Goal: Task Accomplishment & Management: Manage account settings

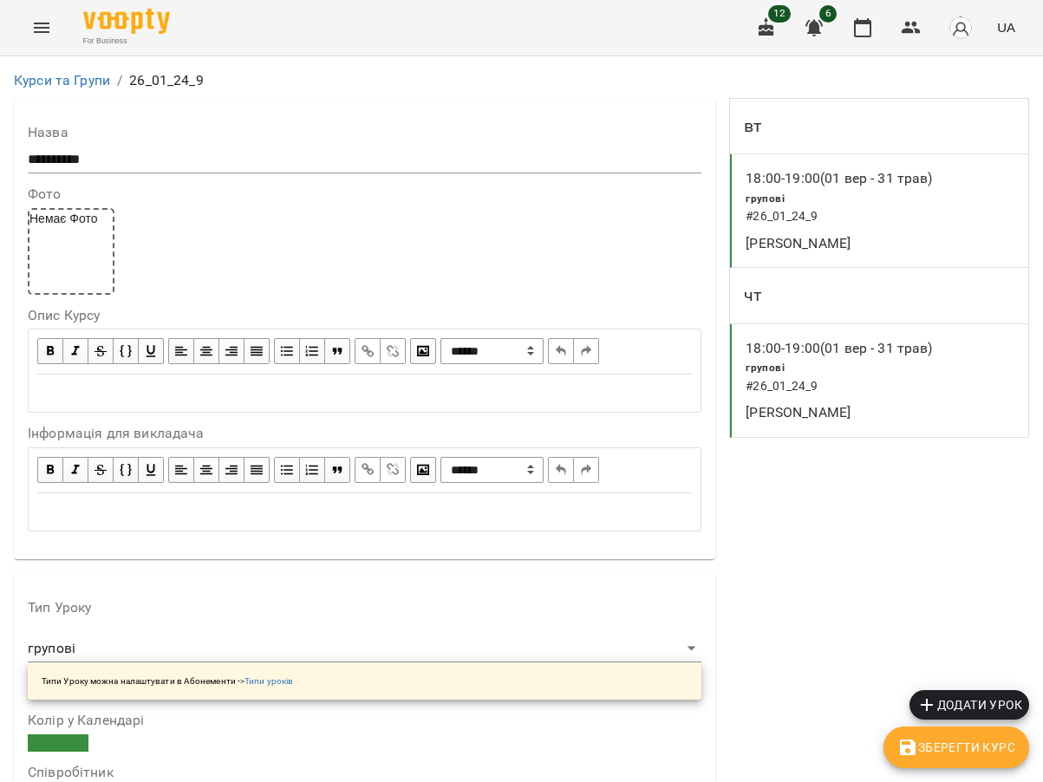
scroll to position [307, 0]
click at [907, 29] on icon "button" at bounding box center [910, 28] width 19 height 12
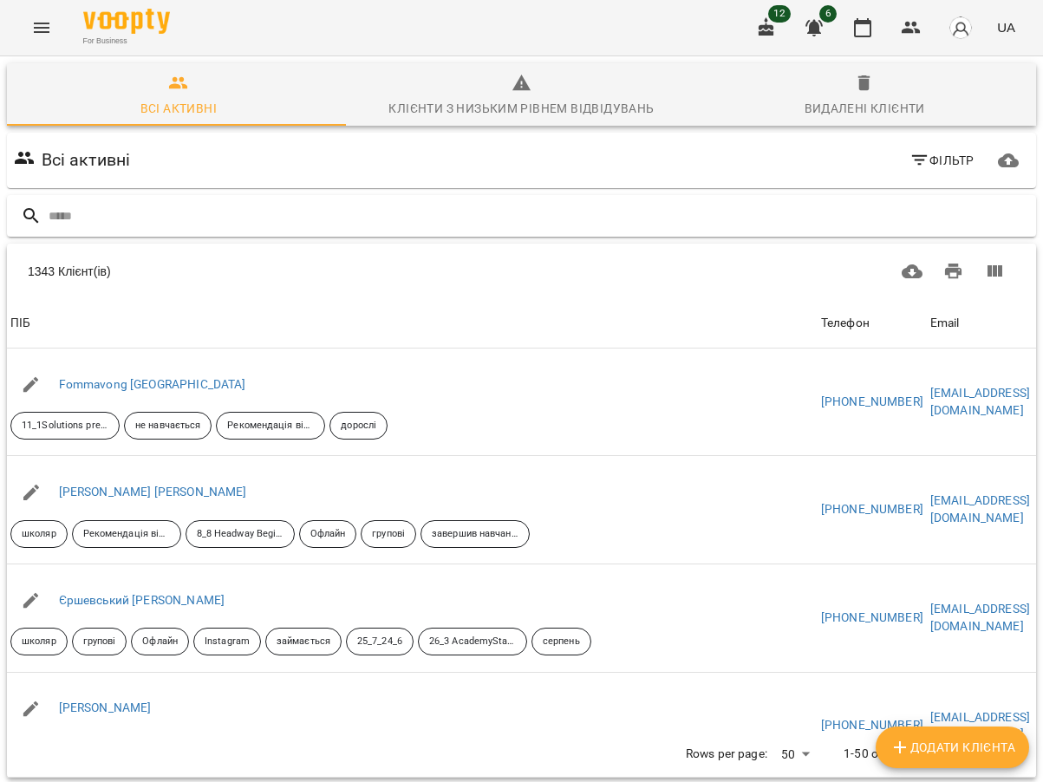
click at [159, 222] on input "text" at bounding box center [539, 216] width 980 height 29
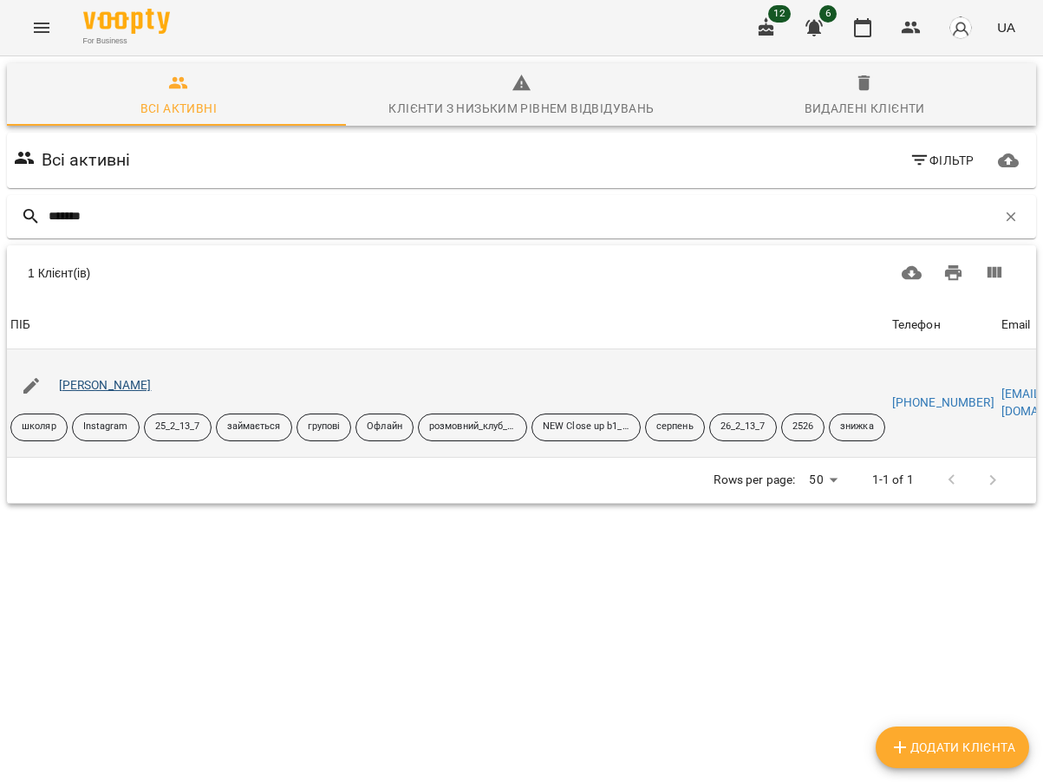
type input "*******"
click at [117, 383] on link "Борисюк Анастасія" at bounding box center [105, 385] width 93 height 14
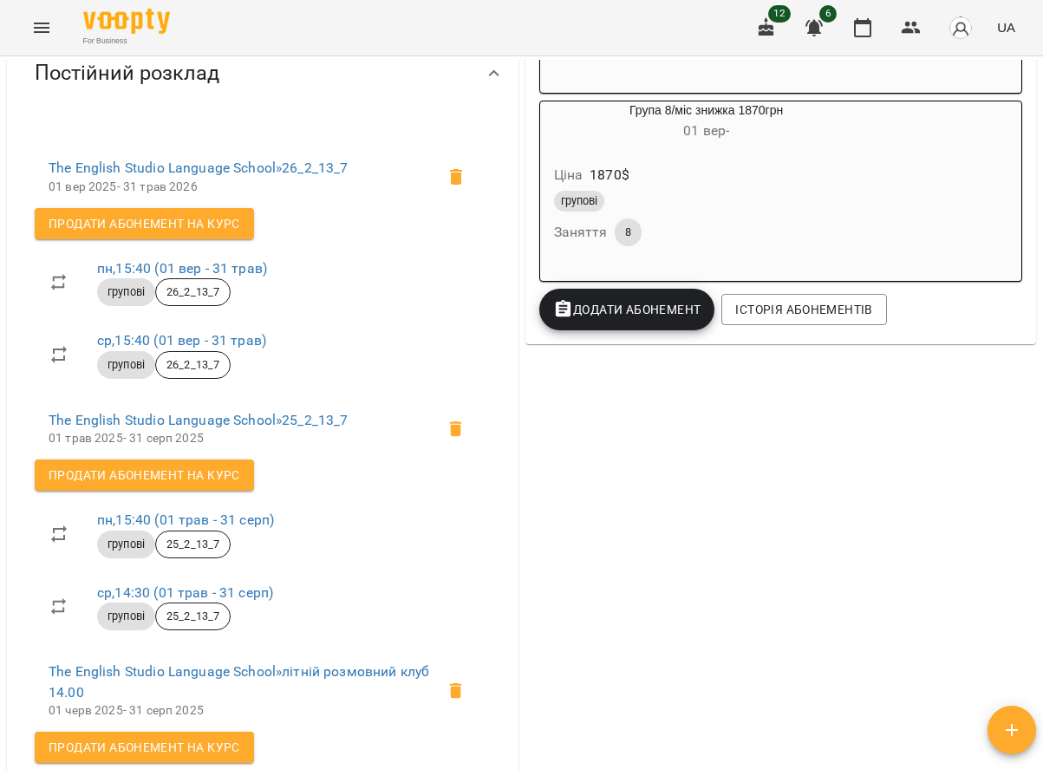
scroll to position [693, 0]
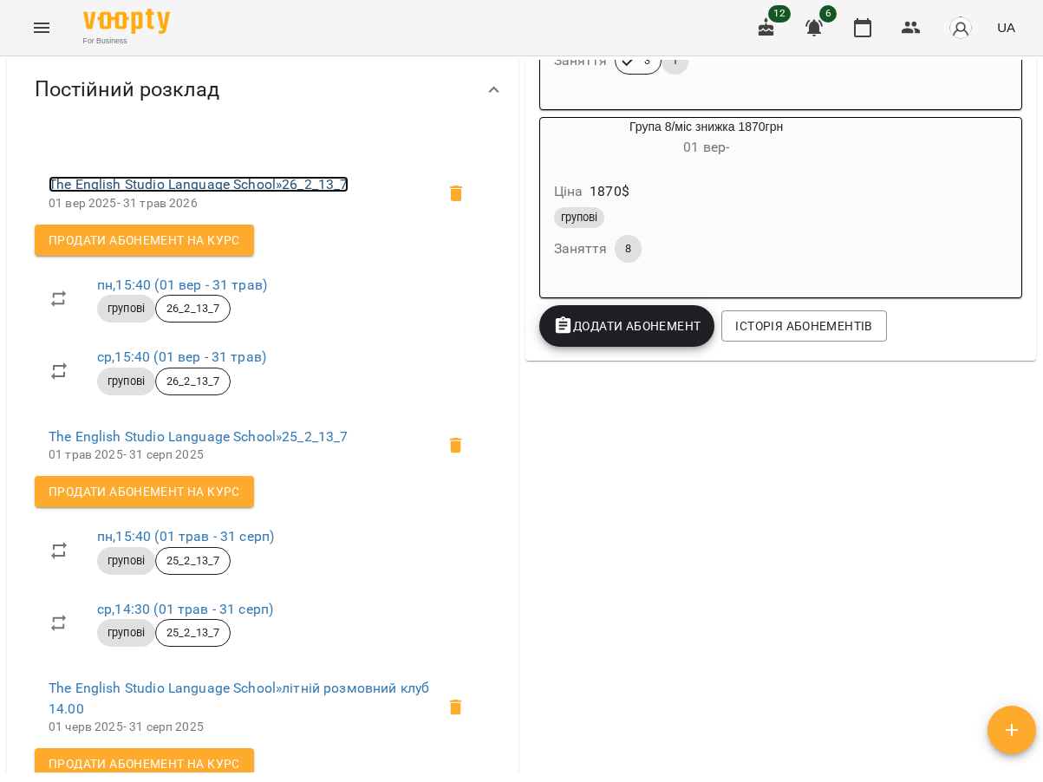
click at [269, 192] on link "The English Studio Language School » 26_2_13_7" at bounding box center [199, 184] width 300 height 16
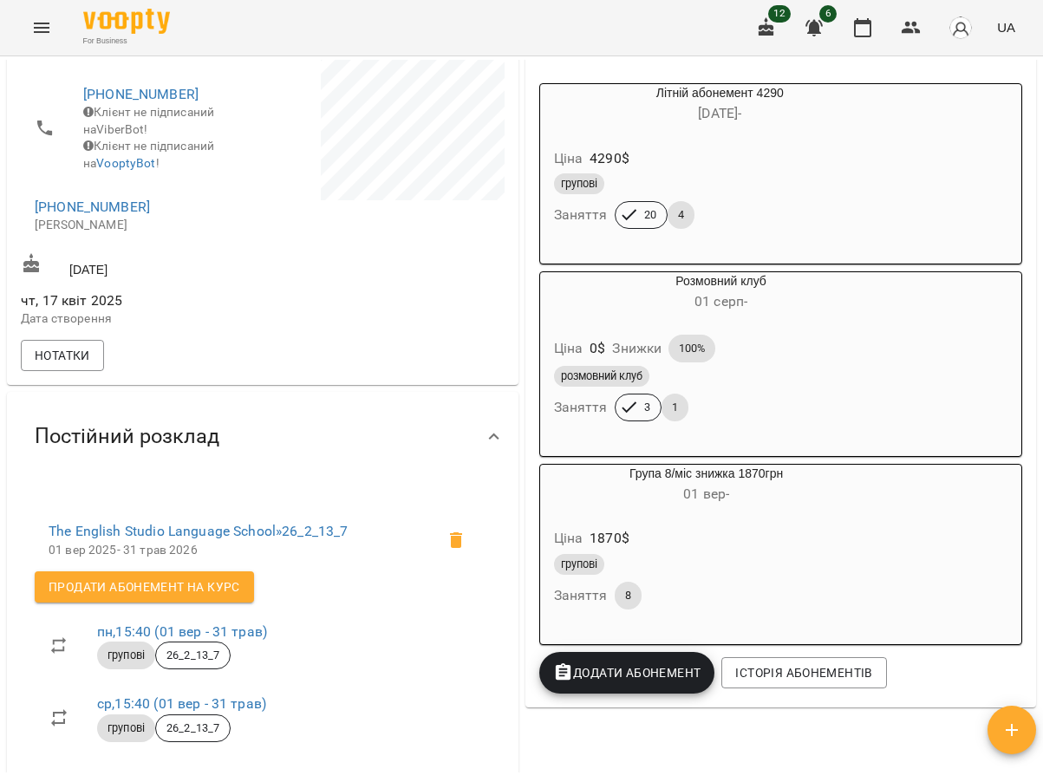
scroll to position [693, 0]
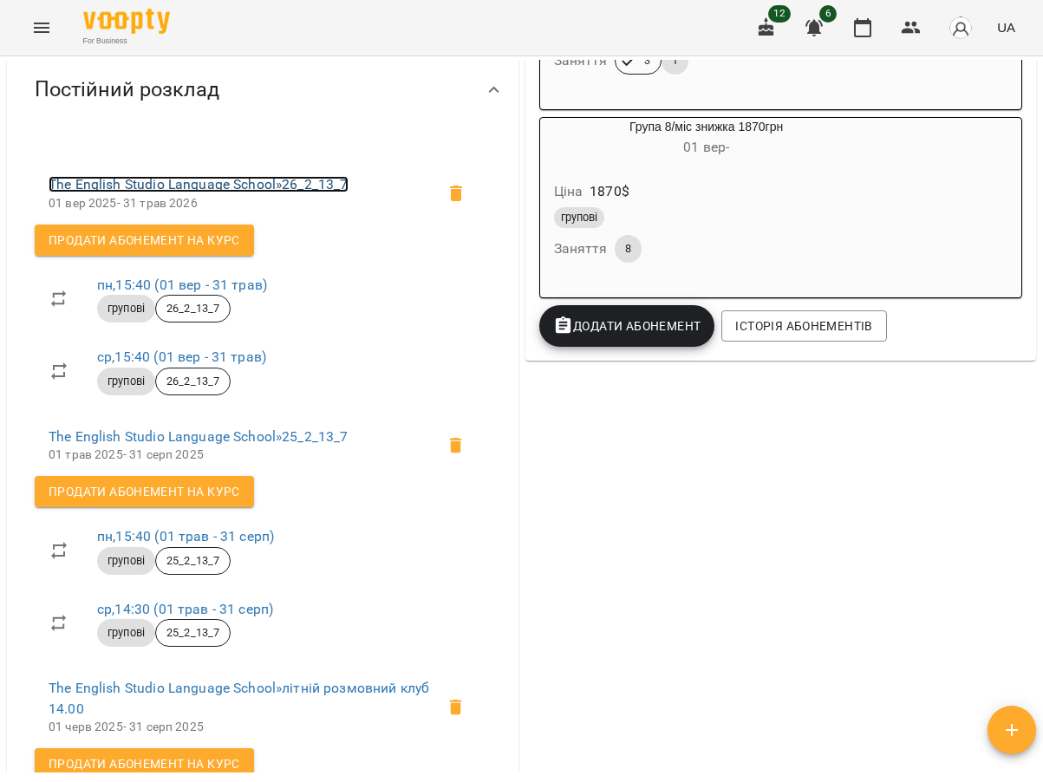
click at [270, 192] on link "The English Studio Language School » 26_2_13_7" at bounding box center [199, 184] width 300 height 16
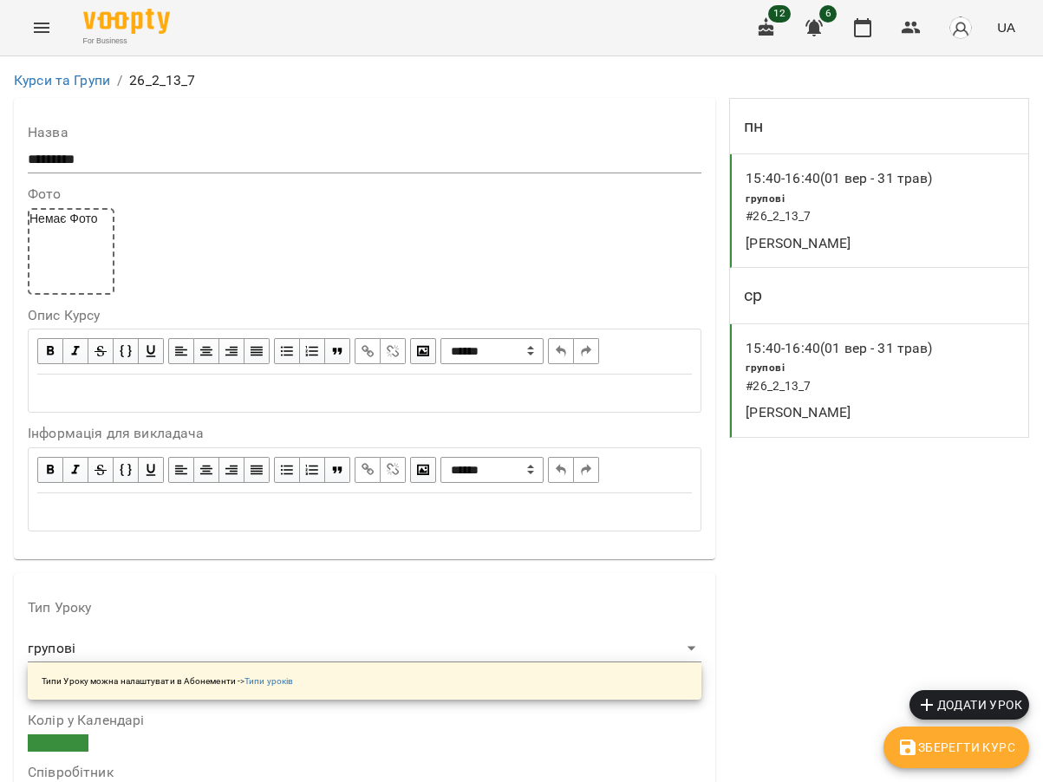
scroll to position [1473, 0]
click at [913, 20] on icon "button" at bounding box center [910, 27] width 21 height 21
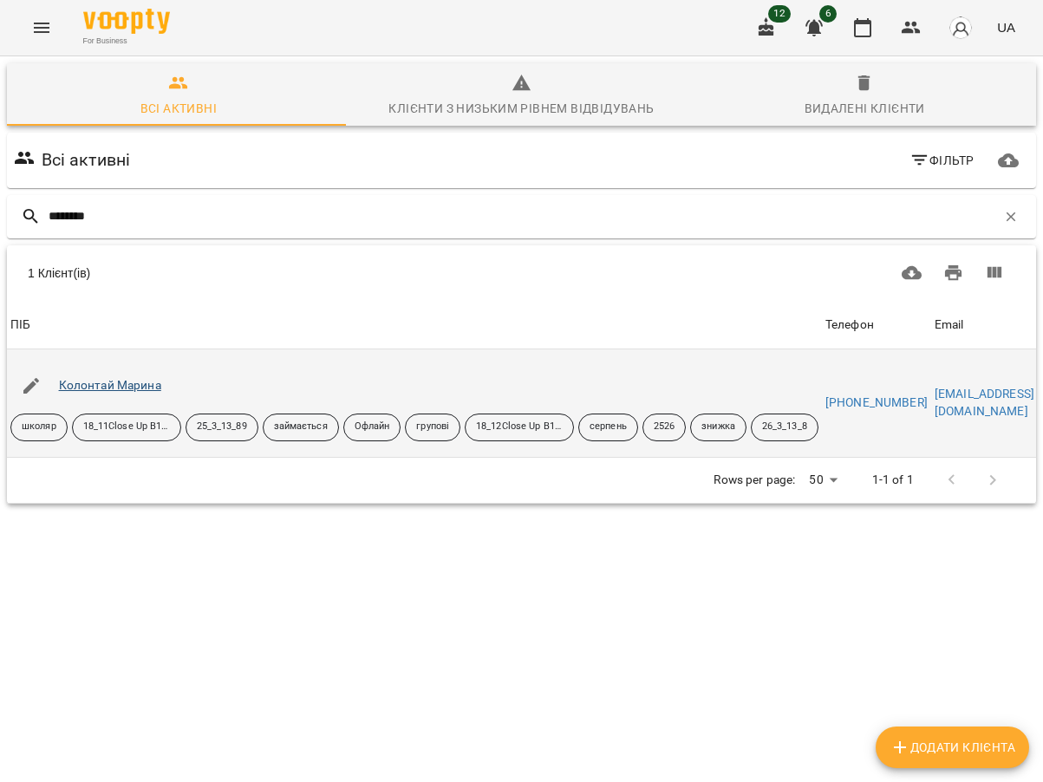
type input "********"
click at [135, 382] on link "Колонтай Марина" at bounding box center [110, 385] width 102 height 14
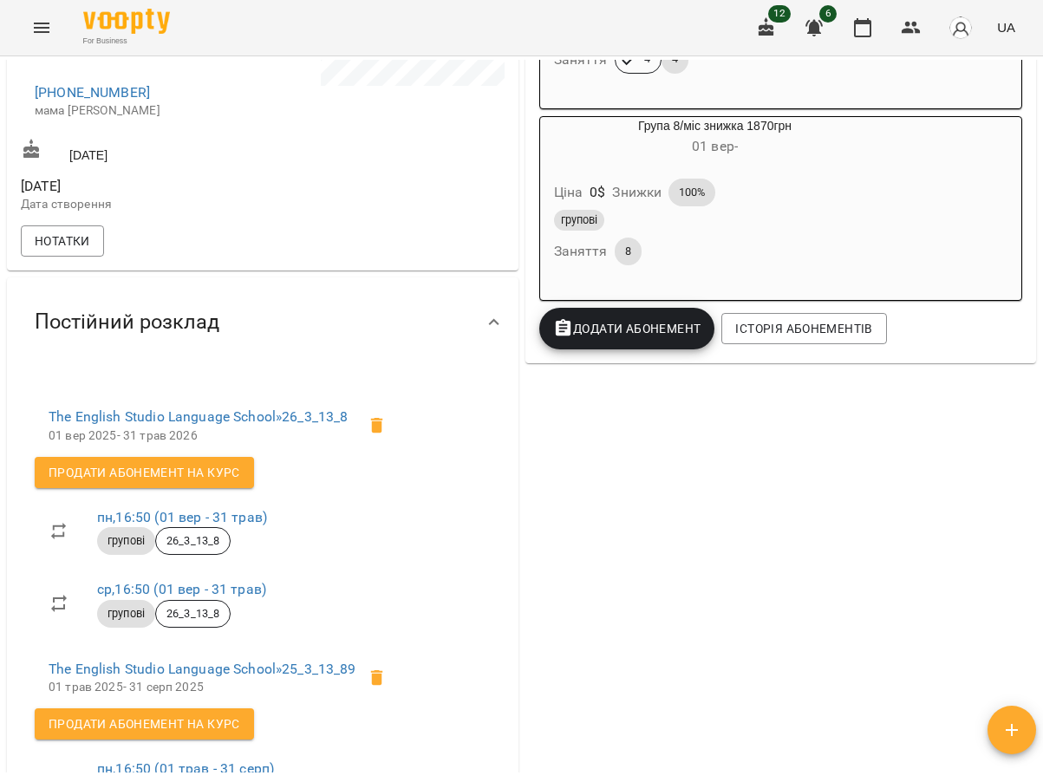
scroll to position [520, 0]
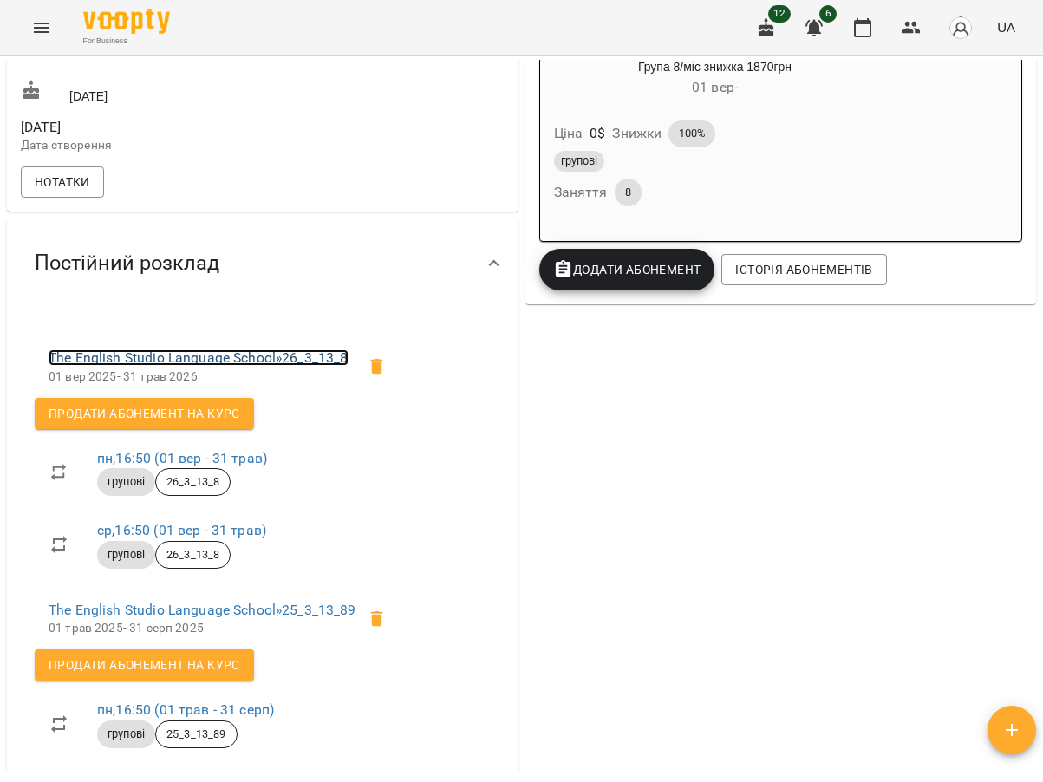
click at [240, 366] on link "The English Studio Language School » 26_3_13_8" at bounding box center [199, 357] width 300 height 16
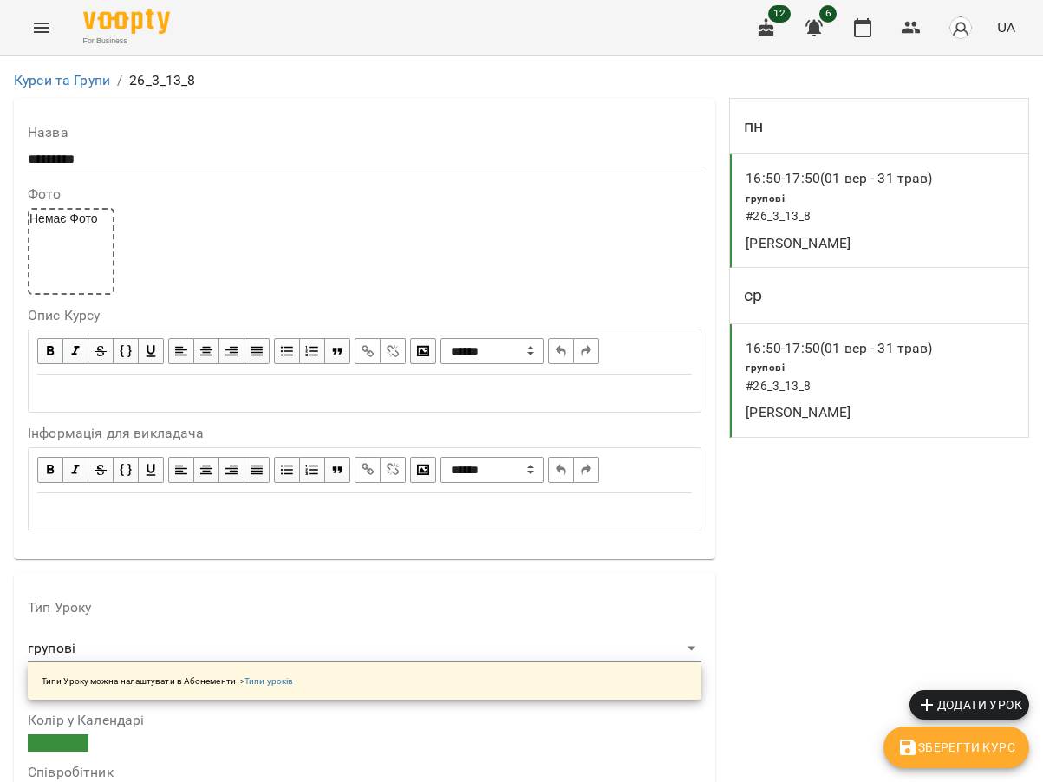
scroll to position [1387, 0]
drag, startPoint x: 214, startPoint y: 74, endPoint x: 129, endPoint y: 80, distance: 85.1
click at [129, 80] on ol "Курси та Групи / 26_3_13_8" at bounding box center [521, 80] width 1015 height 21
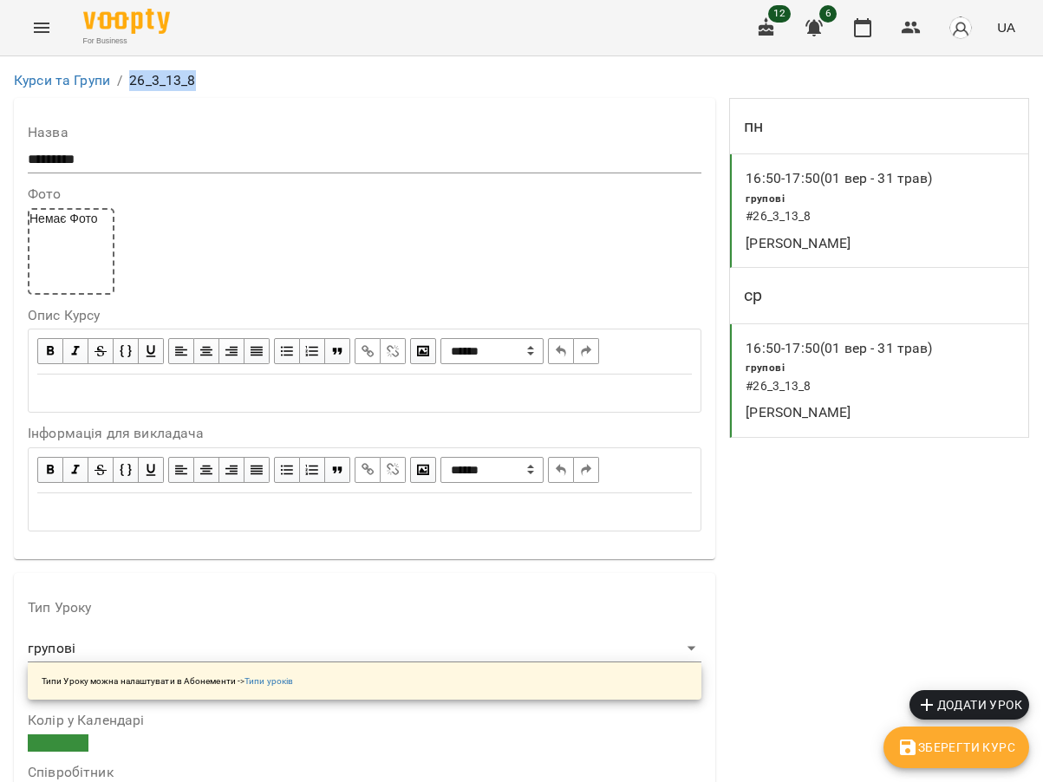
copy p "26_3_13_8"
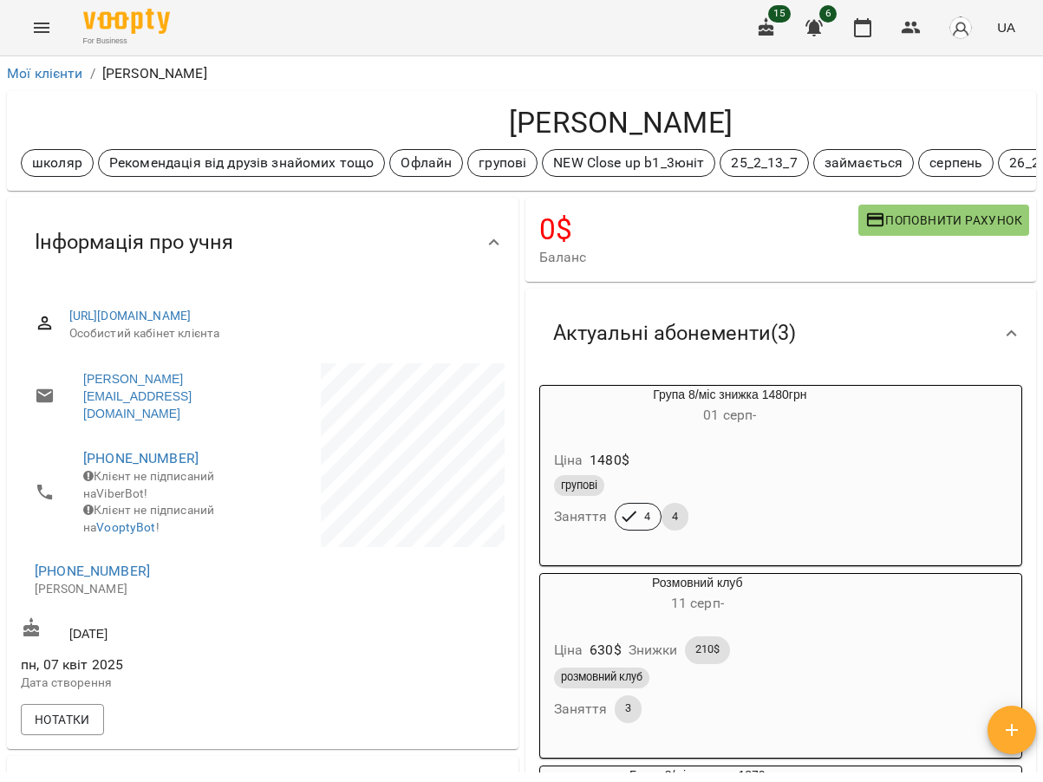
click at [564, 32] on div "For Business 15 6 UA" at bounding box center [521, 27] width 1043 height 55
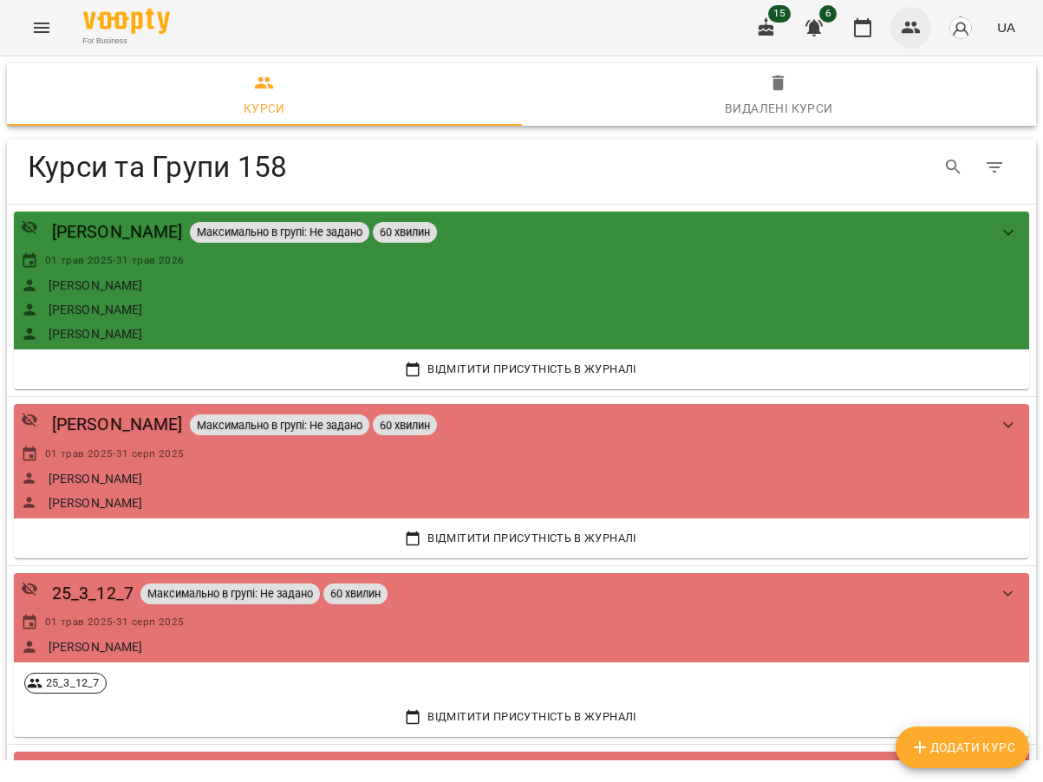
click at [904, 21] on icon "button" at bounding box center [910, 27] width 21 height 21
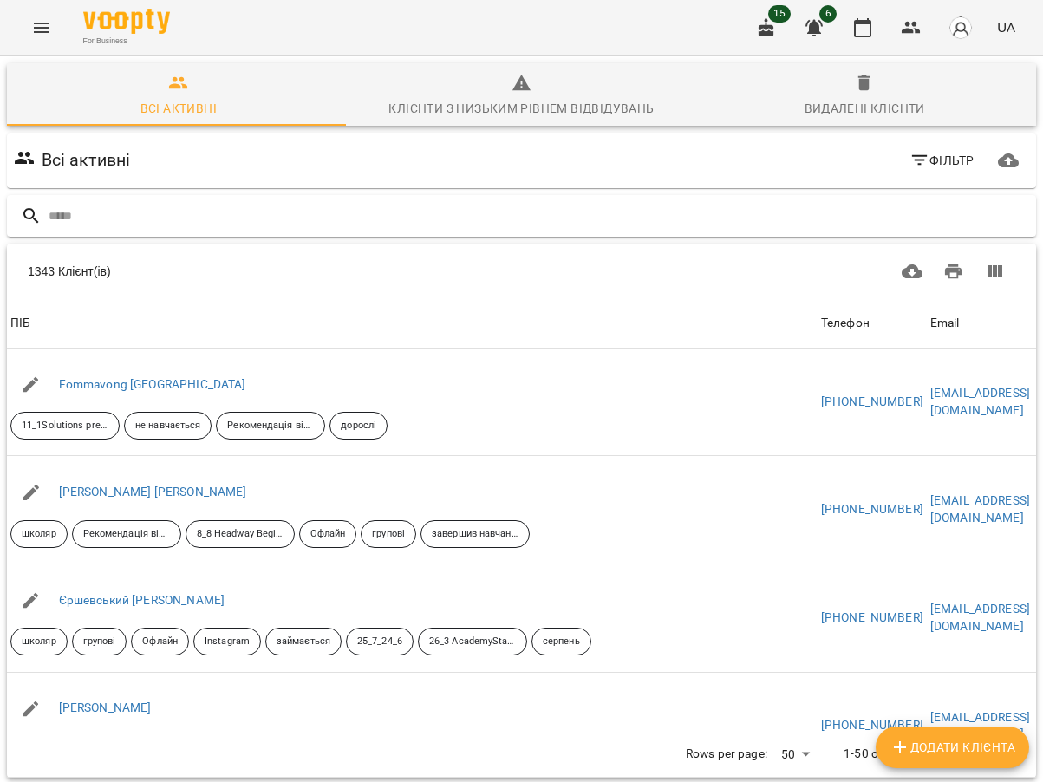
click at [149, 213] on input "text" at bounding box center [539, 216] width 980 height 29
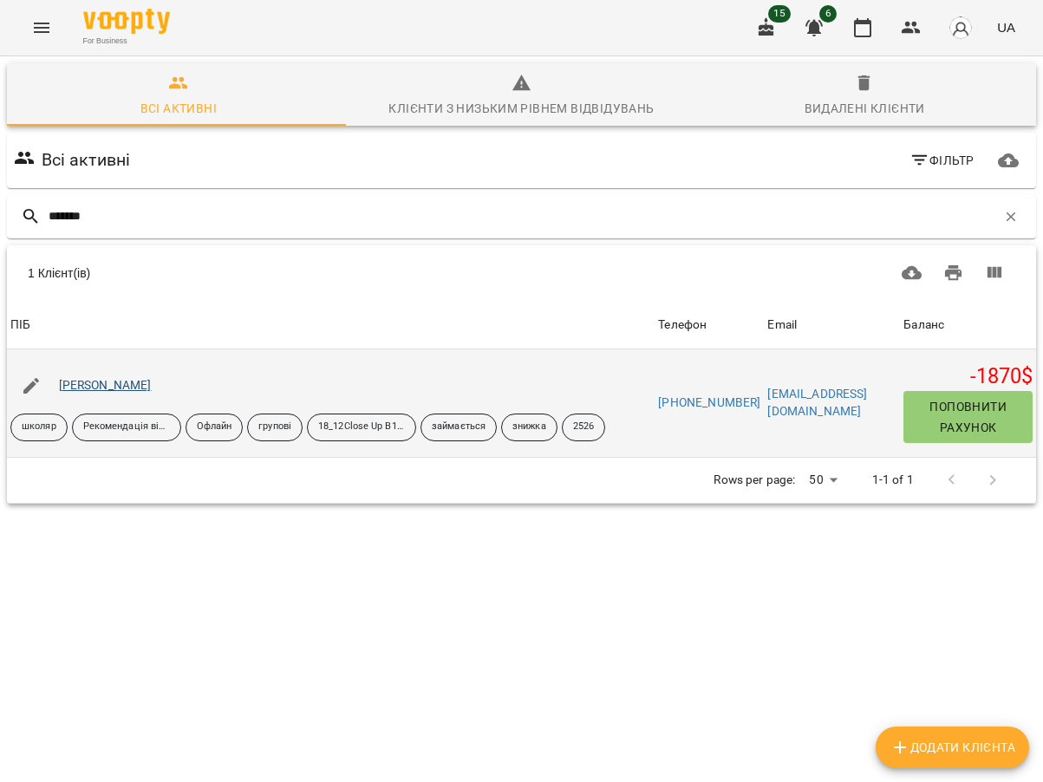
type input "*******"
click at [140, 387] on link "[PERSON_NAME]" at bounding box center [105, 385] width 93 height 14
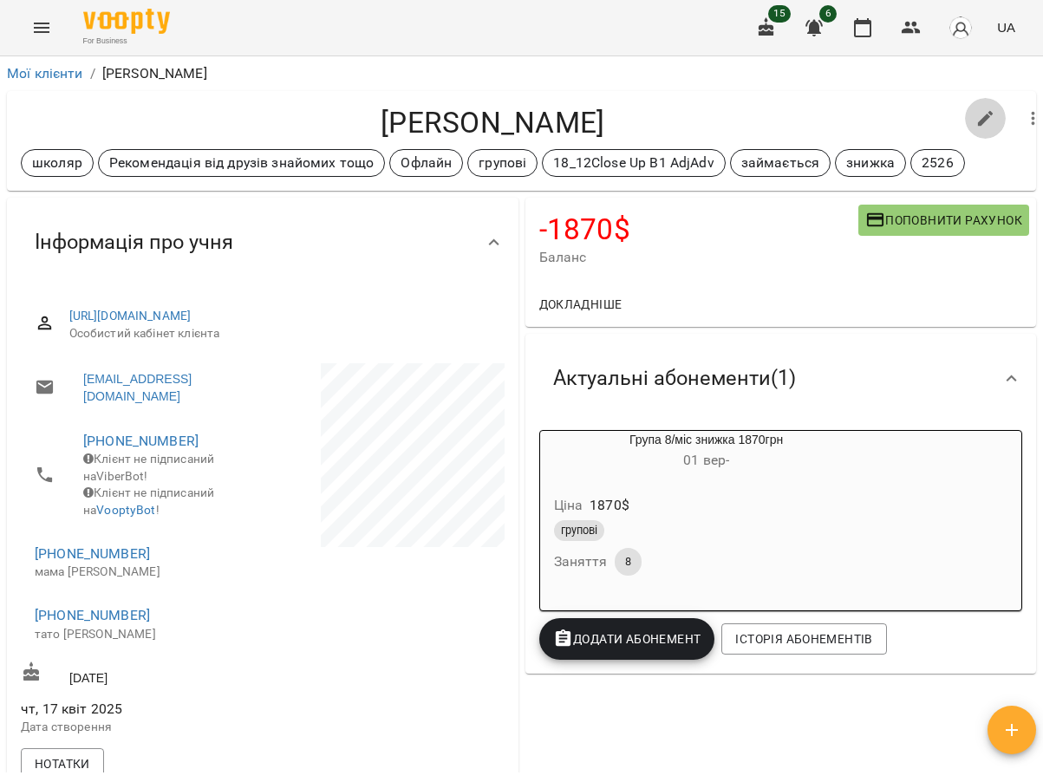
click at [978, 120] on icon "button" at bounding box center [986, 119] width 16 height 16
select select "**"
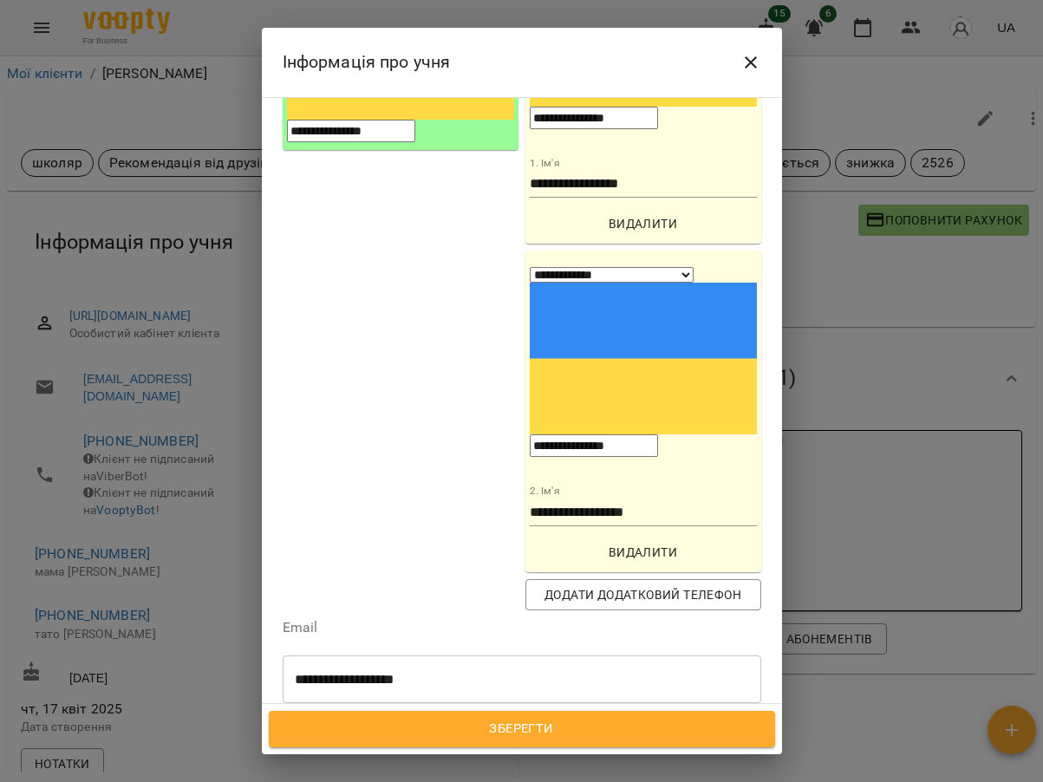
scroll to position [520, 0]
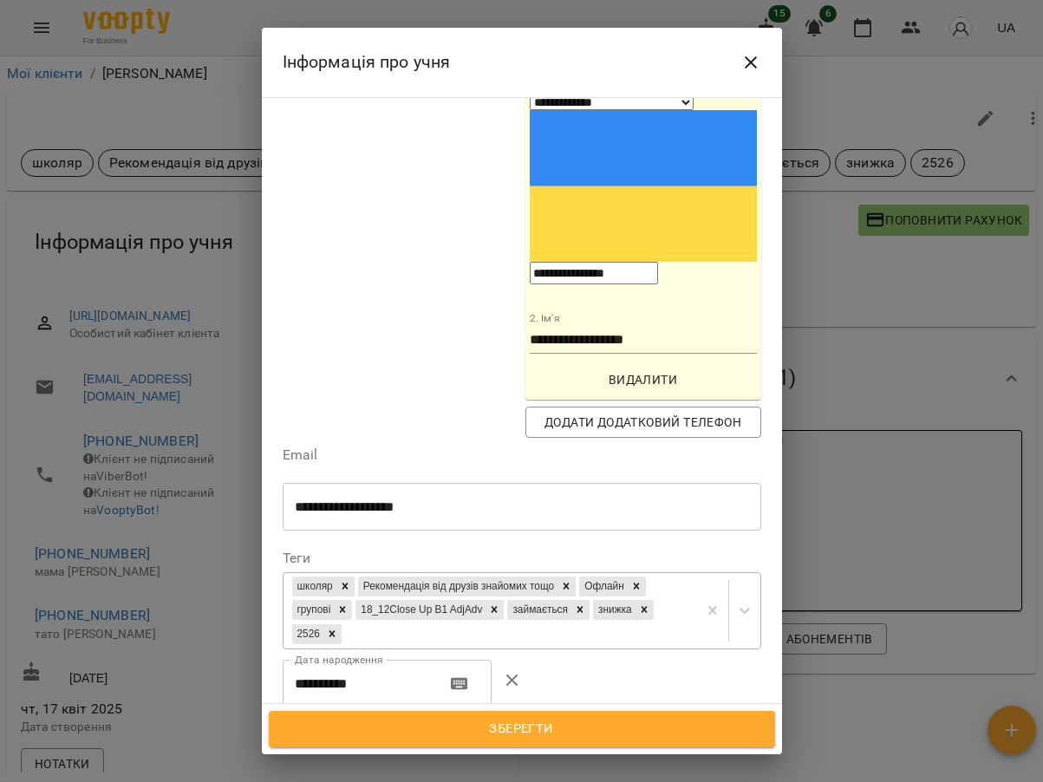
click at [556, 573] on div "школяр Рекомендація від друзів знайомих тощо Офлайн групові 18_12Close Up B1 Ad…" at bounding box center [489, 610] width 413 height 75
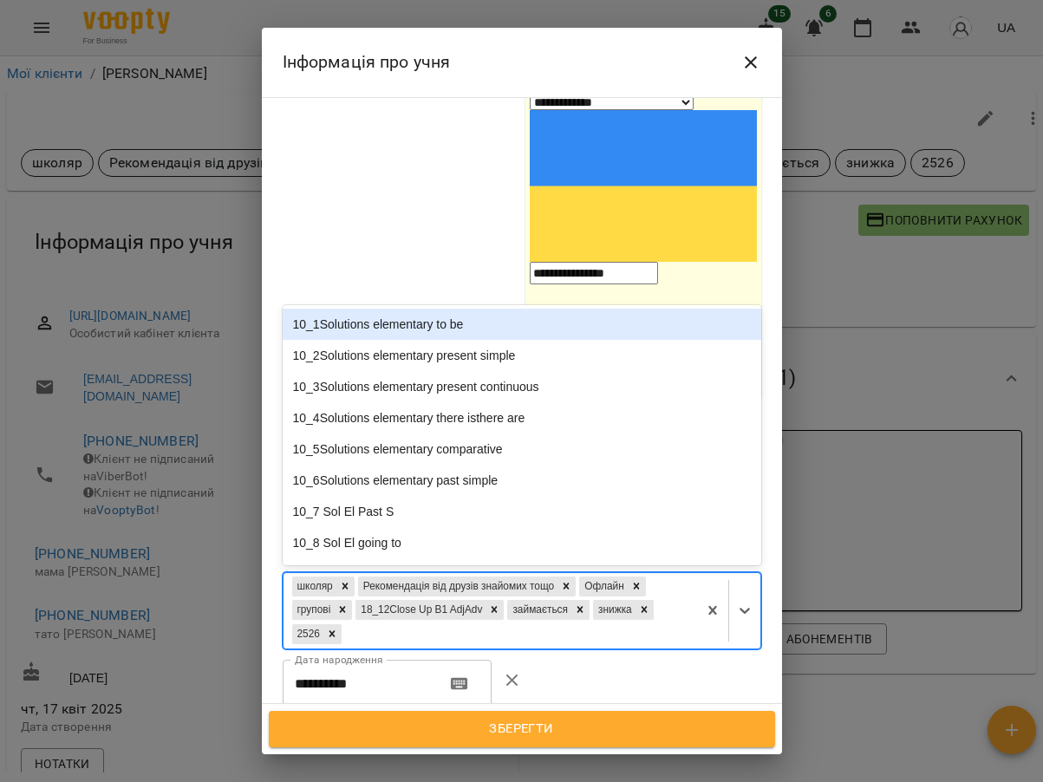
paste input "*********"
type input "*********"
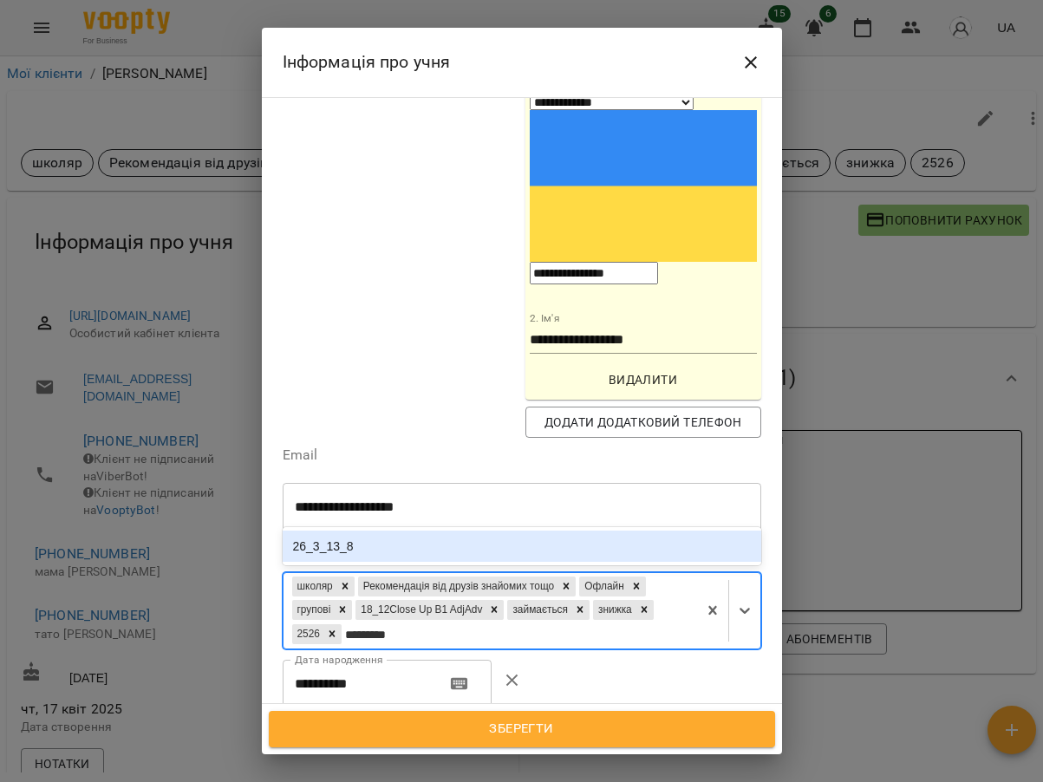
click at [411, 530] on div "26_3_13_8" at bounding box center [522, 545] width 478 height 31
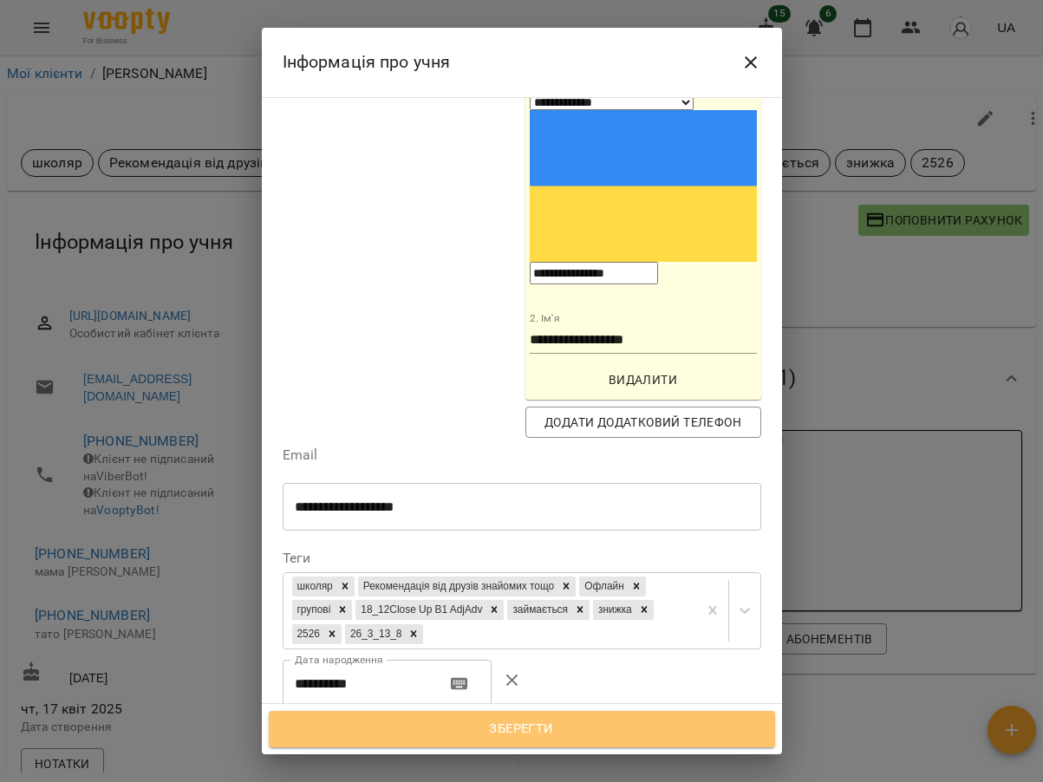
click at [516, 728] on span "Зберегти" at bounding box center [522, 729] width 468 height 23
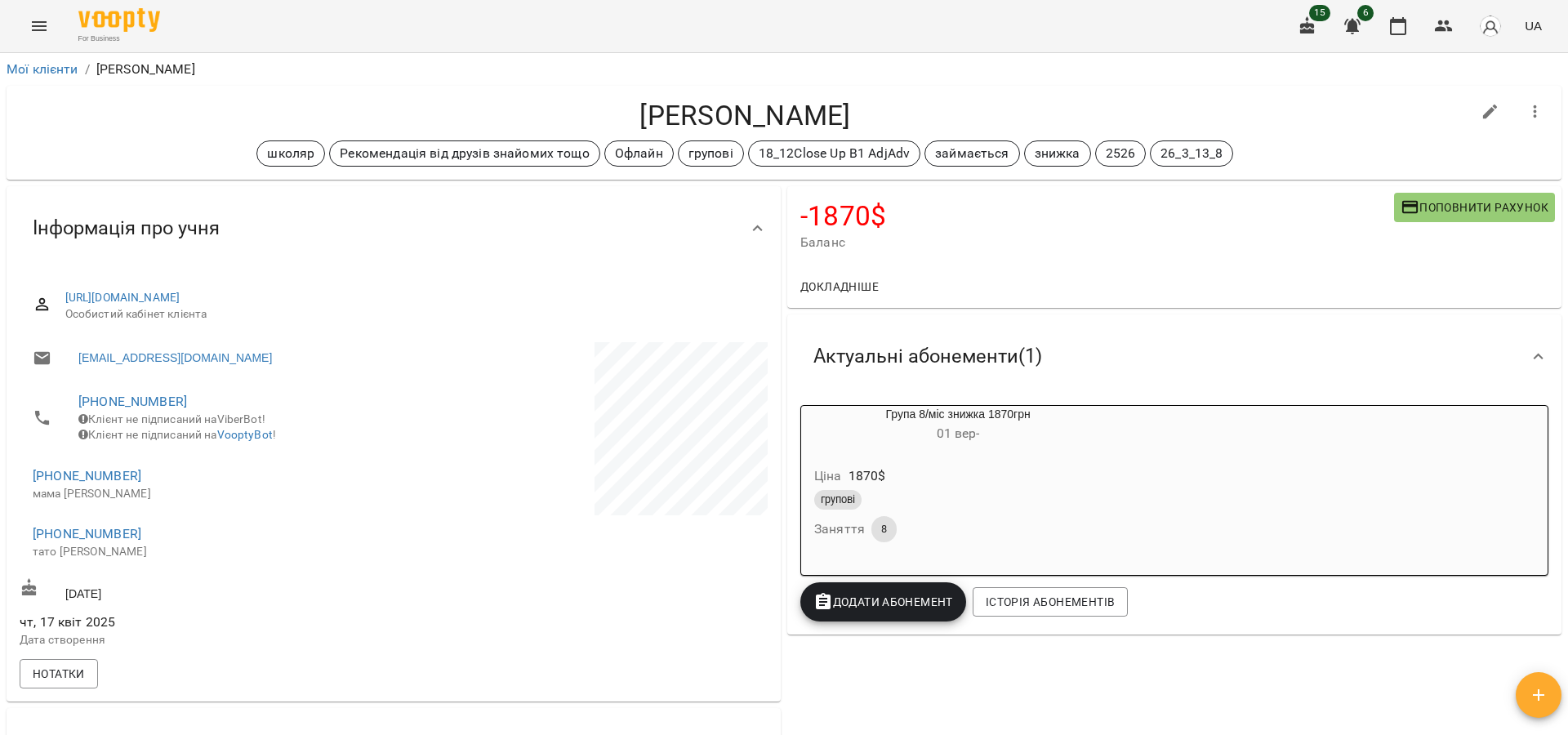
click at [597, 161] on div "школяр Рекомендація від друзів знайомих тощо [PERSON_NAME] групові 18_12Close U…" at bounding box center [745, 154] width 1451 height 26
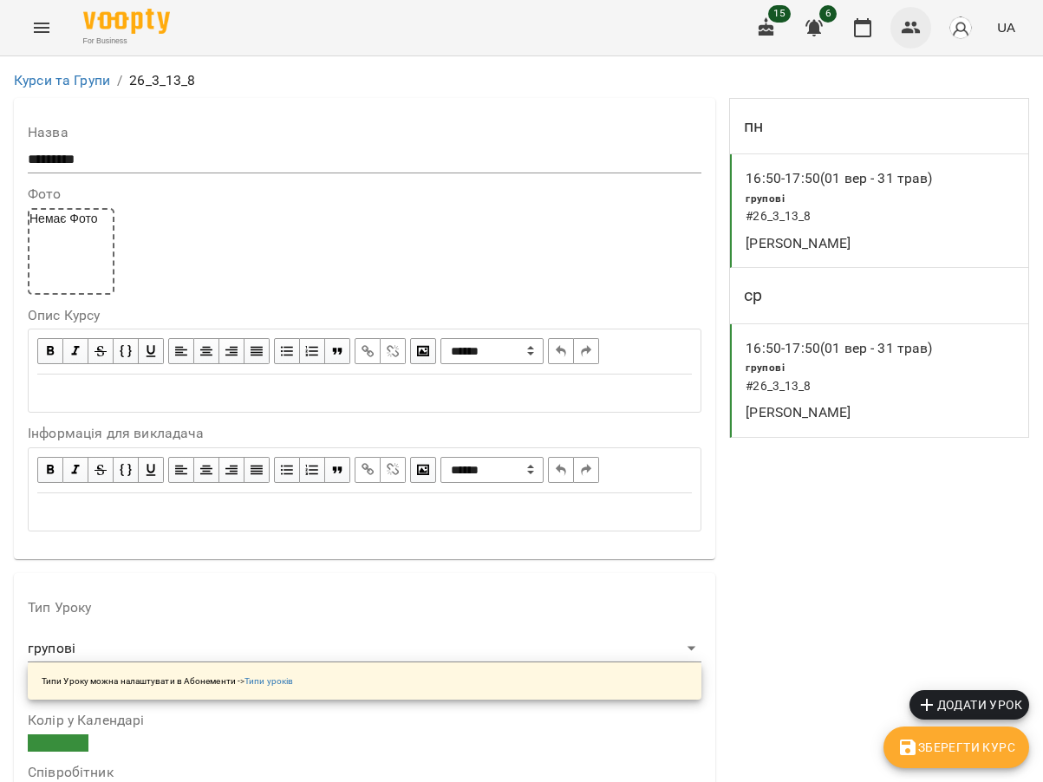
scroll to position [953, 0]
click at [912, 36] on icon "button" at bounding box center [910, 27] width 21 height 21
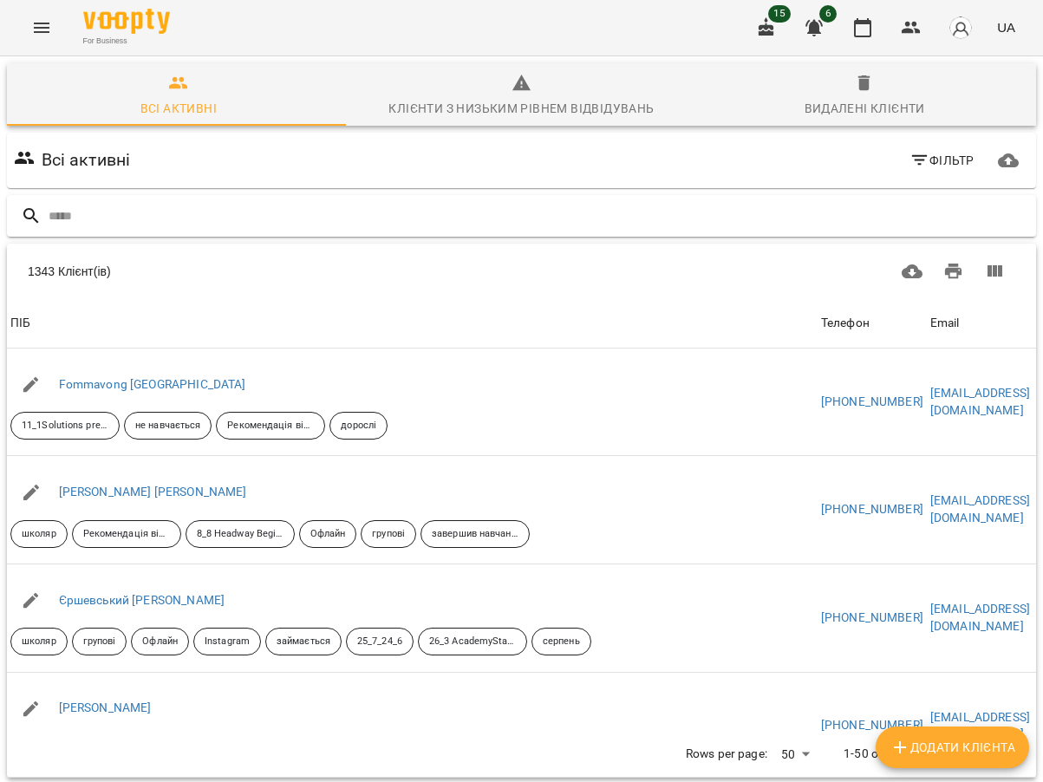
click at [123, 217] on input "text" at bounding box center [539, 216] width 980 height 29
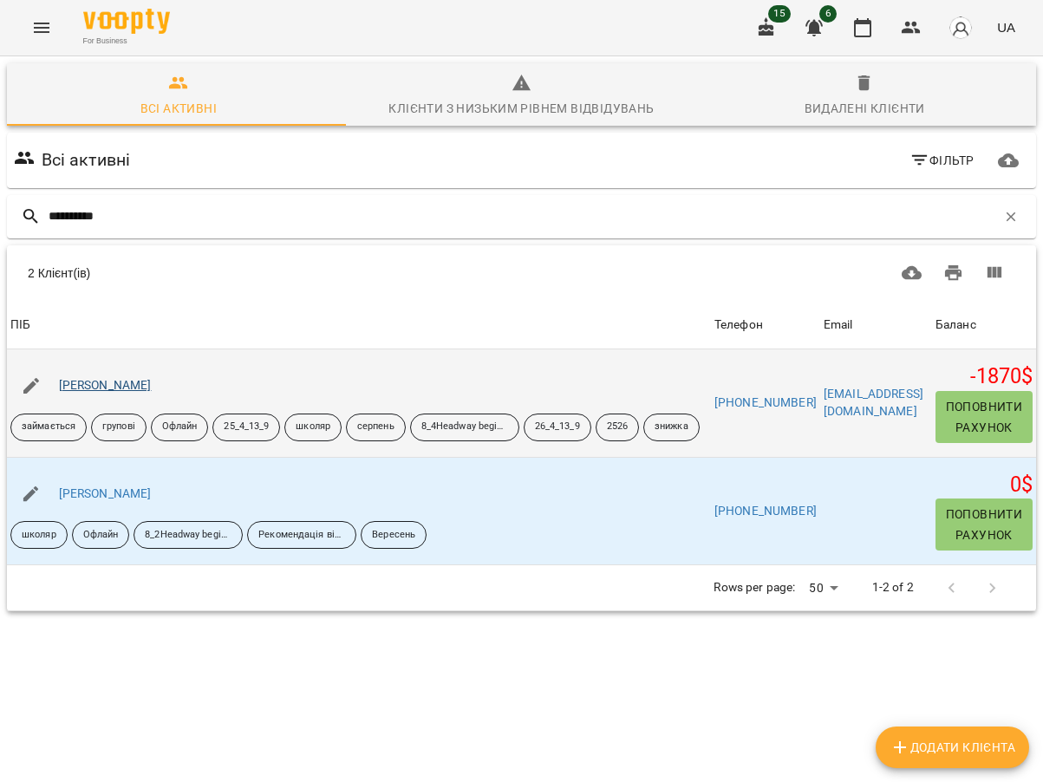
type input "**********"
click at [147, 385] on link "Білоцерківець Аліна" at bounding box center [105, 385] width 93 height 14
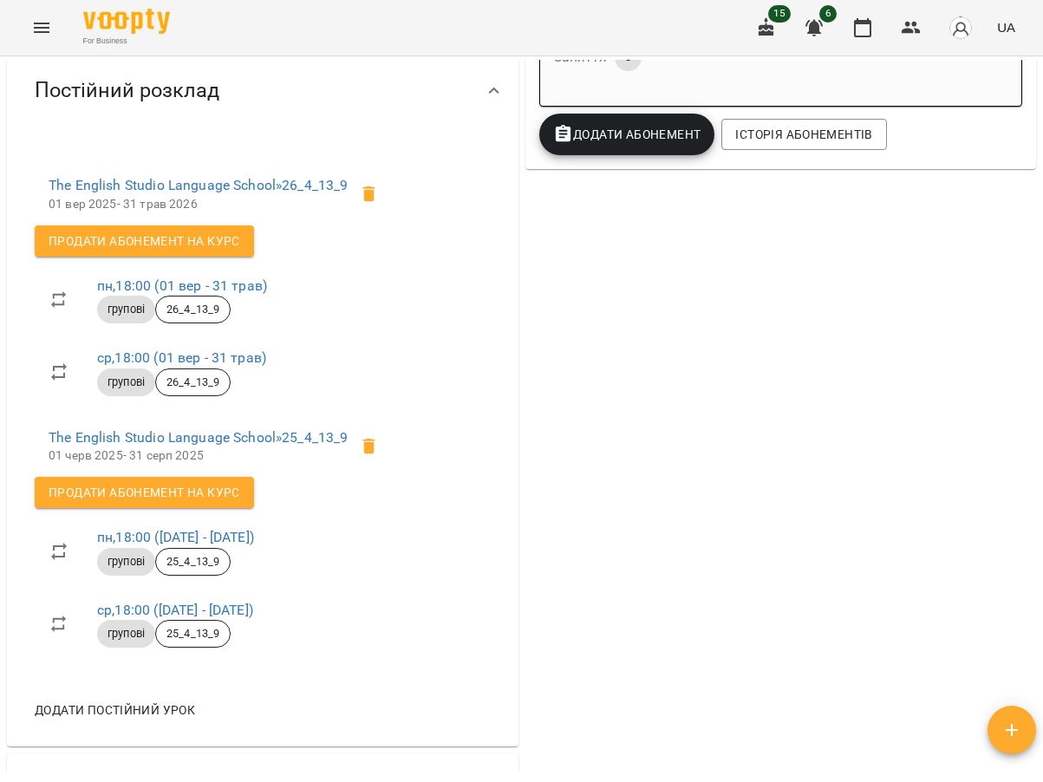
scroll to position [693, 0]
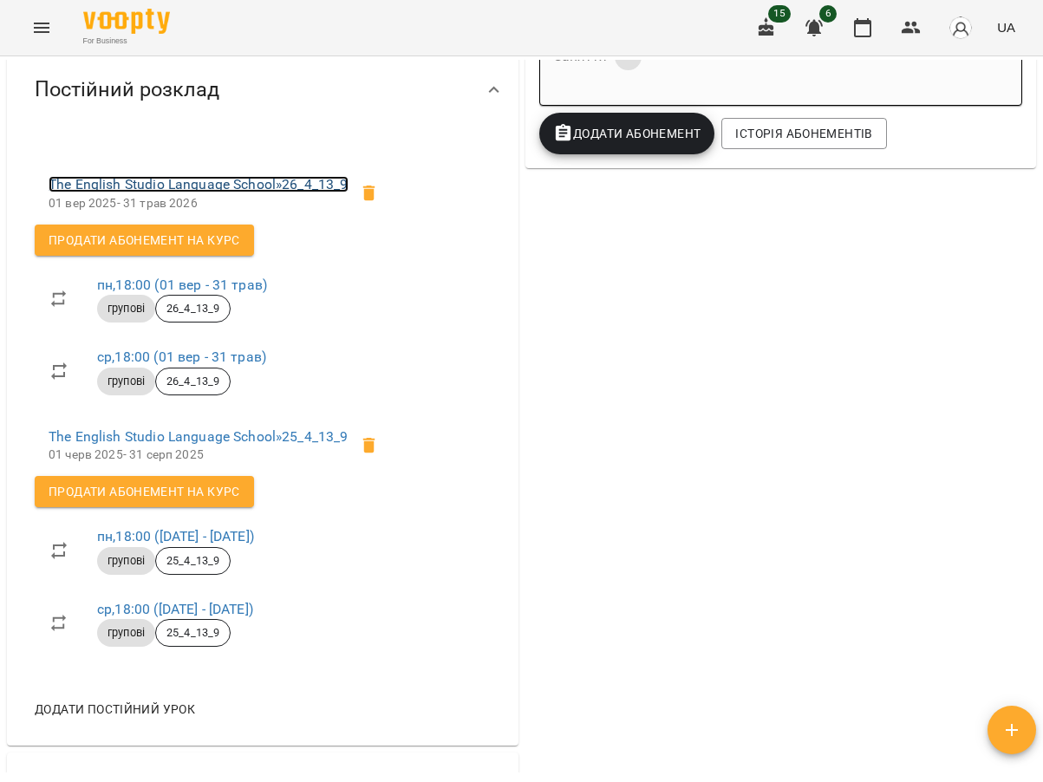
click at [189, 192] on link "The English Studio Language School » 26_4_13_9" at bounding box center [199, 184] width 300 height 16
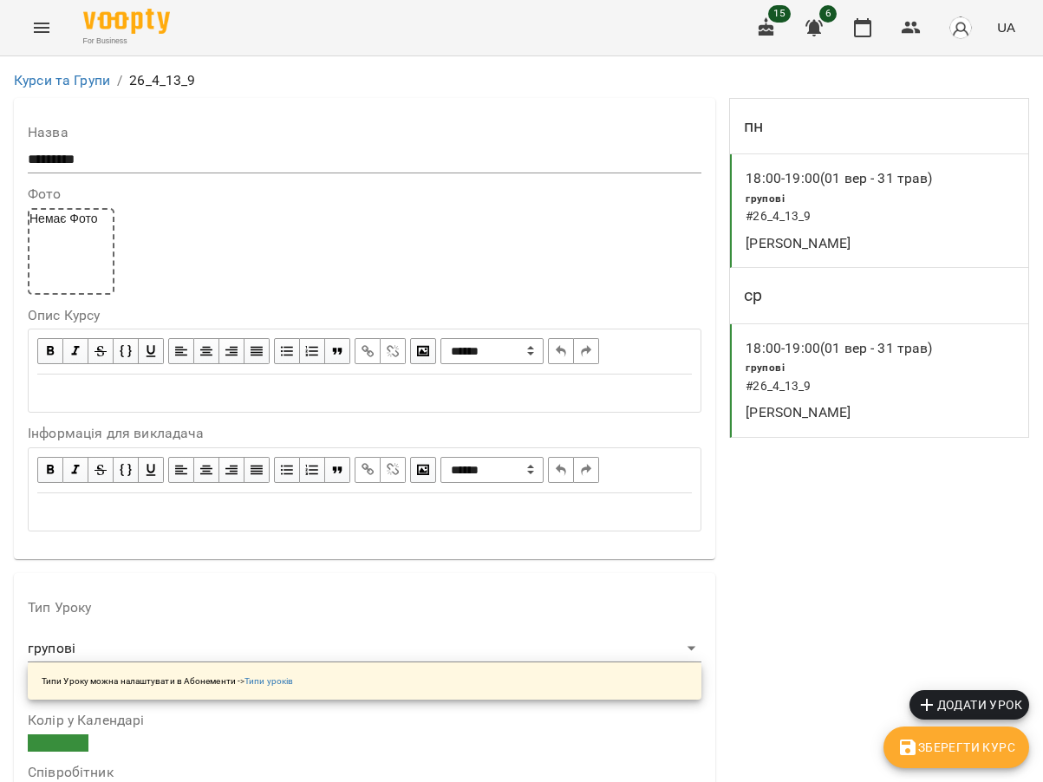
scroll to position [1387, 0]
click at [923, 29] on button "button" at bounding box center [911, 28] width 42 height 42
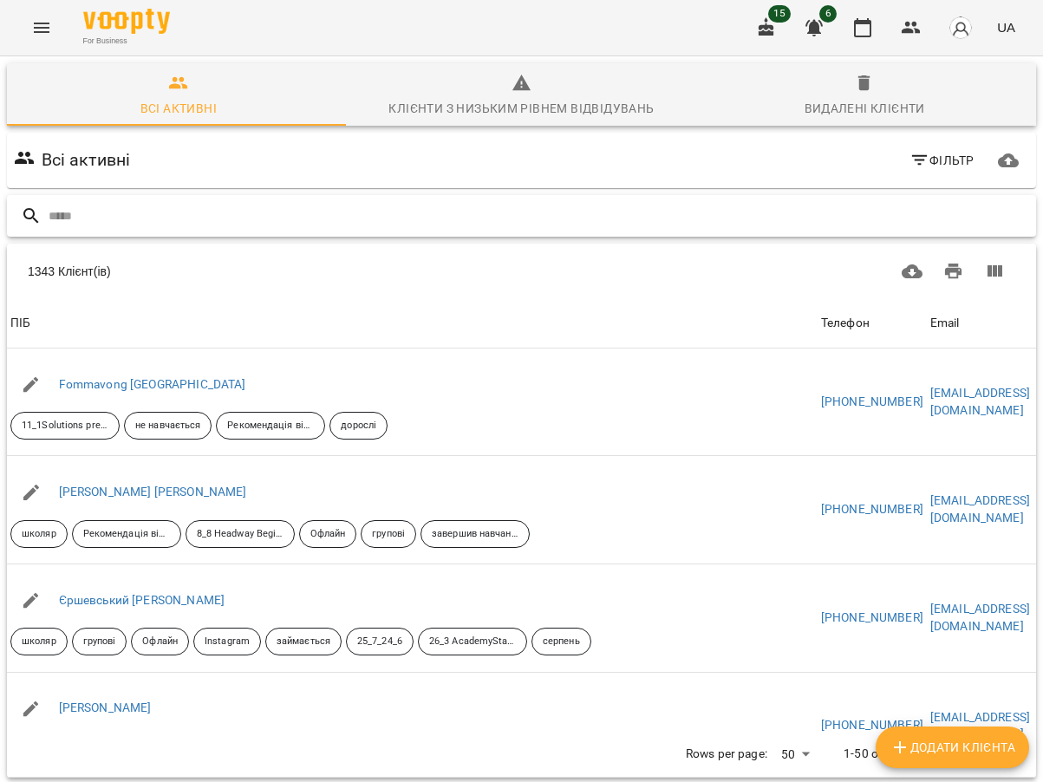
click at [634, 211] on input "text" at bounding box center [539, 216] width 980 height 29
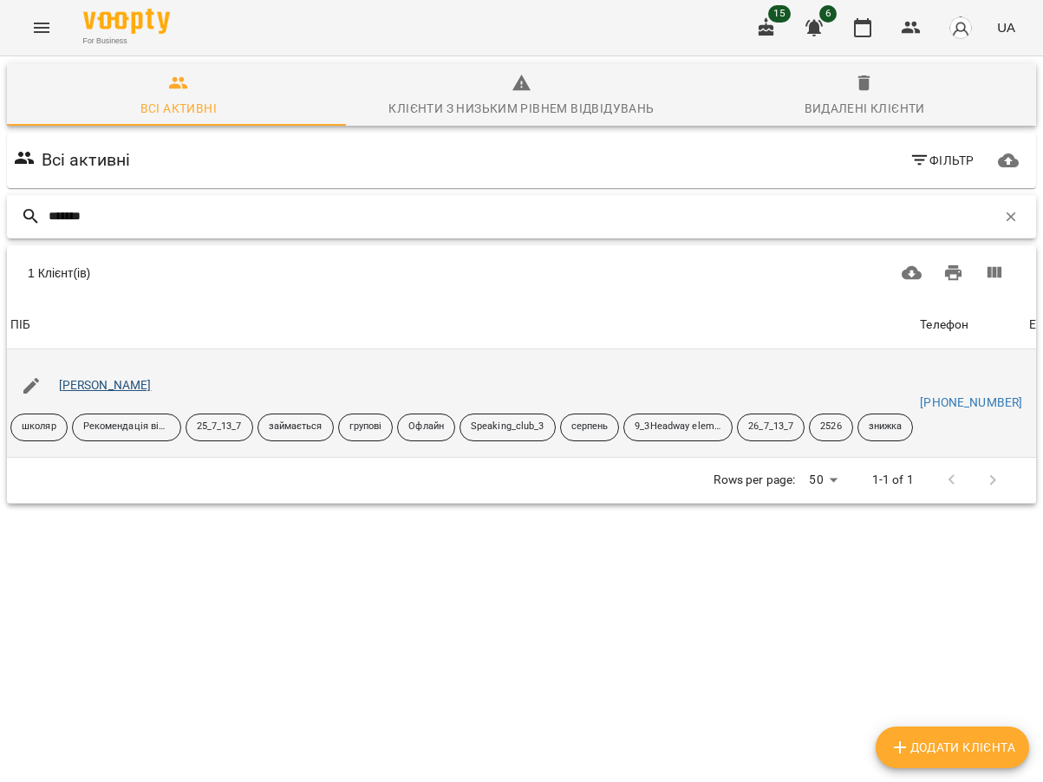
type input "*******"
click at [88, 386] on link "Карпіна Дар'я" at bounding box center [105, 385] width 93 height 14
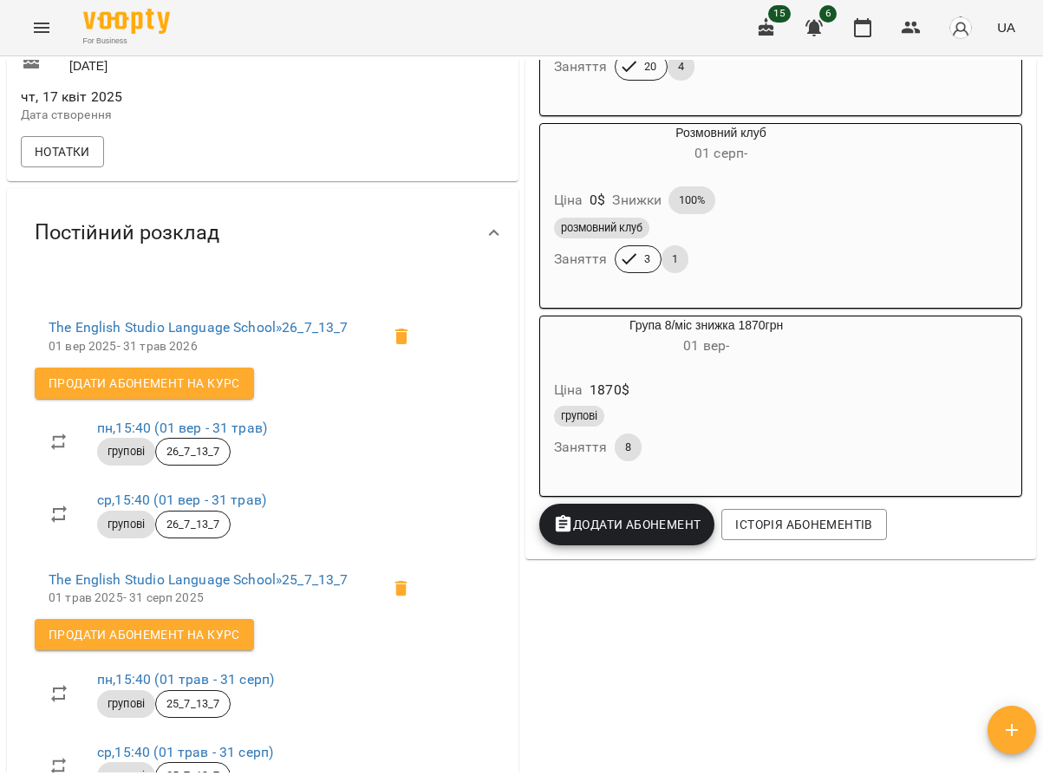
scroll to position [520, 0]
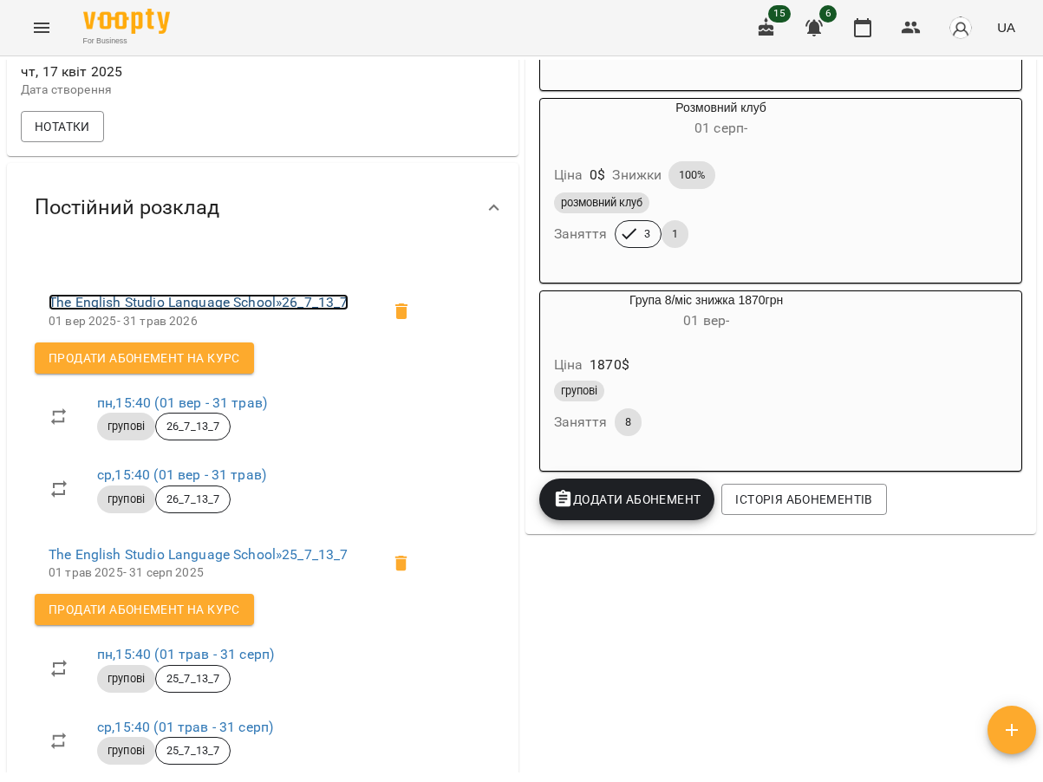
click at [291, 310] on link "The English Studio Language School » 26_7_13_7" at bounding box center [199, 302] width 300 height 16
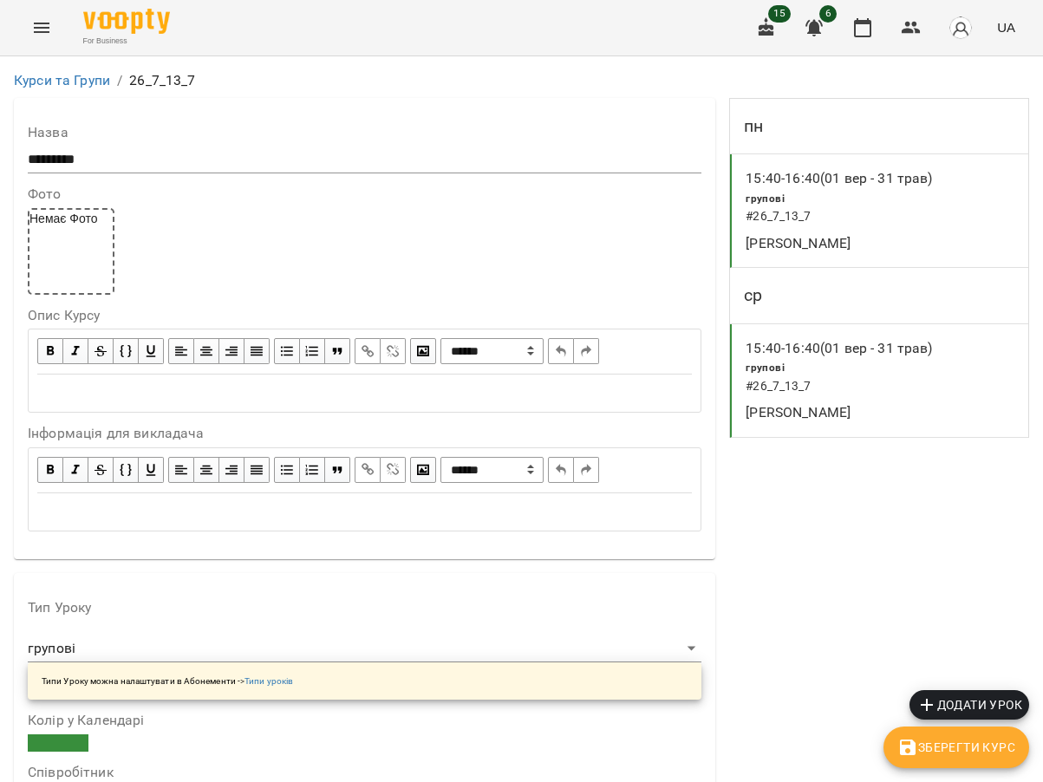
scroll to position [1473, 0]
click at [916, 22] on icon "button" at bounding box center [910, 27] width 21 height 21
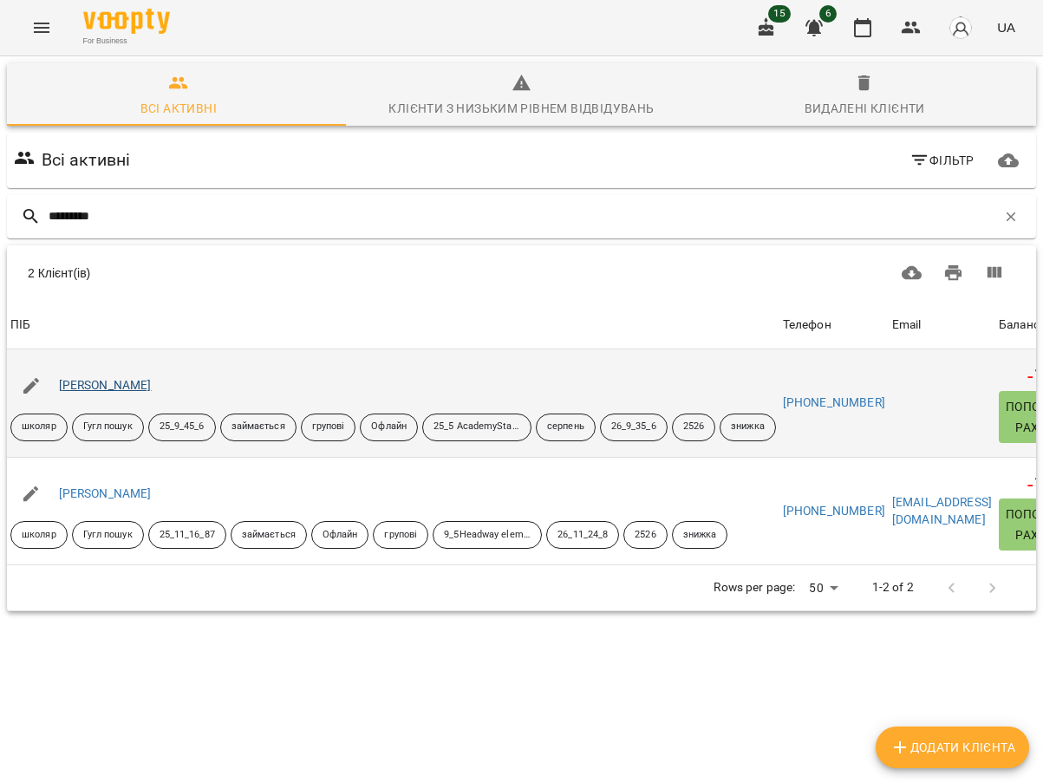
type input "*********"
click at [118, 387] on link "Чернієнко Ангеліна" at bounding box center [105, 385] width 93 height 14
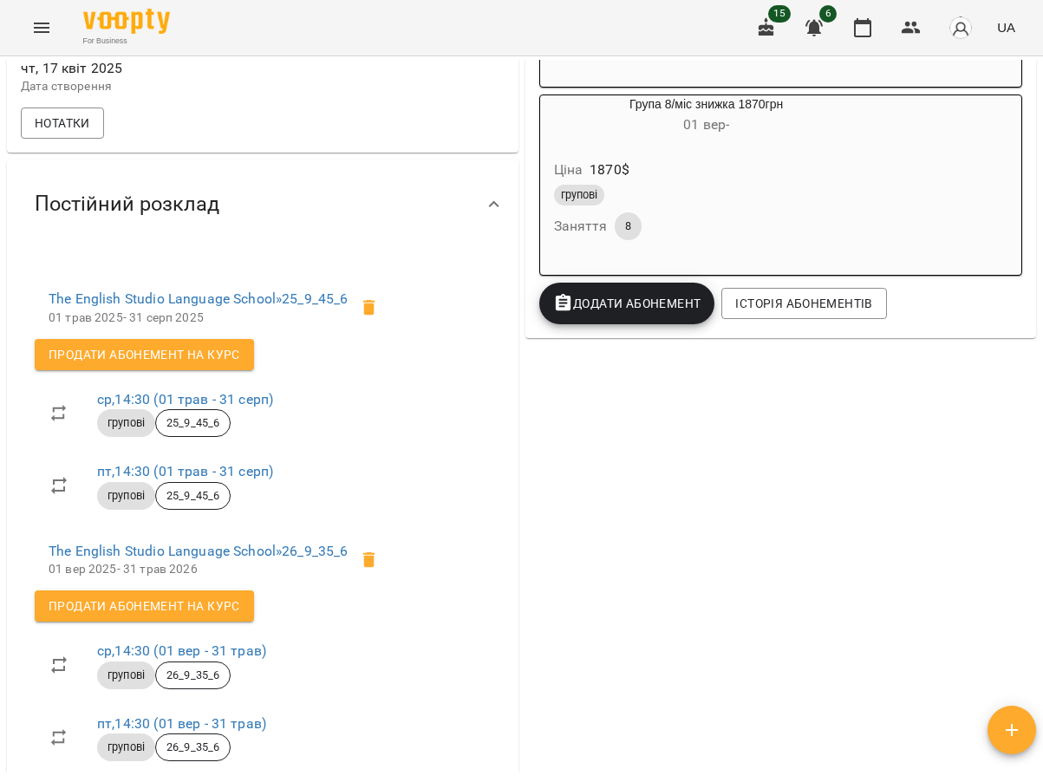
scroll to position [693, 0]
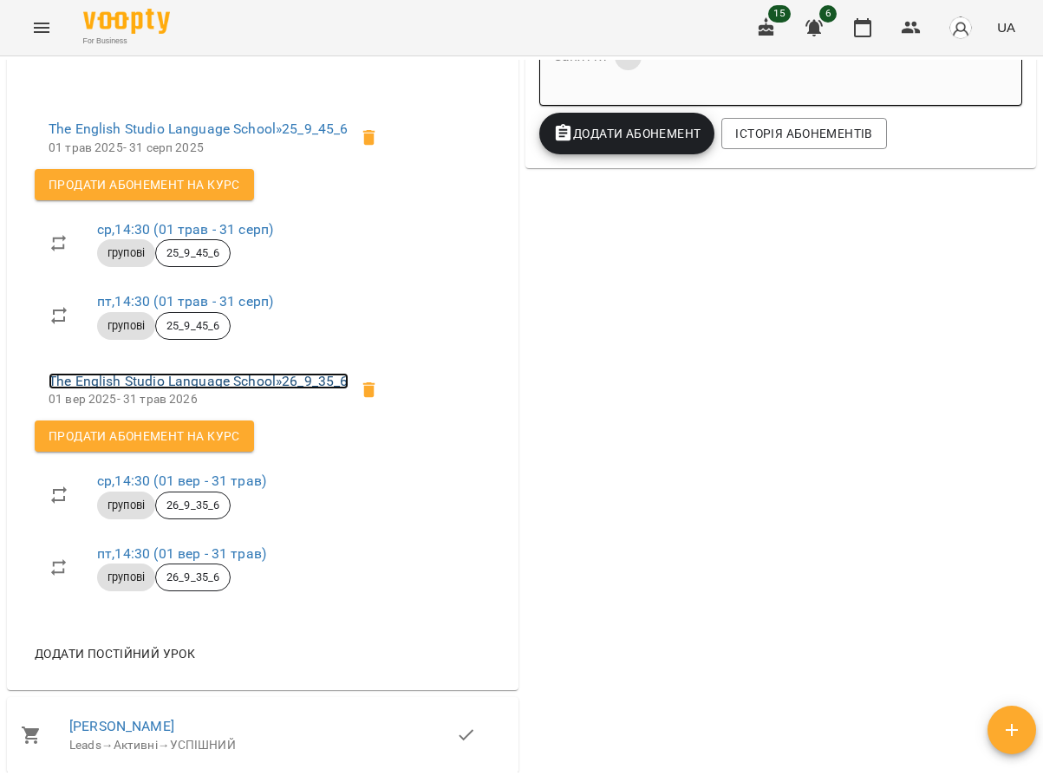
click at [256, 389] on link "The English Studio Language School » 26_9_35_6" at bounding box center [199, 381] width 300 height 16
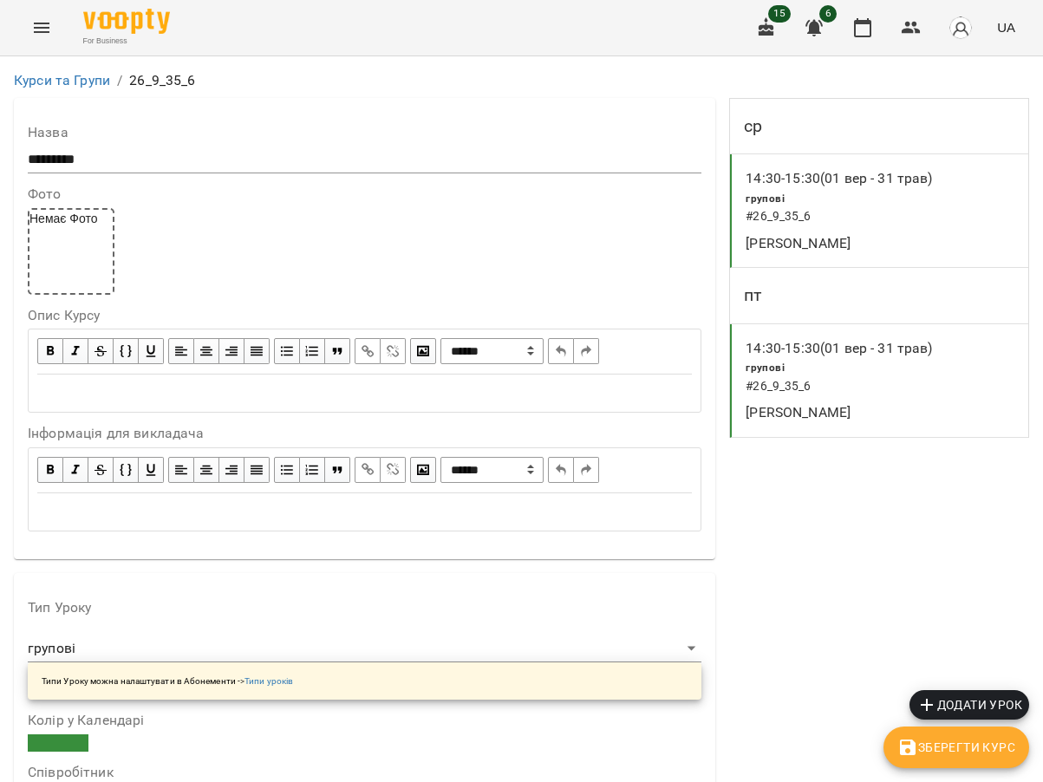
scroll to position [607, 0]
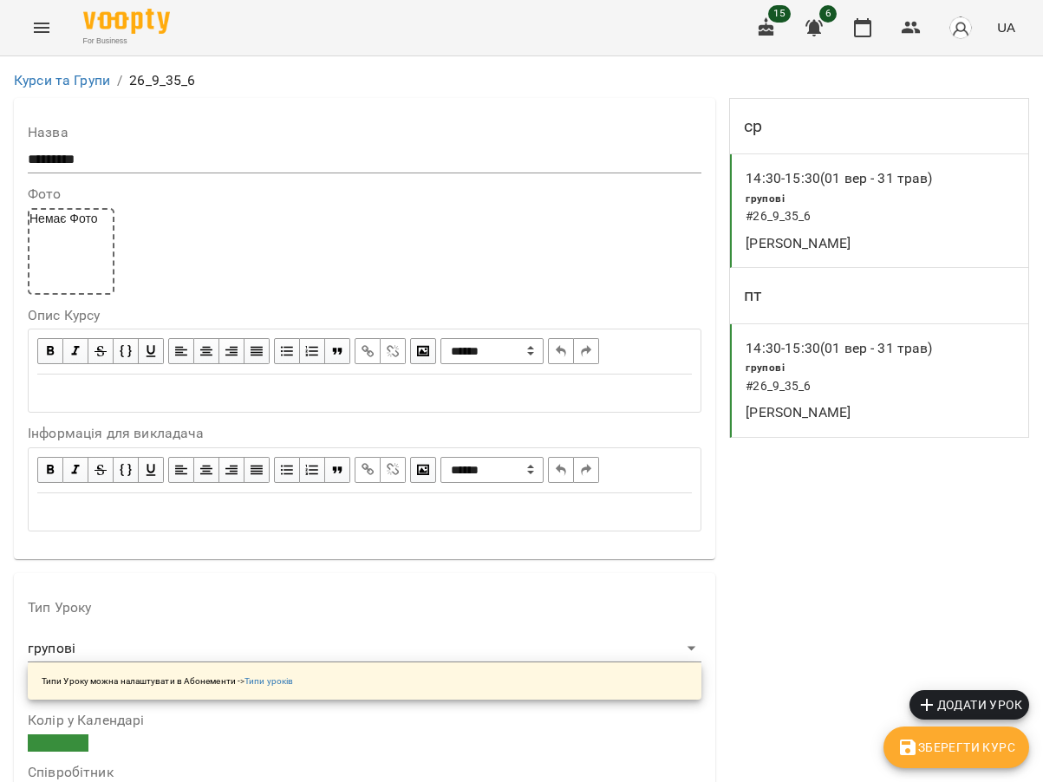
click at [905, 30] on icon "button" at bounding box center [910, 28] width 19 height 12
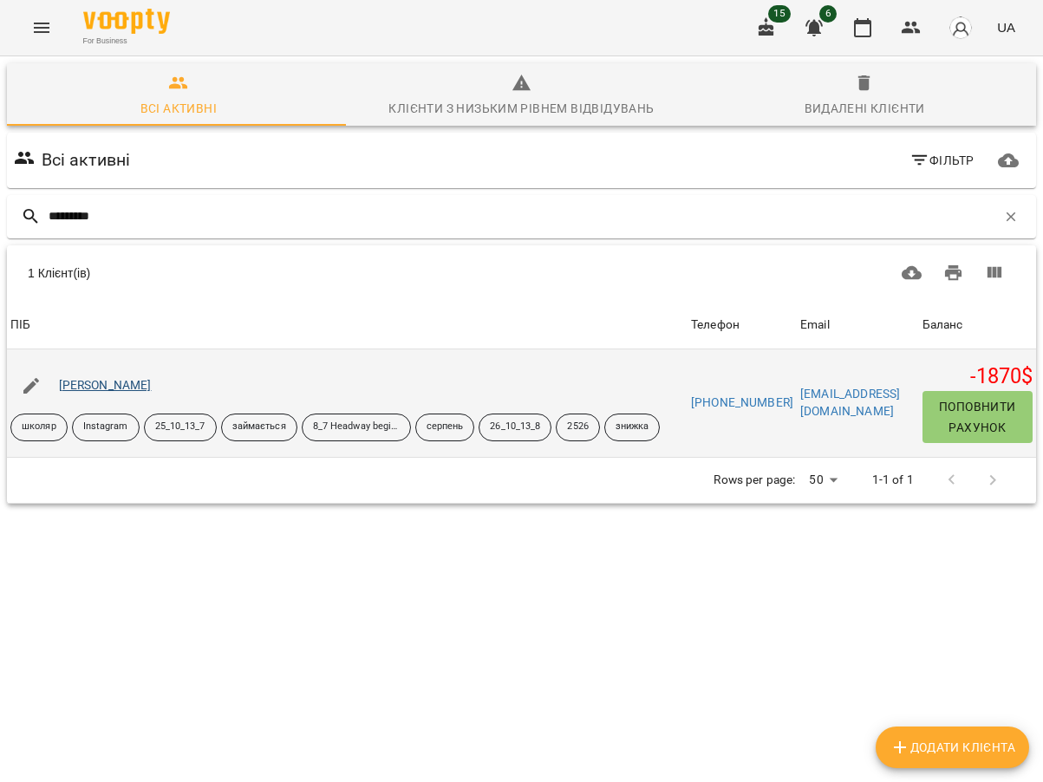
type input "*********"
click at [120, 380] on link "Кириленко Діана" at bounding box center [105, 385] width 93 height 14
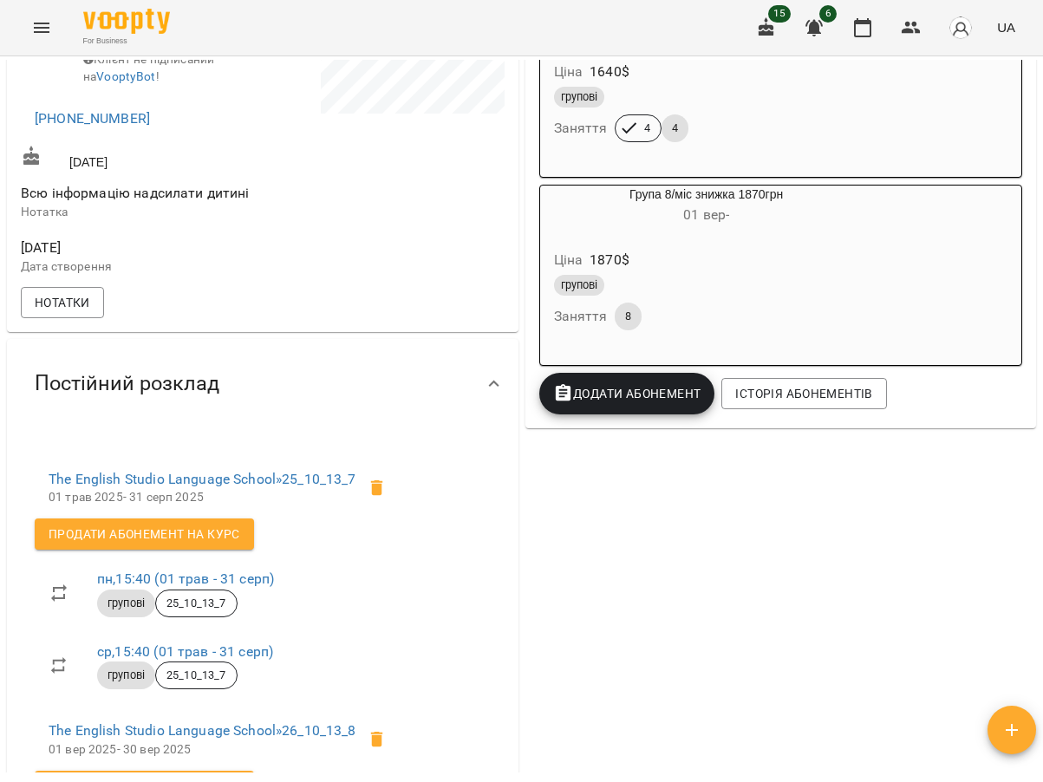
scroll to position [520, 0]
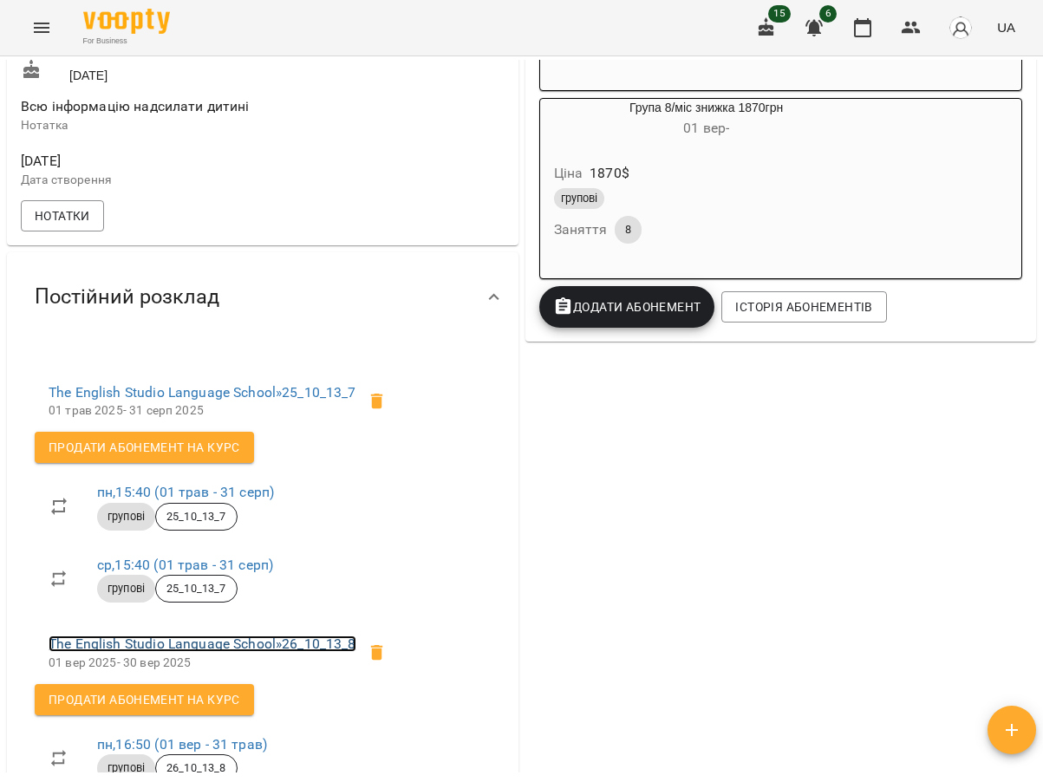
click at [296, 652] on link "The English Studio Language School » 26_10_13_8" at bounding box center [203, 643] width 308 height 16
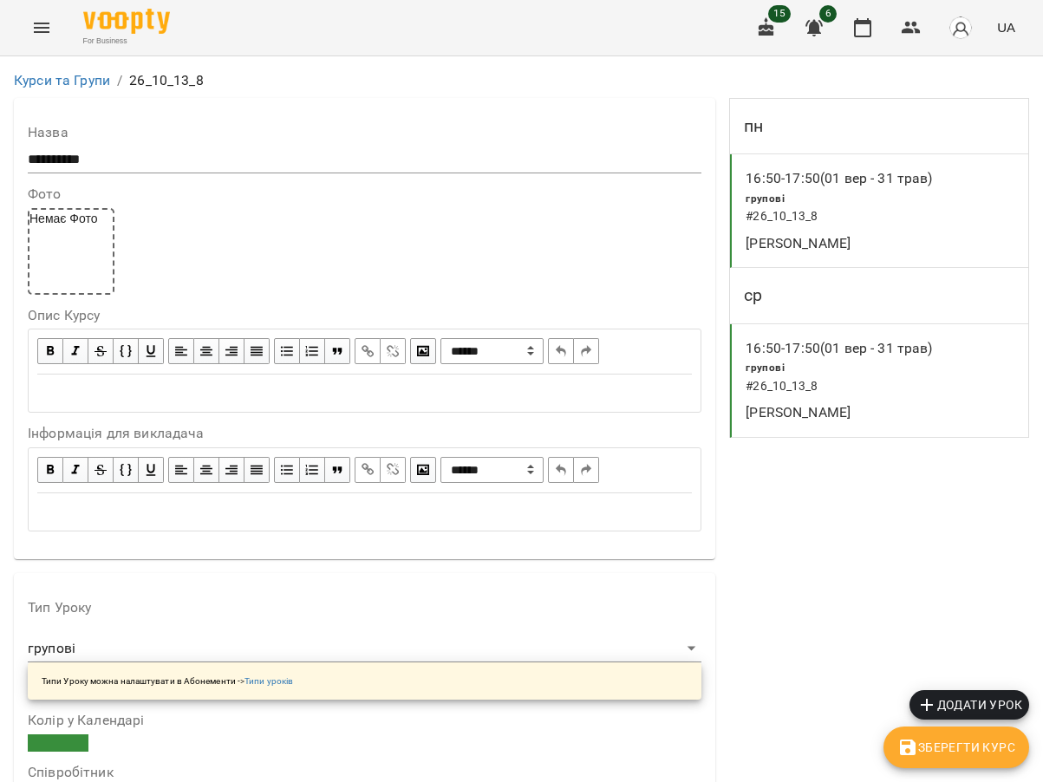
scroll to position [1127, 0]
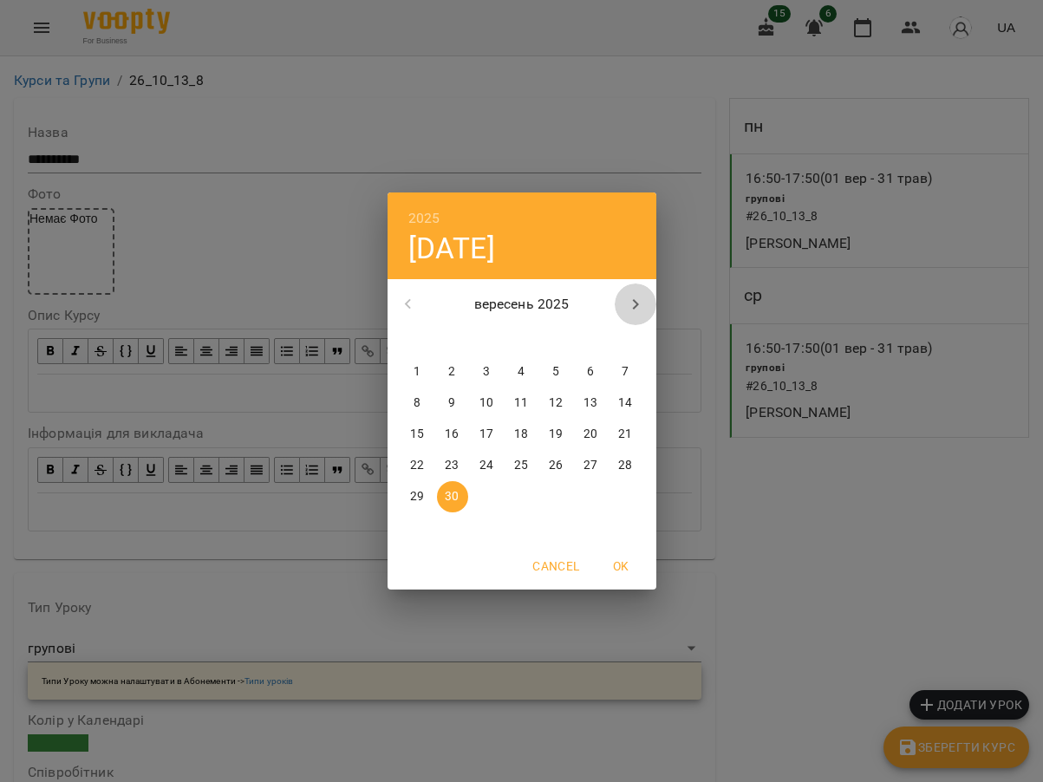
click at [633, 302] on icon "button" at bounding box center [635, 304] width 21 height 21
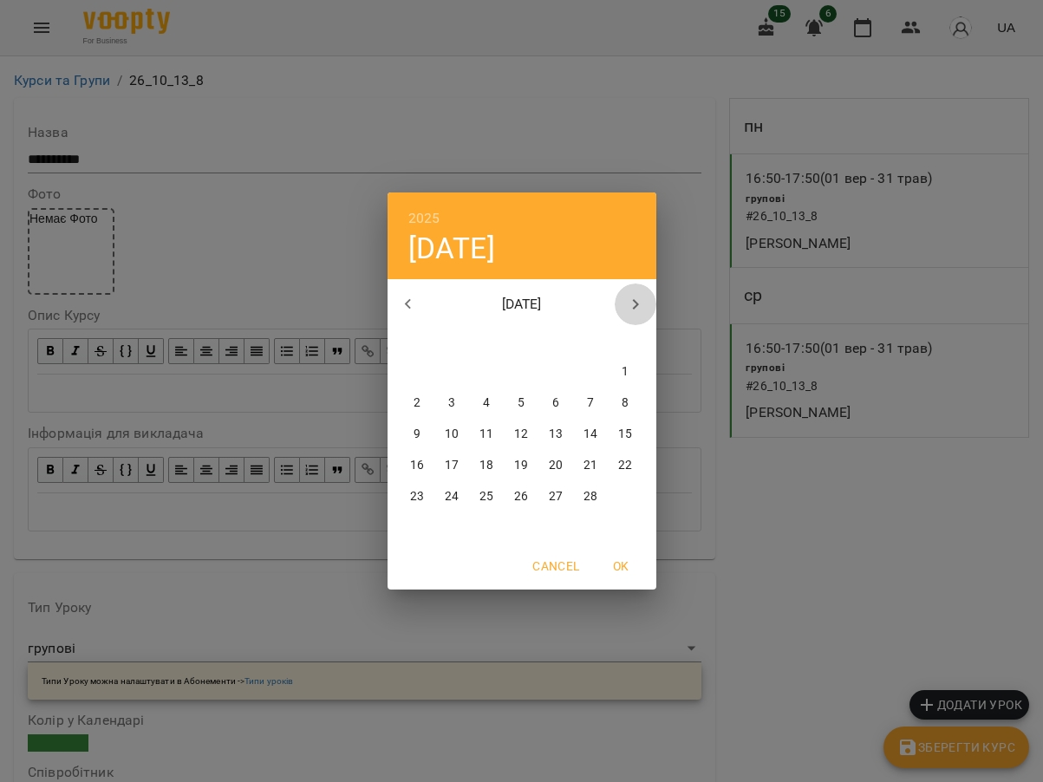
click at [633, 302] on icon "button" at bounding box center [635, 304] width 21 height 21
click at [405, 295] on icon "button" at bounding box center [408, 304] width 21 height 21
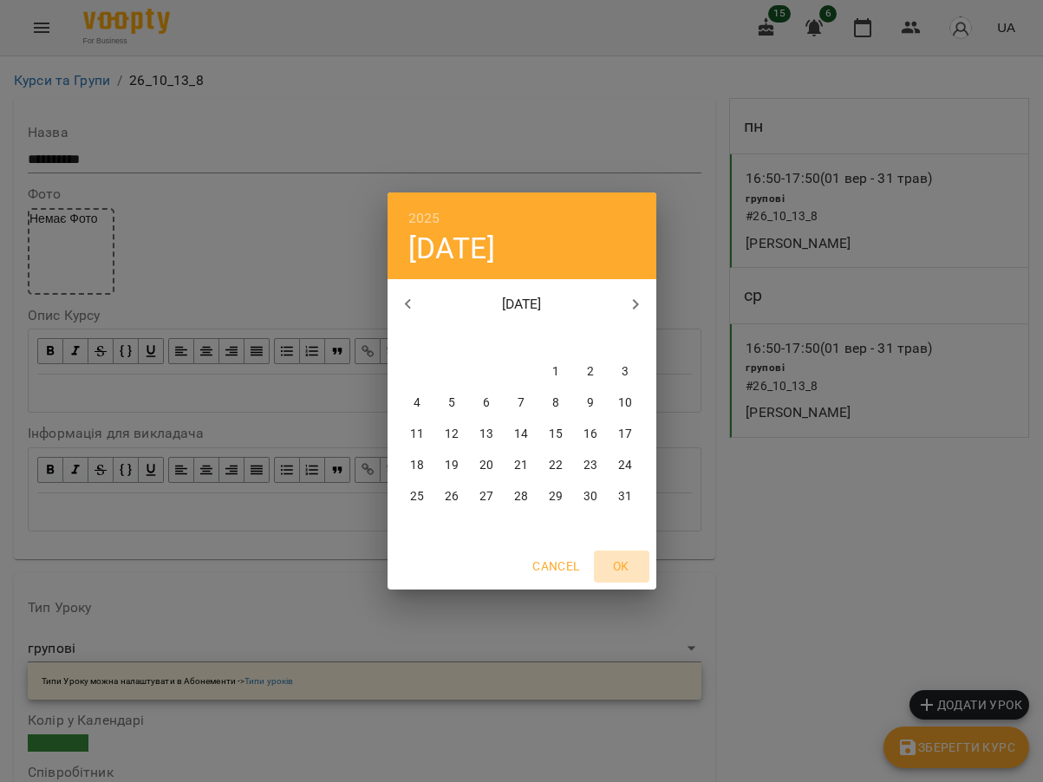
click at [621, 571] on span "OK" at bounding box center [622, 566] width 42 height 21
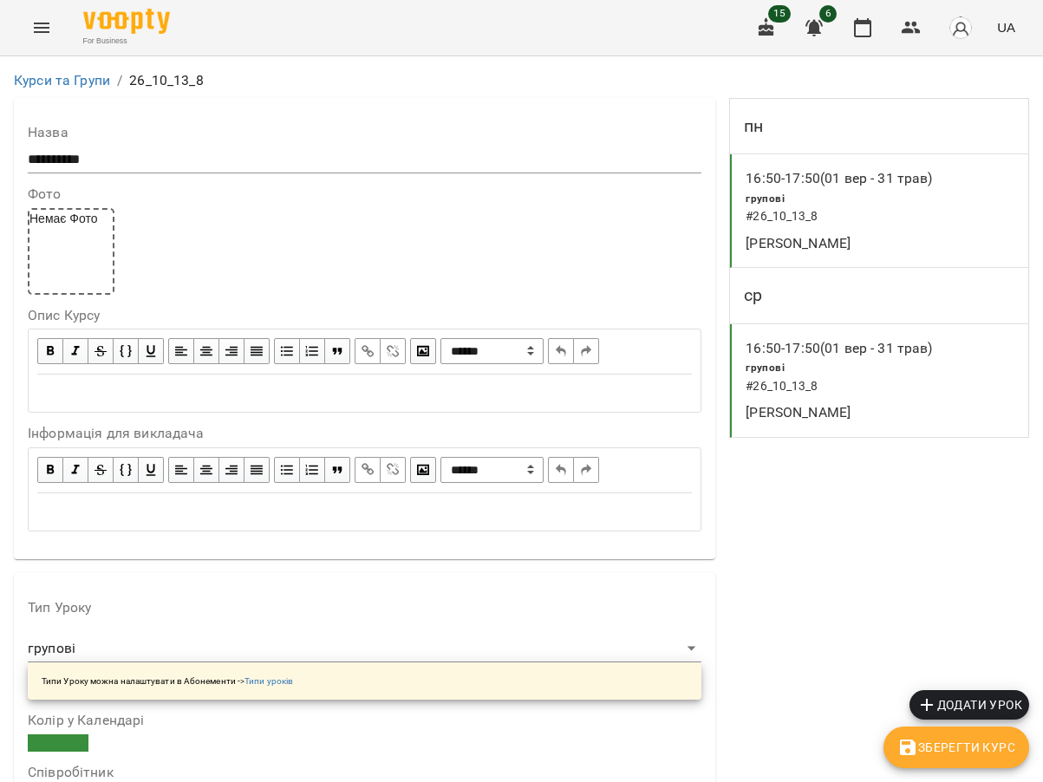
scroll to position [1387, 0]
click at [930, 744] on span "Зберегти Курс" at bounding box center [956, 747] width 118 height 21
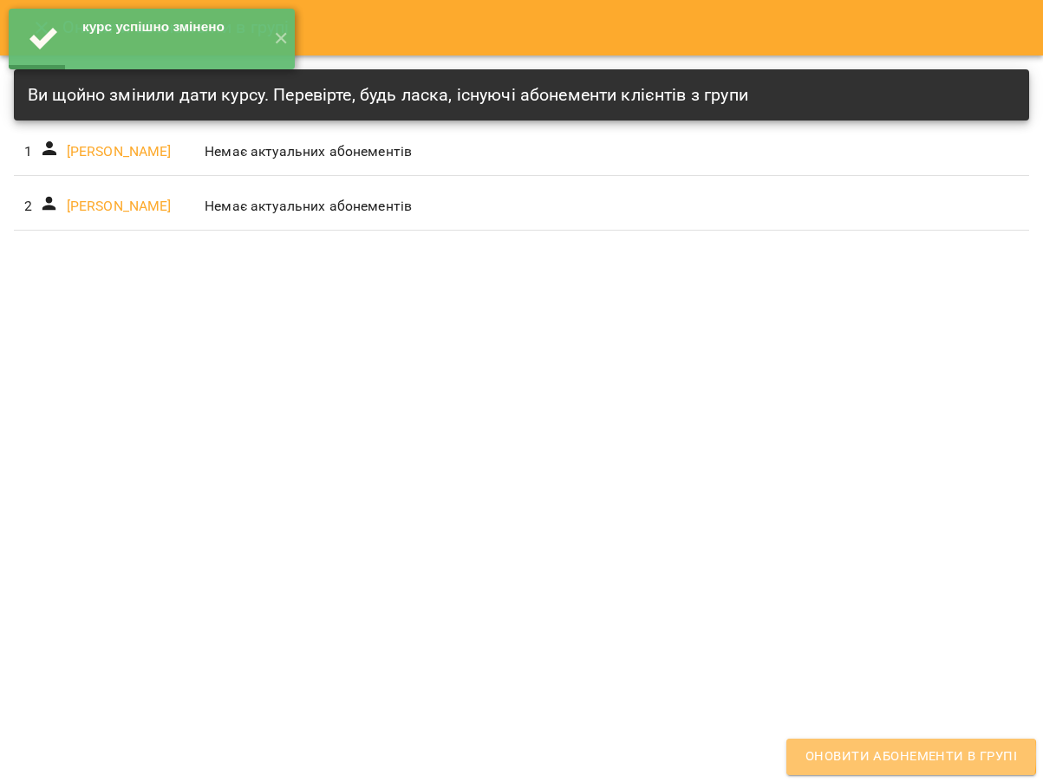
click at [882, 754] on span "Оновити абонементи в групі" at bounding box center [910, 756] width 211 height 23
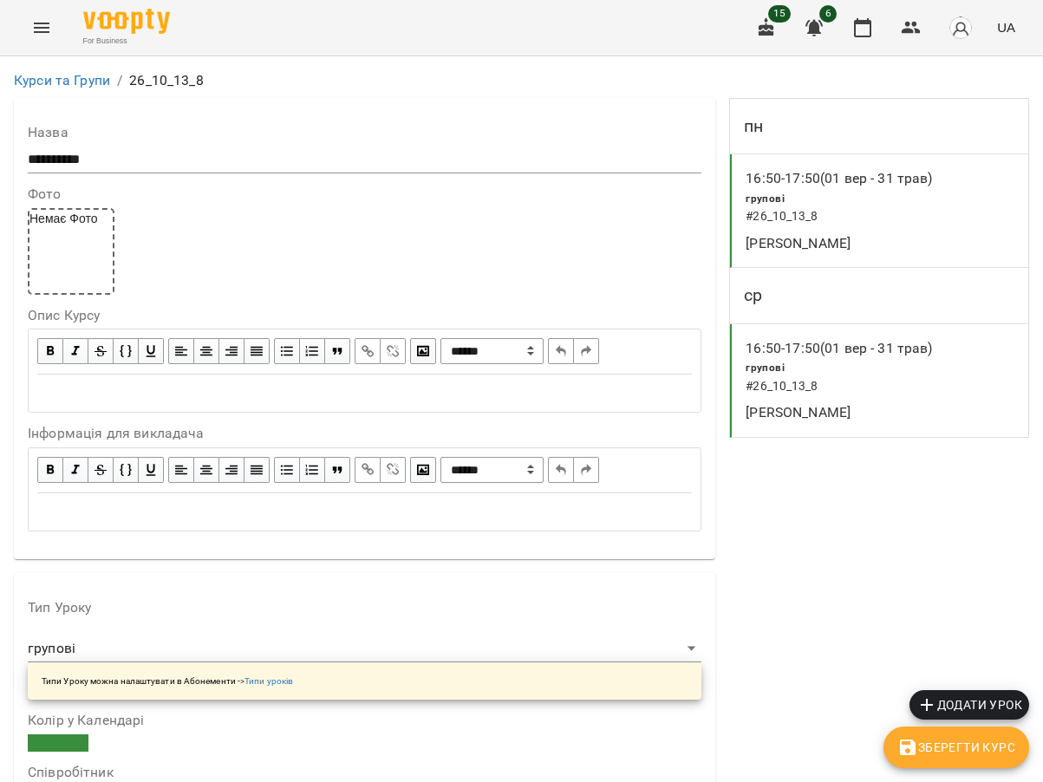
scroll to position [1474, 0]
drag, startPoint x: 854, startPoint y: 272, endPoint x: 803, endPoint y: 234, distance: 63.1
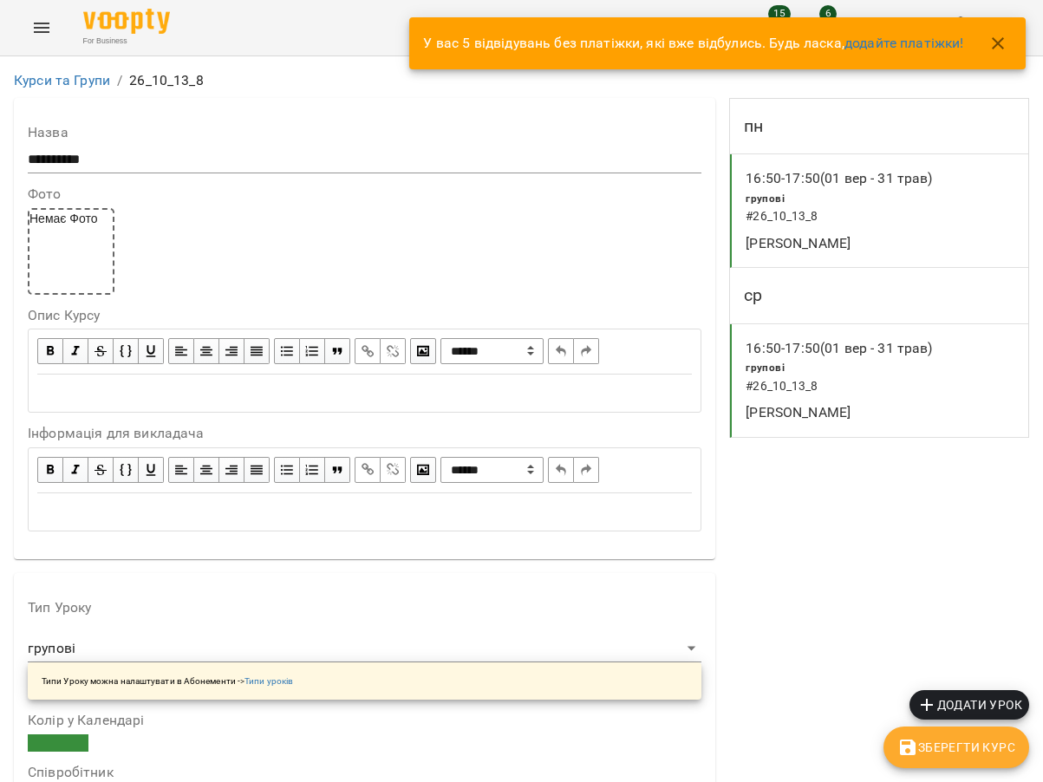
click at [1001, 41] on icon "button" at bounding box center [997, 43] width 12 height 12
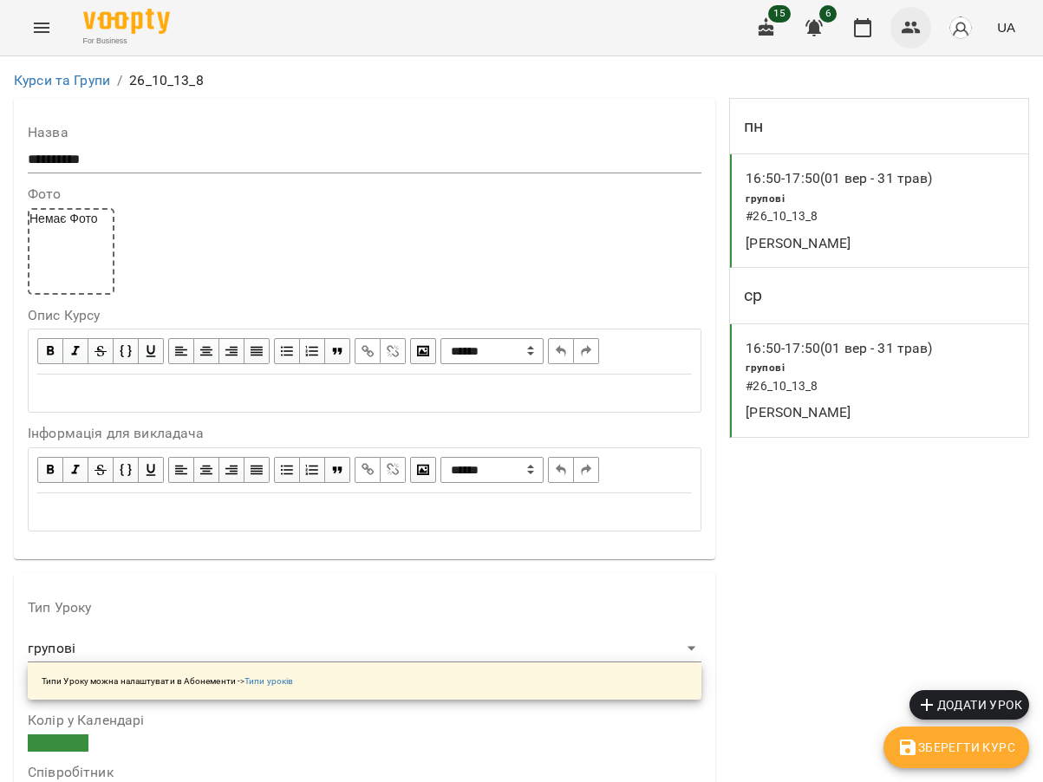
click at [904, 36] on icon "button" at bounding box center [910, 27] width 21 height 21
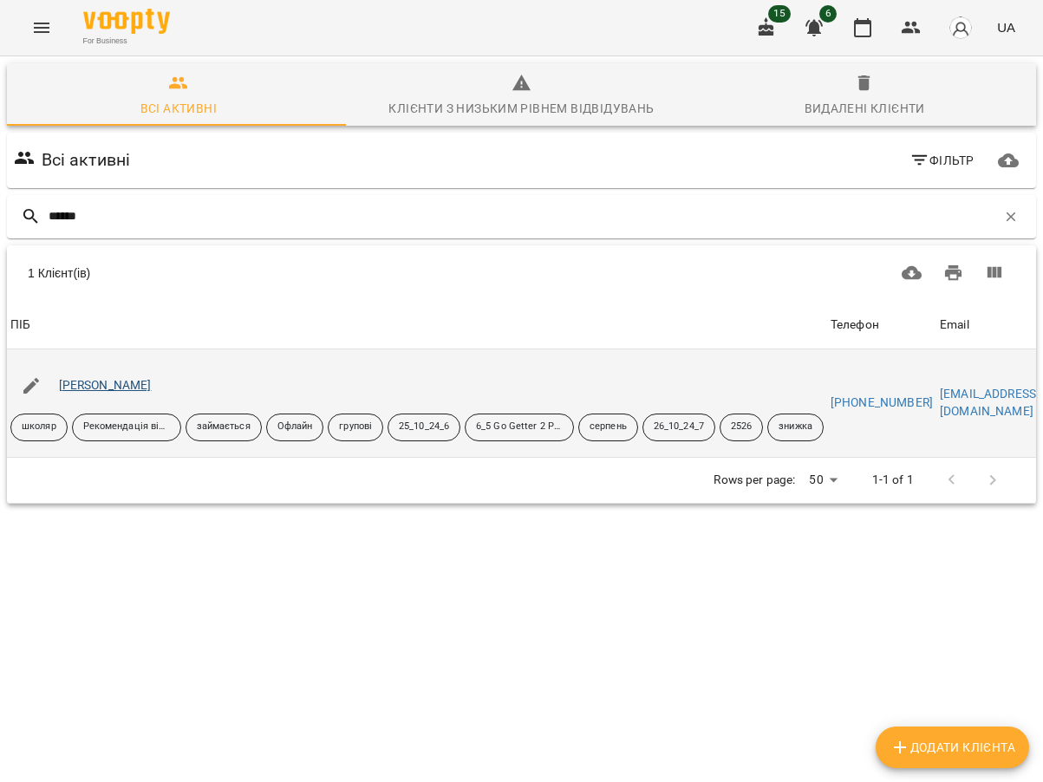
type input "******"
click at [124, 387] on link "Матвієнко Ілля" at bounding box center [105, 385] width 93 height 14
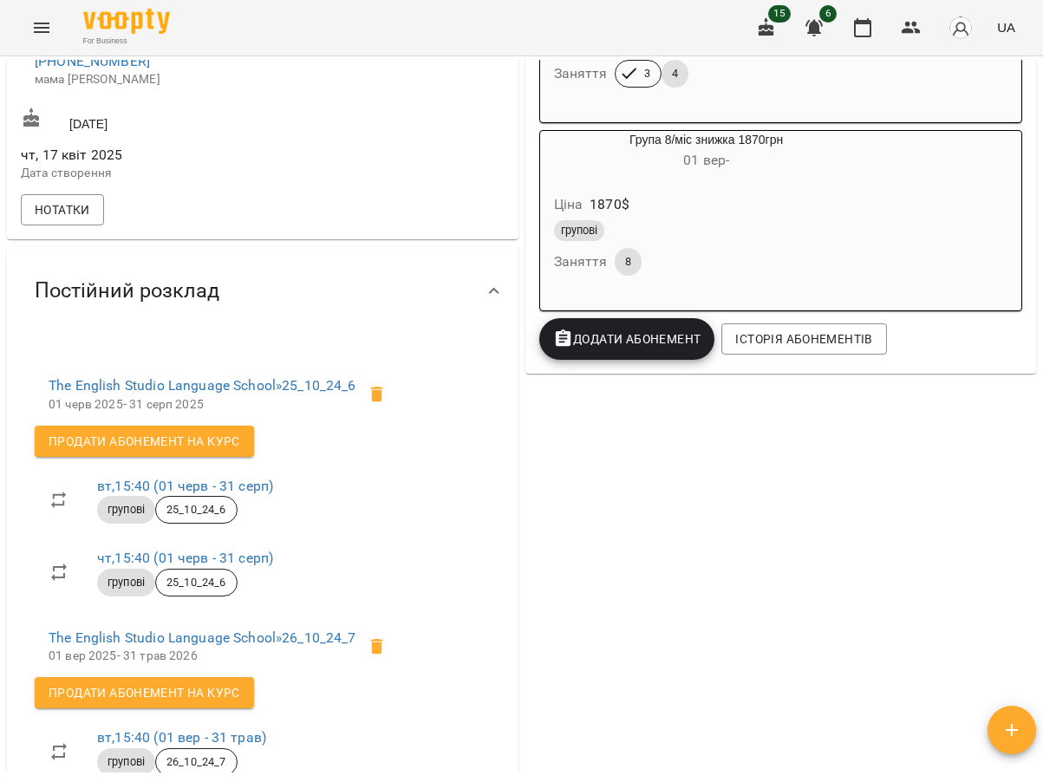
scroll to position [520, 0]
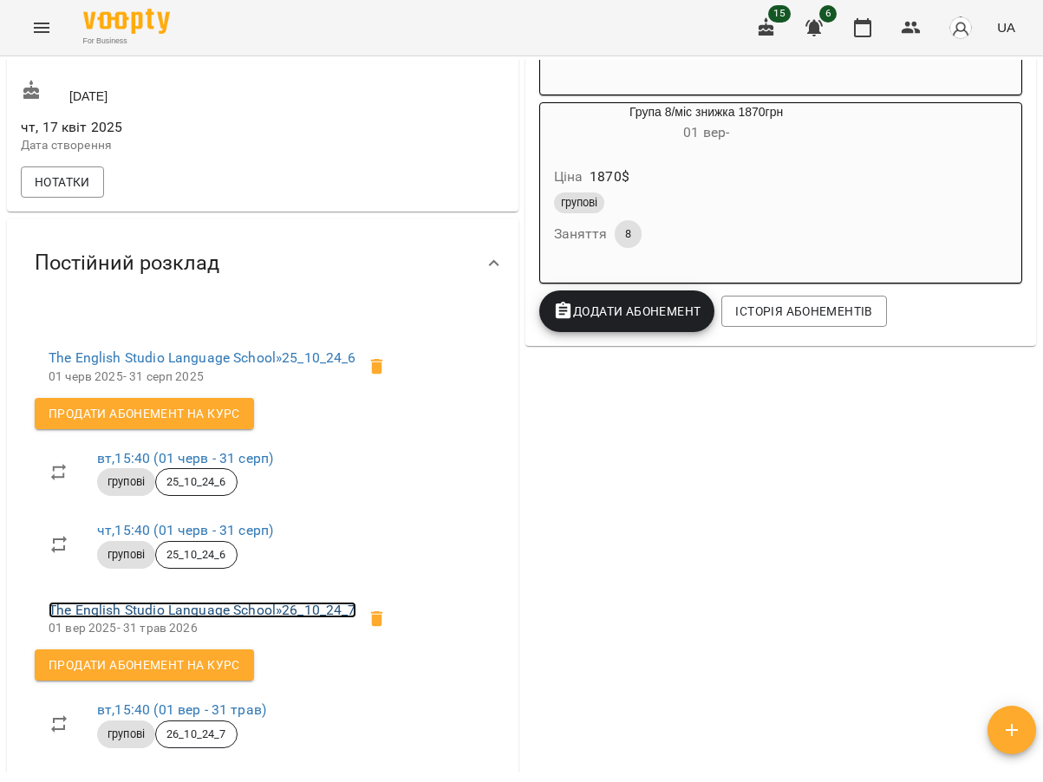
click at [267, 618] on link "The English Studio Language School » 26_10_24_7" at bounding box center [203, 609] width 308 height 16
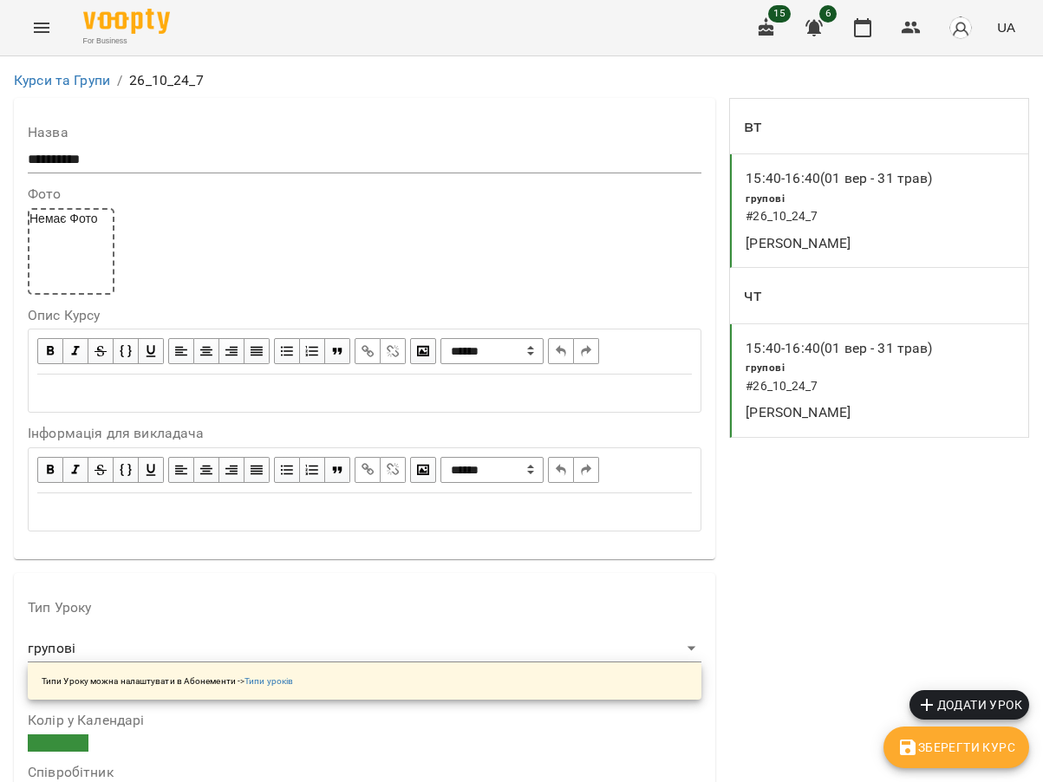
scroll to position [1387, 0]
click at [907, 24] on icon "button" at bounding box center [910, 28] width 19 height 12
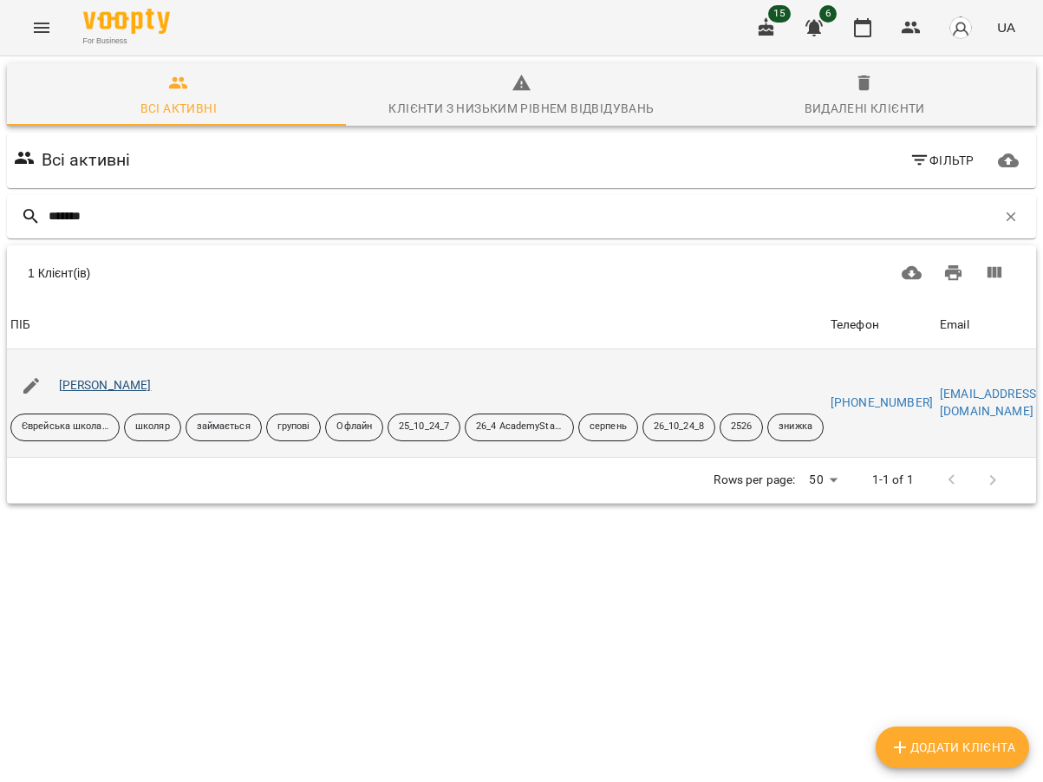
type input "*******"
click at [124, 383] on link "Войнова Аріна Олександрівна" at bounding box center [105, 385] width 93 height 14
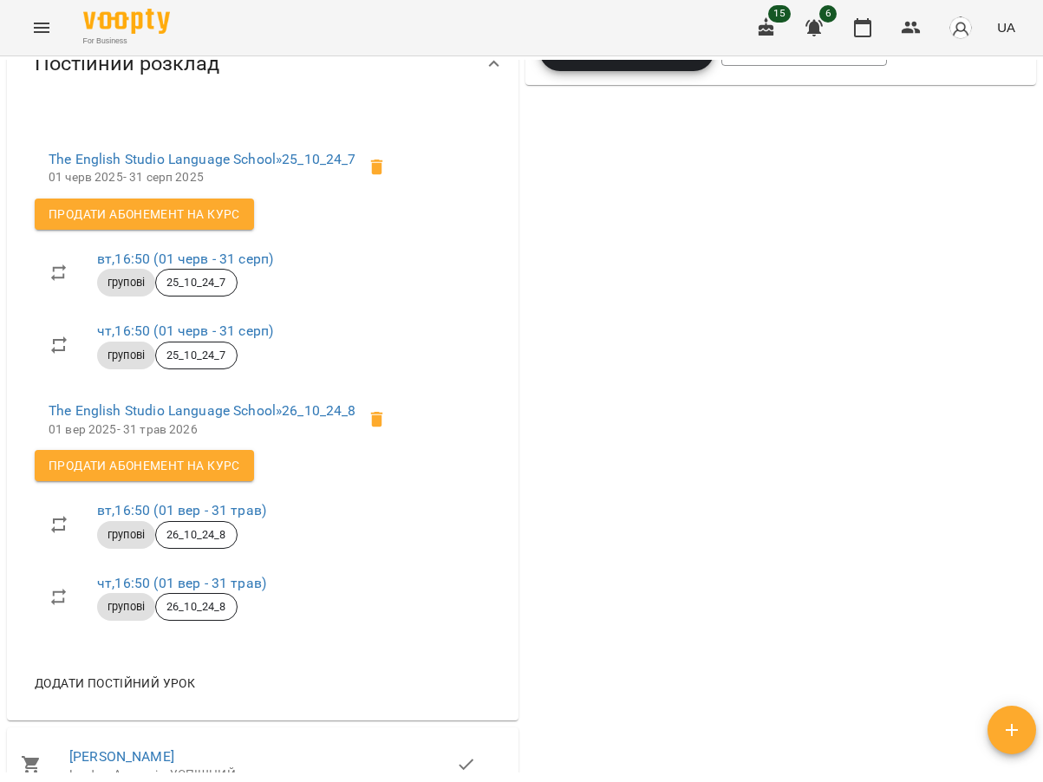
scroll to position [780, 0]
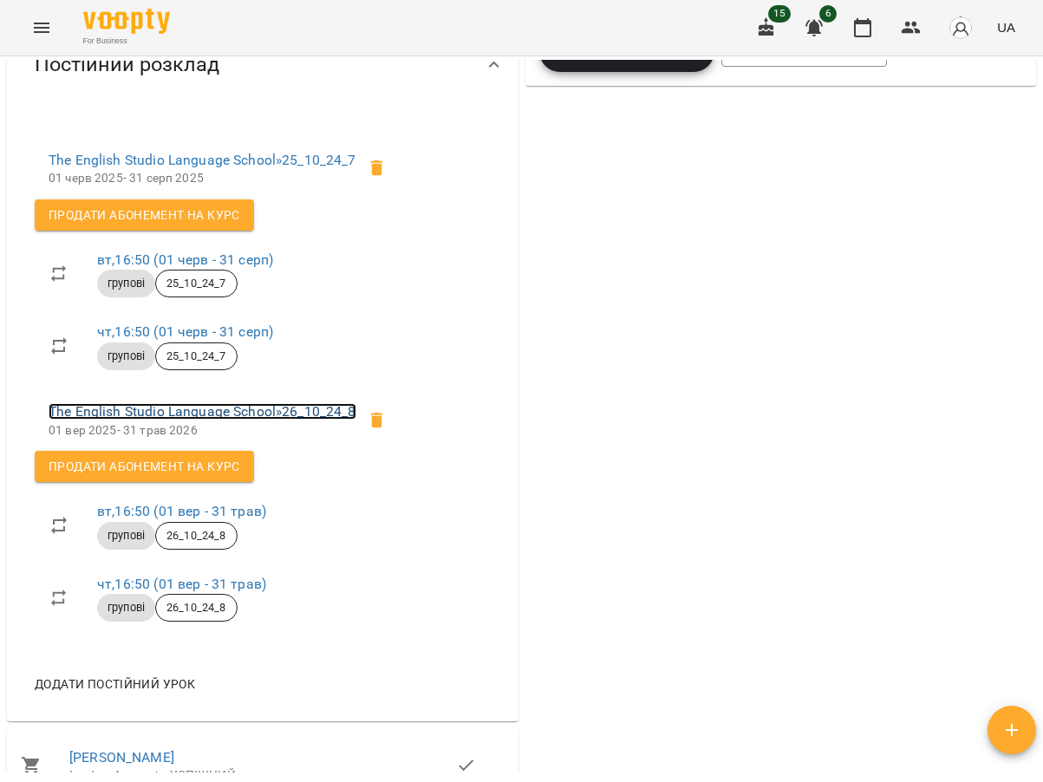
click at [269, 419] on link "The English Studio Language School » 26_10_24_8" at bounding box center [203, 411] width 308 height 16
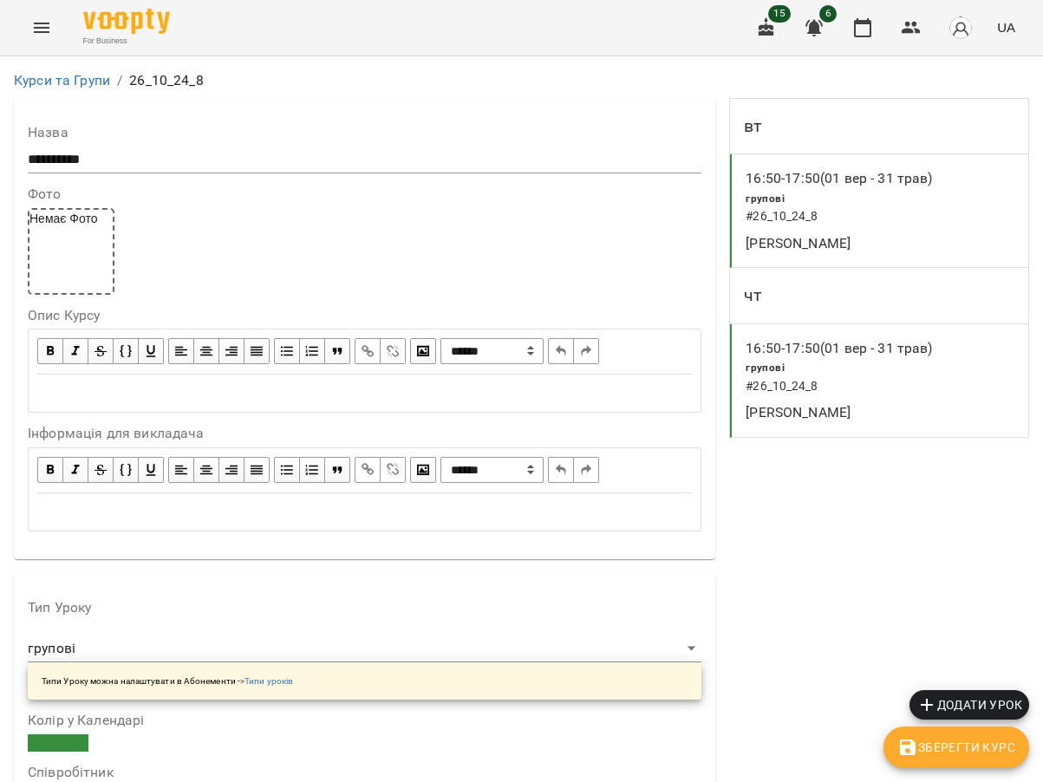
scroll to position [1473, 0]
drag, startPoint x: 875, startPoint y: 253, endPoint x: 794, endPoint y: 194, distance: 100.5
click at [916, 27] on icon "button" at bounding box center [910, 27] width 21 height 21
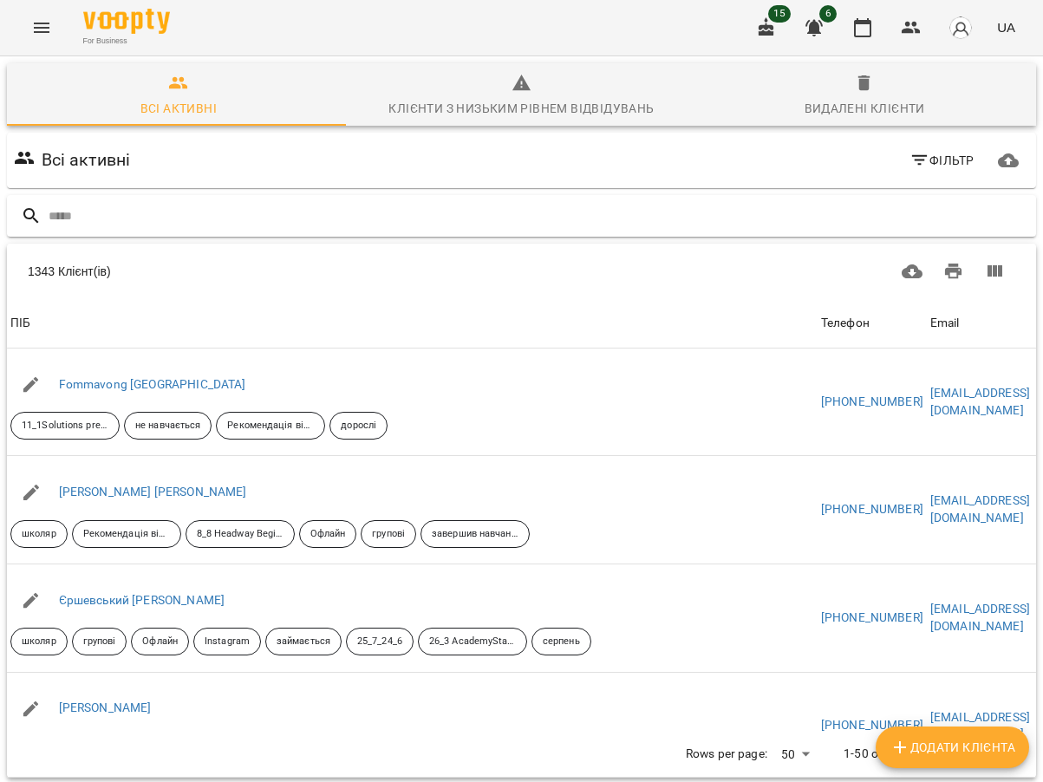
click at [91, 202] on input "text" at bounding box center [539, 216] width 980 height 29
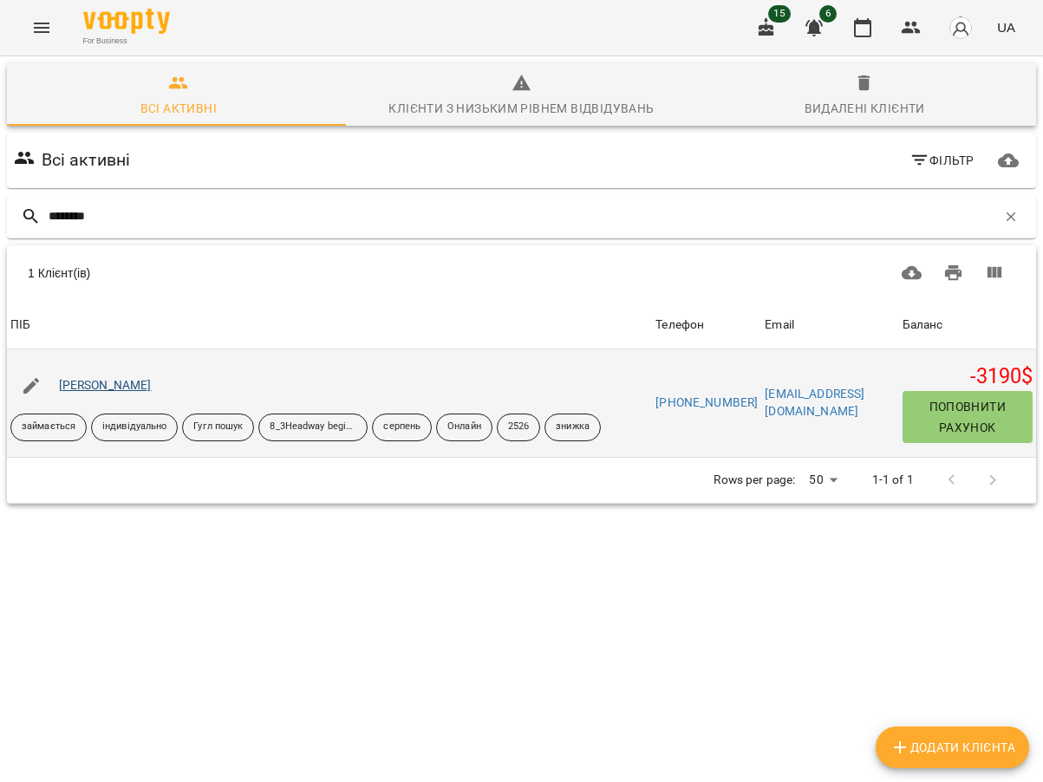
type input "********"
click at [119, 388] on link "Сінкевич Галина" at bounding box center [105, 385] width 93 height 14
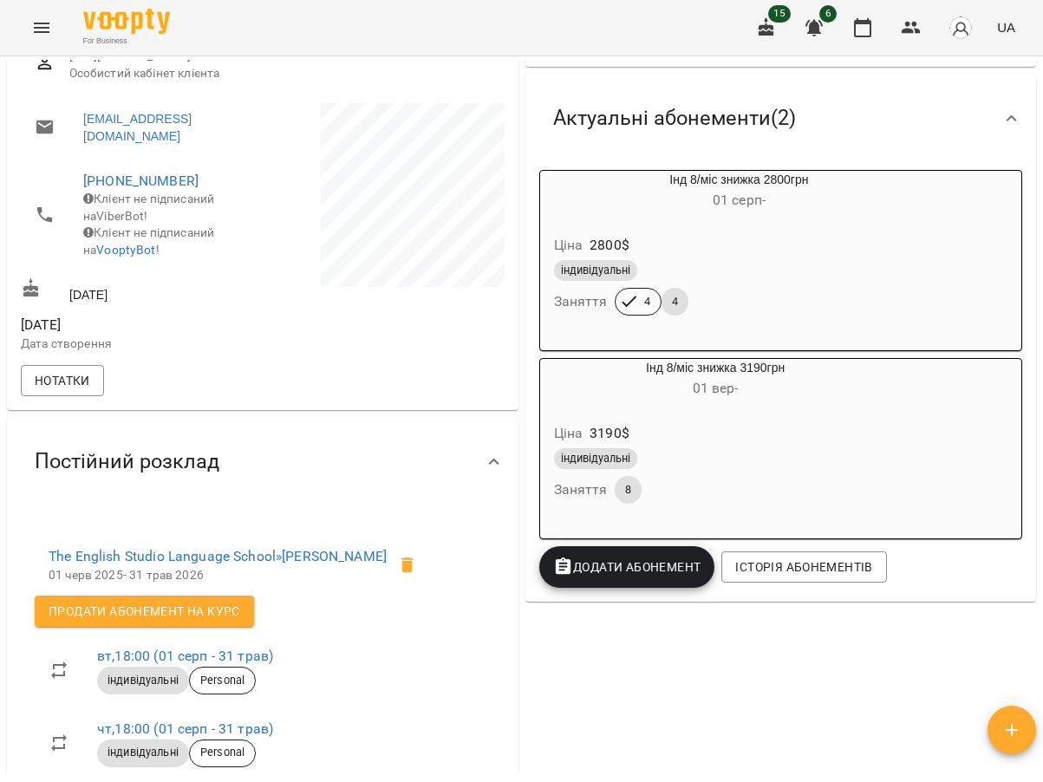
scroll to position [520, 0]
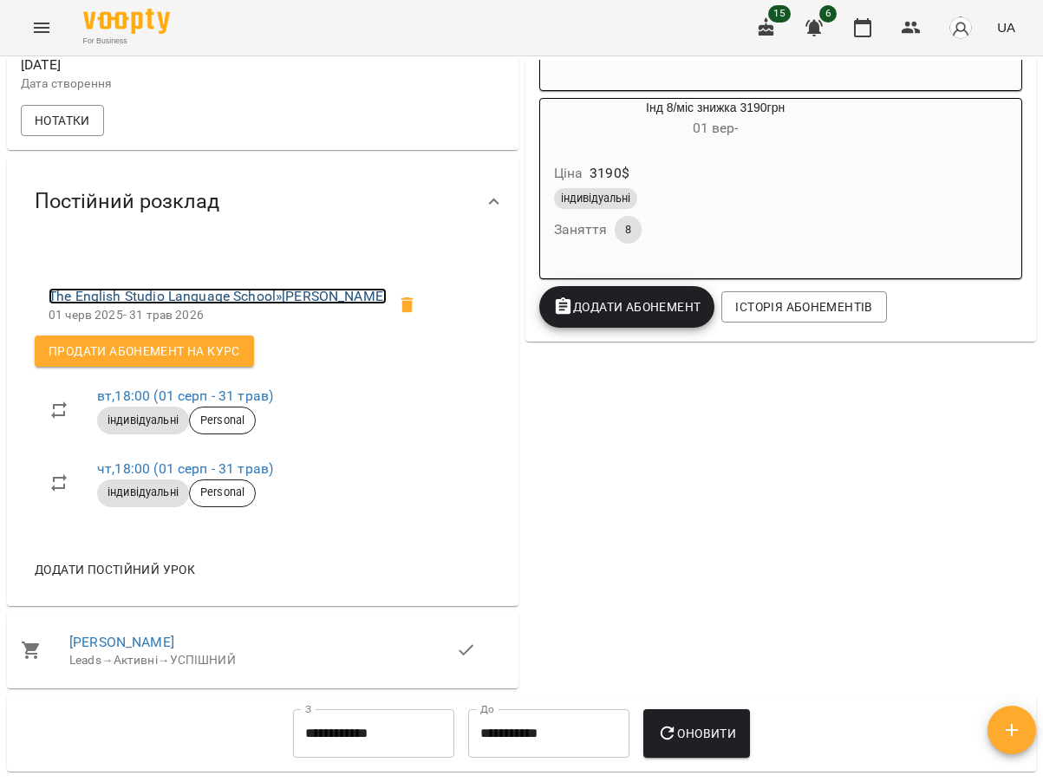
click at [244, 304] on link "The English Studio Language School » Сінкевич Галина" at bounding box center [218, 296] width 338 height 16
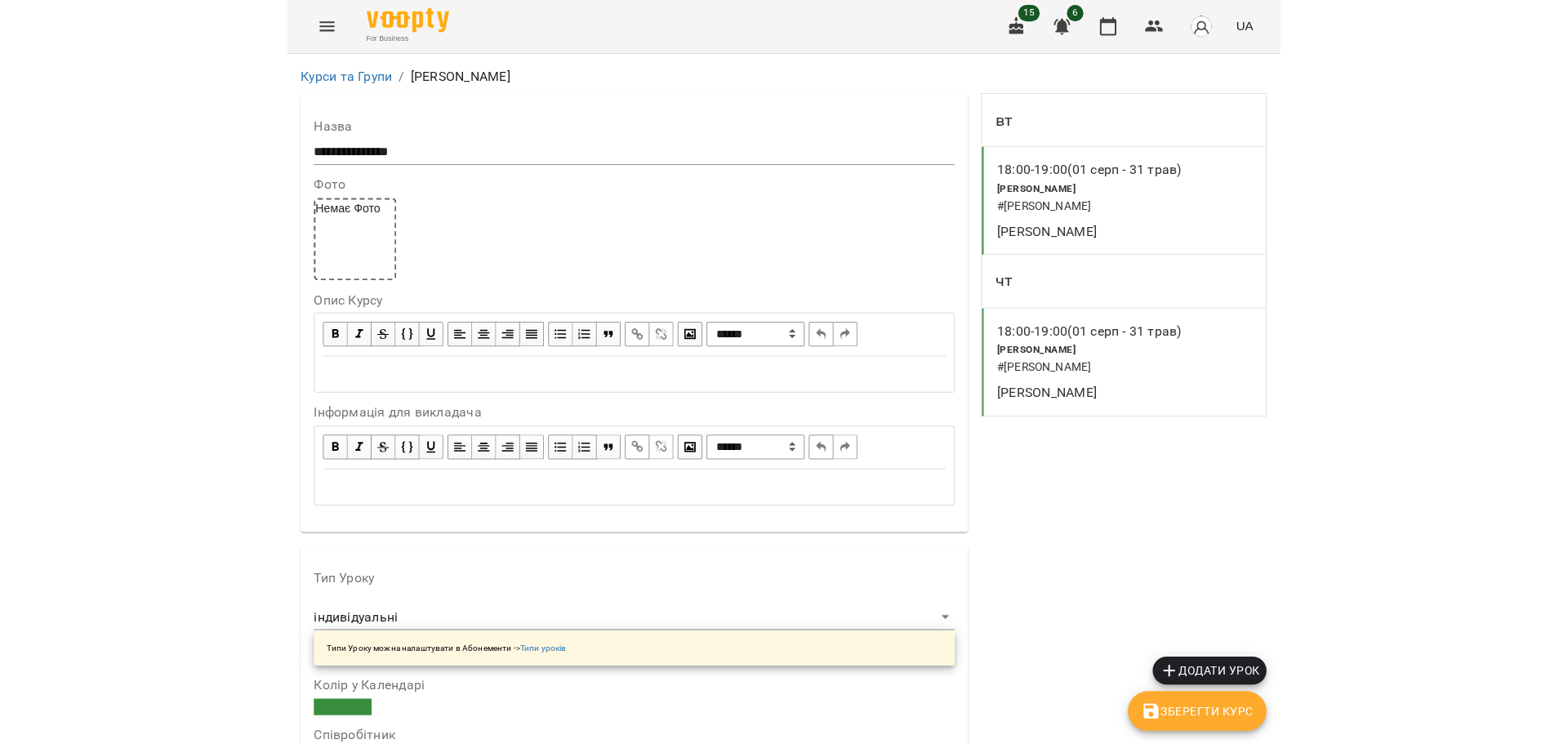
scroll to position [1356, 0]
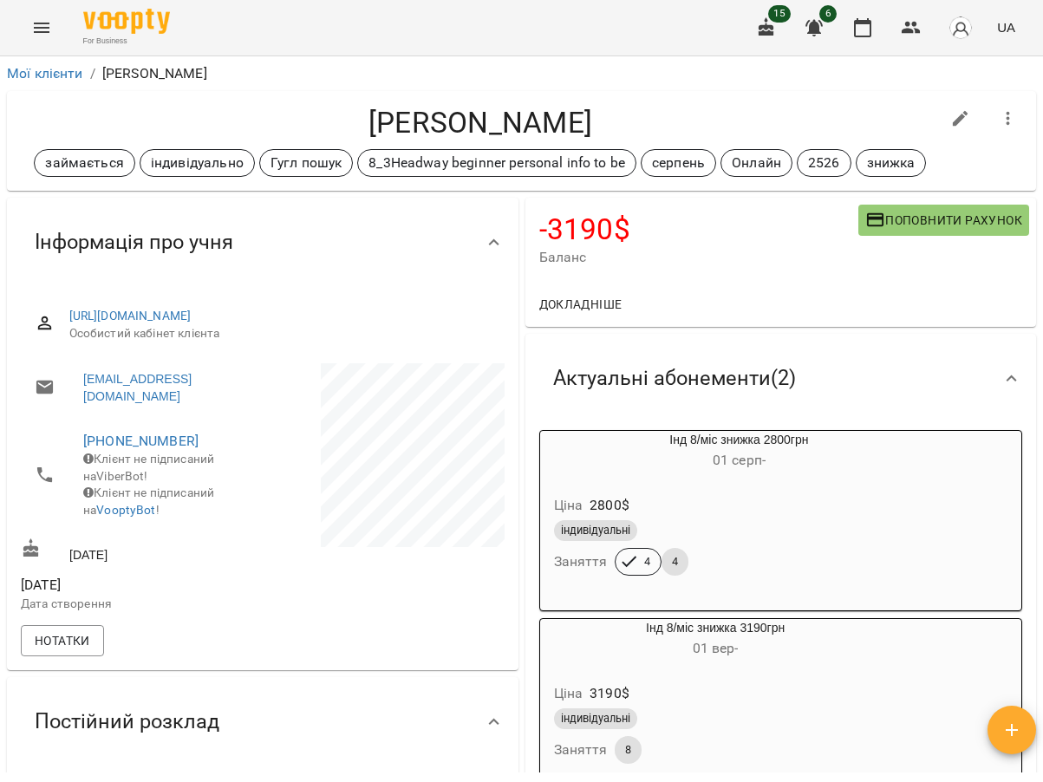
click at [725, 236] on h4 "-3190 $" at bounding box center [698, 229] width 319 height 36
click at [921, 20] on icon "button" at bounding box center [910, 27] width 21 height 21
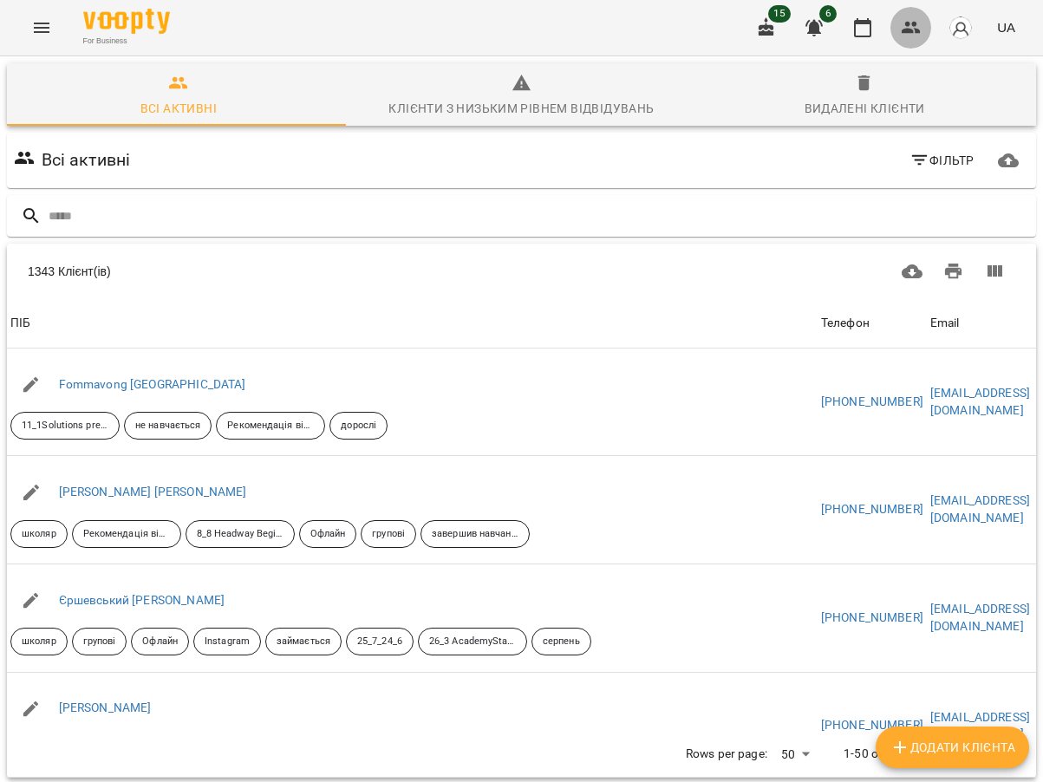
click at [906, 35] on icon "button" at bounding box center [910, 27] width 21 height 21
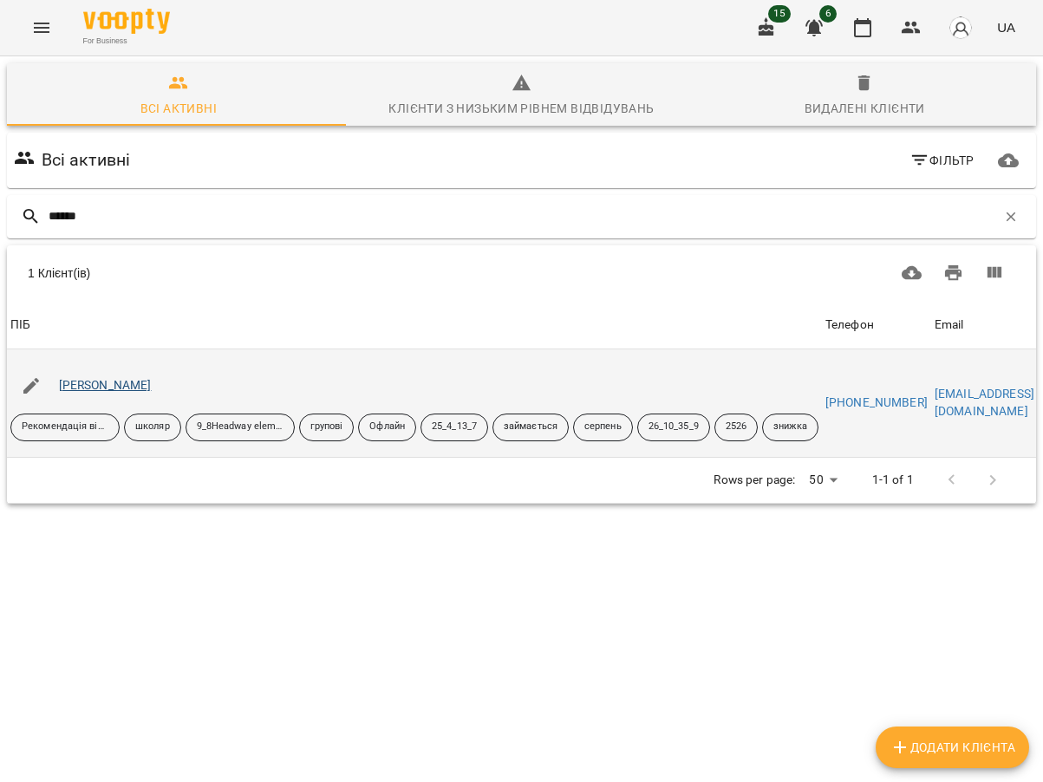
type input "******"
click at [134, 386] on link "Драган Андрій" at bounding box center [105, 385] width 93 height 14
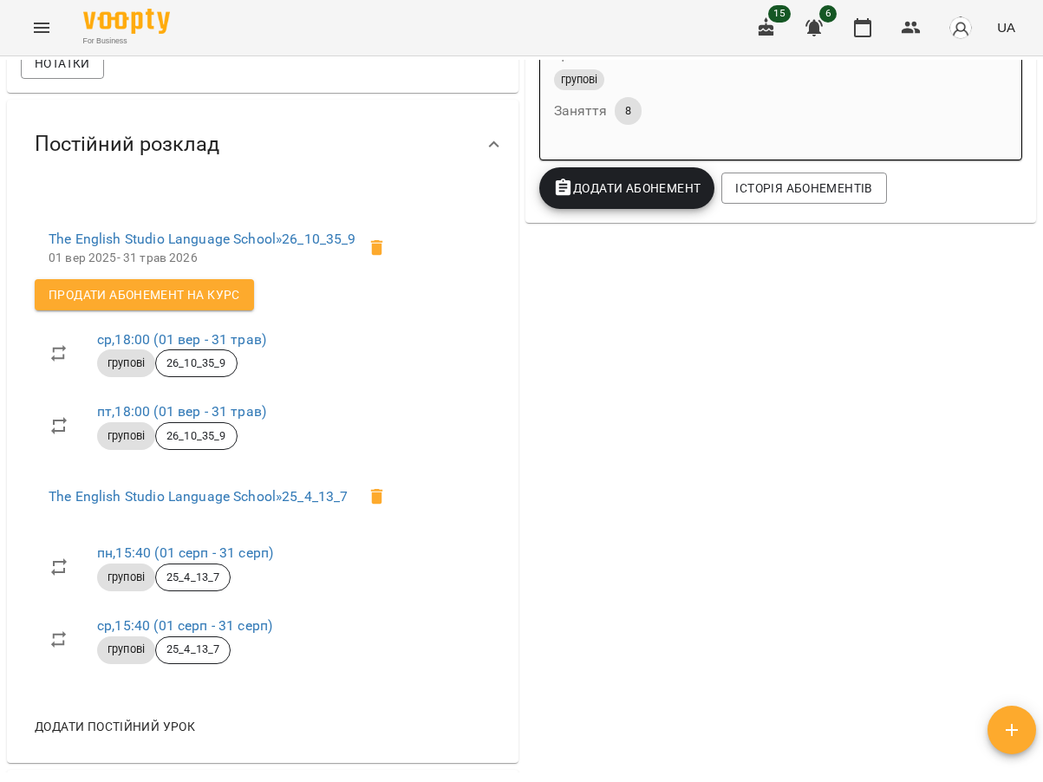
scroll to position [607, 0]
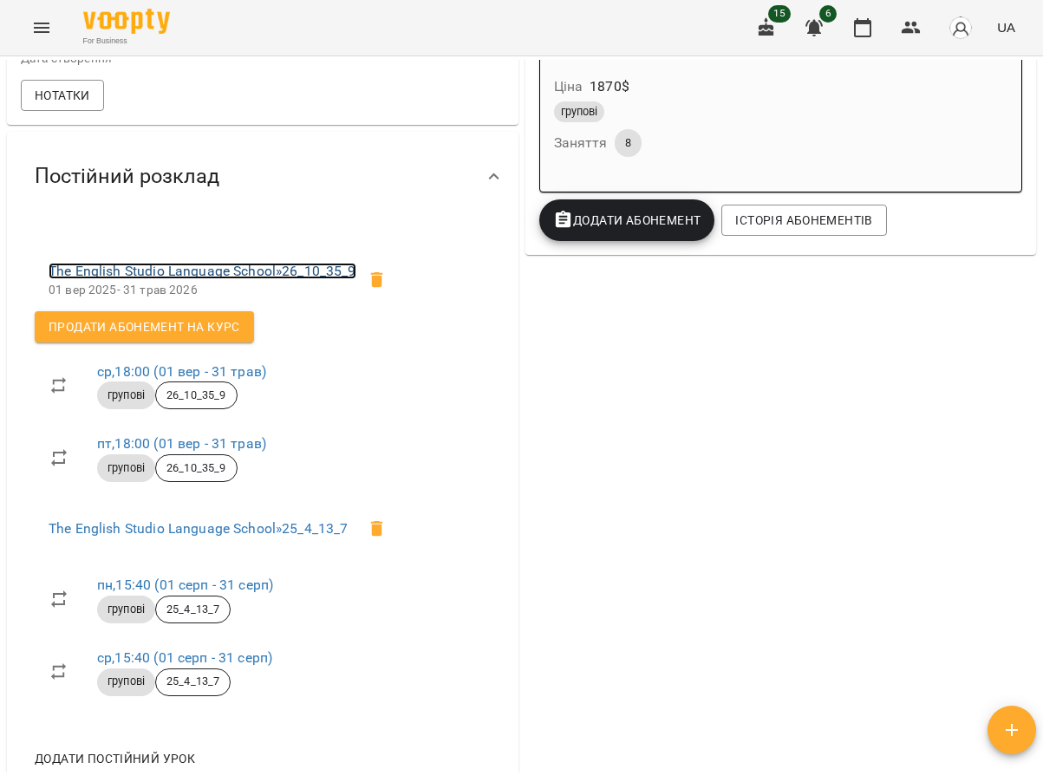
click at [237, 279] on link "The English Studio Language School » 26_10_35_9" at bounding box center [203, 271] width 308 height 16
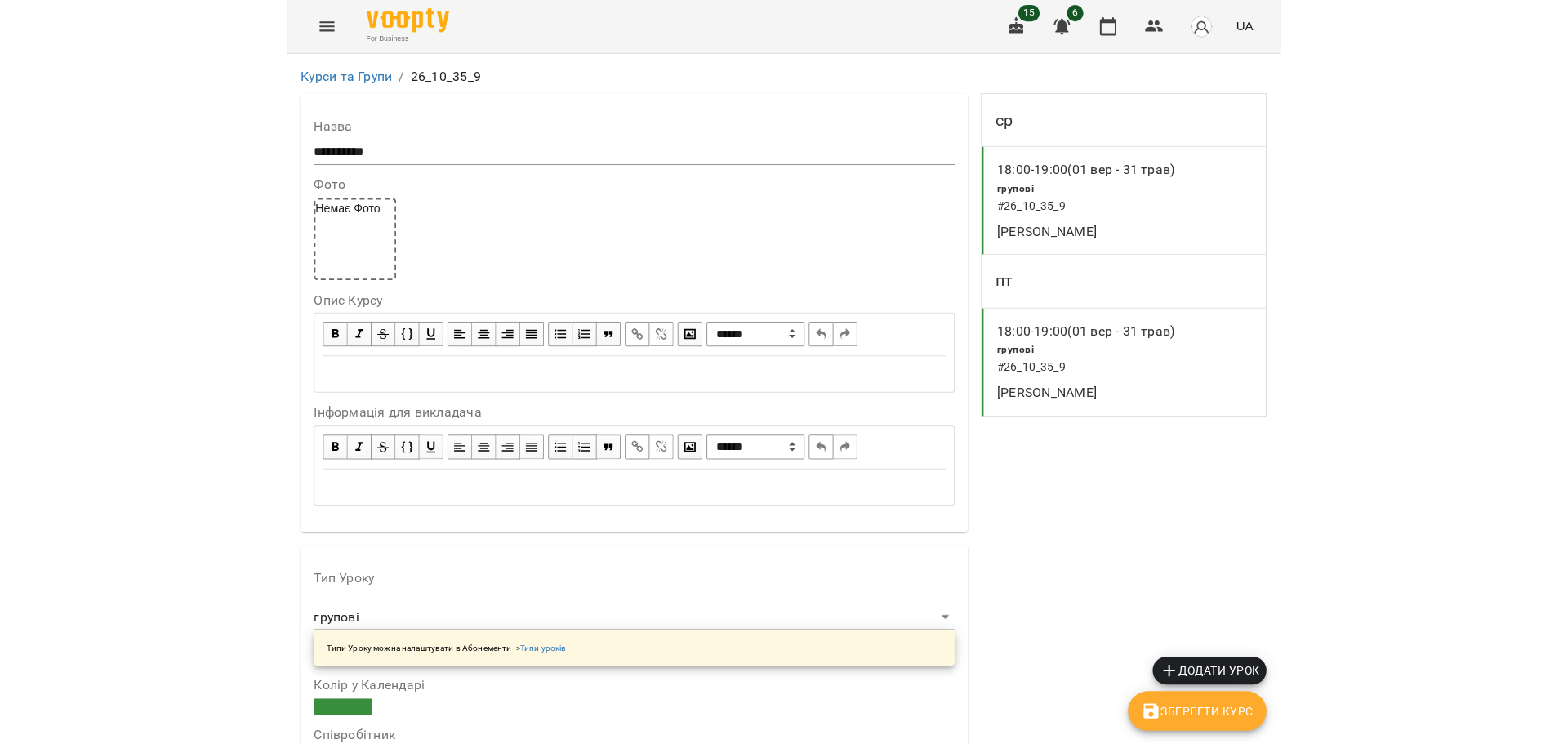
scroll to position [1388, 0]
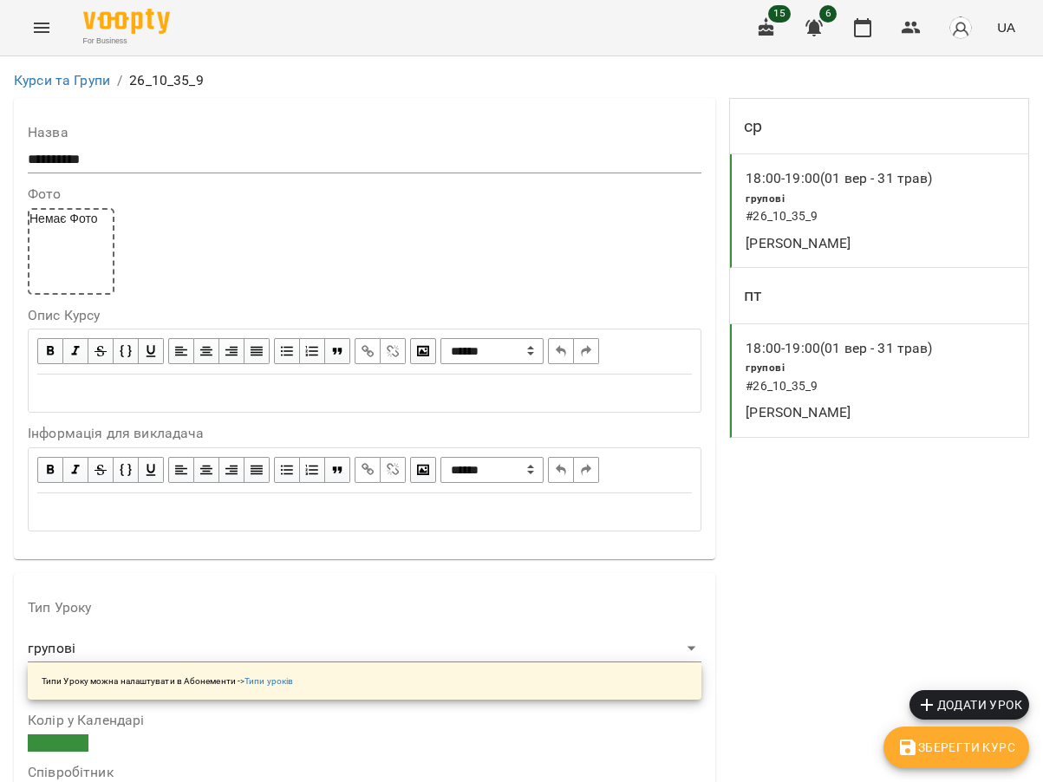
drag, startPoint x: 826, startPoint y: 153, endPoint x: 803, endPoint y: 108, distance: 50.4
click at [928, 29] on button "button" at bounding box center [911, 28] width 42 height 42
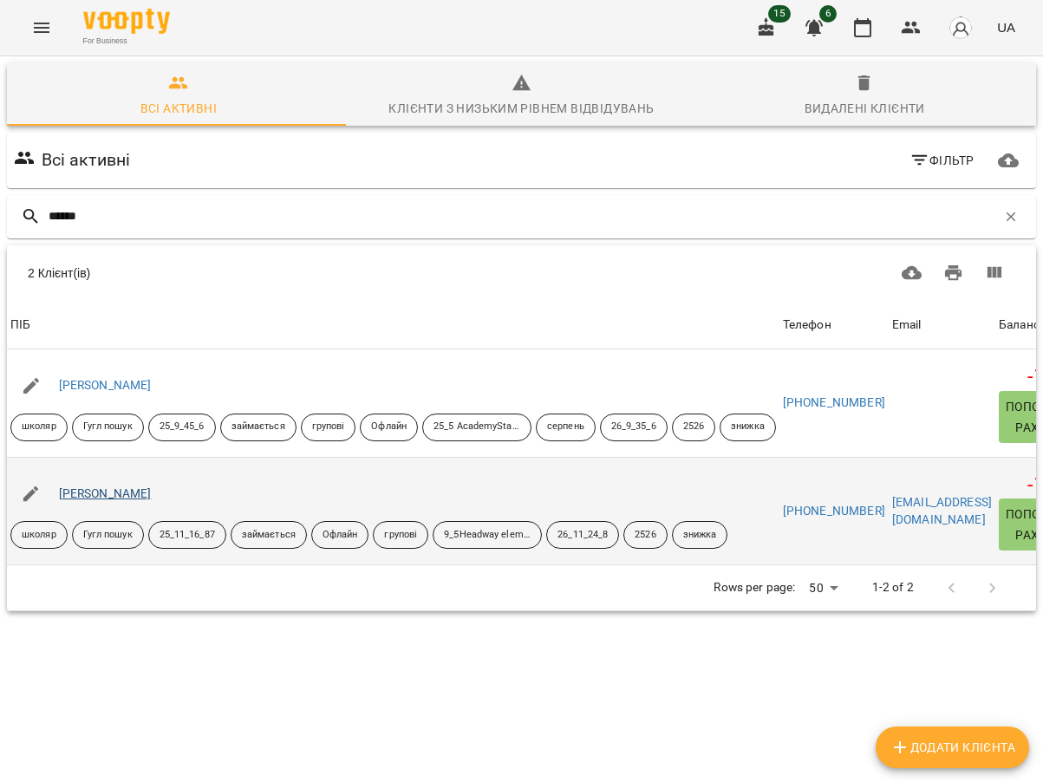
type input "******"
click at [127, 491] on link "Чернієнко Богдан" at bounding box center [105, 493] width 93 height 14
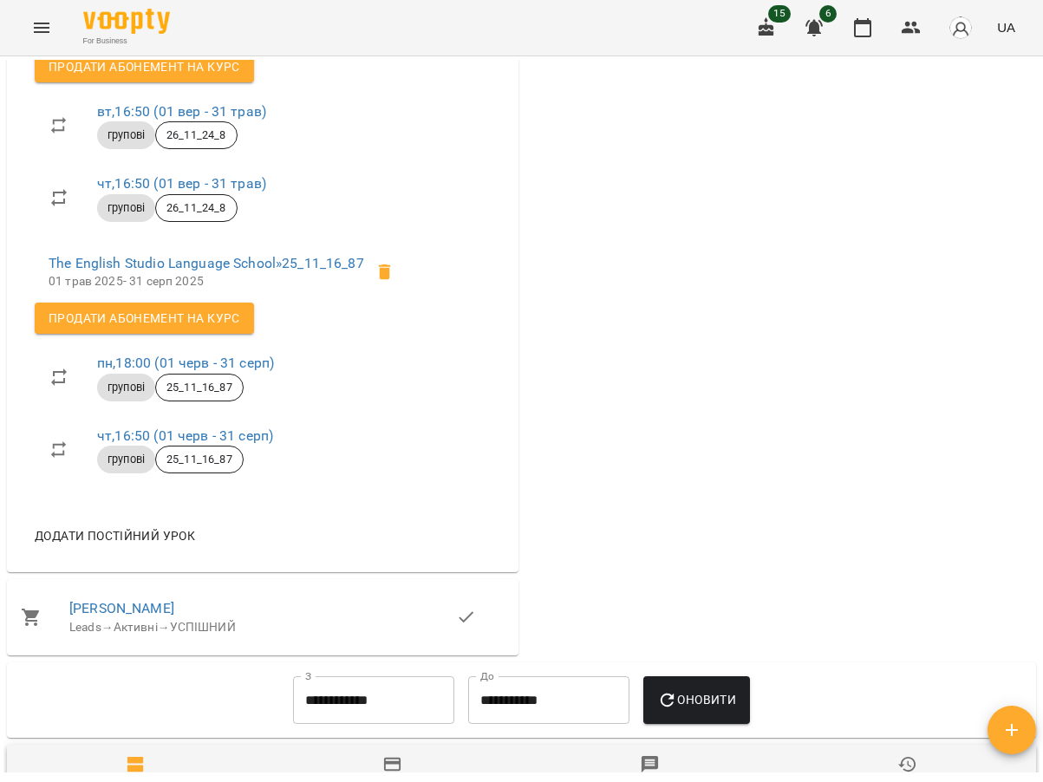
scroll to position [693, 0]
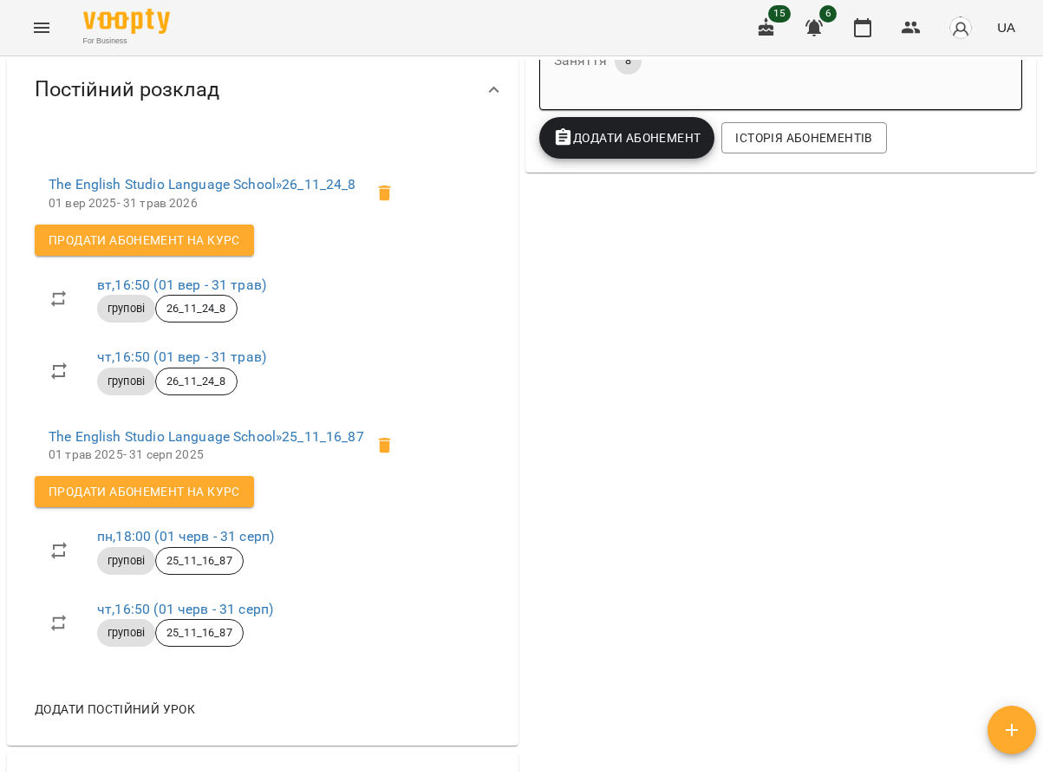
click at [216, 192] on span "The English Studio Language School » 26_11_24_8" at bounding box center [206, 184] width 315 height 21
click at [208, 192] on link "The English Studio Language School » 26_11_24_8" at bounding box center [203, 184] width 308 height 16
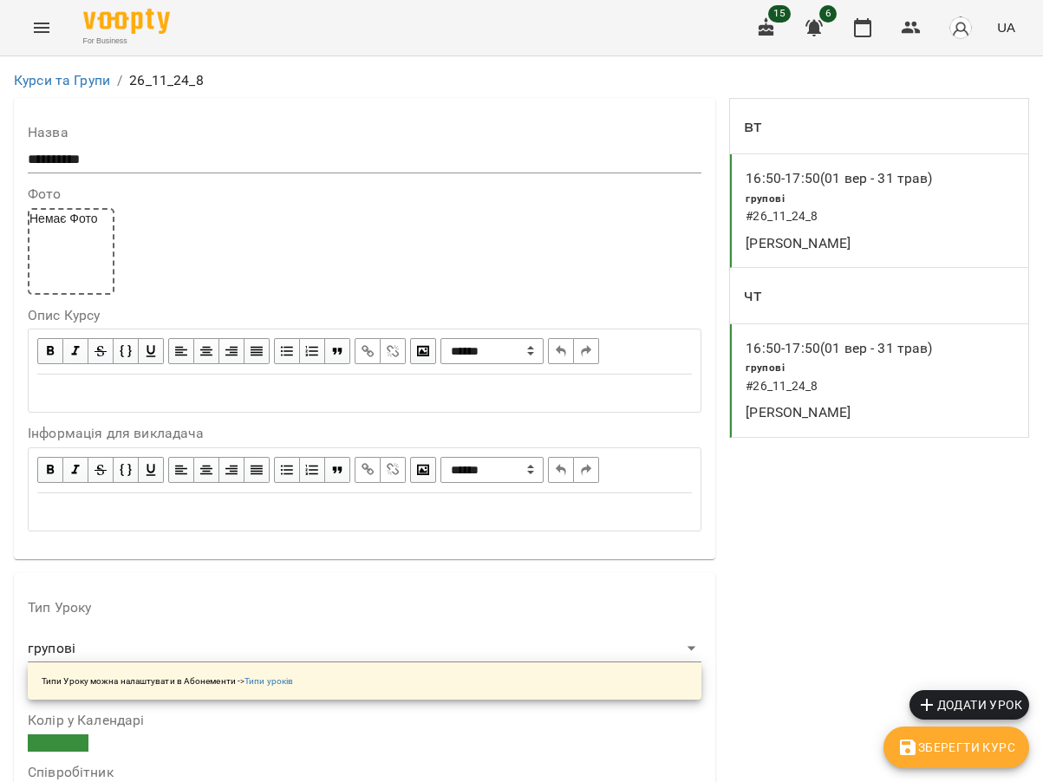
scroll to position [1387, 0]
click at [900, 32] on button "button" at bounding box center [911, 28] width 42 height 42
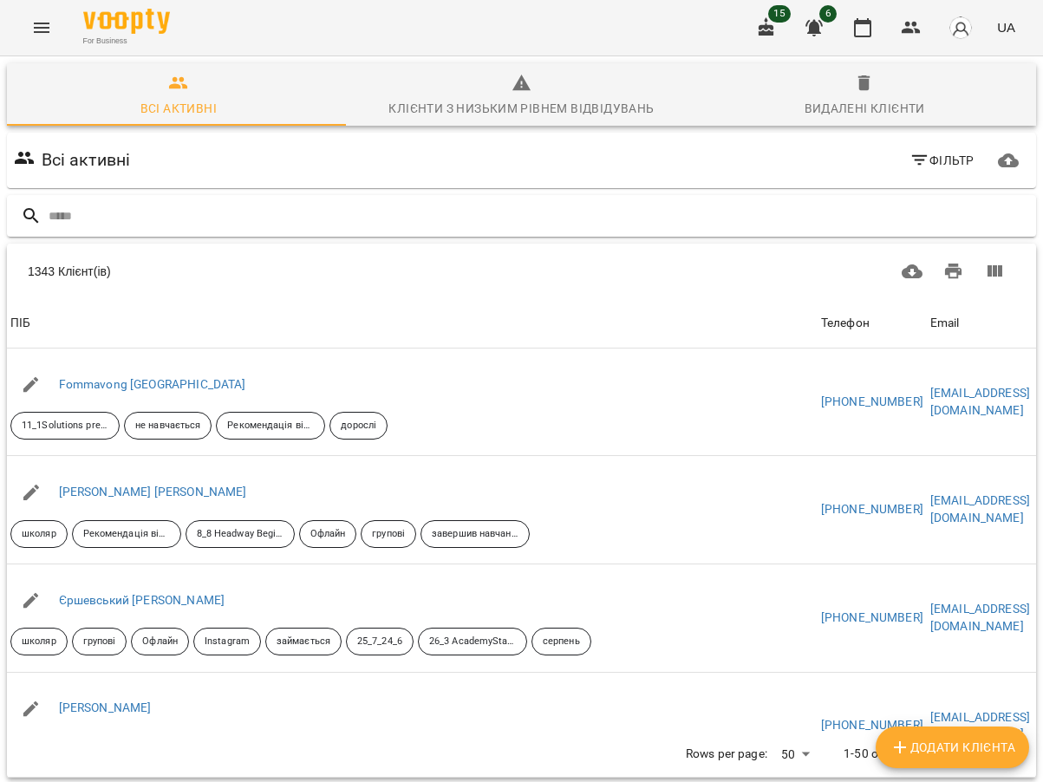
click at [109, 210] on input "text" at bounding box center [539, 216] width 980 height 29
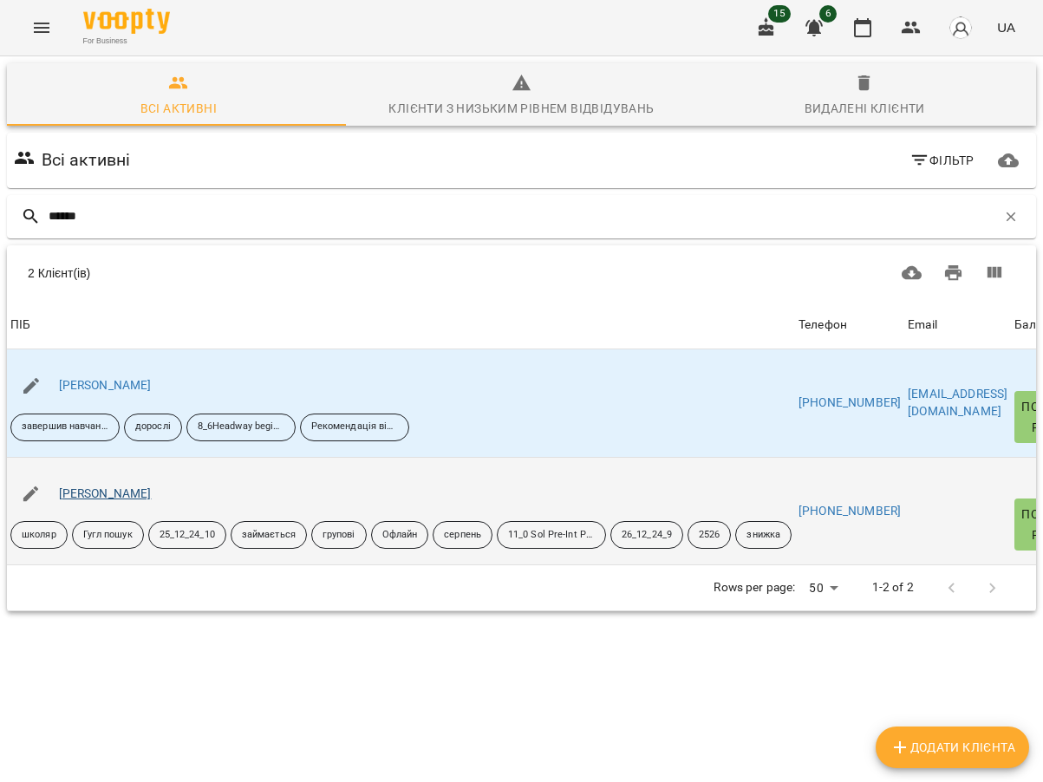
type input "******"
click at [96, 494] on link "Дуліна Ольга" at bounding box center [105, 493] width 93 height 14
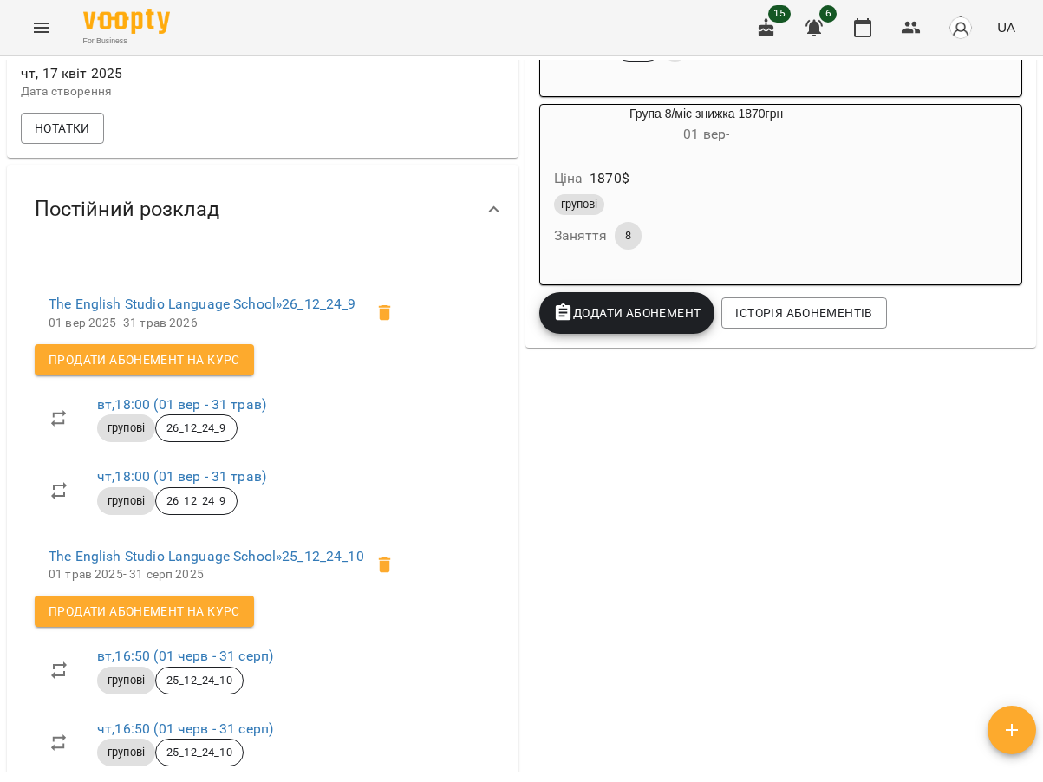
scroll to position [520, 0]
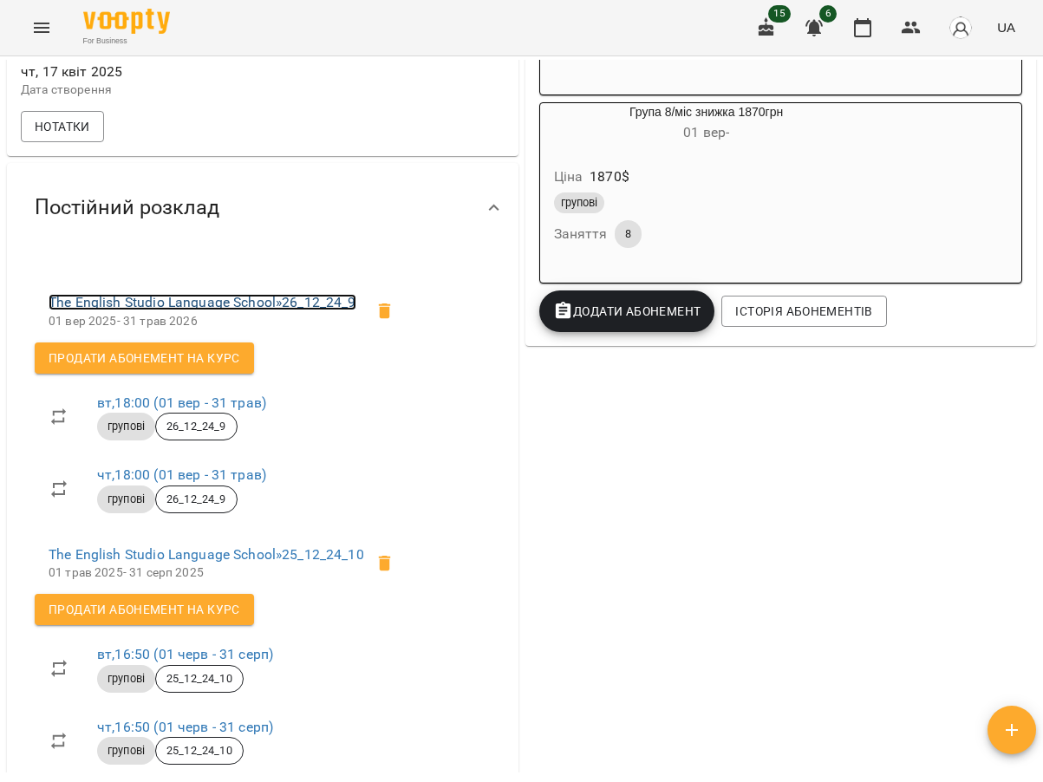
click at [313, 310] on link "The English Studio Language School » 26_12_24_9" at bounding box center [203, 302] width 308 height 16
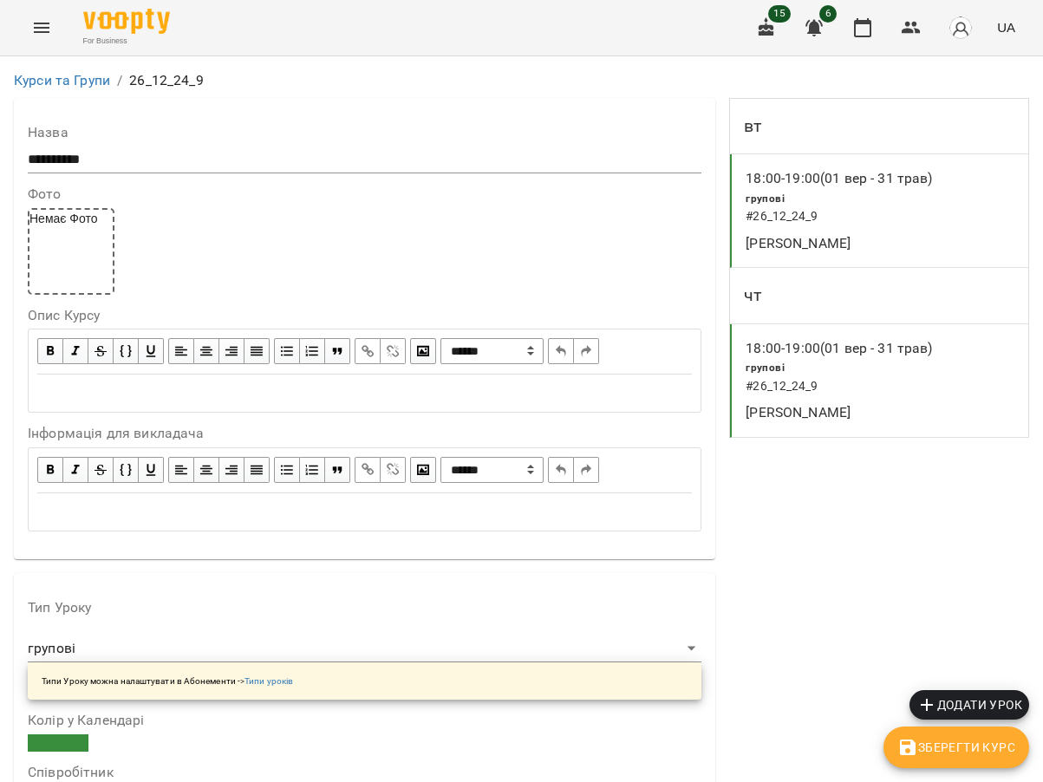
scroll to position [1387, 0]
click at [913, 22] on icon "button" at bounding box center [910, 27] width 21 height 21
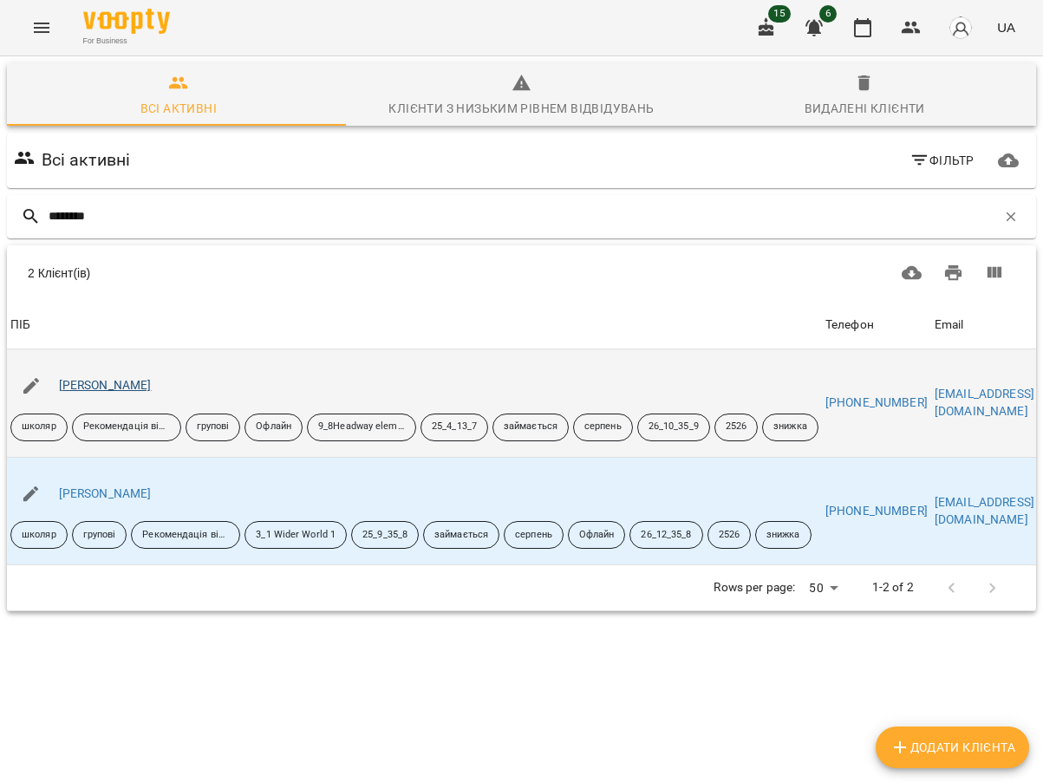
type input "********"
click at [133, 382] on link "Якименко Єгор" at bounding box center [105, 385] width 93 height 14
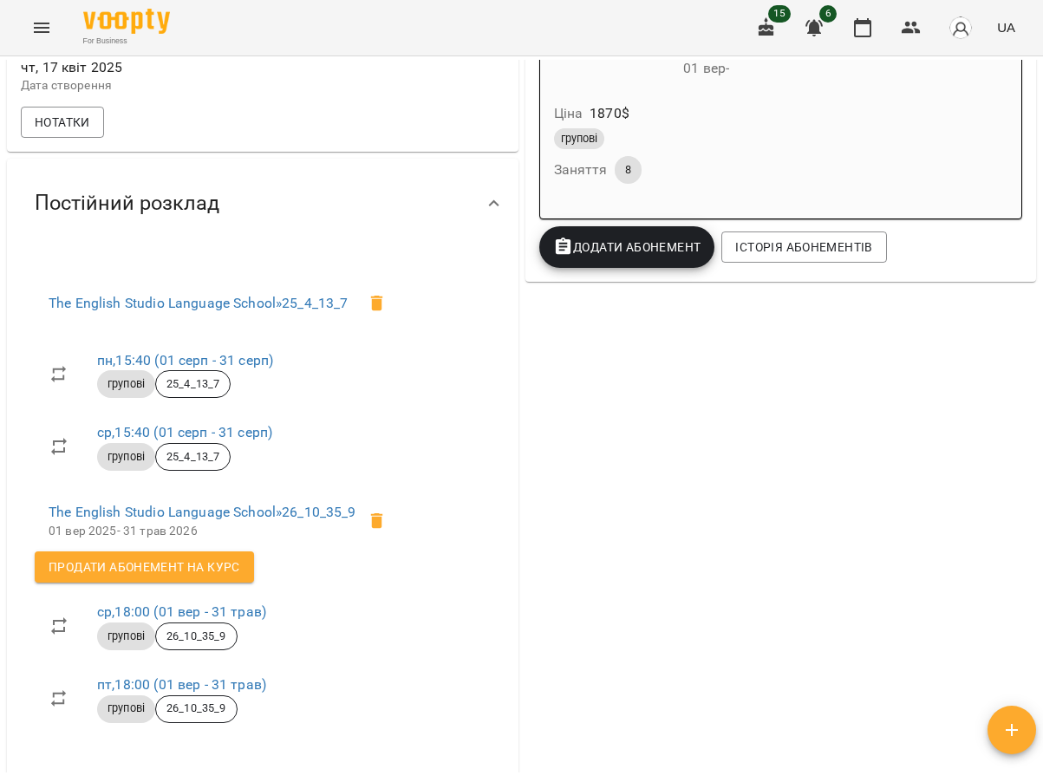
scroll to position [607, 0]
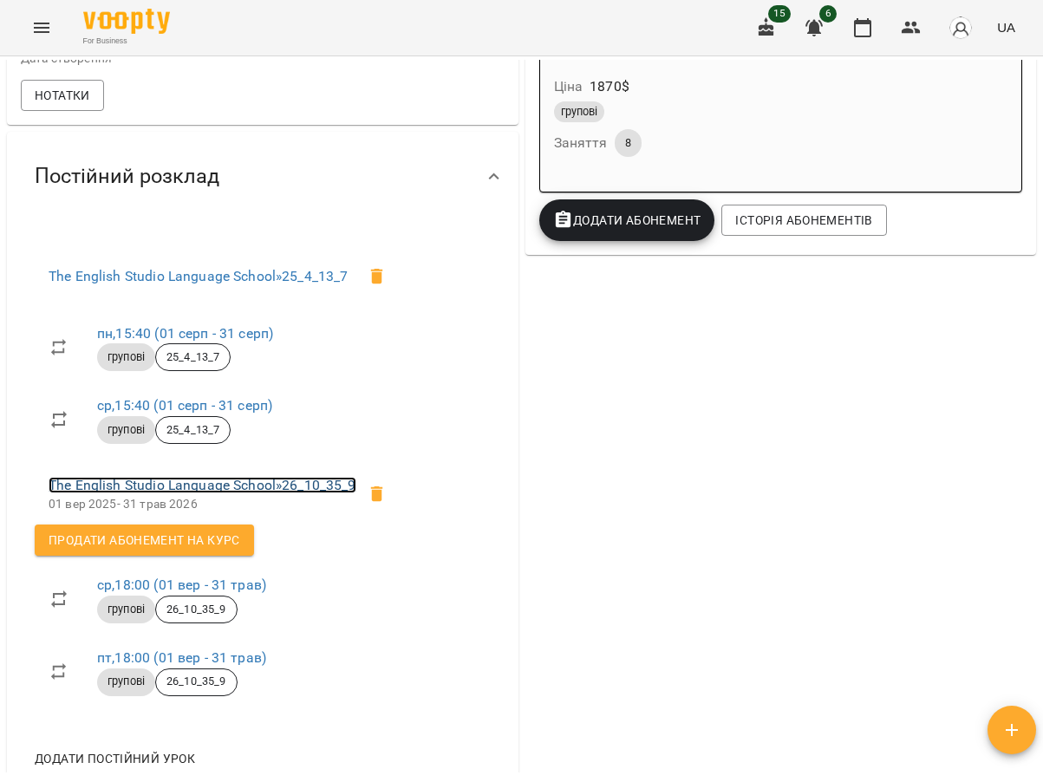
click at [211, 493] on link "The English Studio Language School » 26_10_35_9" at bounding box center [203, 485] width 308 height 16
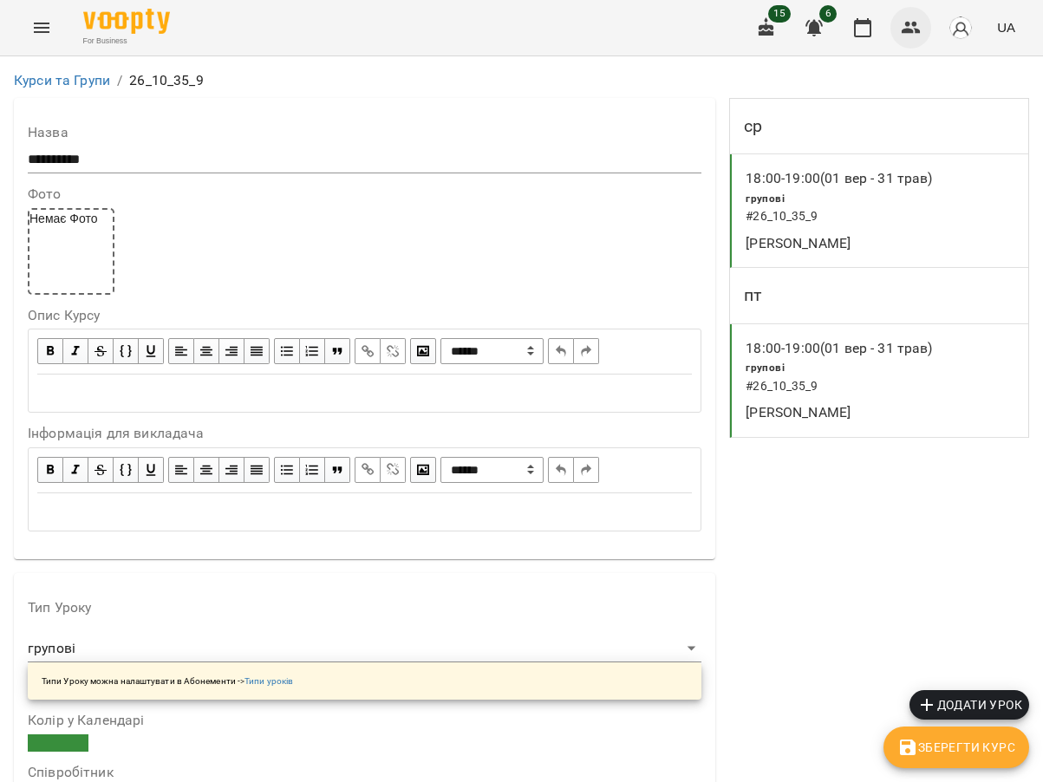
click at [908, 32] on icon "button" at bounding box center [910, 28] width 19 height 12
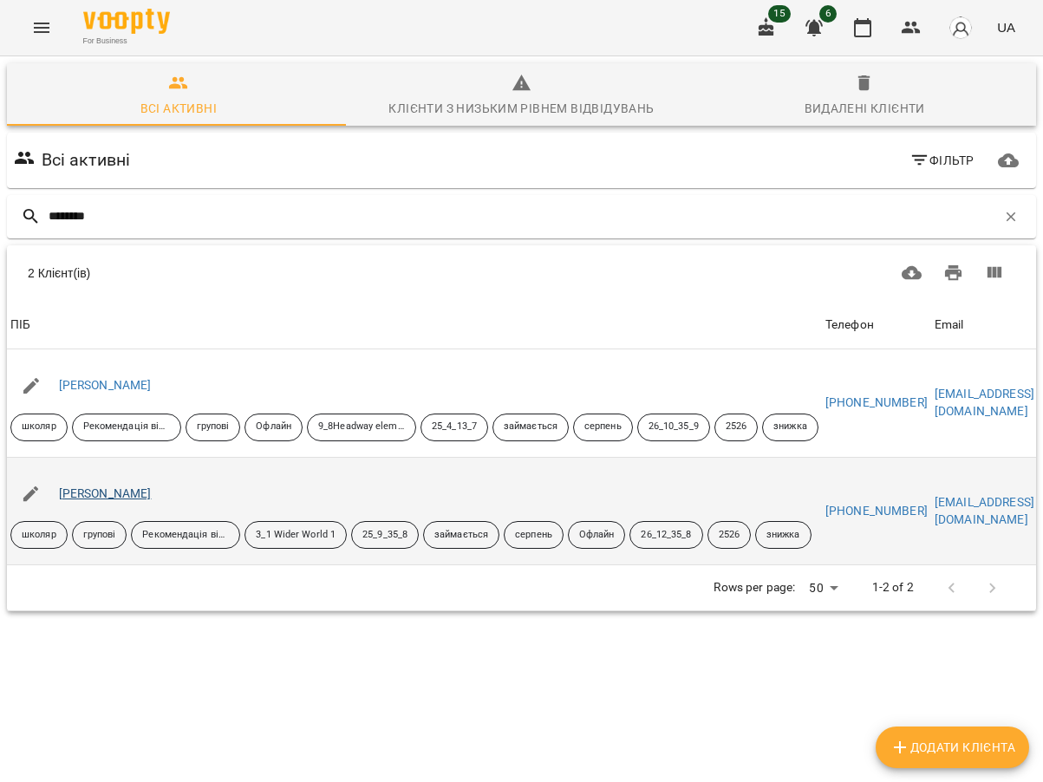
type input "********"
click at [125, 494] on link "Якименко Анна" at bounding box center [105, 493] width 93 height 14
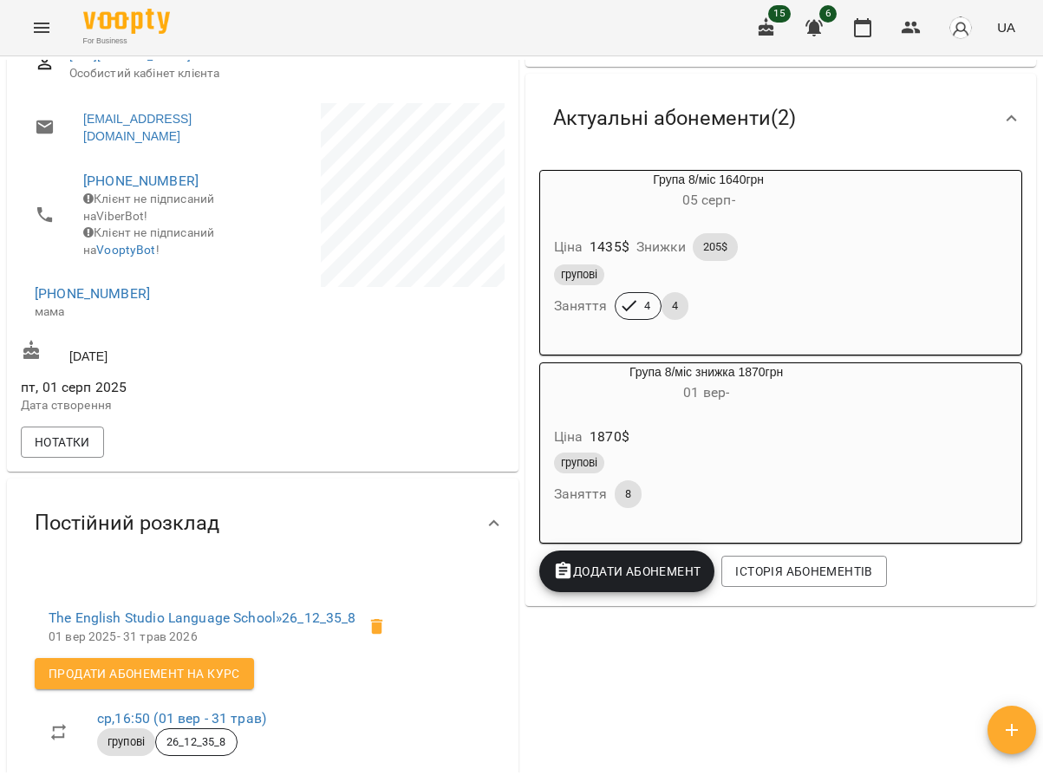
scroll to position [433, 0]
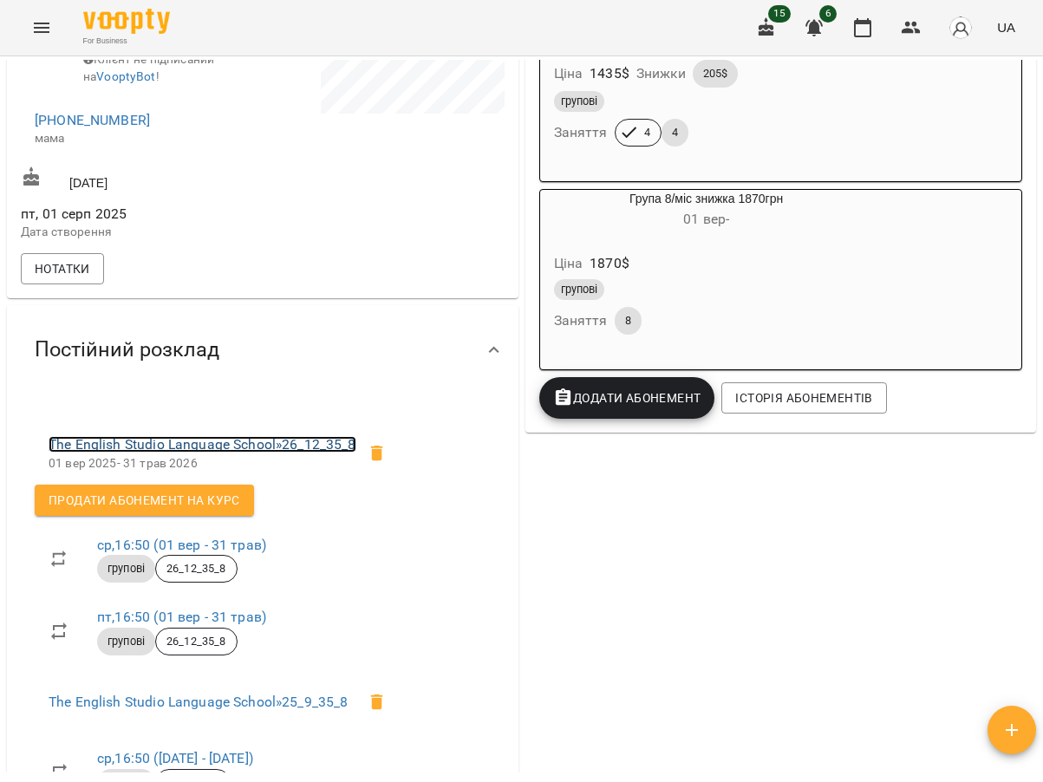
click at [232, 452] on link "The English Studio Language School » 26_12_35_8" at bounding box center [203, 444] width 308 height 16
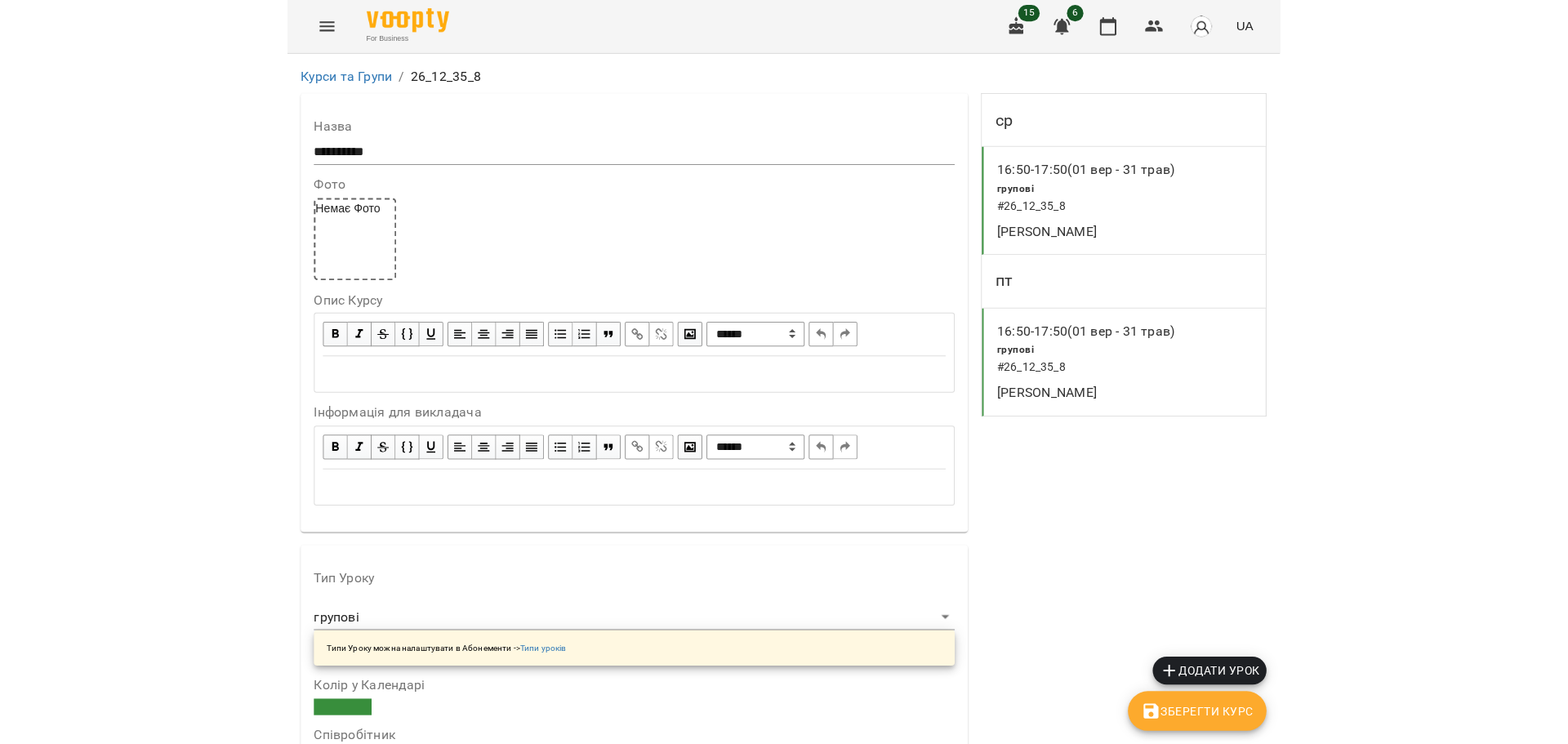
scroll to position [1224, 0]
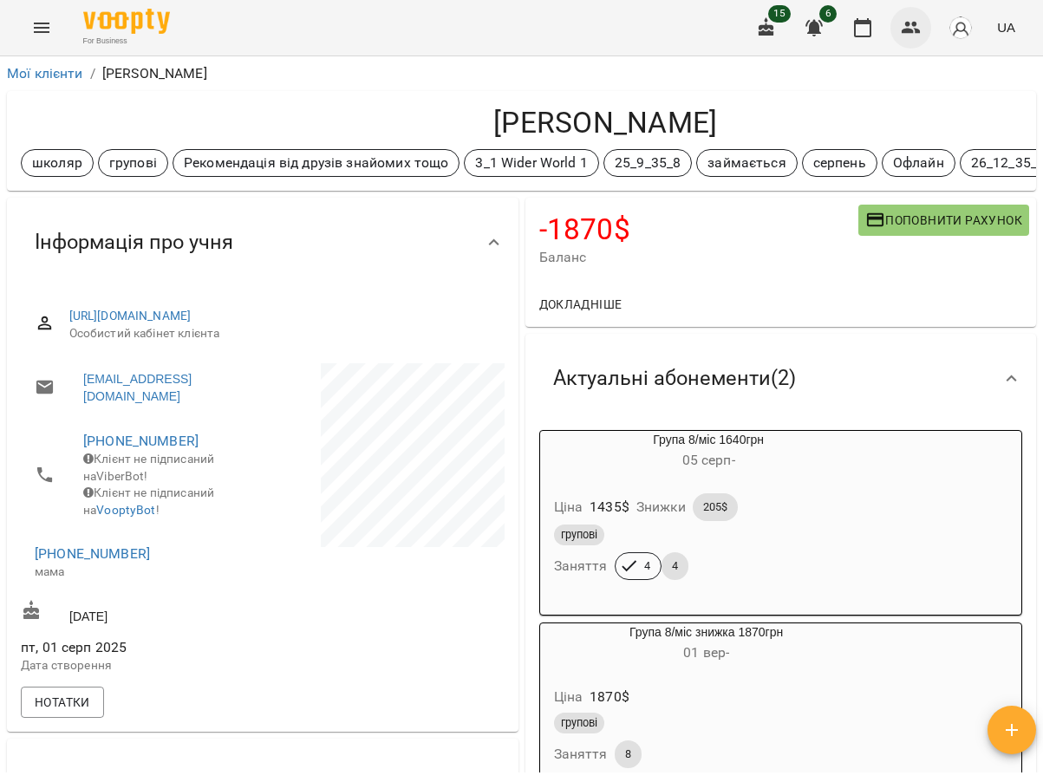
click at [913, 33] on icon "button" at bounding box center [910, 28] width 19 height 12
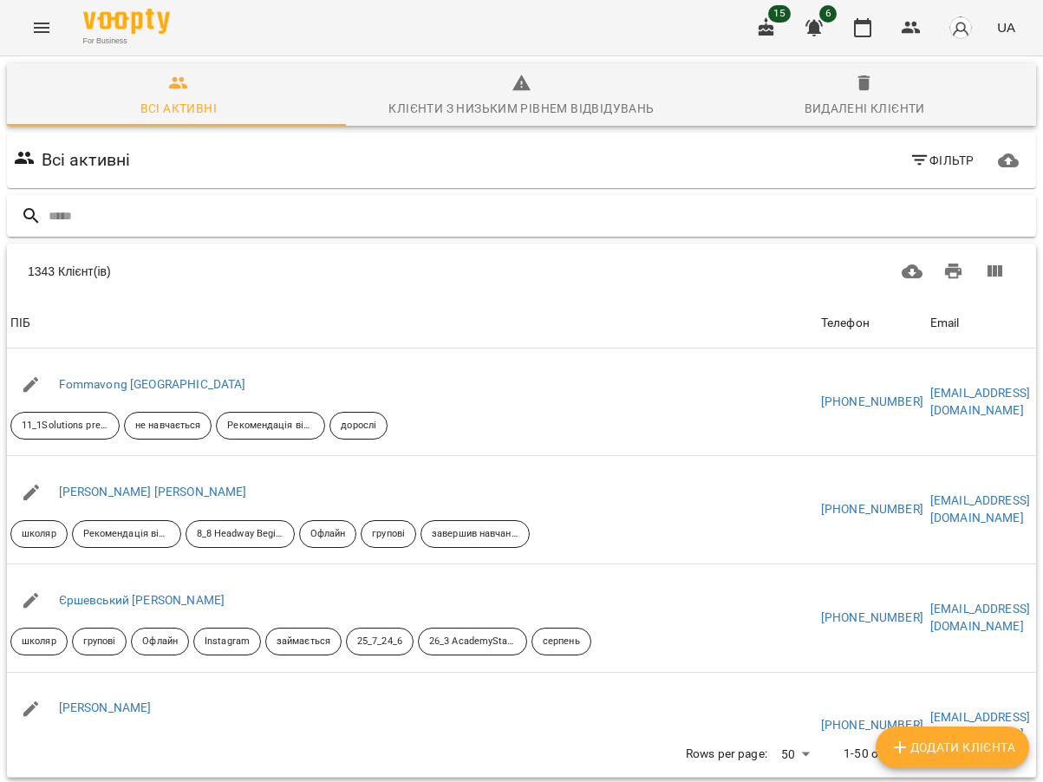
click at [219, 214] on input "text" at bounding box center [539, 216] width 980 height 29
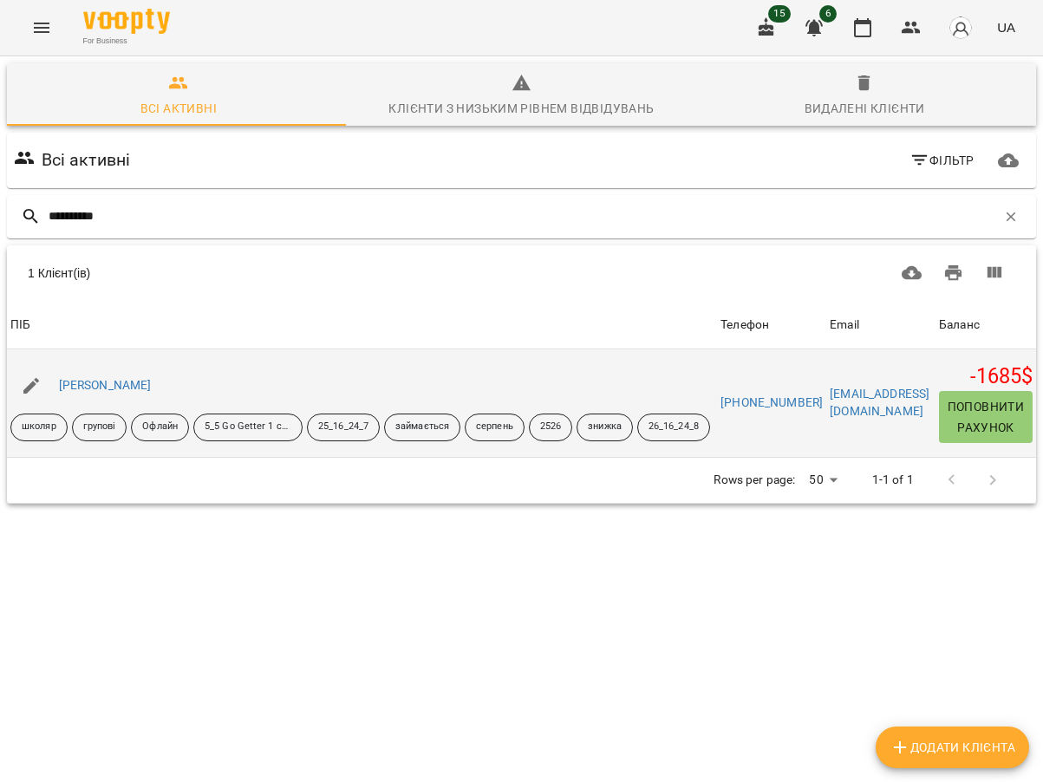
type input "**********"
click at [127, 377] on div "Нестеренко Іванна" at bounding box center [105, 386] width 100 height 24
click at [90, 384] on link "Нестеренко Іванна" at bounding box center [105, 385] width 93 height 14
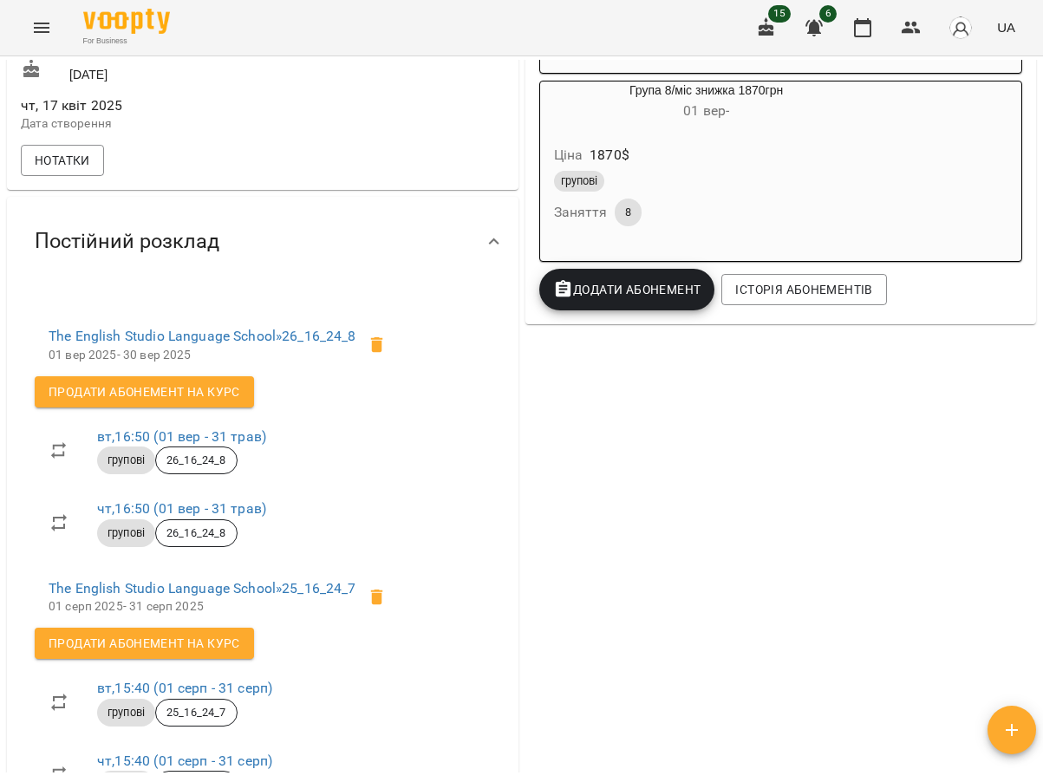
scroll to position [520, 0]
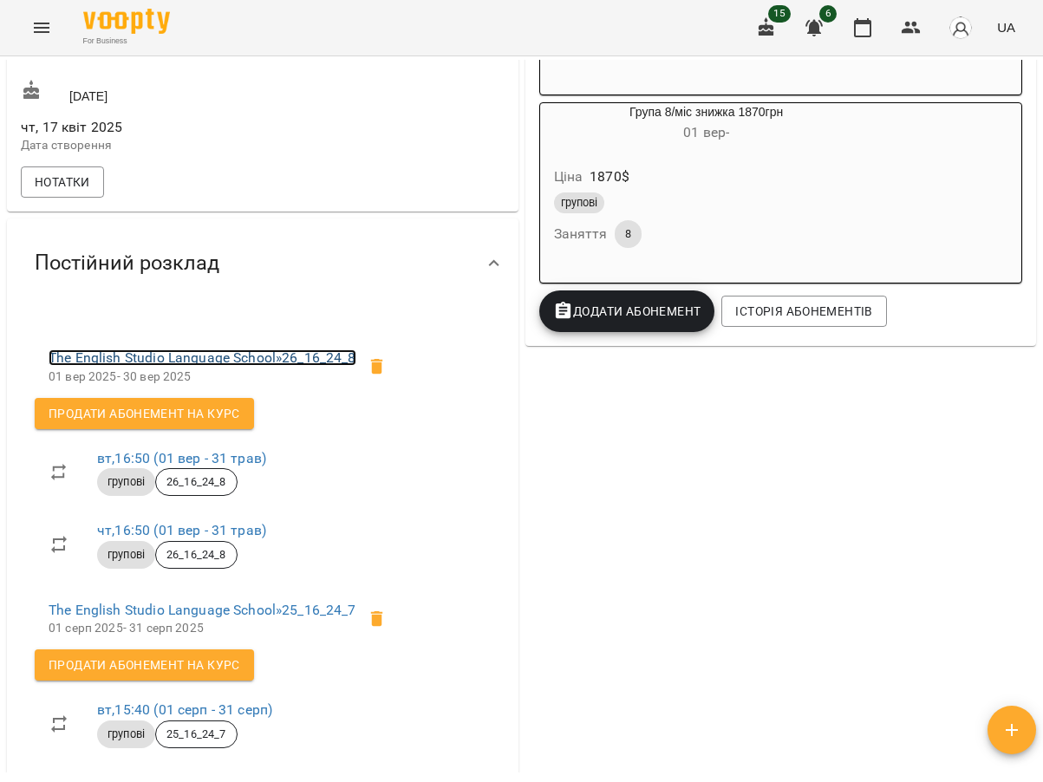
click at [258, 366] on link "The English Studio Language School » 26_16_24_8" at bounding box center [203, 357] width 308 height 16
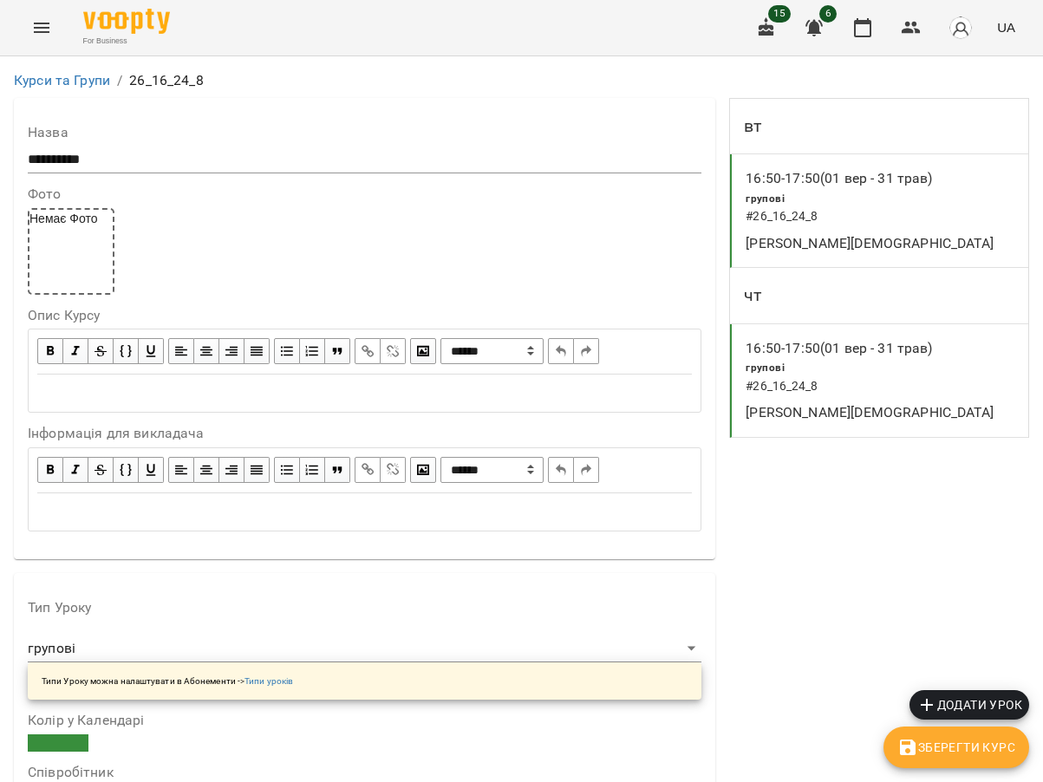
scroll to position [1508, 0]
click at [909, 32] on icon "button" at bounding box center [910, 28] width 19 height 12
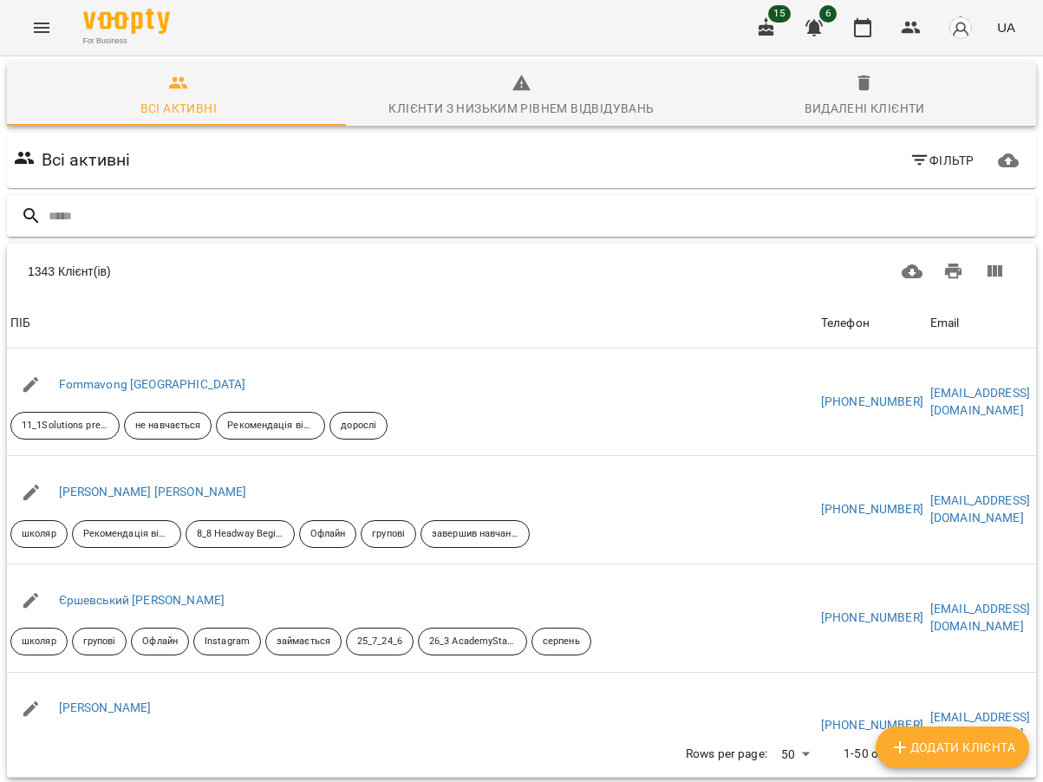
click at [136, 211] on input "text" at bounding box center [539, 216] width 980 height 29
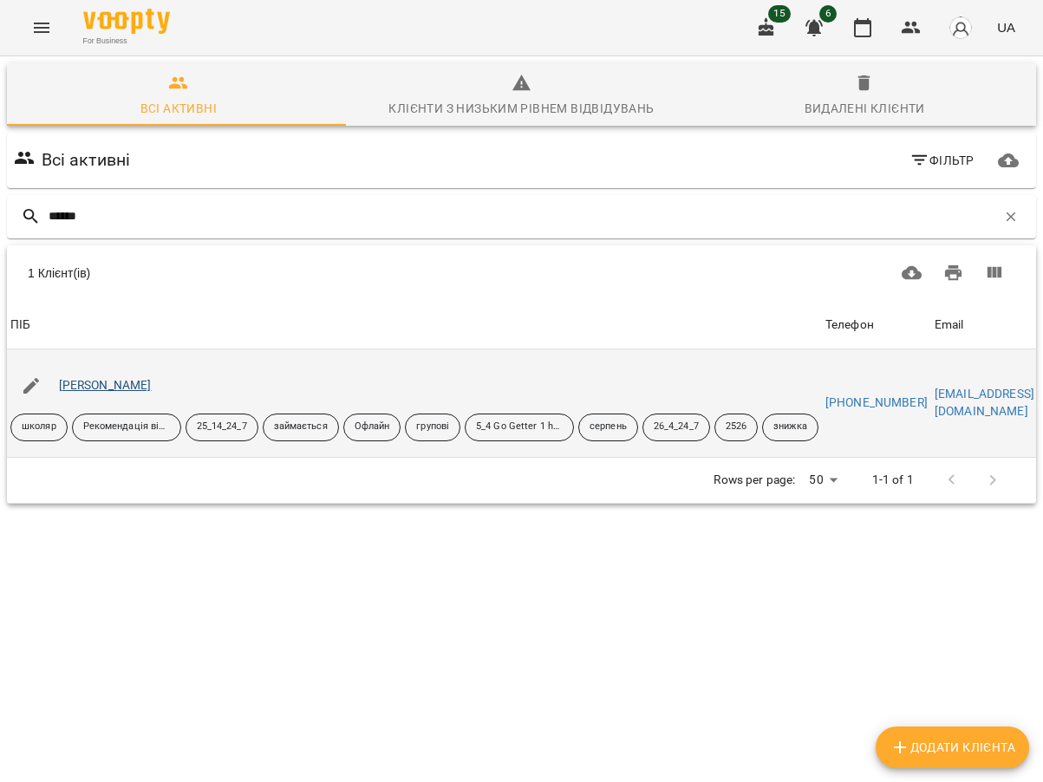
type input "******"
click at [115, 390] on link "Харков Юліан" at bounding box center [105, 385] width 93 height 14
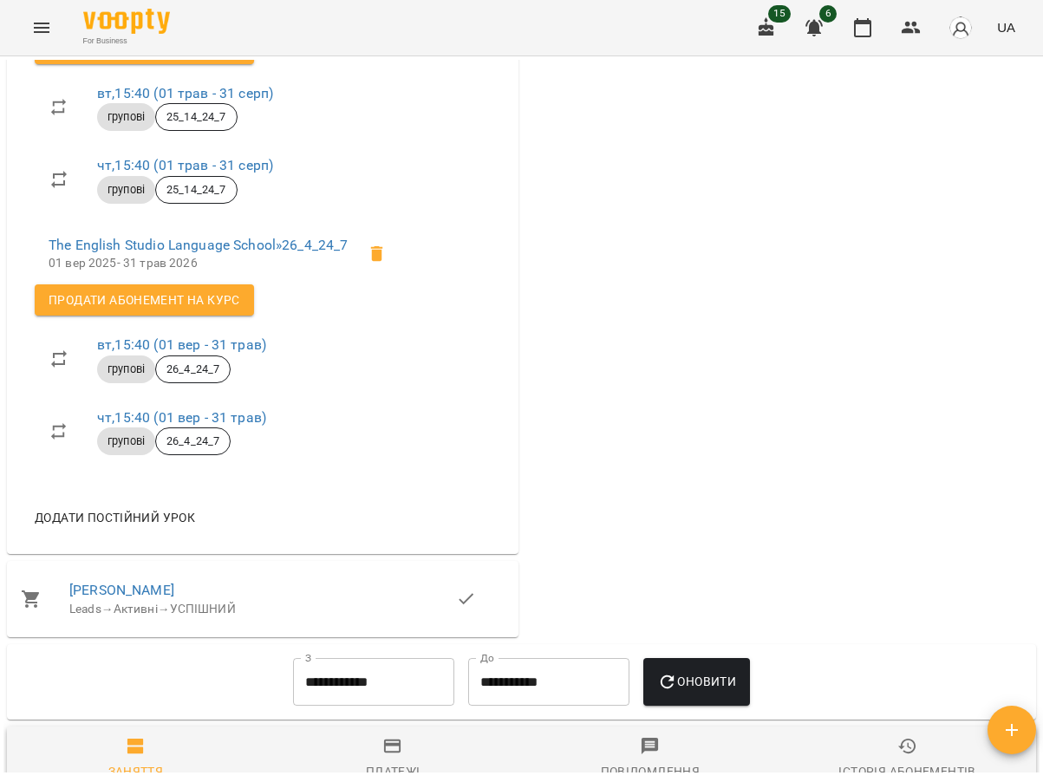
scroll to position [780, 0]
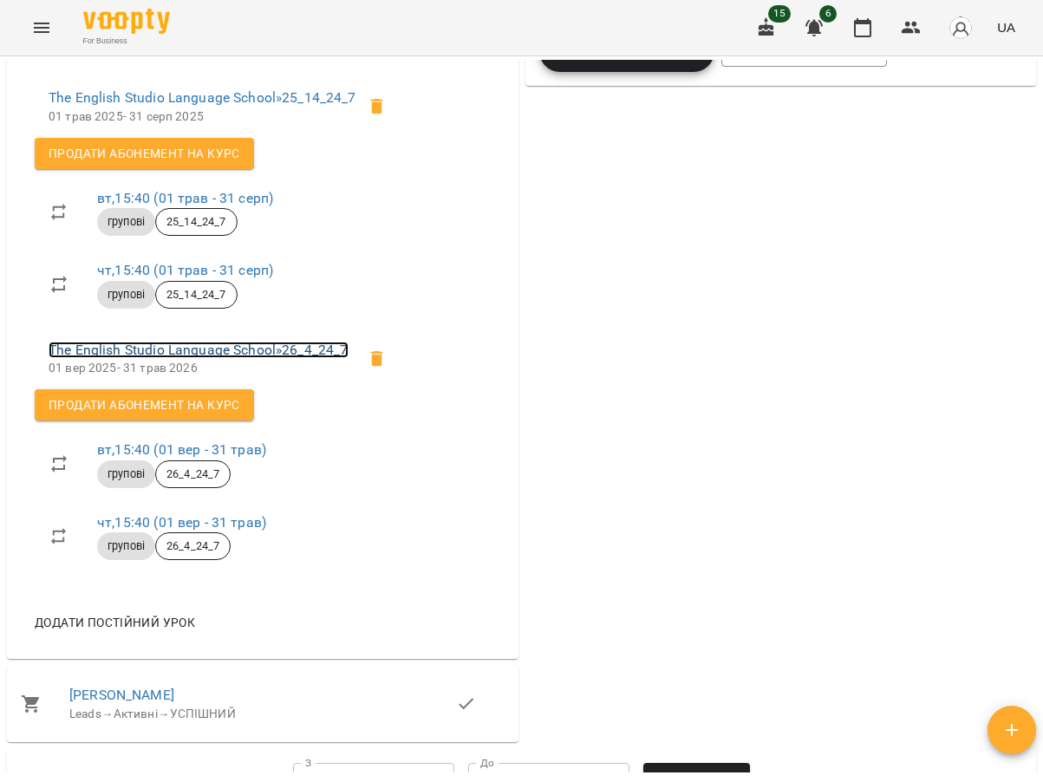
click at [218, 358] on link "The English Studio Language School » 26_4_24_7" at bounding box center [199, 349] width 300 height 16
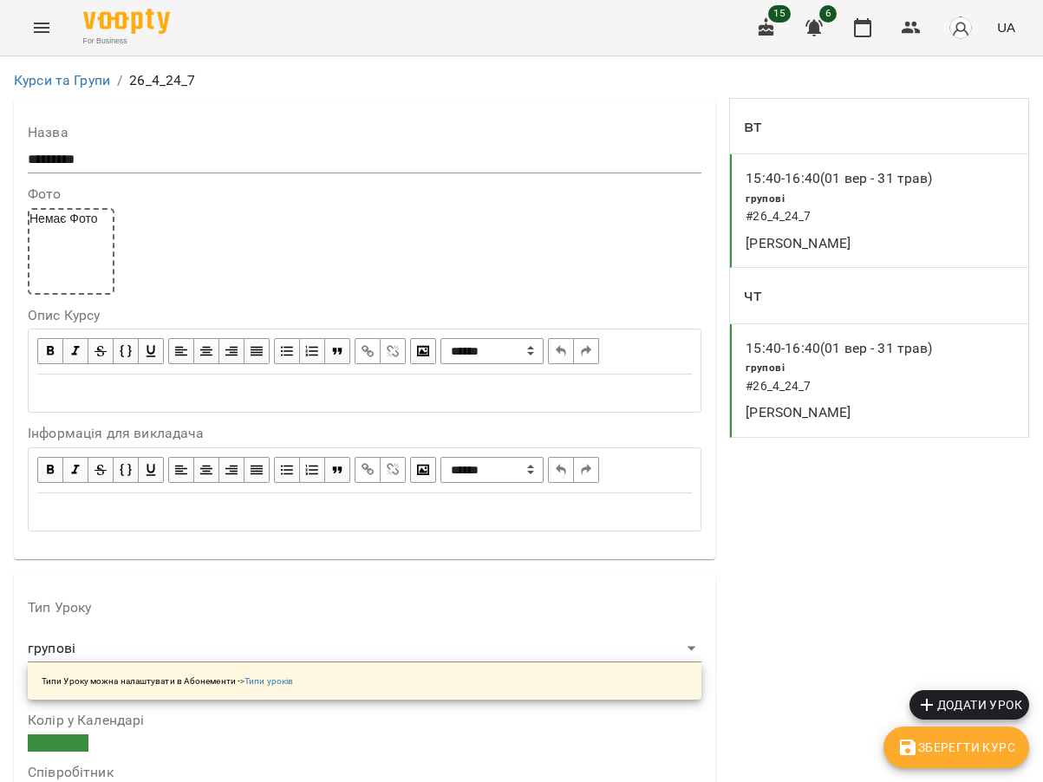
scroll to position [1300, 0]
click at [904, 37] on icon "button" at bounding box center [910, 27] width 21 height 21
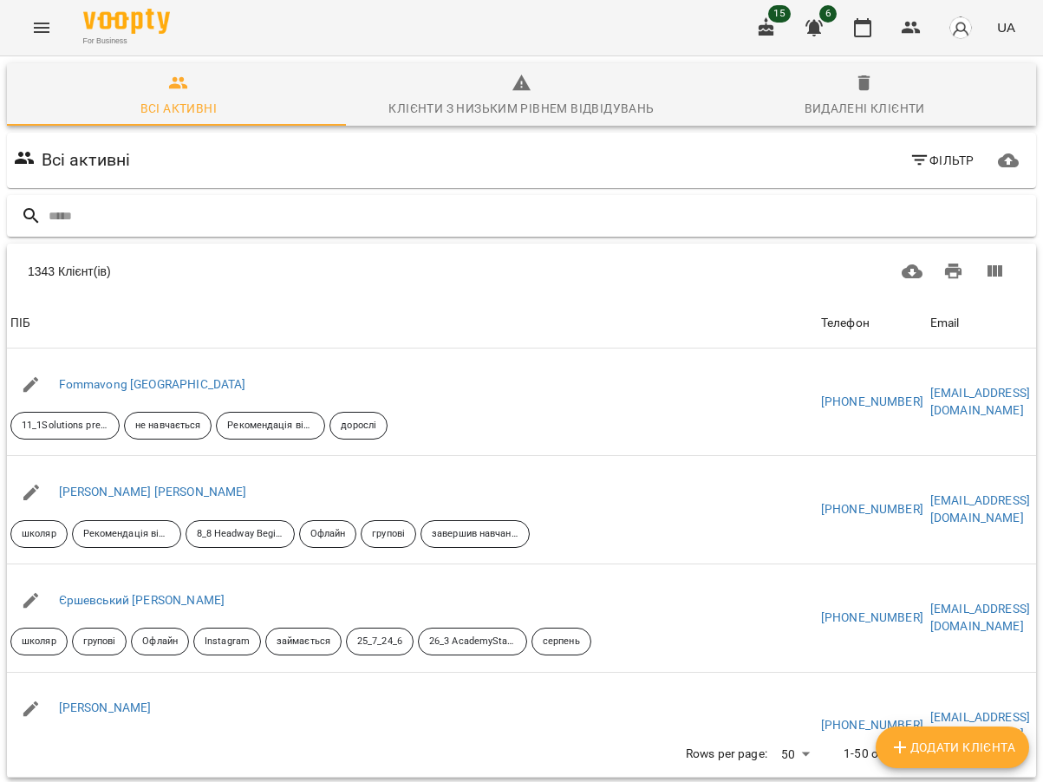
click at [122, 211] on input "text" at bounding box center [539, 216] width 980 height 29
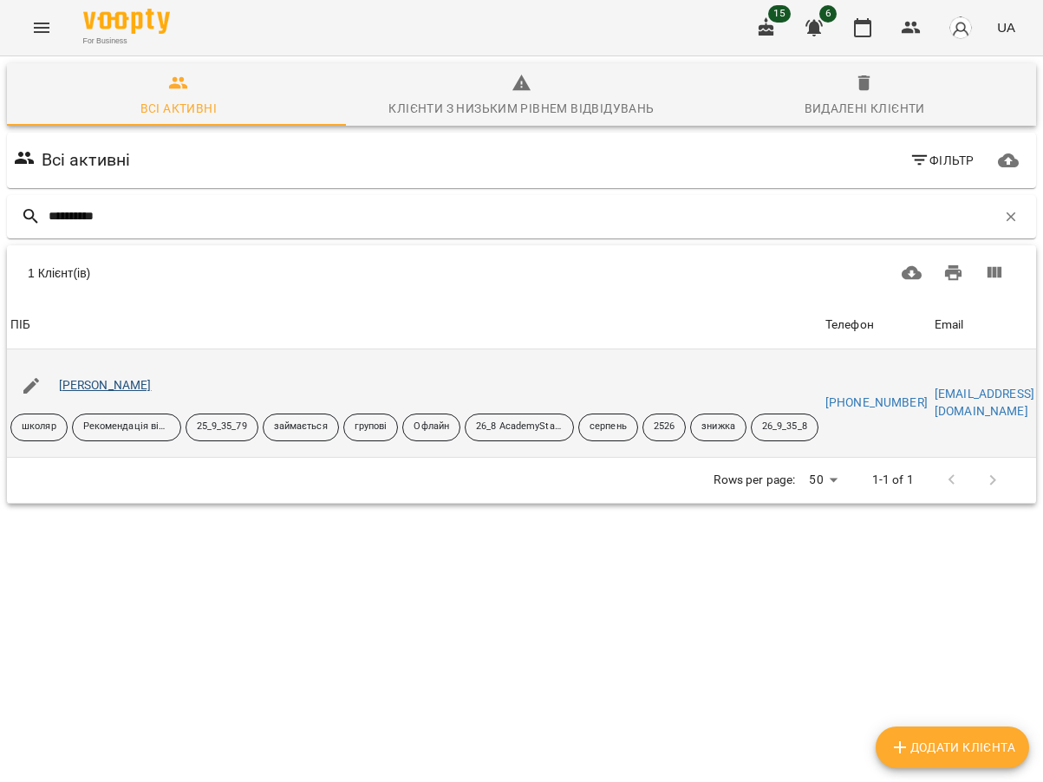
type input "**********"
click at [113, 378] on link "Булгаченко Злата" at bounding box center [105, 385] width 93 height 14
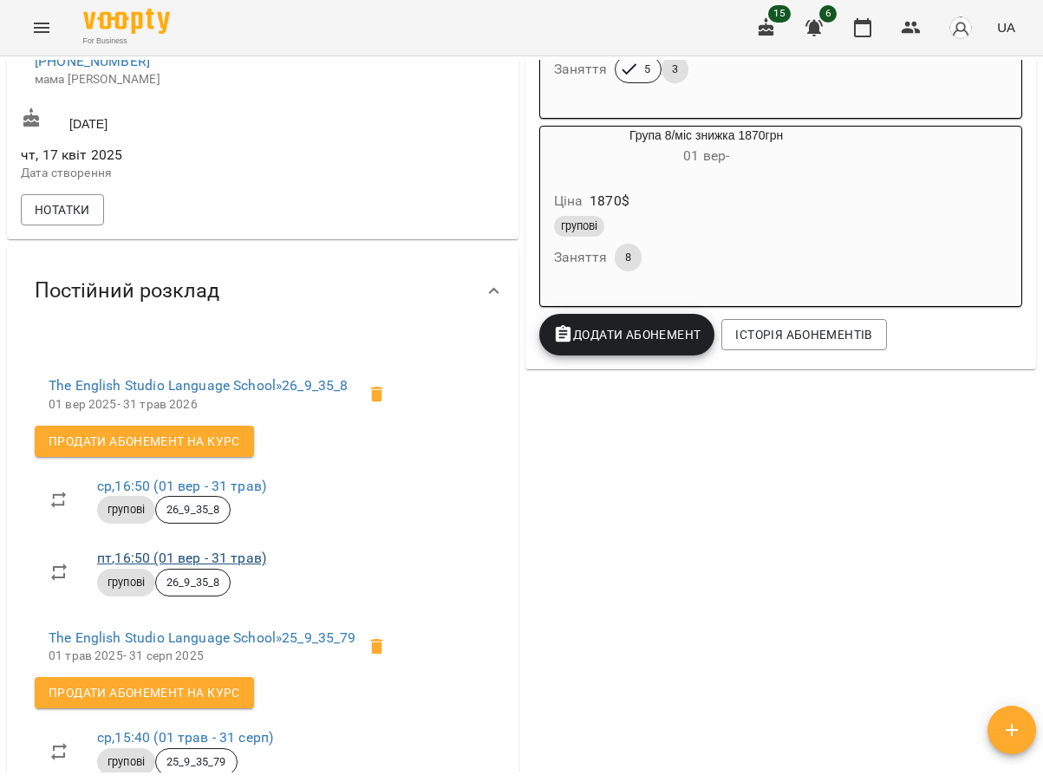
scroll to position [607, 0]
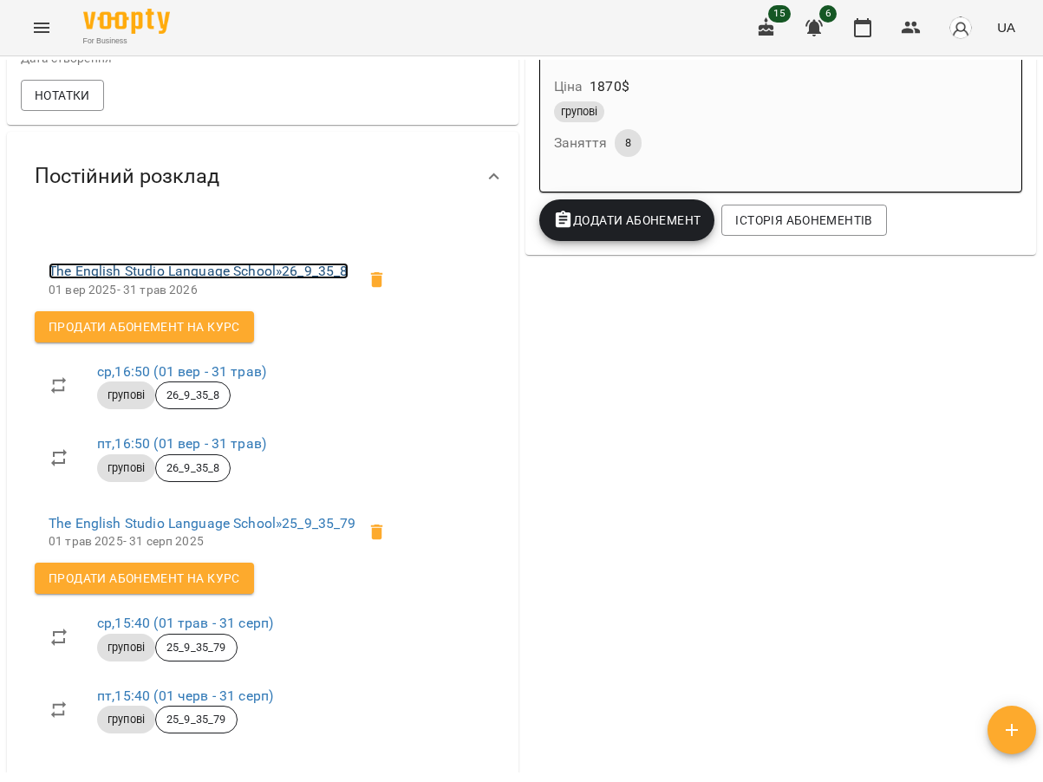
click at [265, 279] on link "The English Studio Language School » 26_9_35_8" at bounding box center [199, 271] width 300 height 16
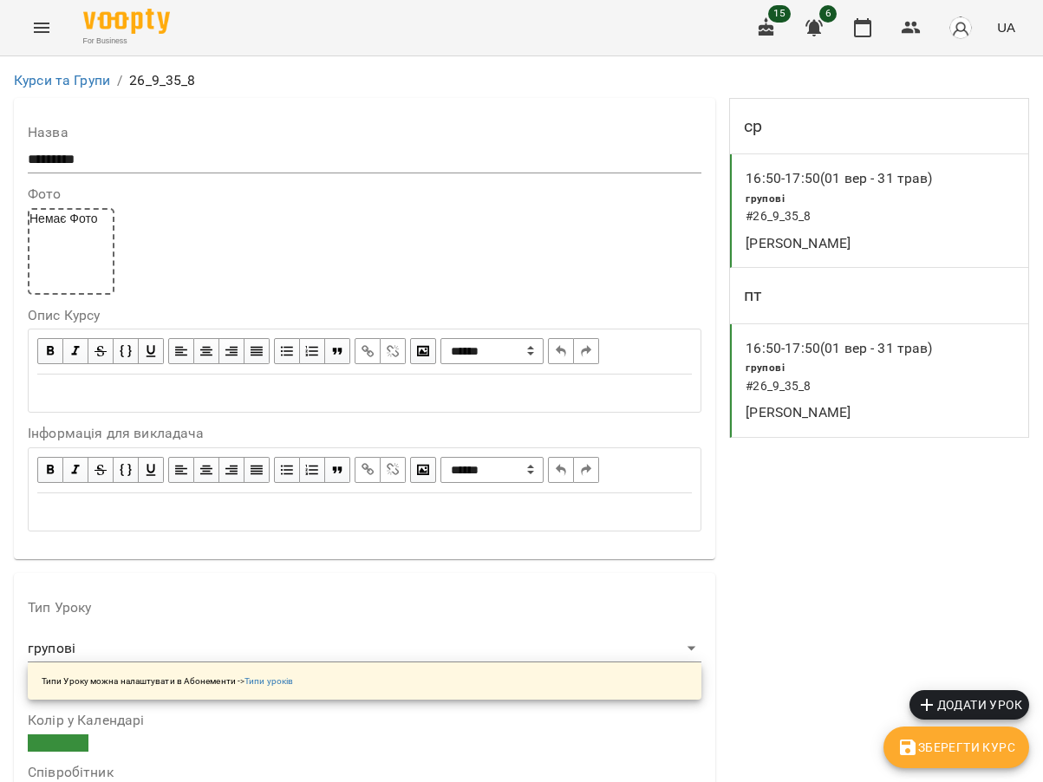
scroll to position [1387, 0]
click at [902, 25] on icon "button" at bounding box center [910, 27] width 21 height 21
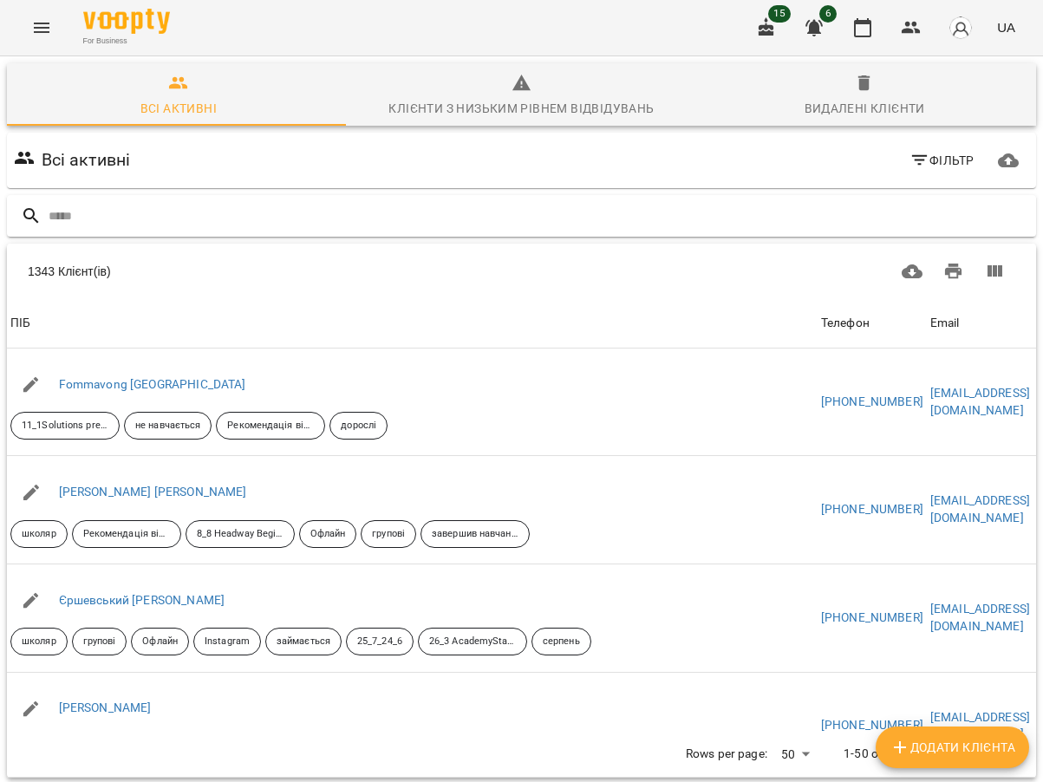
click at [153, 205] on input "text" at bounding box center [539, 216] width 980 height 29
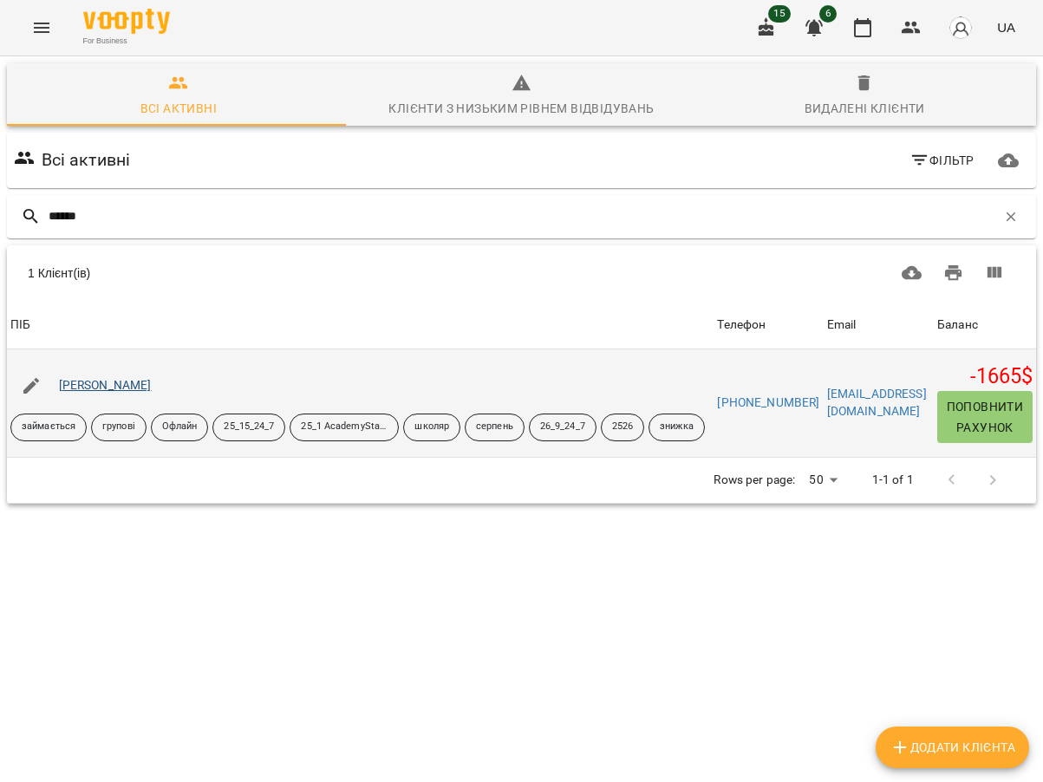
type input "******"
click at [108, 379] on link "Красна Аліса" at bounding box center [105, 385] width 93 height 14
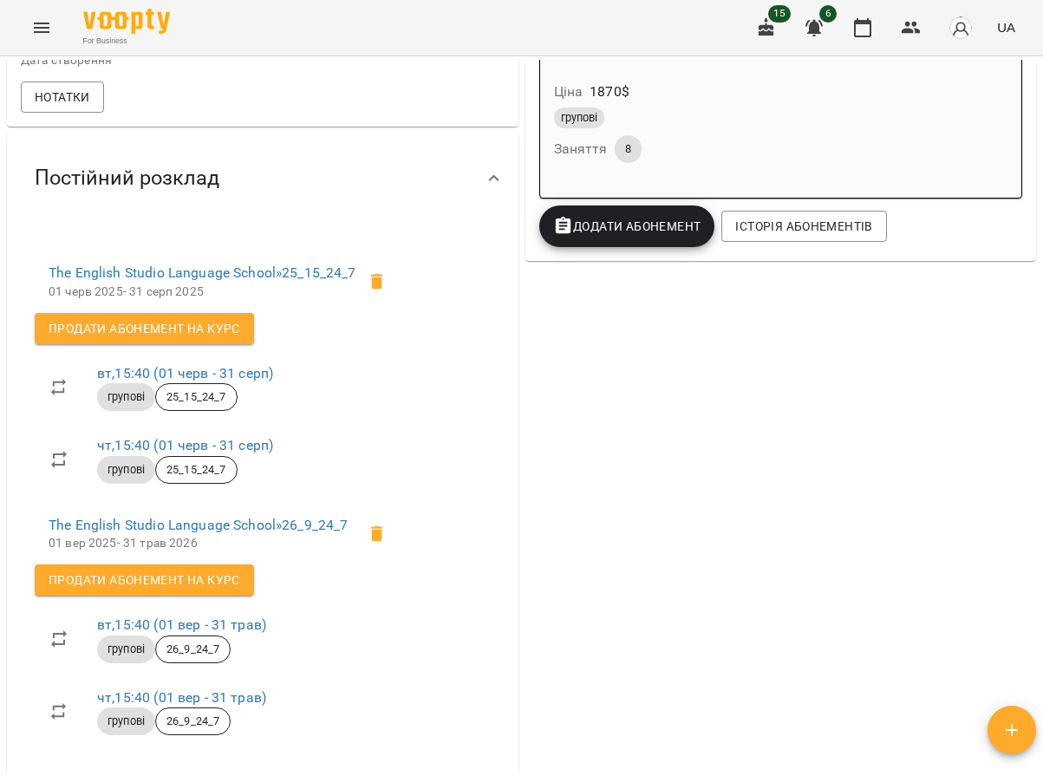
scroll to position [607, 0]
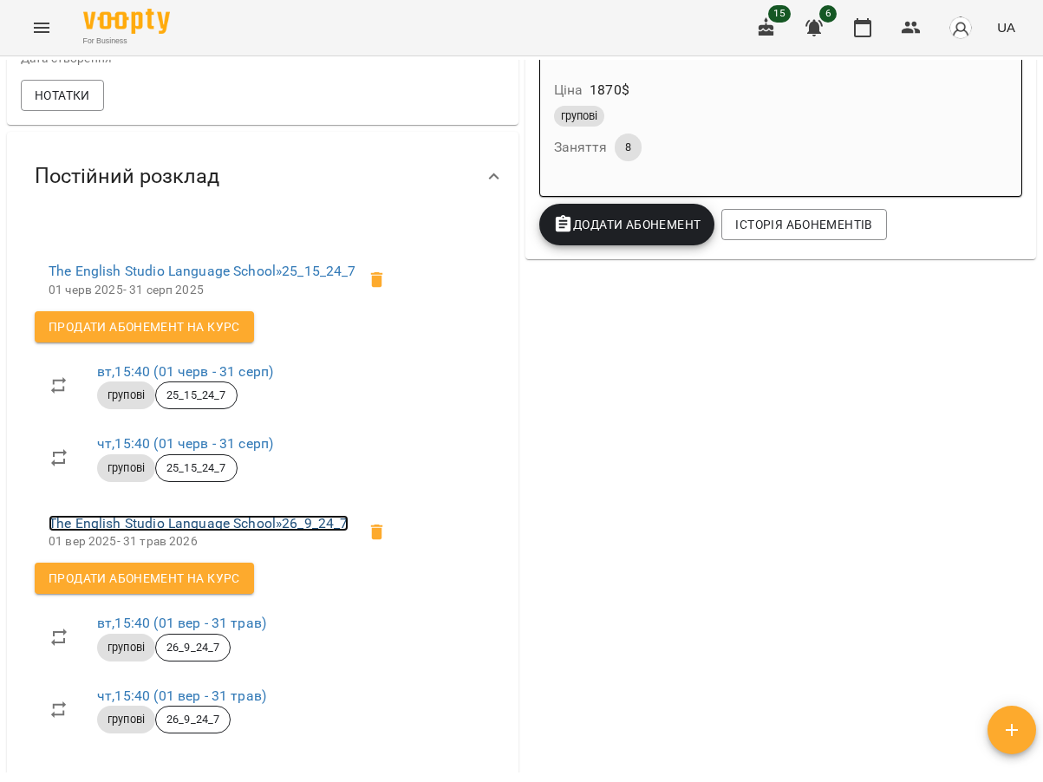
click at [314, 531] on link "The English Studio Language School » 26_9_24_7" at bounding box center [199, 523] width 300 height 16
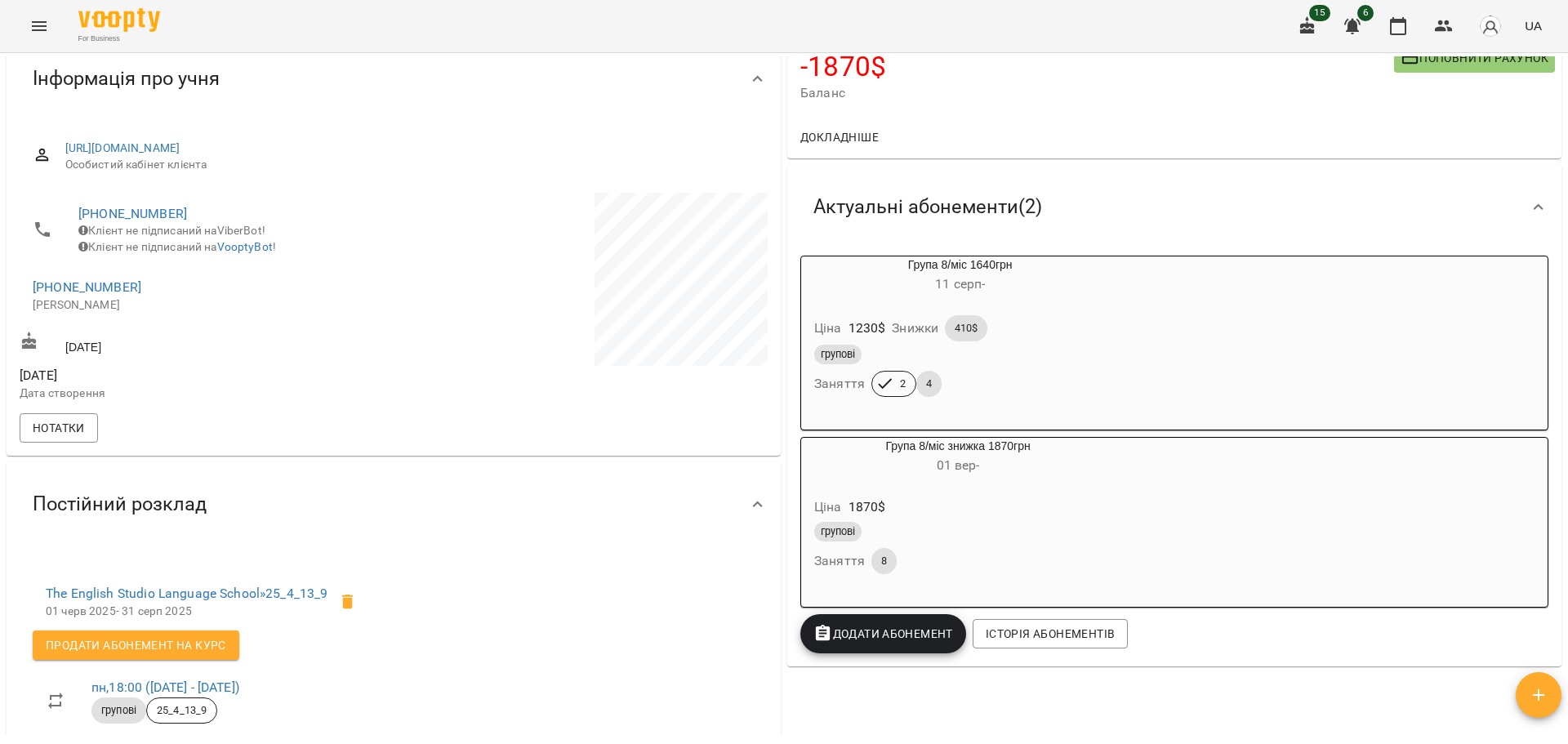
scroll to position [163, 0]
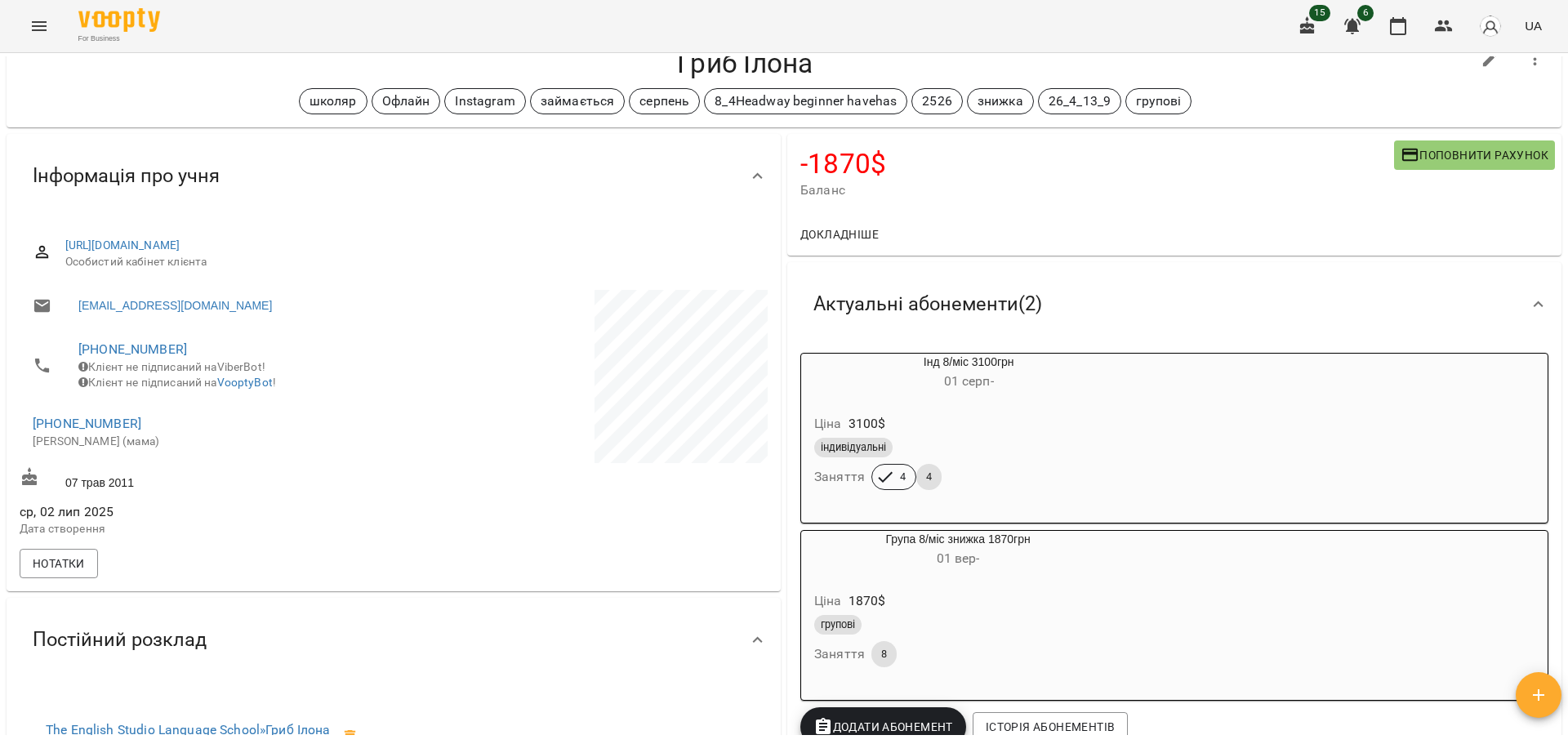
scroll to position [82, 0]
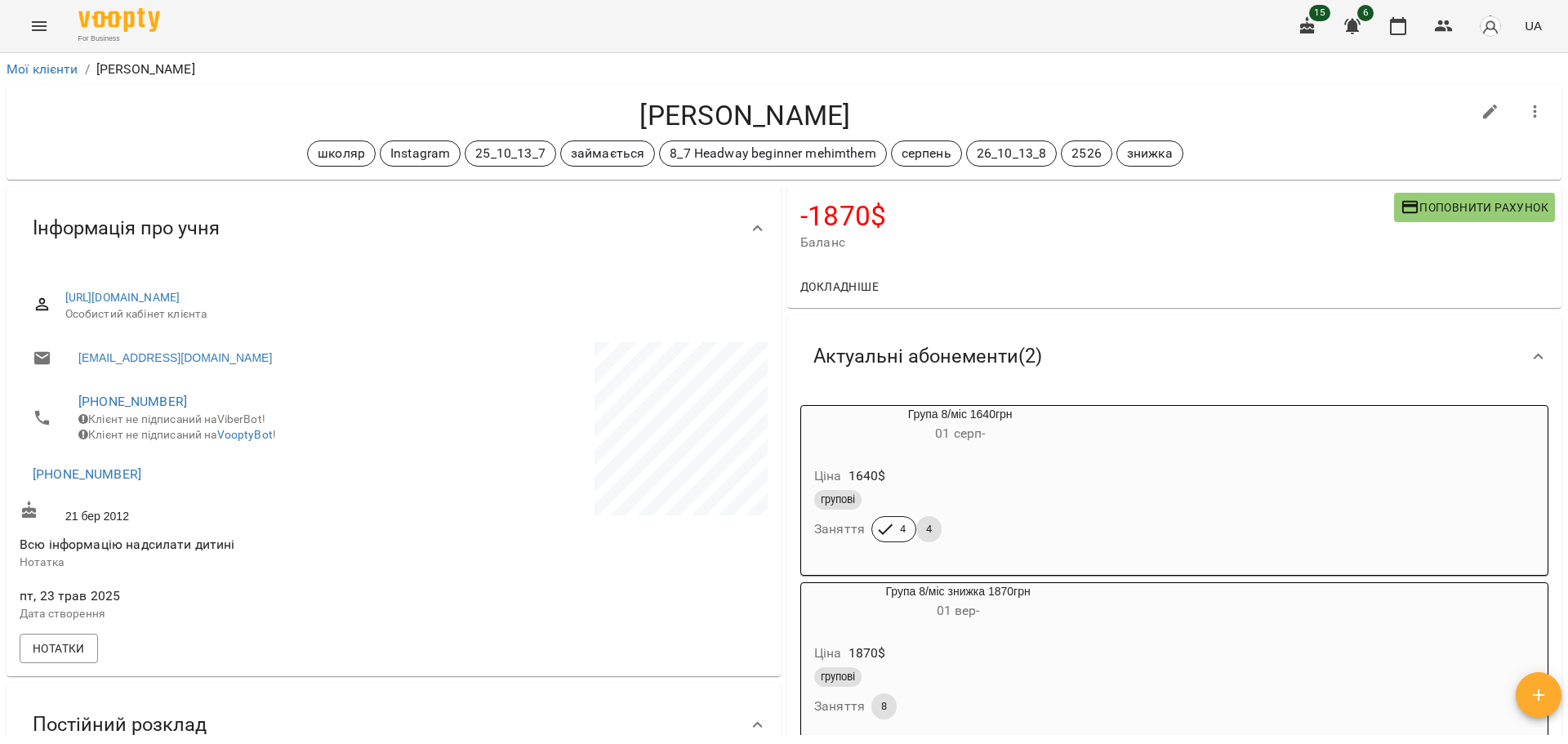
click at [982, 107] on icon "button" at bounding box center [1490, 111] width 20 height 20
select select "**"
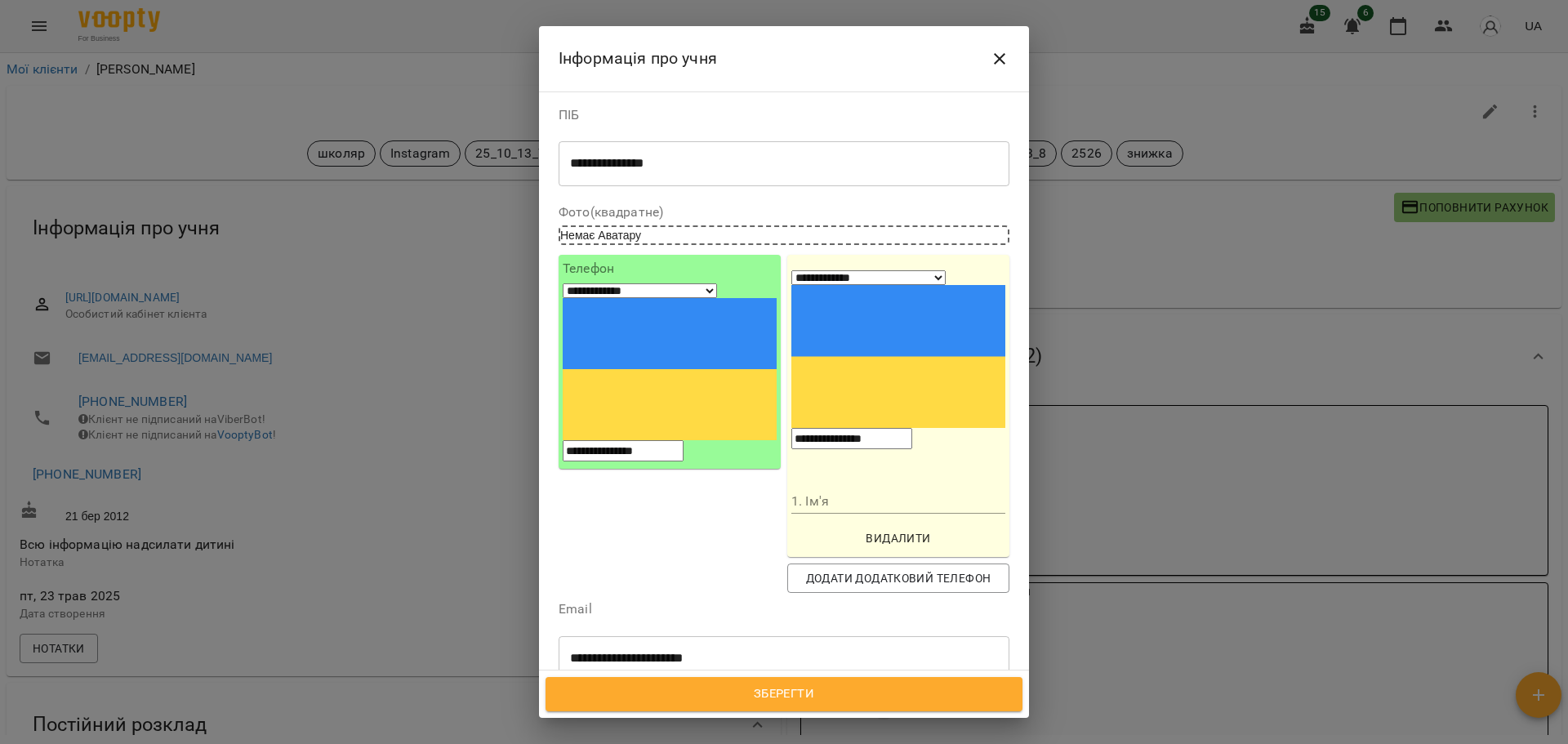
click at [774, 720] on div "школяр Instagram 25_10_13_7 займається 8_7 Headway beginner mehimthem серпень 2…" at bounding box center [754, 755] width 389 height 71
type input "*******"
click at [782, 681] on div "групові" at bounding box center [784, 695] width 450 height 29
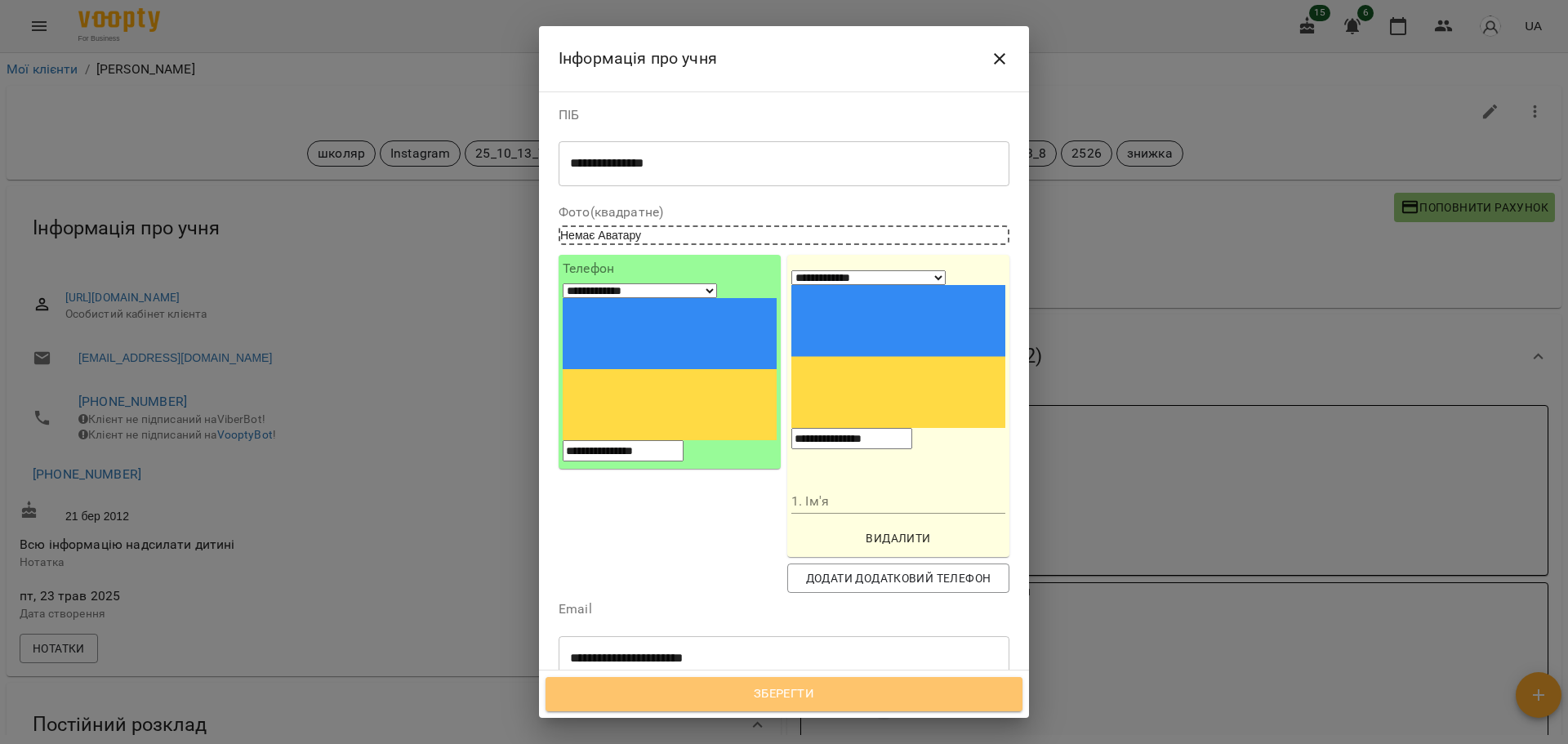
click at [805, 683] on span "Зберегти" at bounding box center [784, 693] width 441 height 22
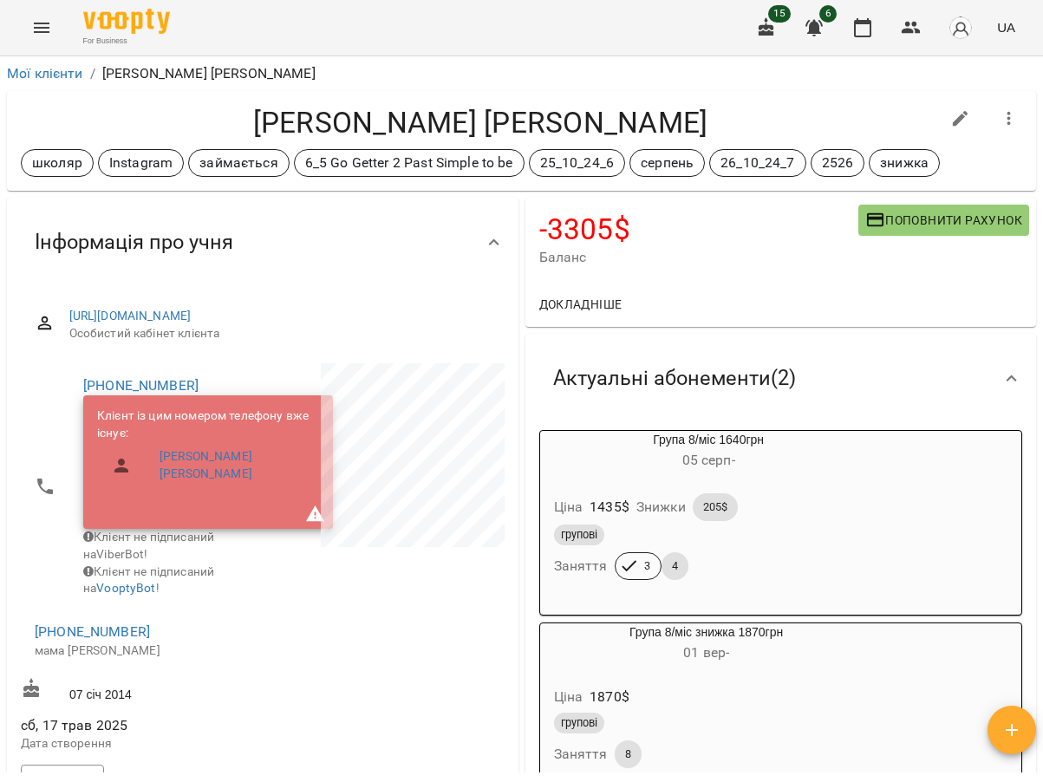
click at [459, 619] on div at bounding box center [385, 560] width 245 height 401
click at [762, 270] on div "-3305 $ Баланс Поповнити рахунок" at bounding box center [780, 240] width 511 height 84
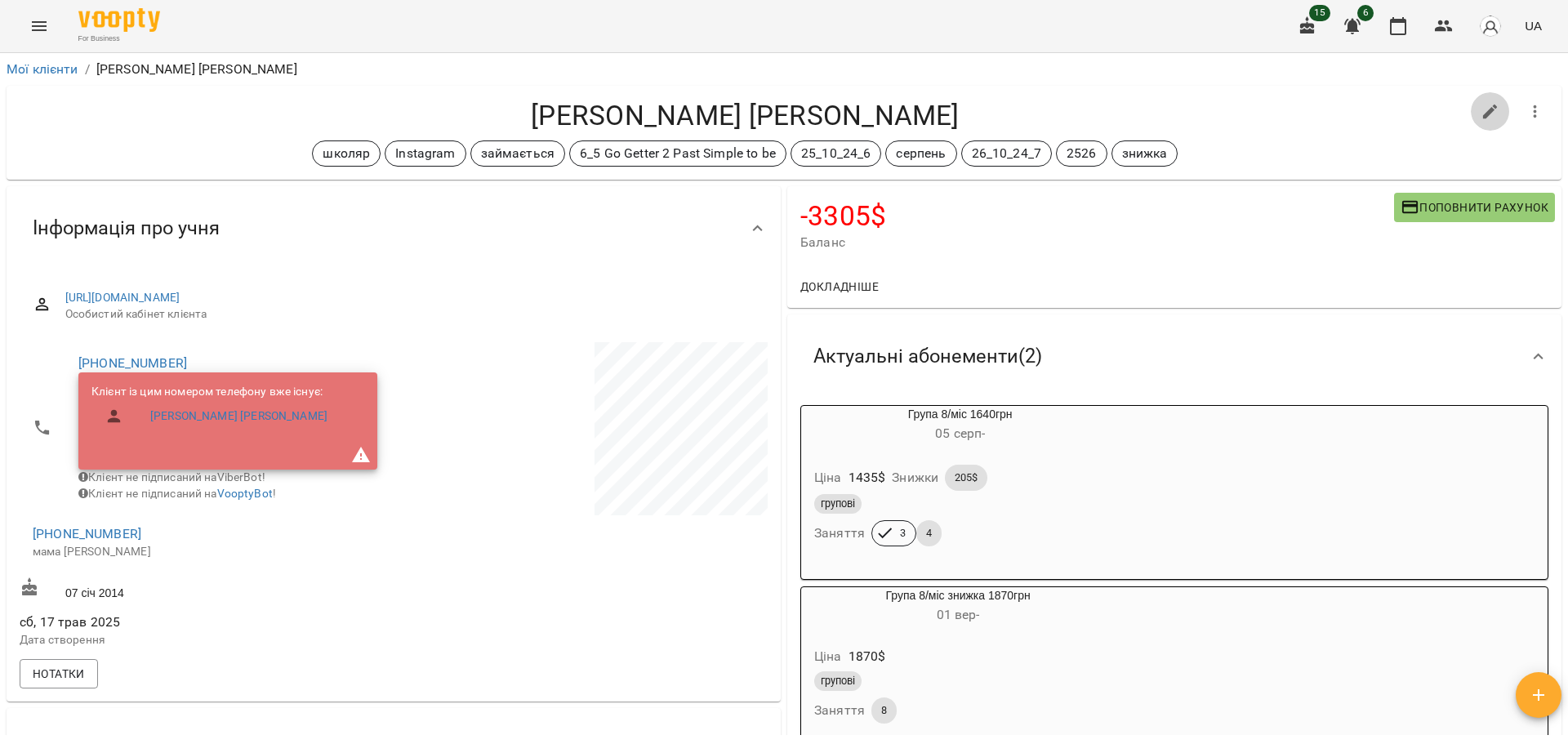
click at [982, 107] on icon "button" at bounding box center [1491, 112] width 15 height 15
select select "**"
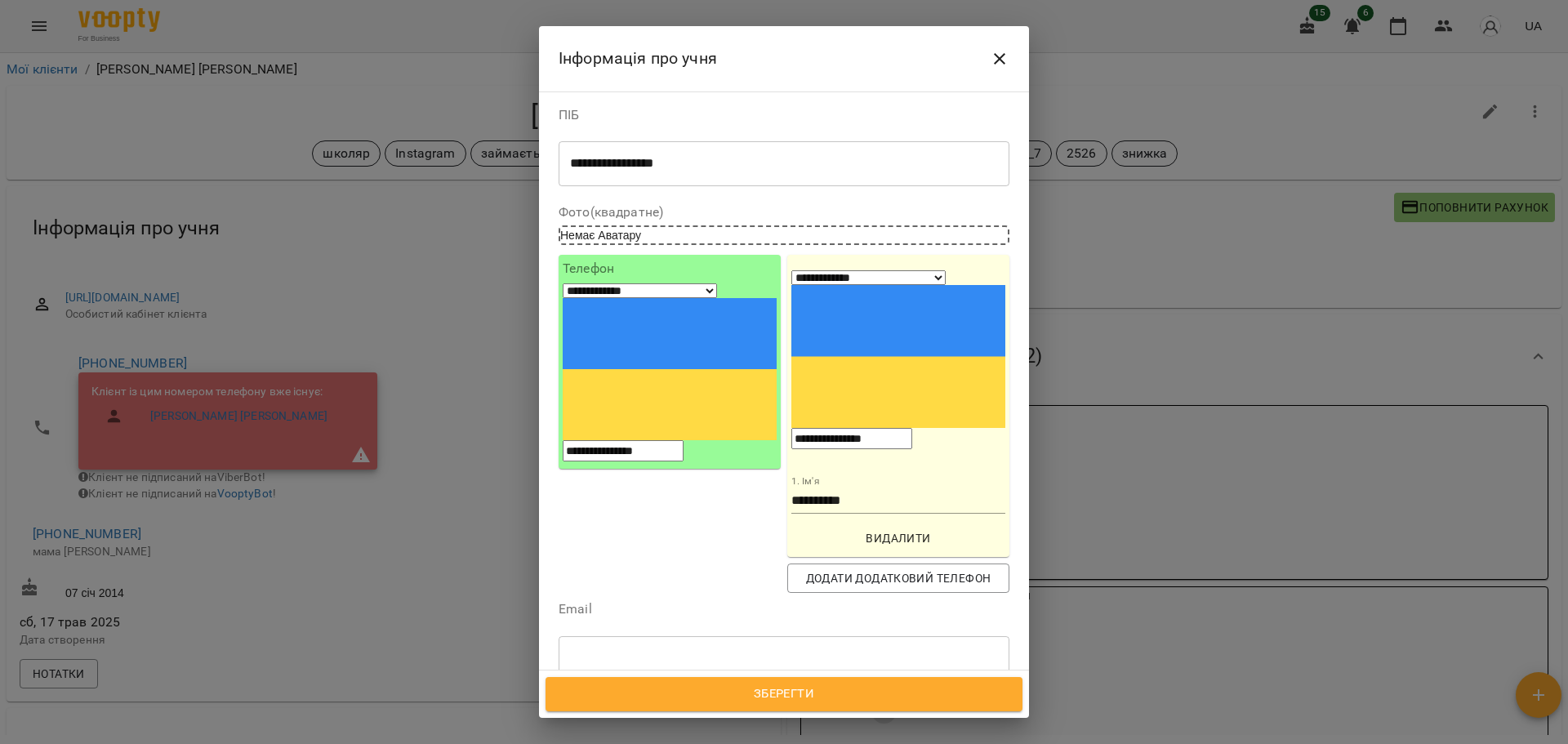
click at [820, 720] on div "школяр Instagram займається 6_5 Go Getter 2 Past Simple to be 25_10_24_6 серпен…" at bounding box center [754, 755] width 389 height 71
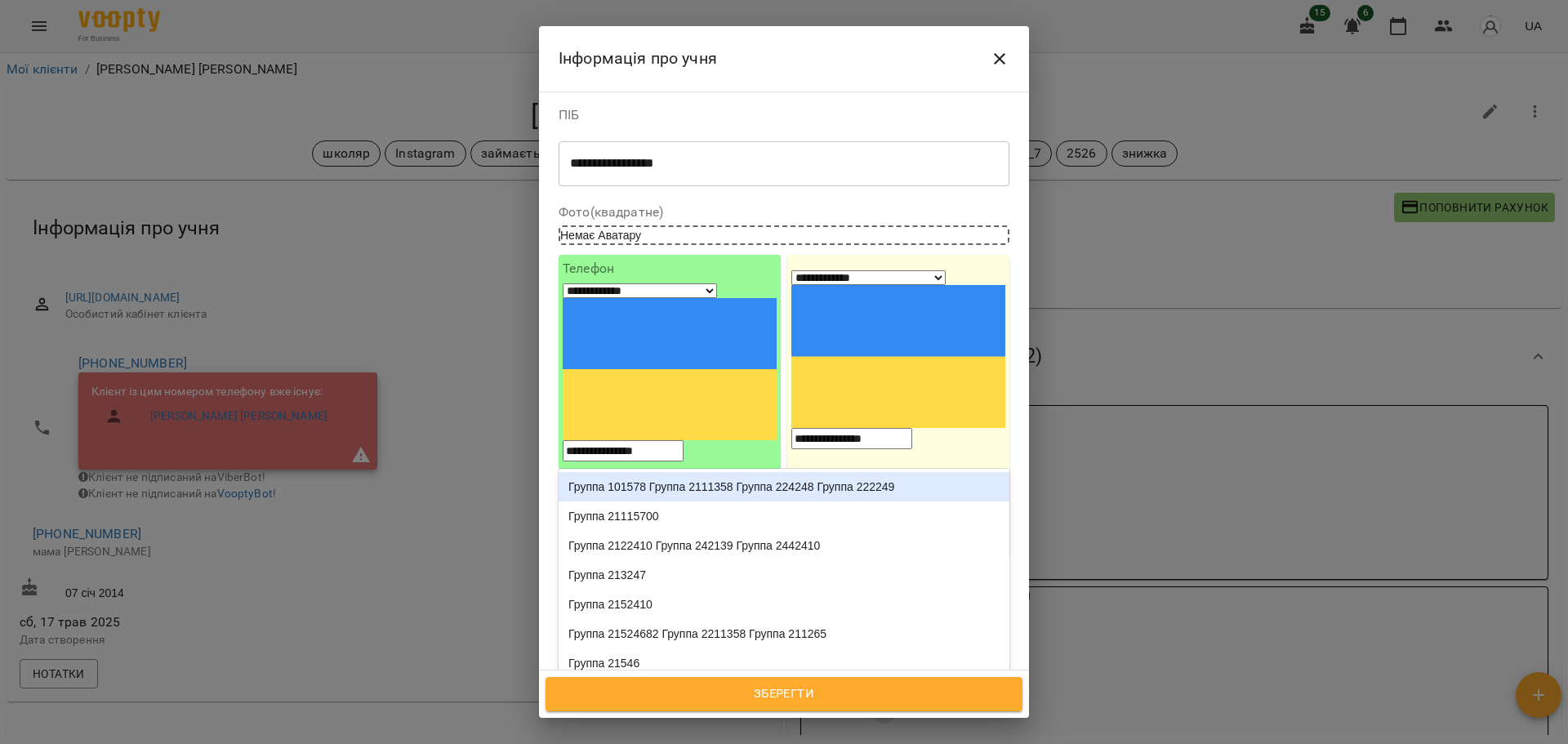
type input "****"
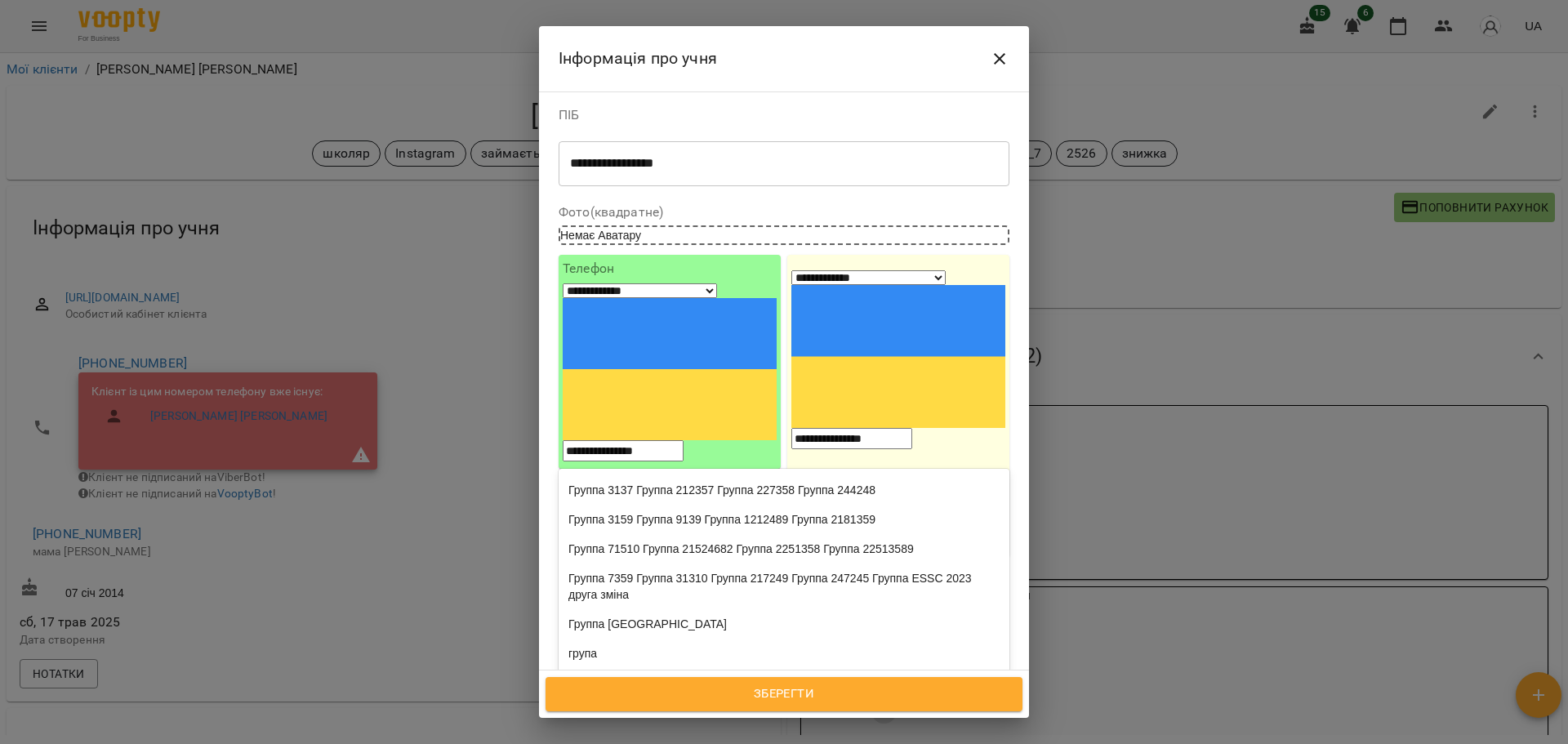
scroll to position [655, 0]
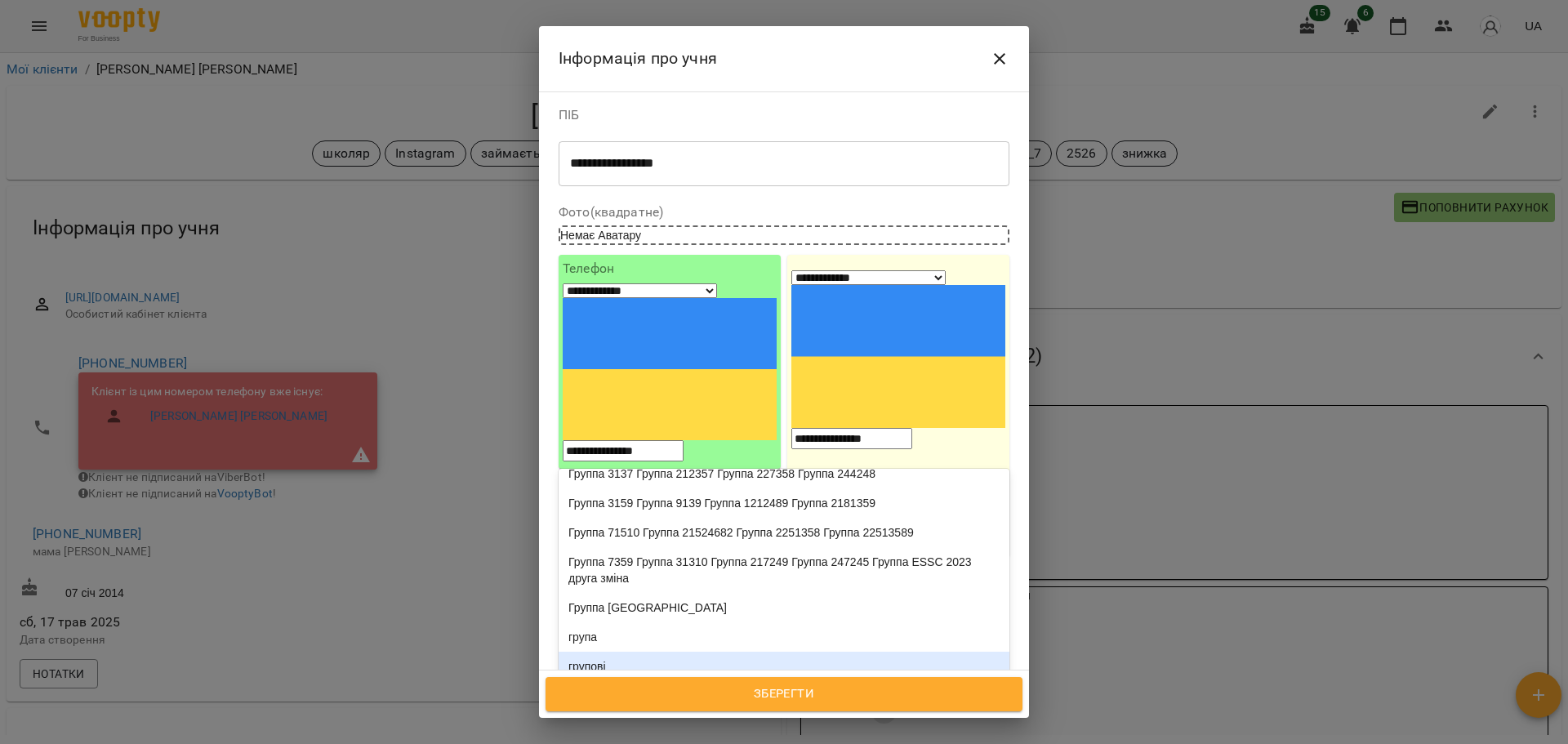
click at [693, 652] on div "групові" at bounding box center [784, 666] width 450 height 29
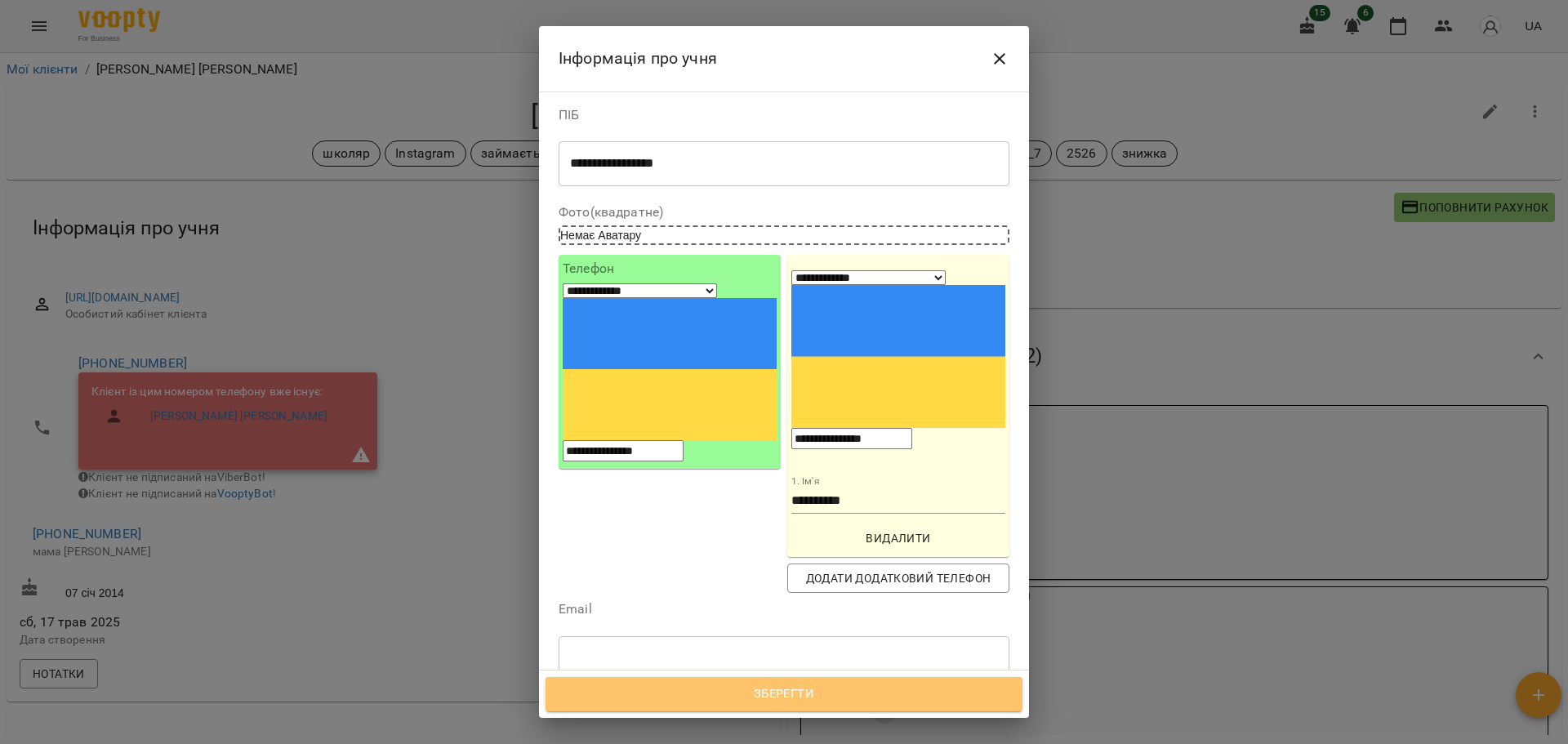
click at [782, 698] on span "Зберегти" at bounding box center [784, 693] width 441 height 22
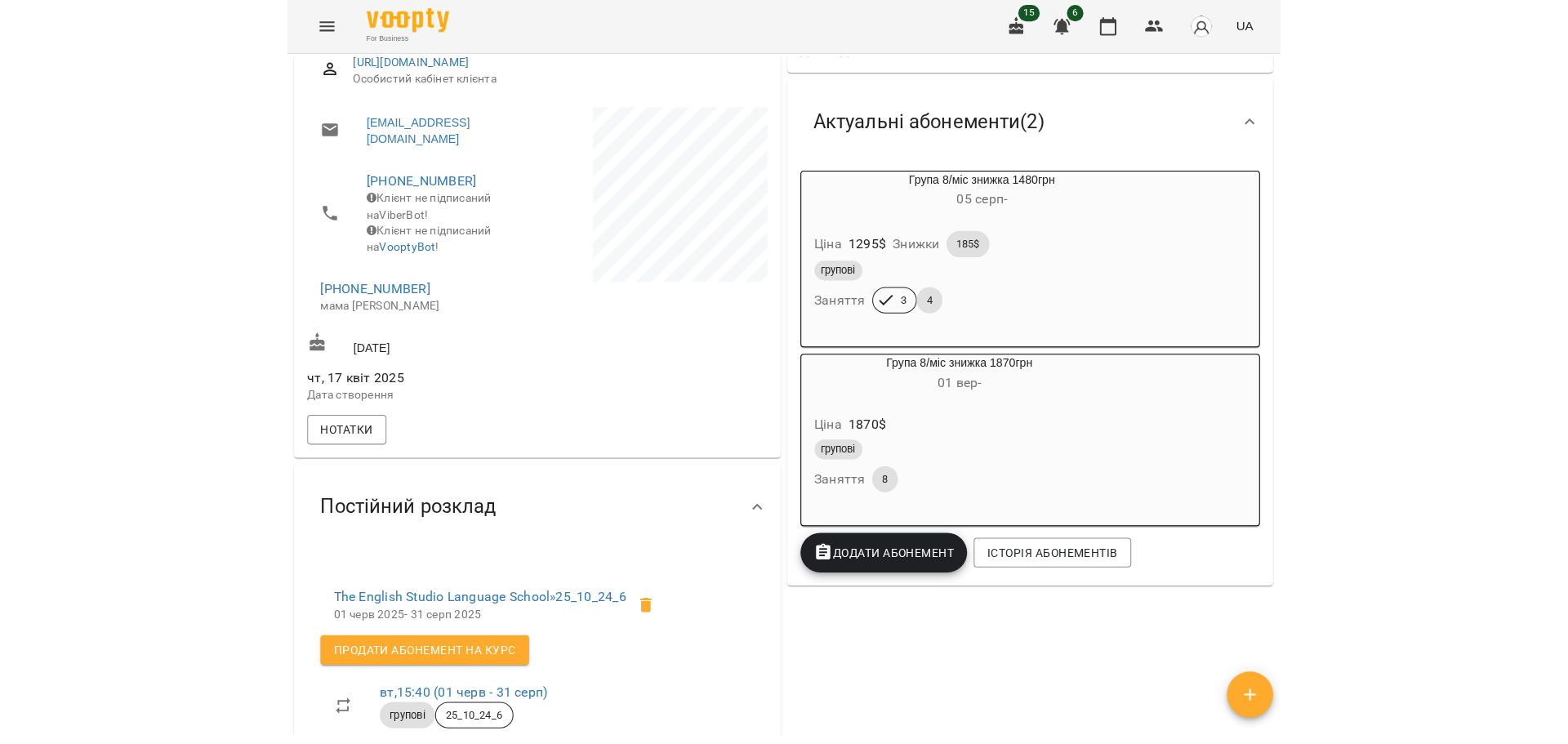
scroll to position [245, 0]
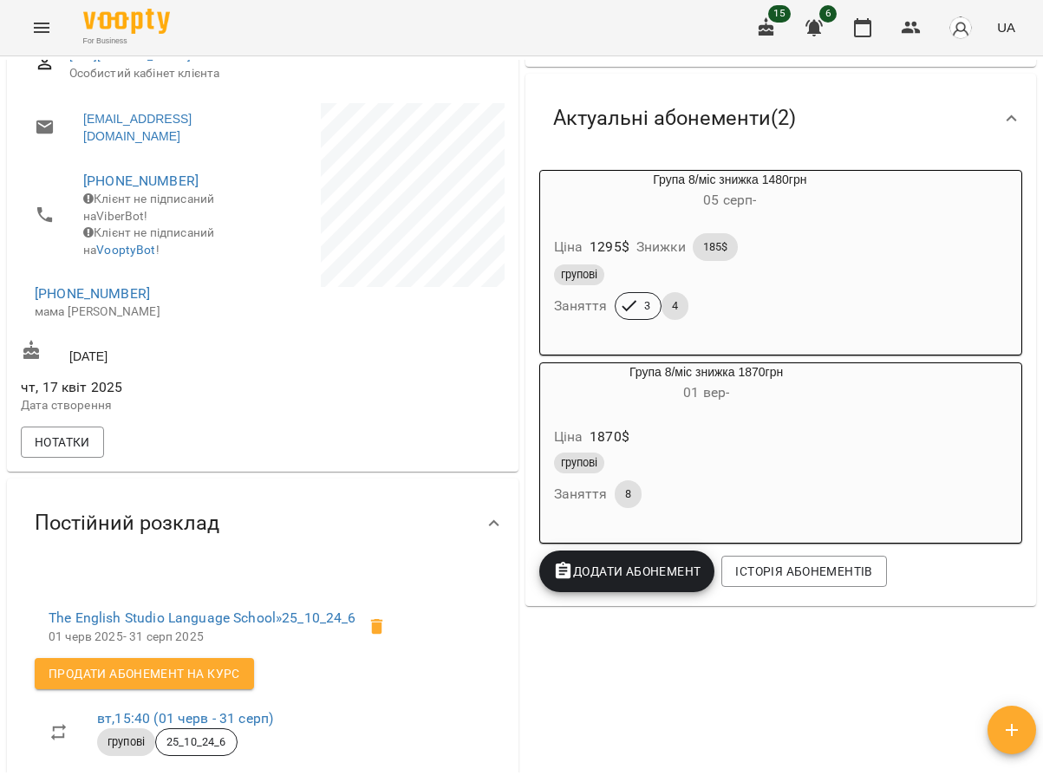
click at [473, 359] on div at bounding box center [385, 261] width 245 height 323
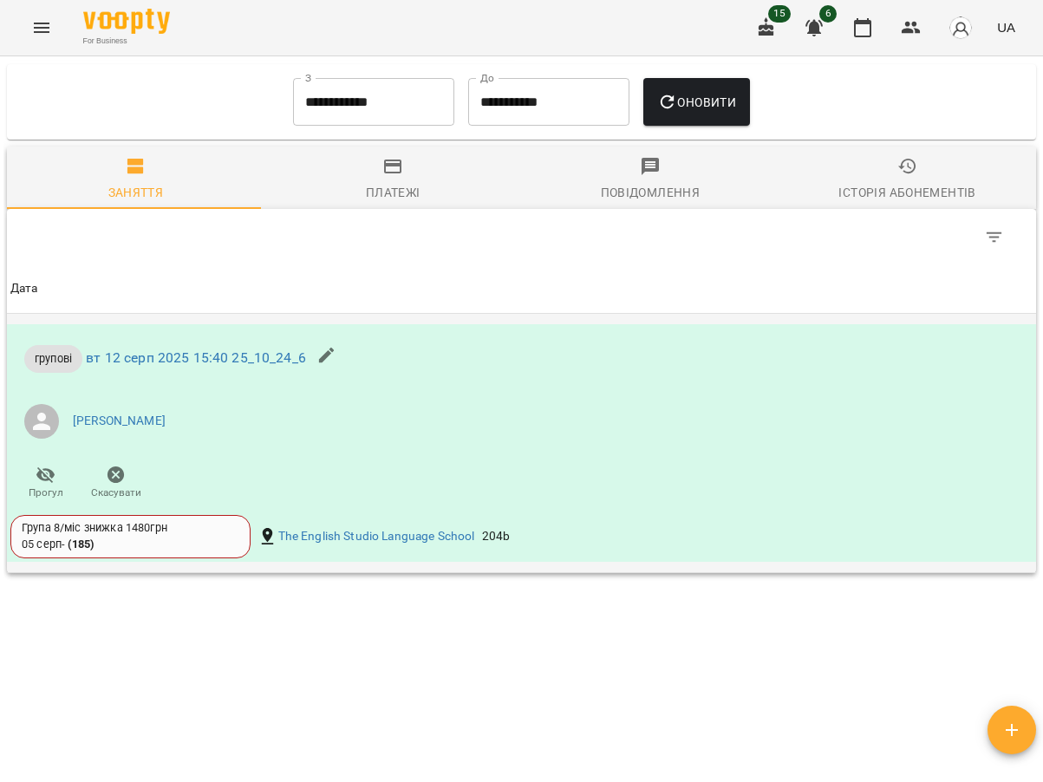
scroll to position [1555, 0]
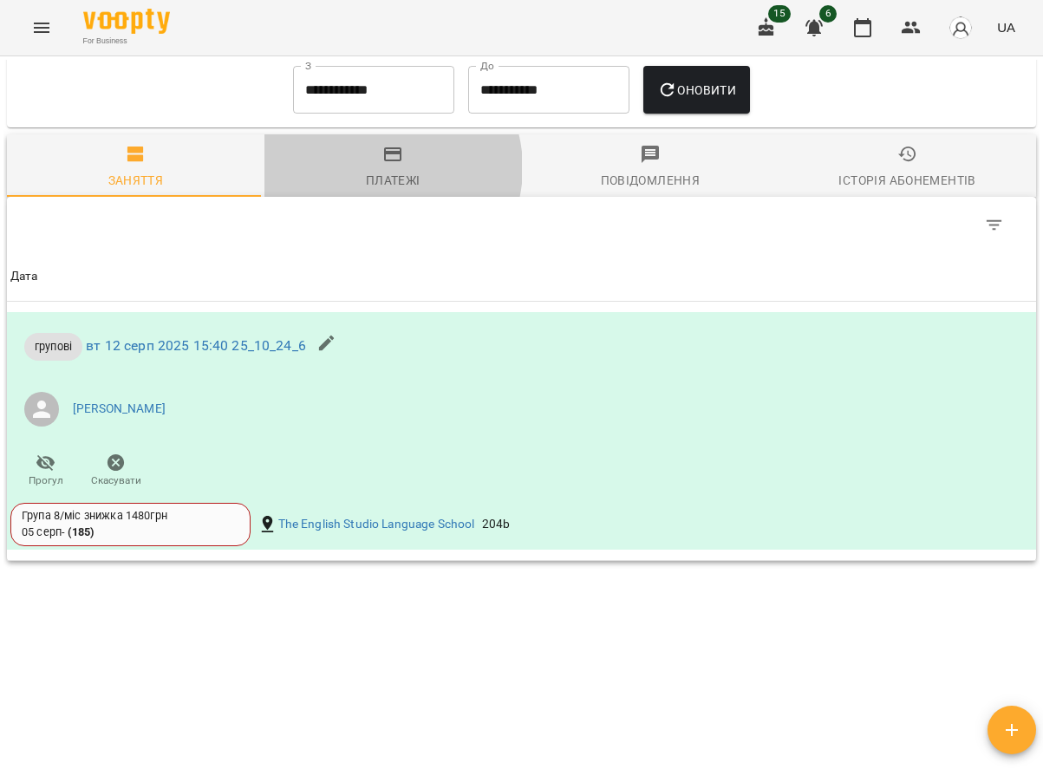
click at [378, 167] on span "Платежі" at bounding box center [393, 167] width 237 height 47
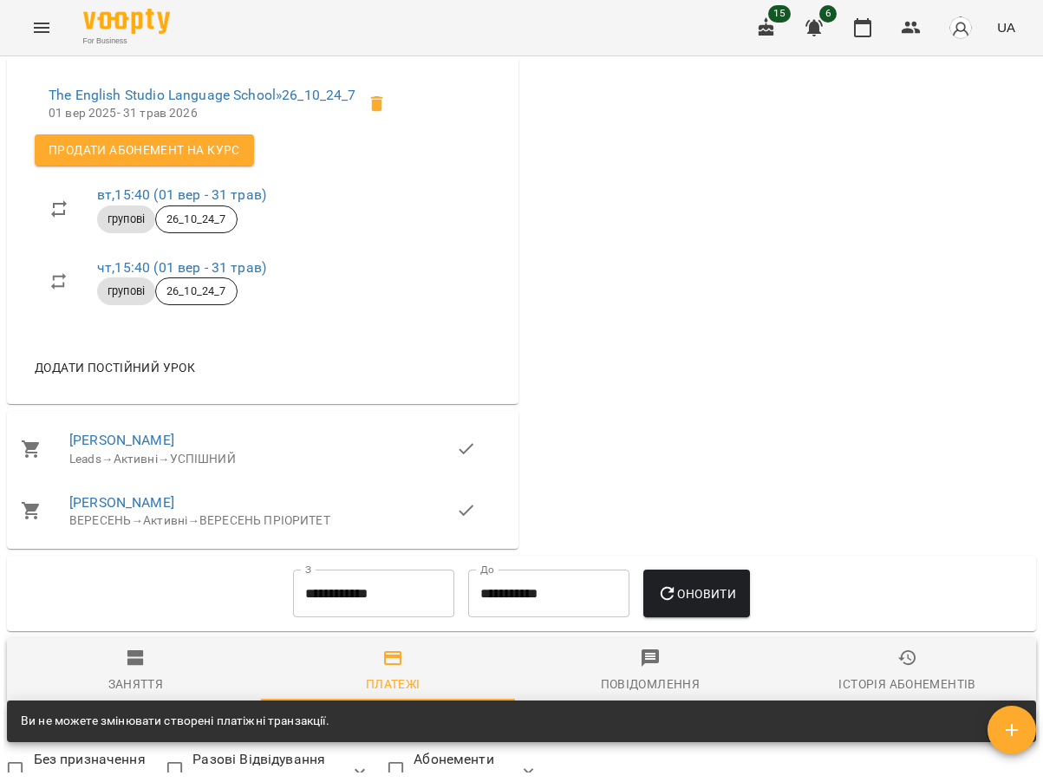
scroll to position [601, 0]
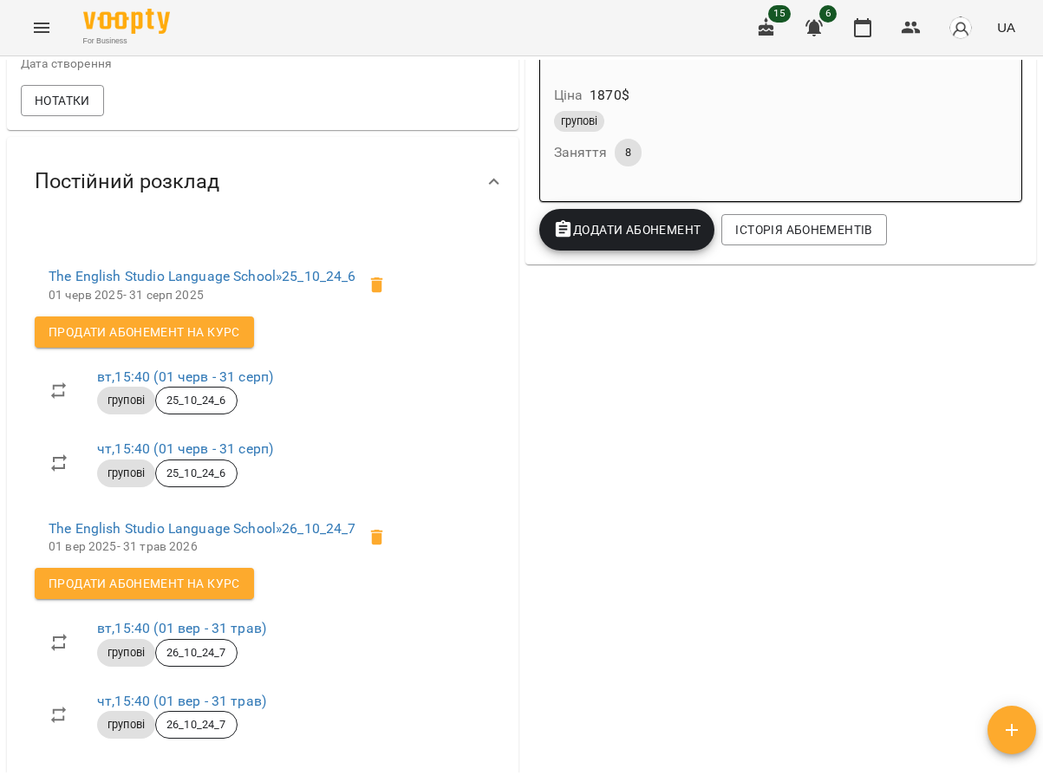
click at [796, 399] on div "-1870 $ [PERSON_NAME] рахунок Докладніше -1870 $ Абонементи 0 $ Група 8/міс зни…" at bounding box center [781, 289] width 518 height 1393
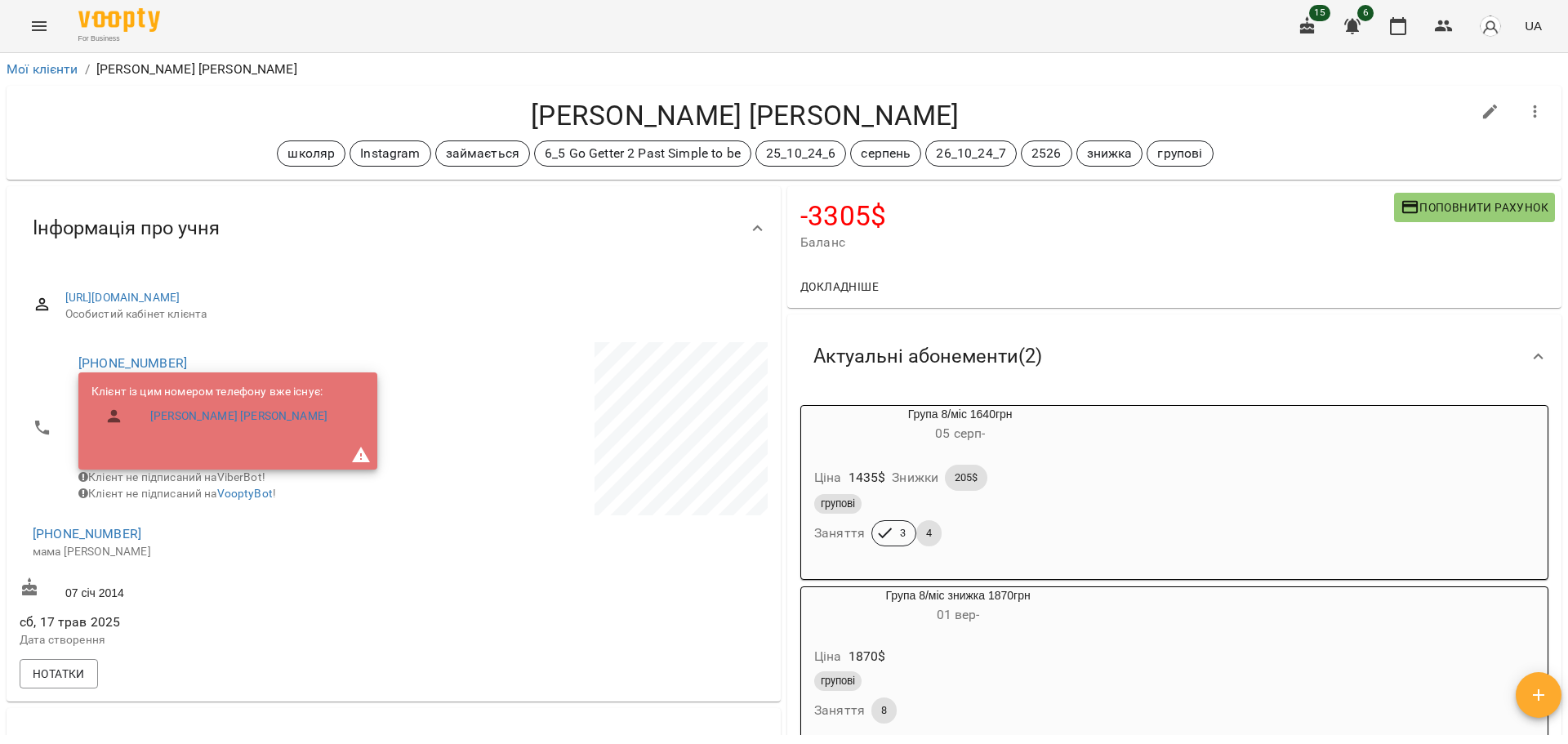
click at [1480, 113] on icon "button" at bounding box center [1490, 111] width 20 height 20
select select "**"
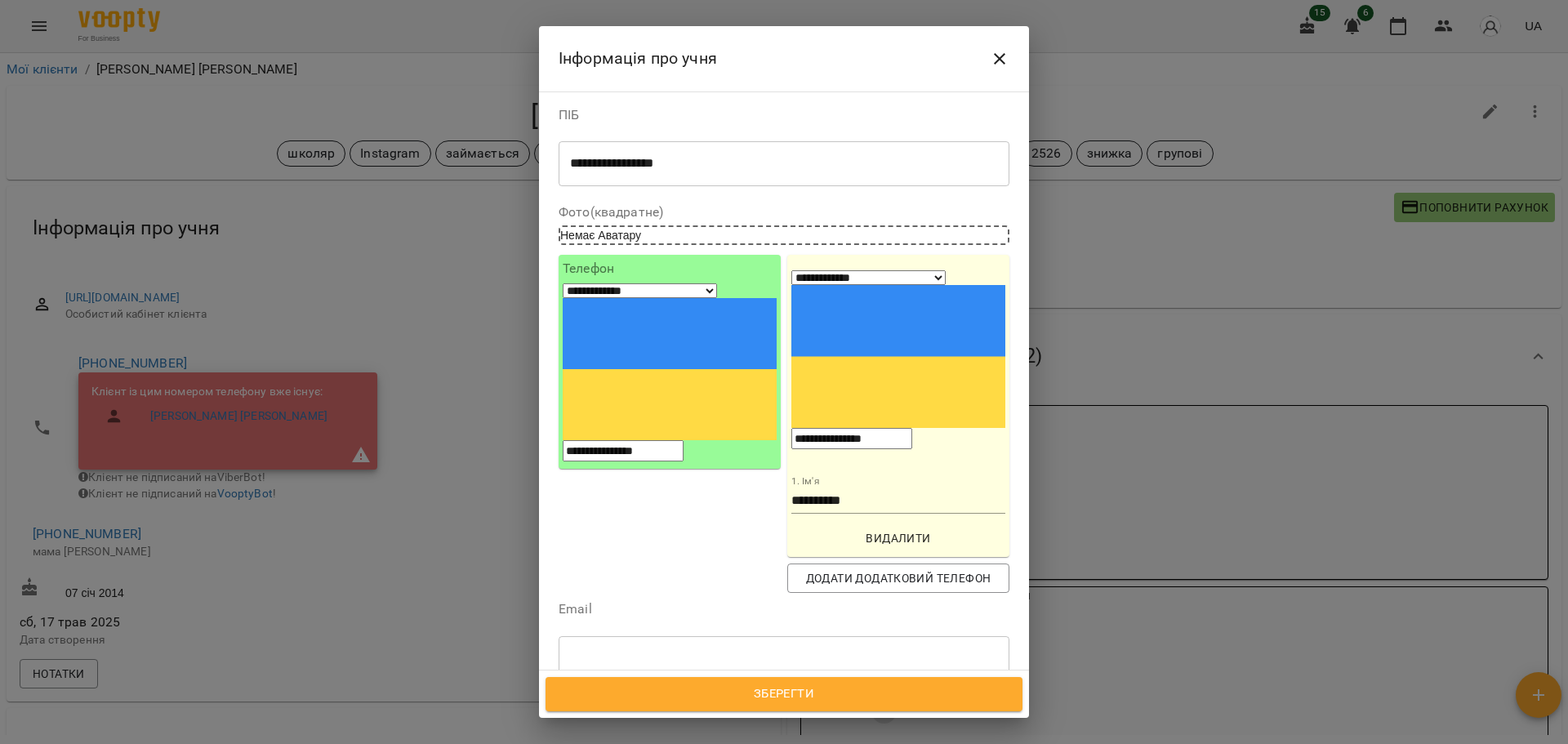
click at [914, 720] on div "школяр Instagram займається 6_5 Go Getter 2 Past Simple to be 25_10_24_6 серпен…" at bounding box center [754, 755] width 389 height 71
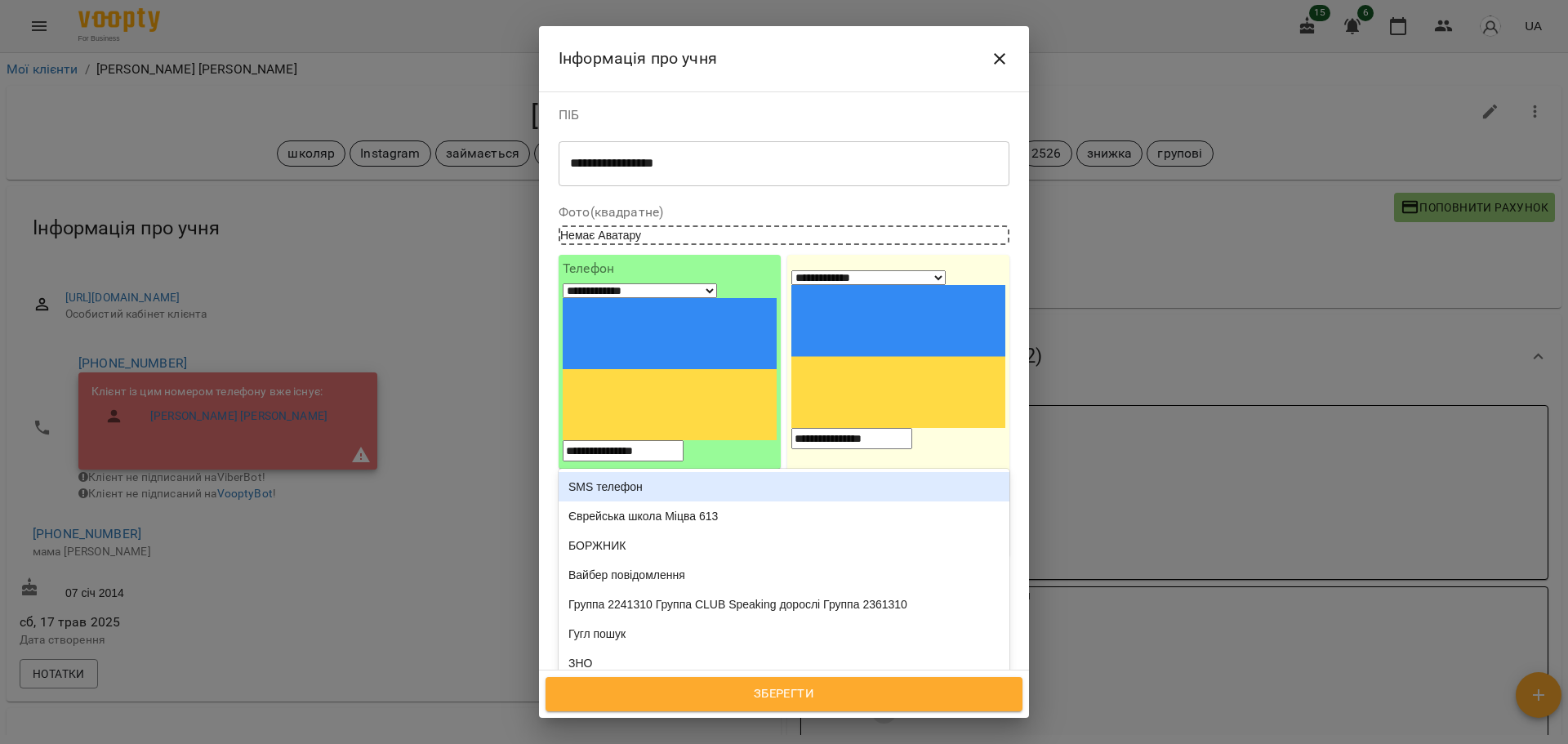
type input "**"
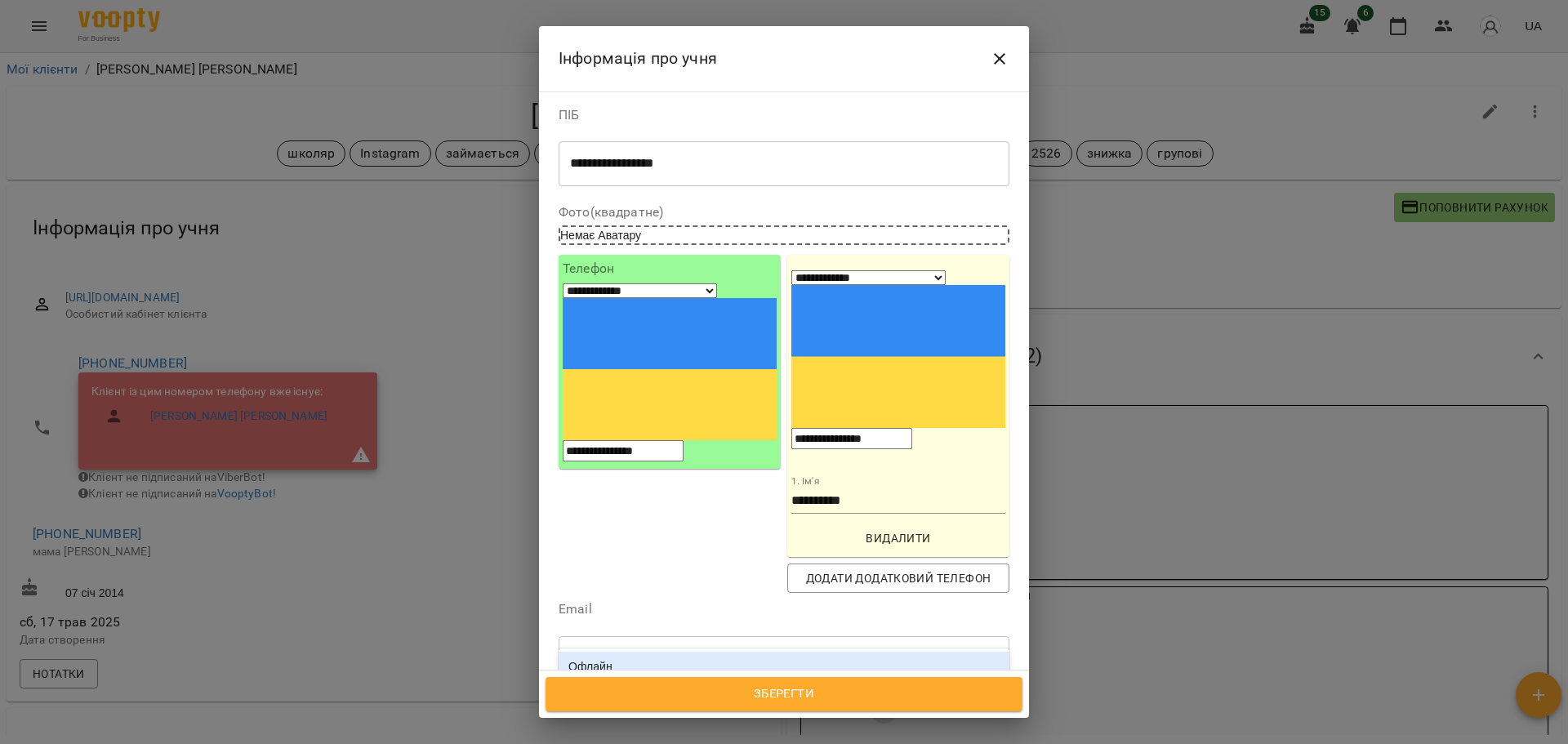
click at [769, 652] on div "Офлайн" at bounding box center [784, 666] width 450 height 29
click at [806, 701] on span "Зберегти" at bounding box center [784, 693] width 441 height 22
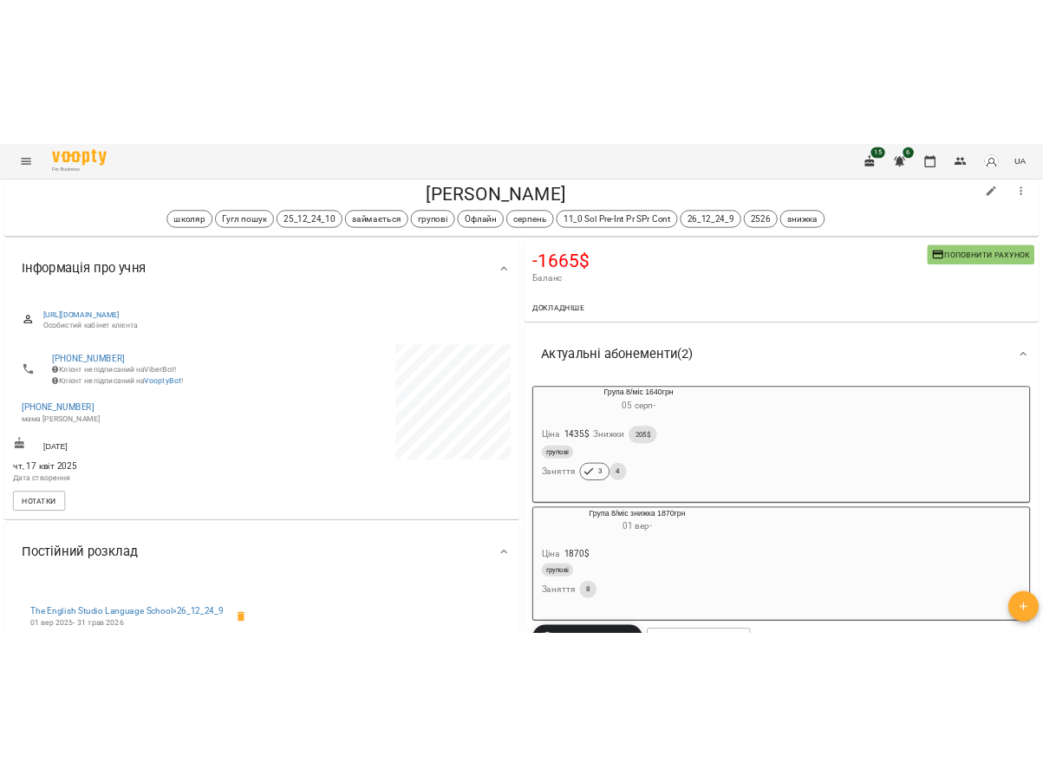
scroll to position [87, 0]
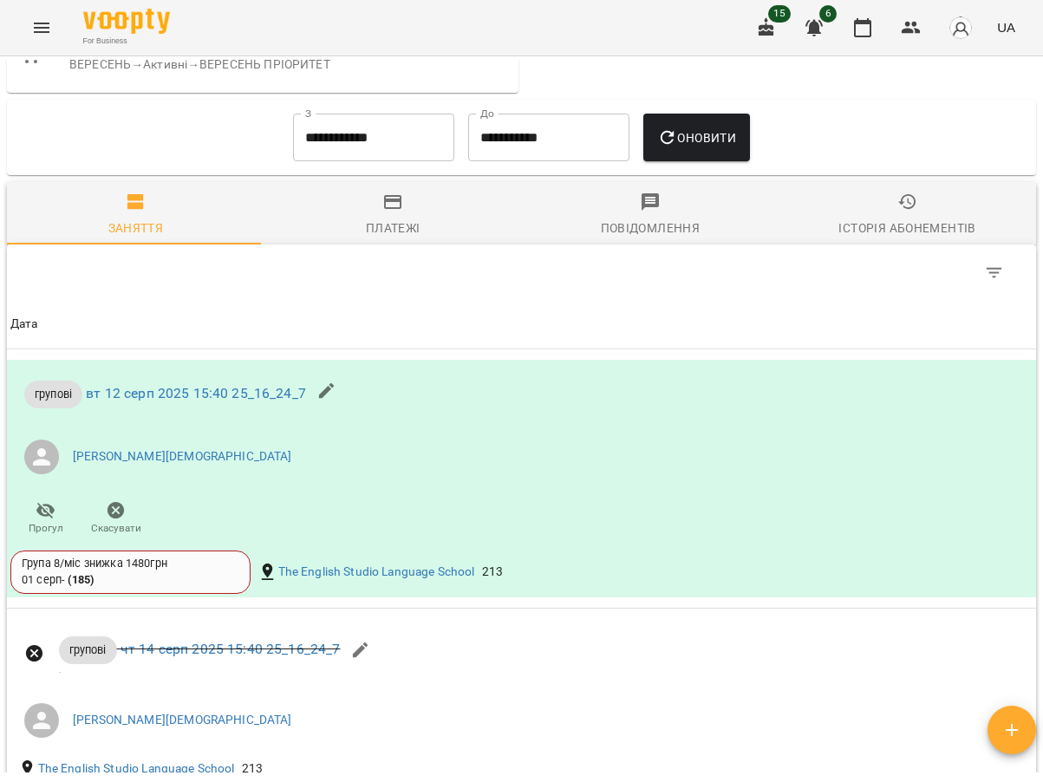
scroll to position [1560, 0]
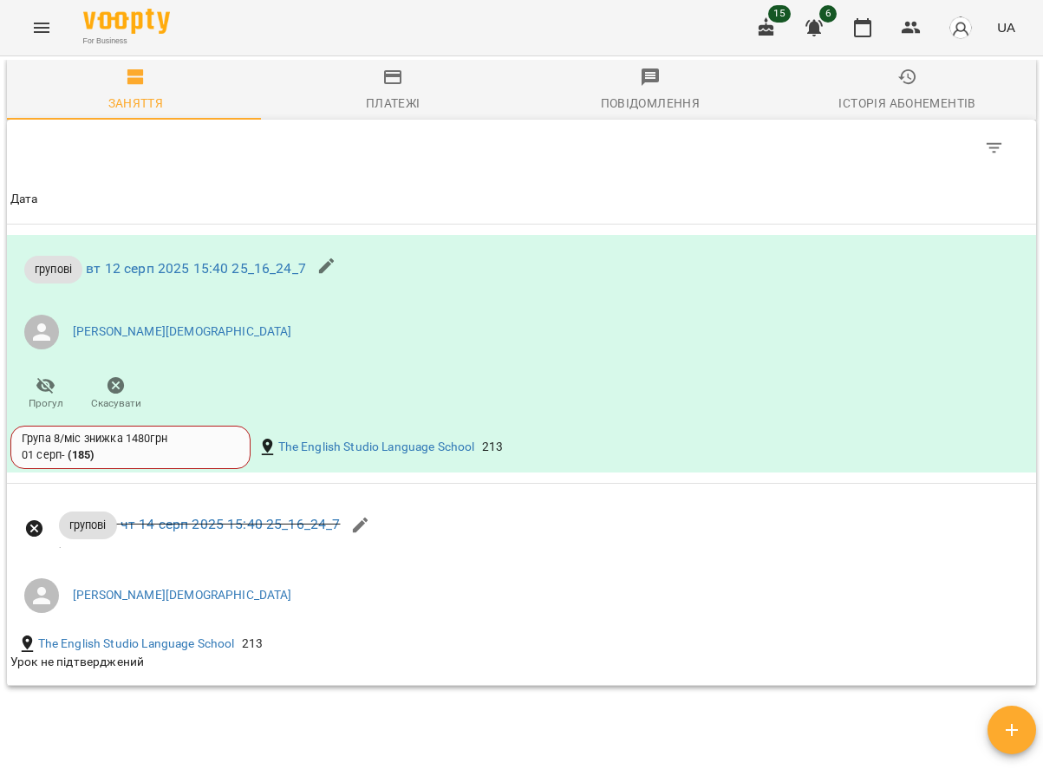
click at [899, 114] on div "Історія абонементів" at bounding box center [906, 103] width 137 height 21
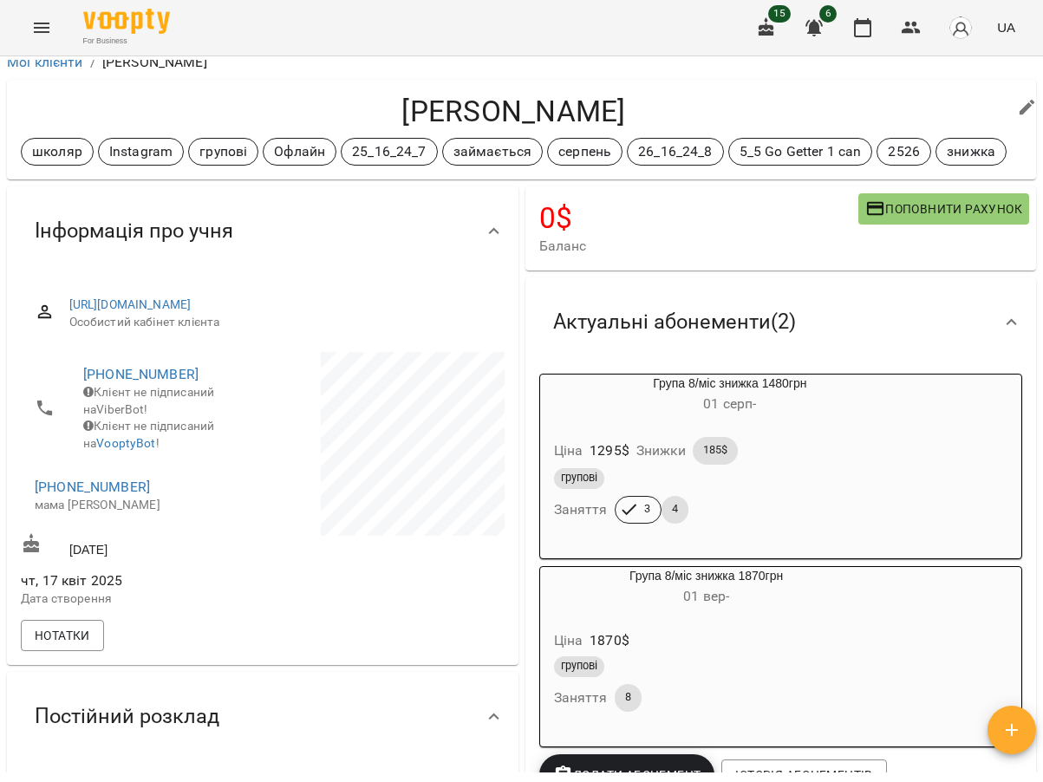
scroll to position [0, 0]
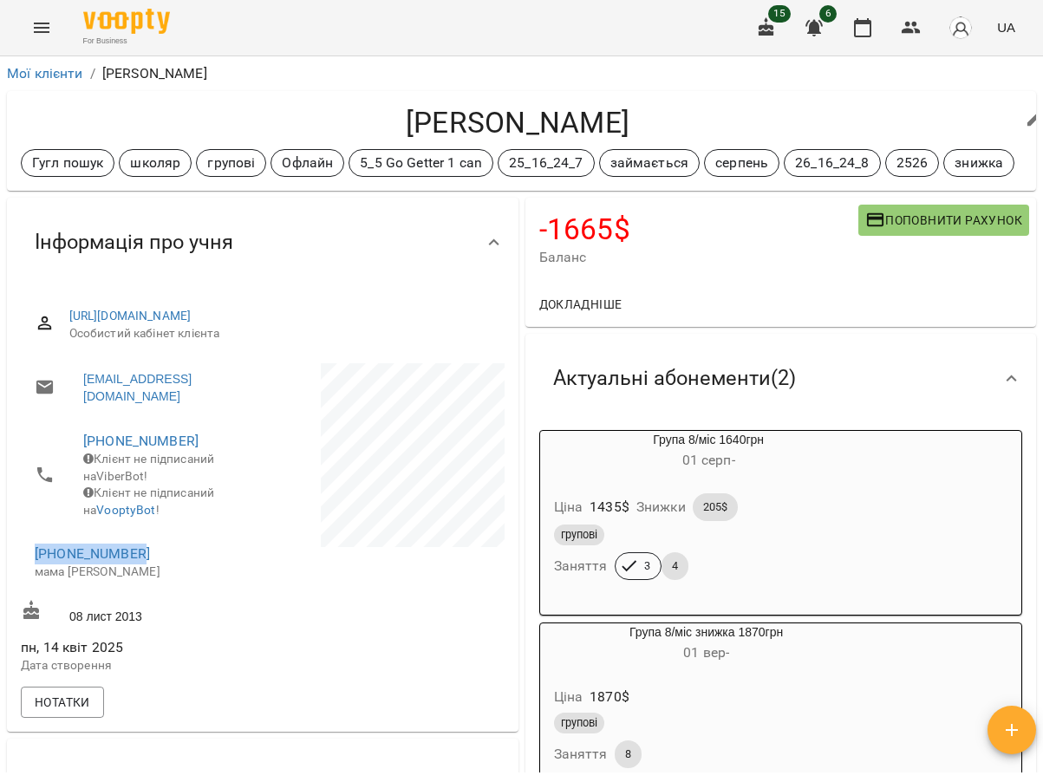
drag, startPoint x: 165, startPoint y: 559, endPoint x: 33, endPoint y: 566, distance: 131.9
click at [33, 566] on li "+380508787378 мама Діана" at bounding box center [140, 562] width 238 height 62
copy link "+380508787378"
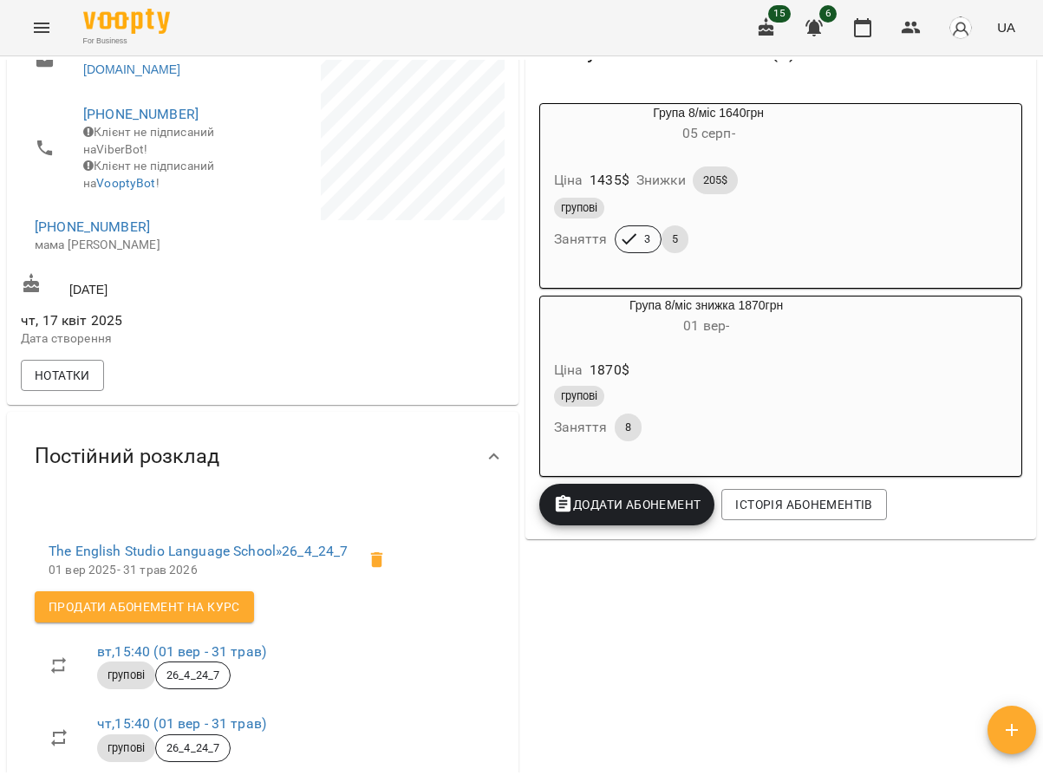
scroll to position [87, 0]
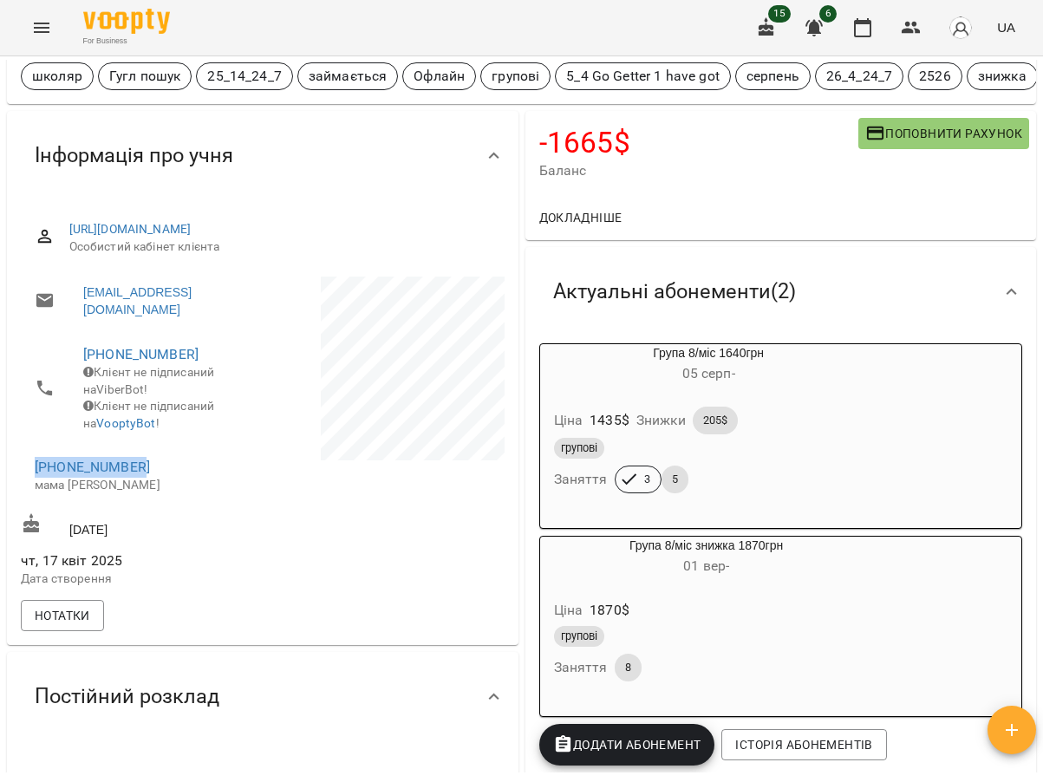
drag, startPoint x: 154, startPoint y: 478, endPoint x: 30, endPoint y: 478, distance: 123.9
click at [30, 478] on li "+380974309613 мама Ірина" at bounding box center [140, 476] width 238 height 62
copy link "+380974309613"
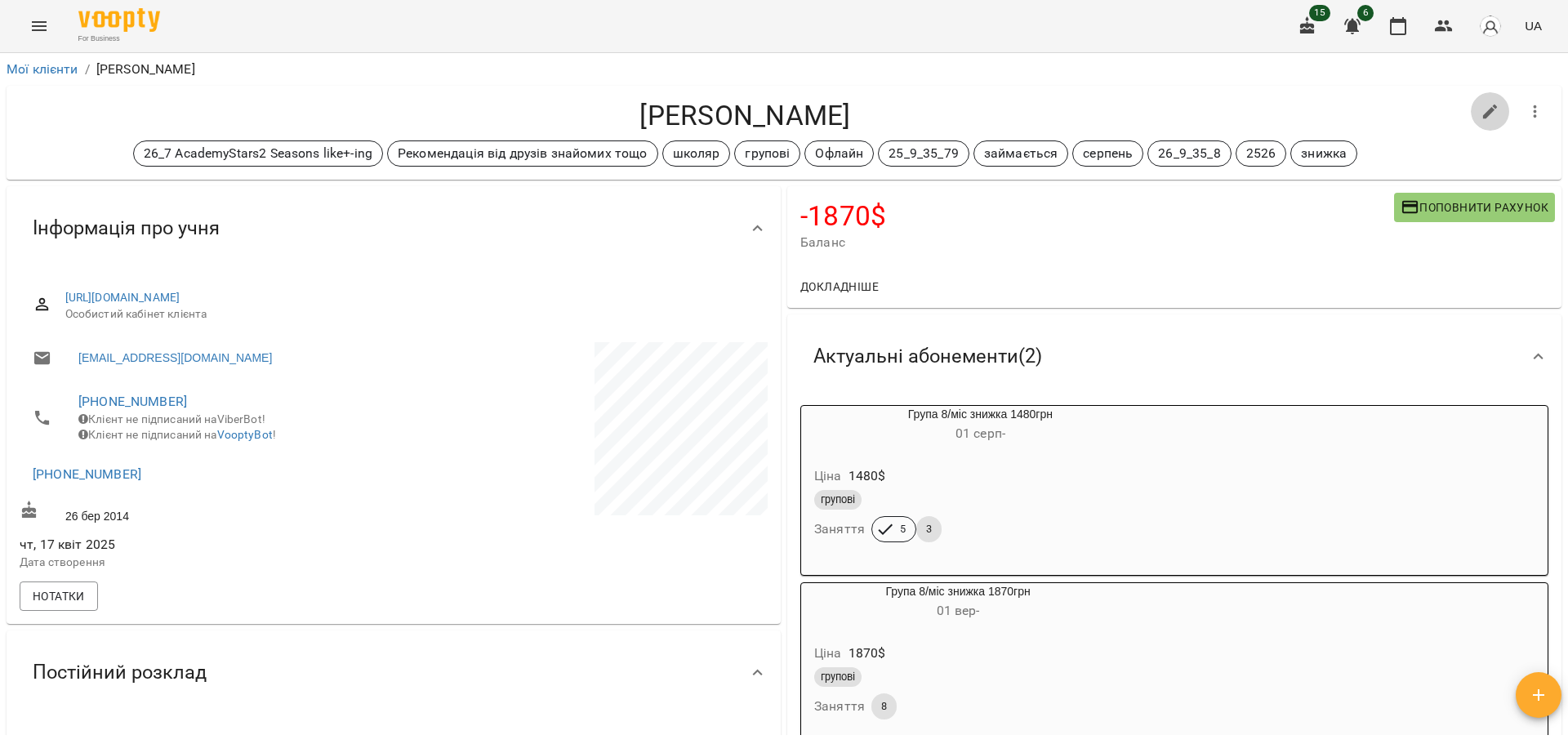
click at [982, 106] on icon "button" at bounding box center [1490, 111] width 20 height 20
select select "**"
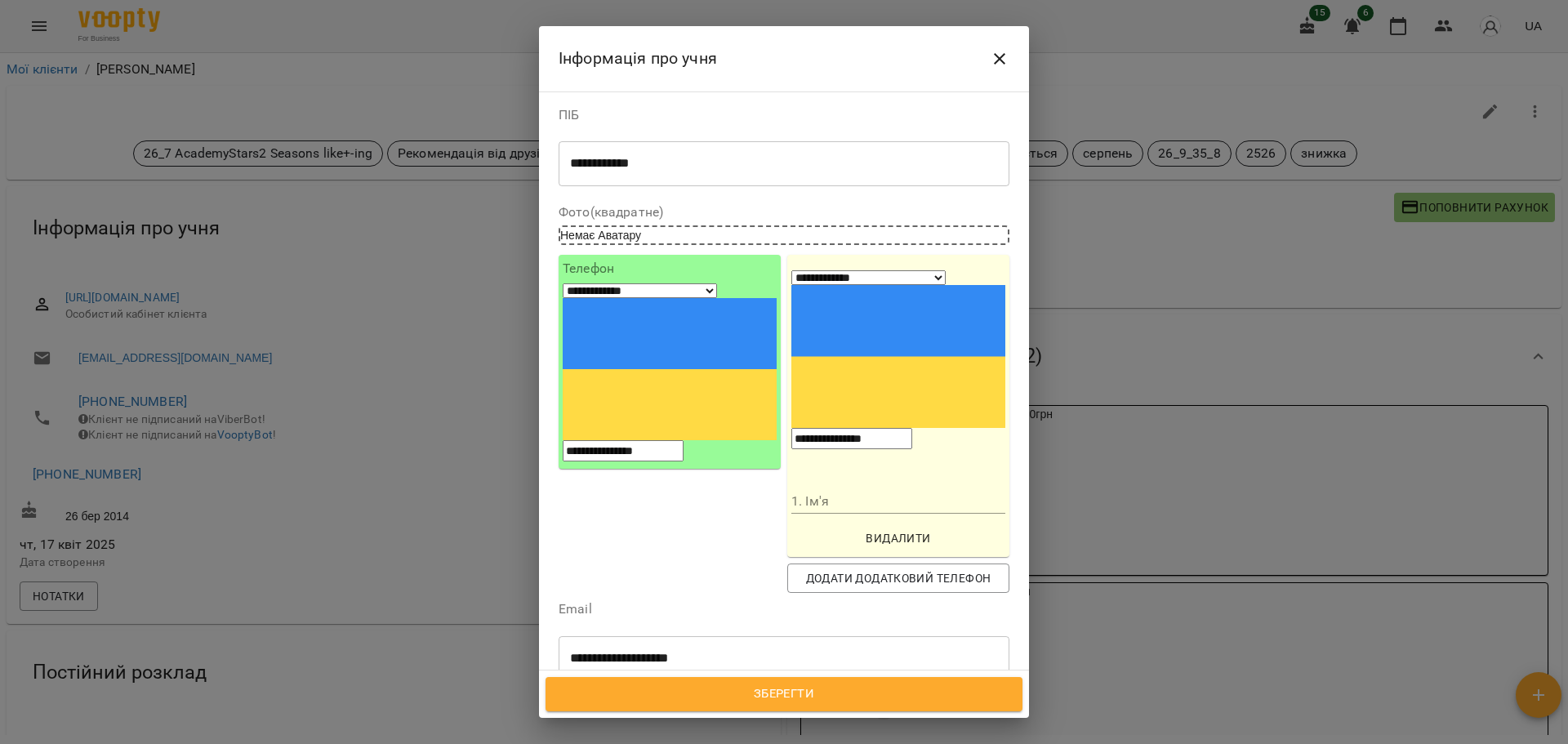
click at [762, 727] on icon at bounding box center [756, 733] width 11 height 11
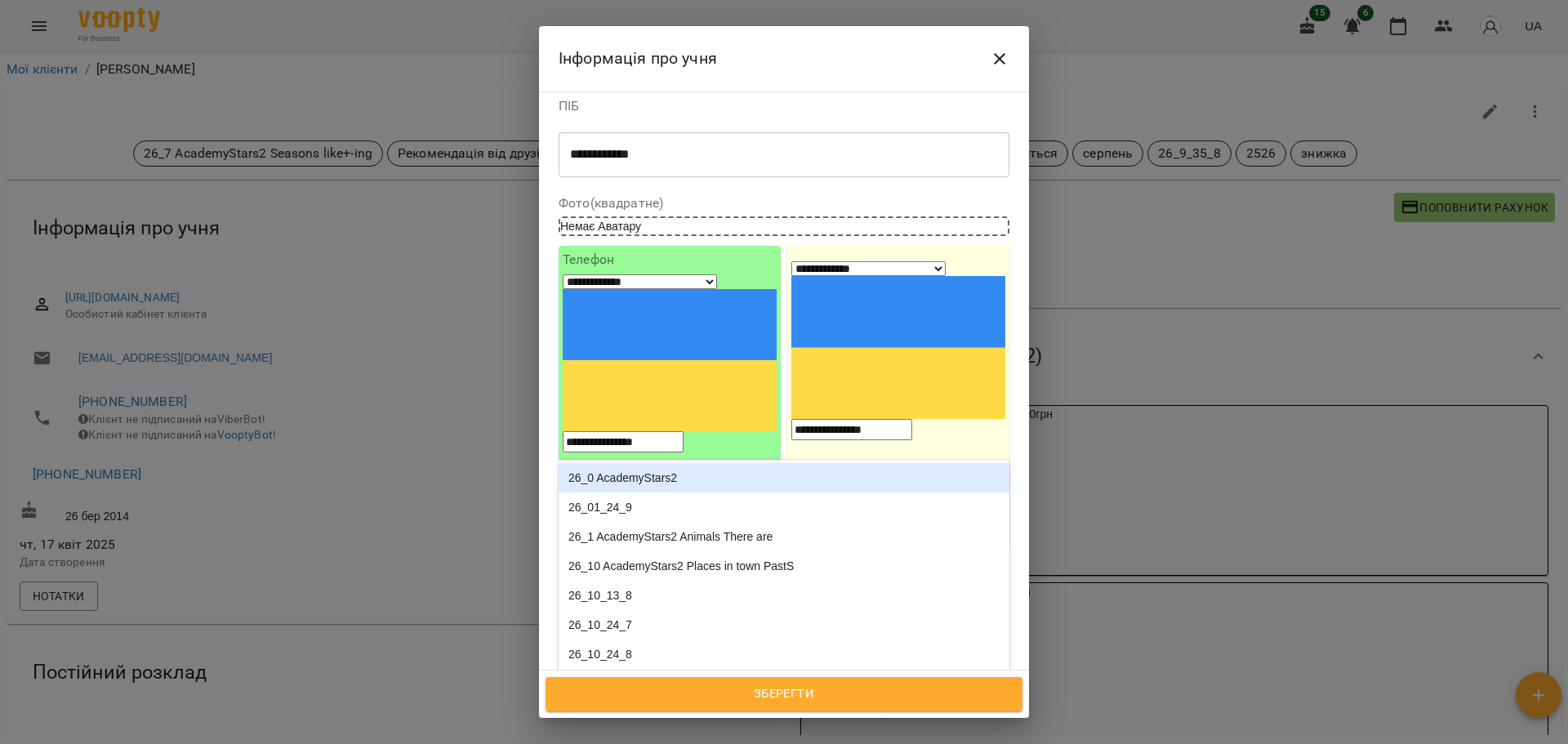
type input "****"
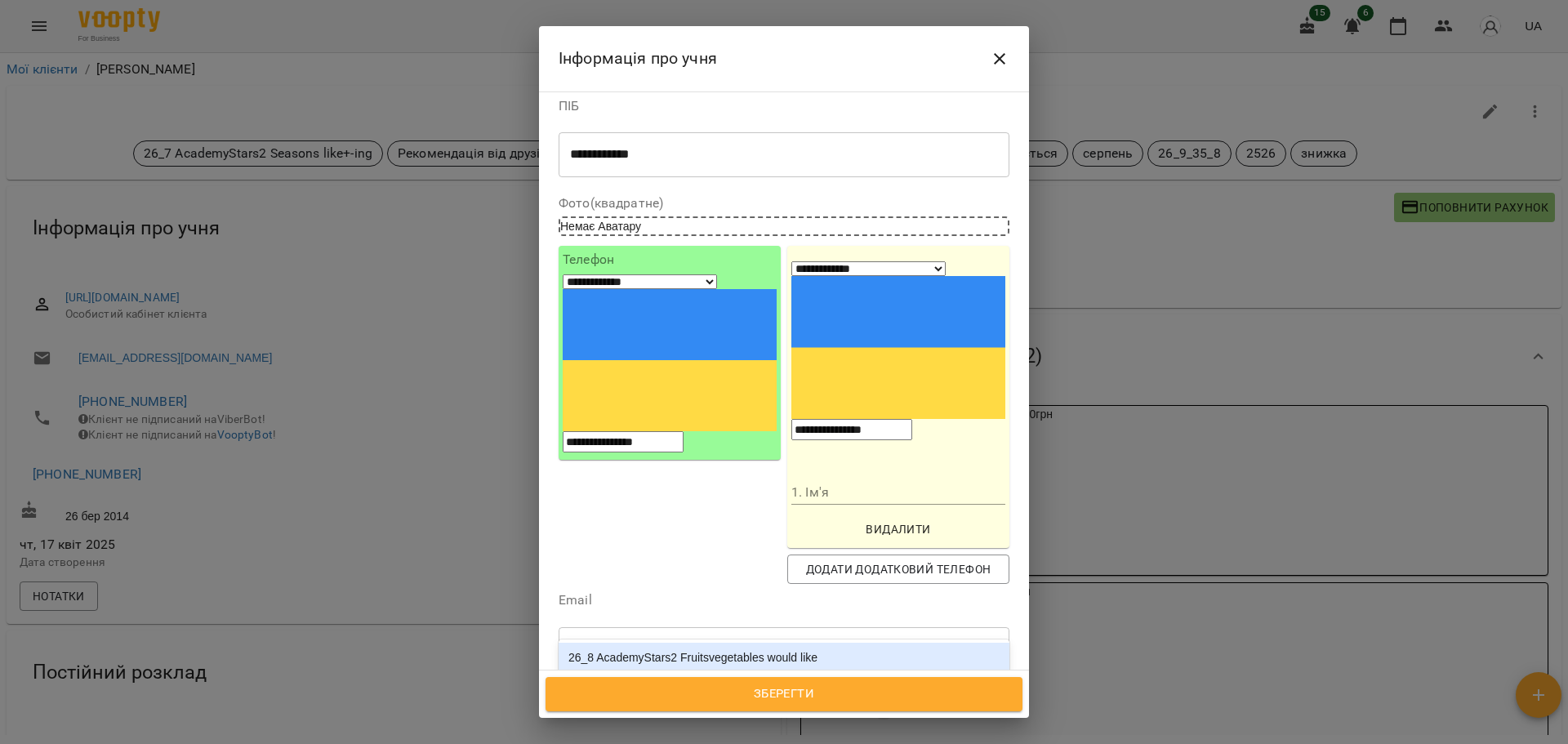
click at [902, 642] on div "26_8 AcademyStars2 Fruitsvegetables would like" at bounding box center [784, 656] width 450 height 29
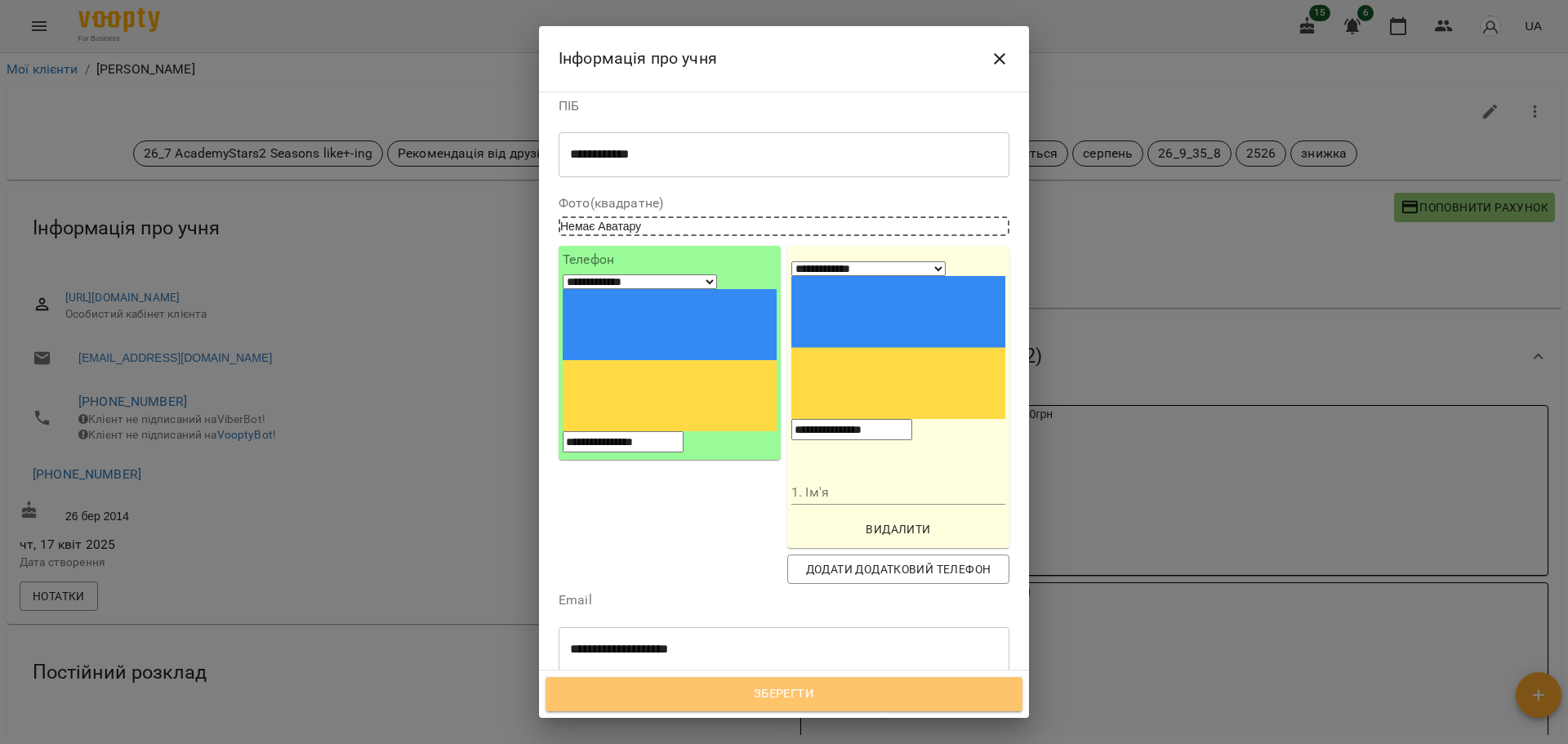
click at [821, 700] on span "Зберегти" at bounding box center [784, 693] width 441 height 22
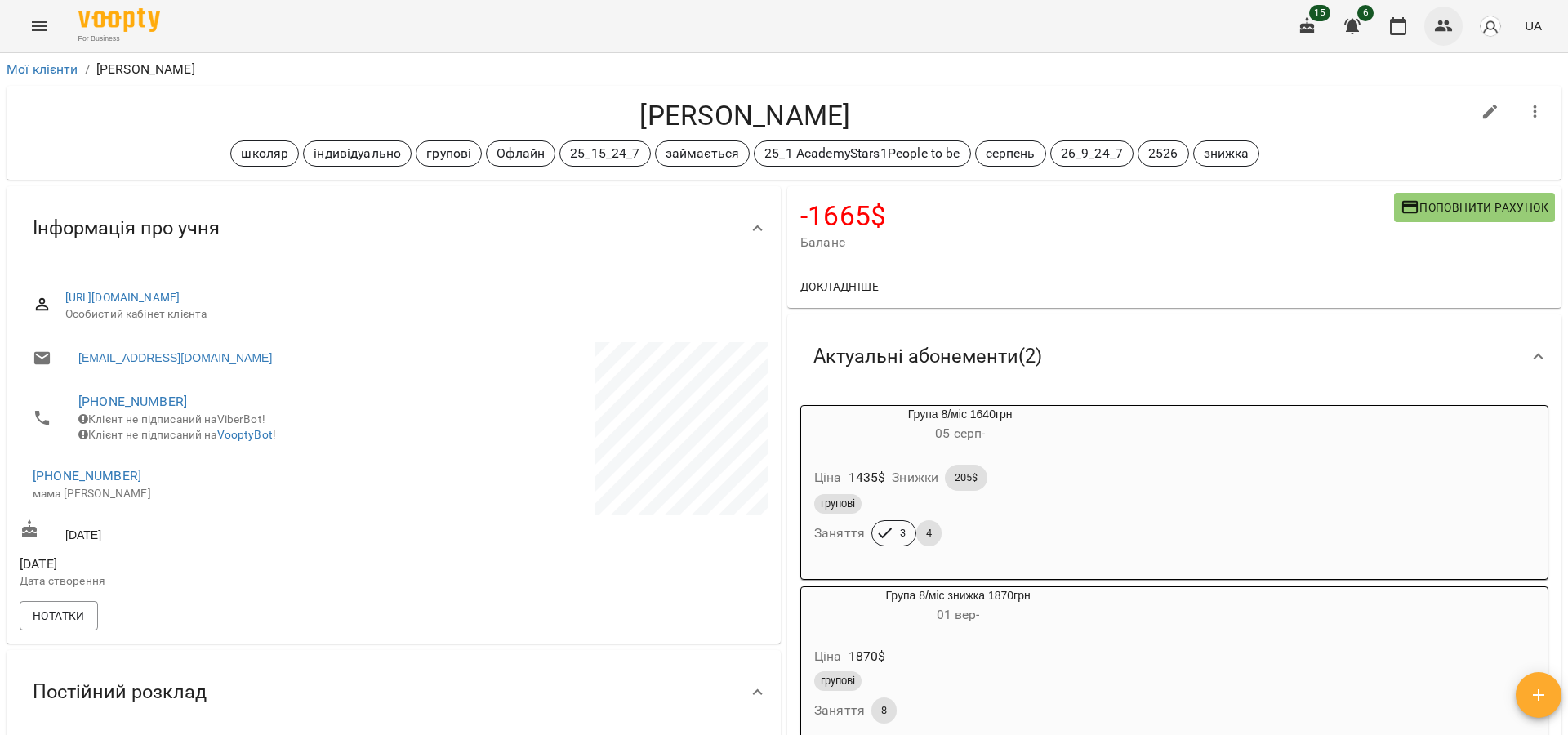
click at [982, 25] on icon "button" at bounding box center [1444, 25] width 20 height 20
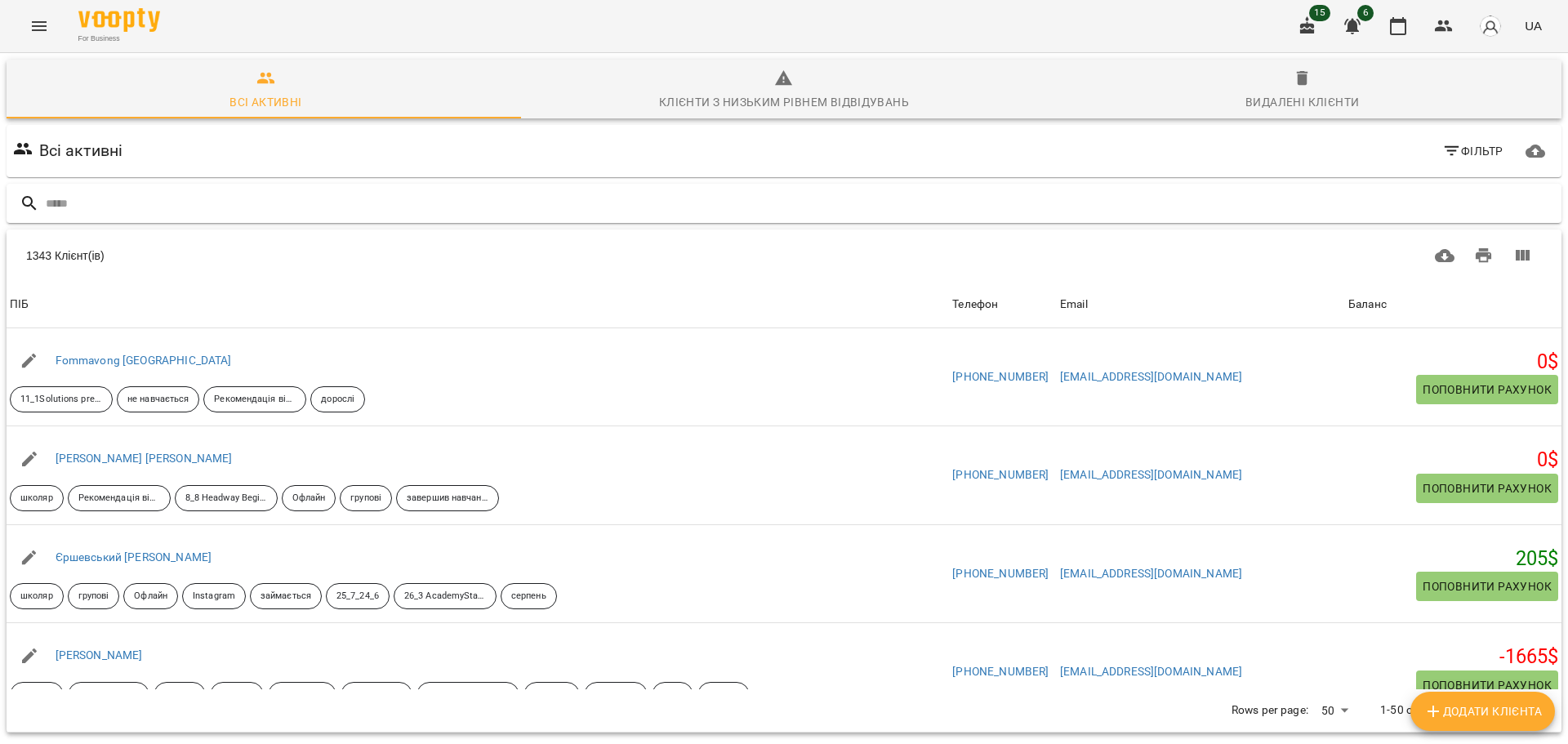
click at [325, 193] on input "text" at bounding box center [801, 203] width 1510 height 27
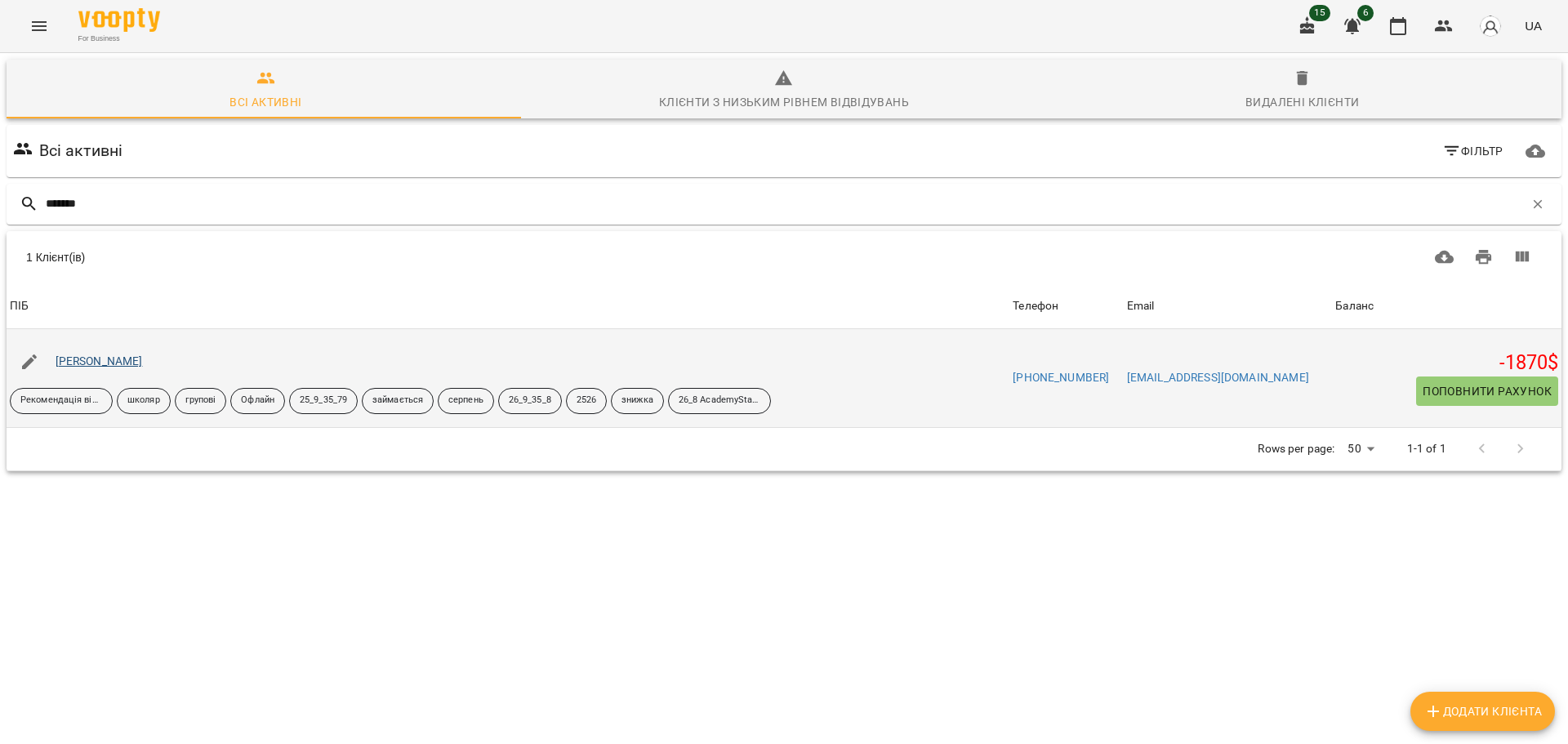
type input "*******"
click at [89, 358] on link "Краснов Іван" at bounding box center [99, 361] width 88 height 13
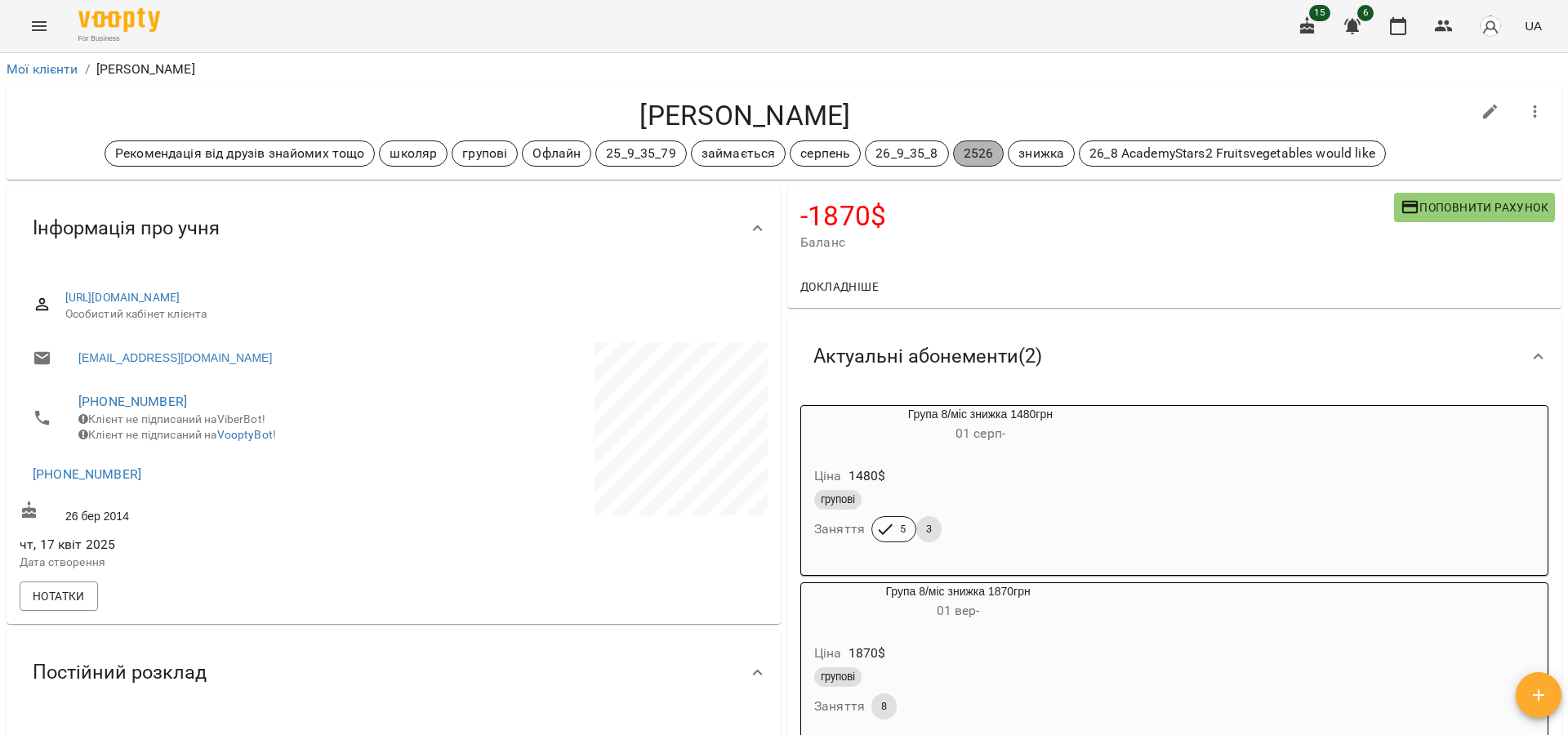
click at [968, 150] on p "2526" at bounding box center [979, 154] width 30 height 20
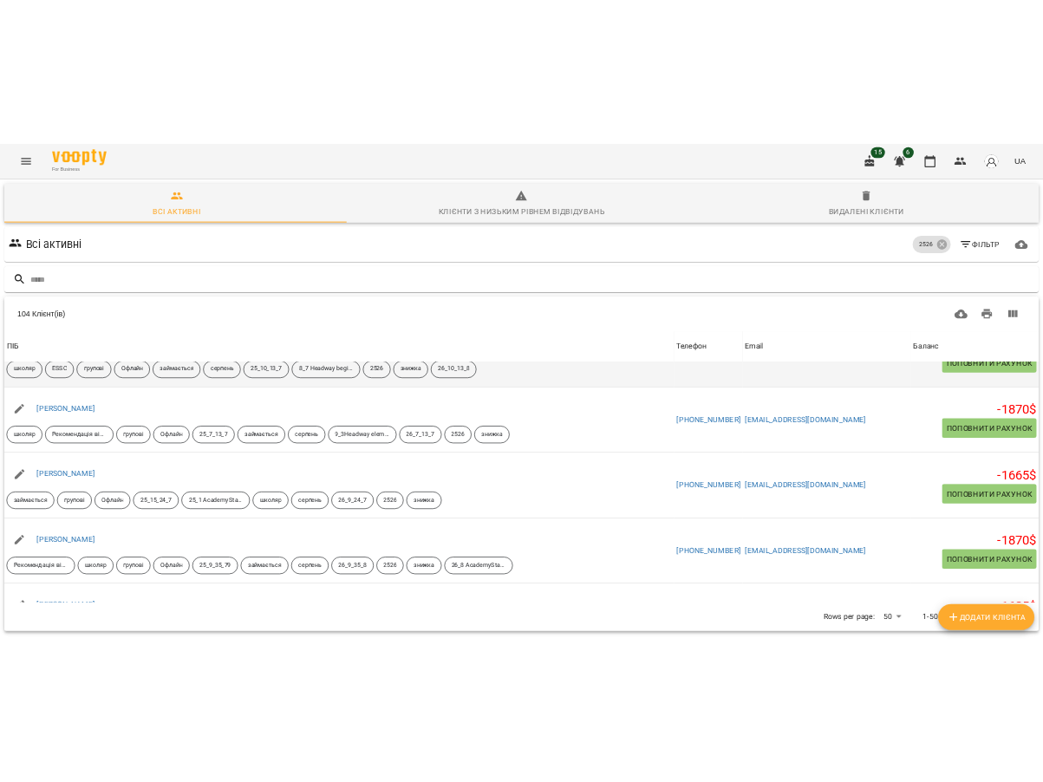
scroll to position [4841, 0]
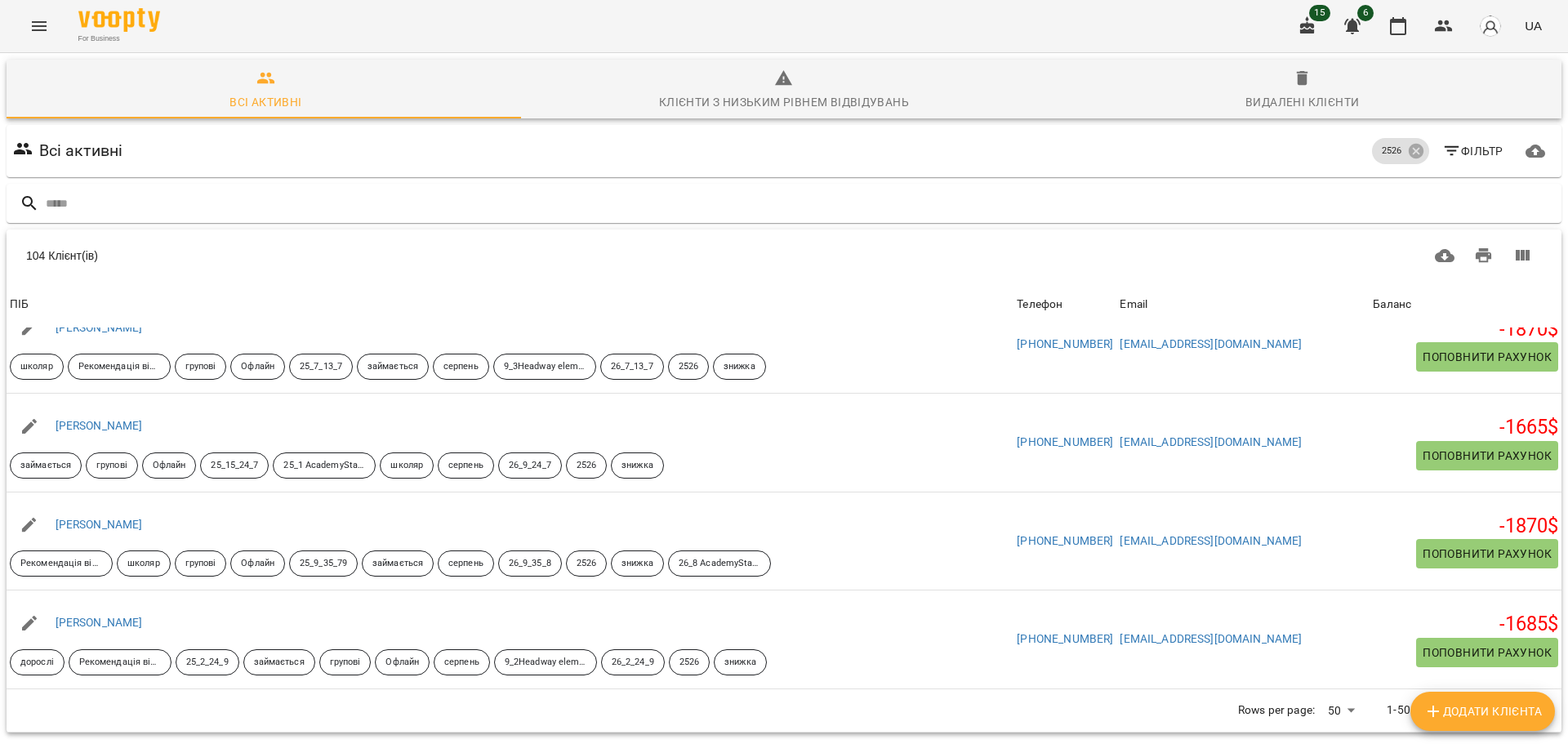
click at [982, 640] on body "For Business 15 6 UA Всі активні Клієнти з низьким рівнем відвідувань Видалені …" at bounding box center [784, 427] width 1568 height 853
click at [982, 708] on li "Всі" at bounding box center [1334, 709] width 48 height 29
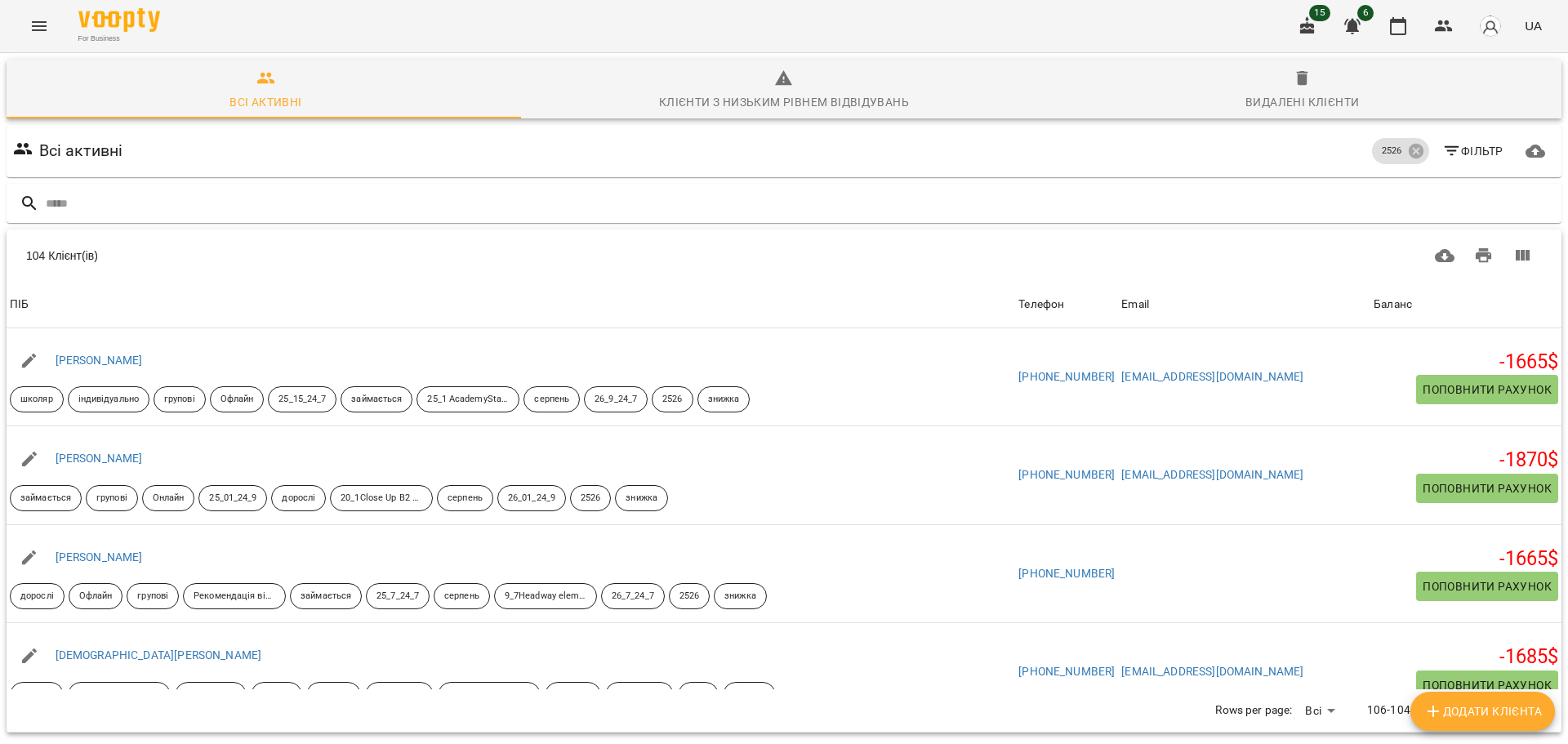
click at [982, 141] on icon "button" at bounding box center [1535, 151] width 20 height 20
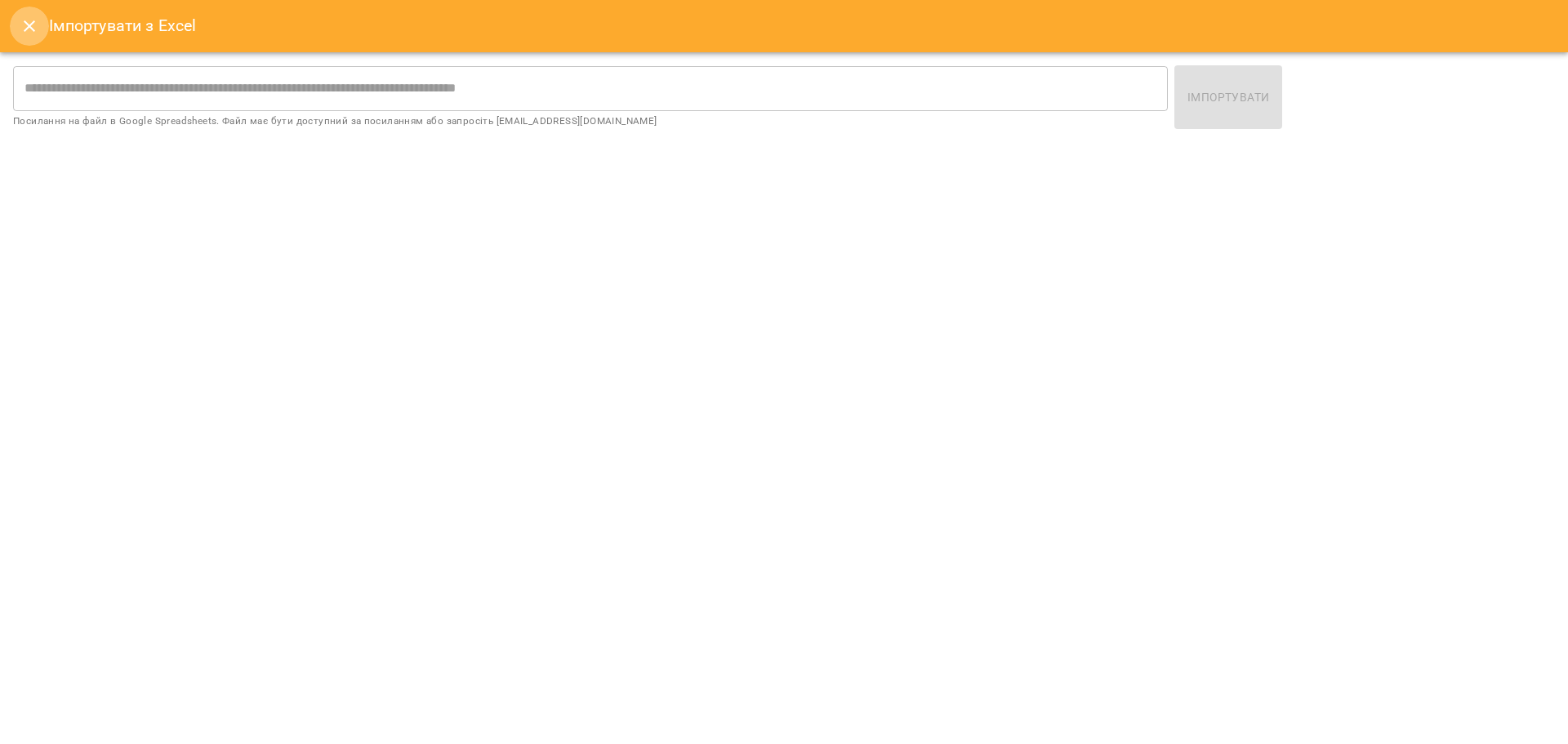
click at [37, 22] on icon "Close" at bounding box center [29, 25] width 20 height 20
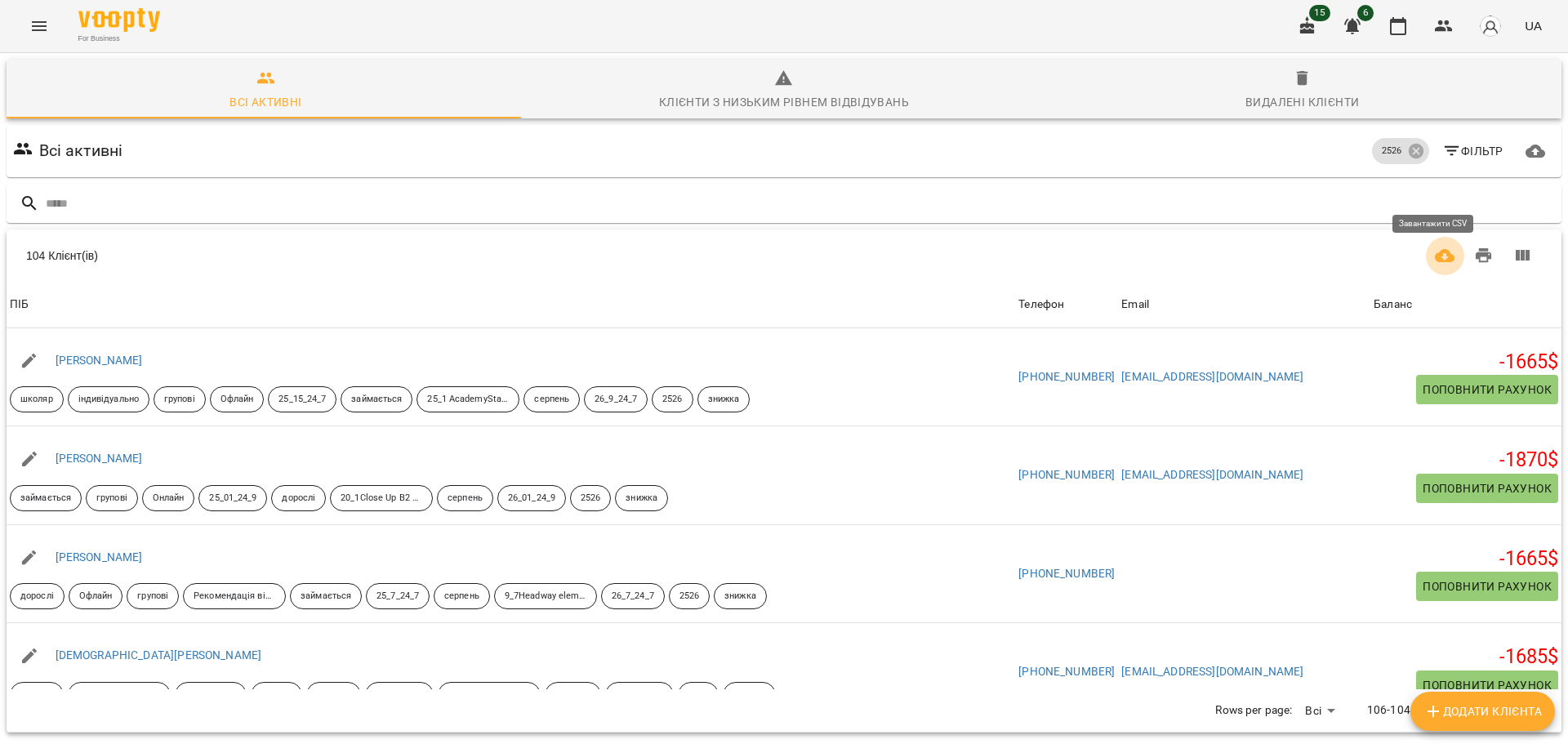
click at [982, 249] on icon "Завантажити CSV" at bounding box center [1445, 255] width 20 height 13
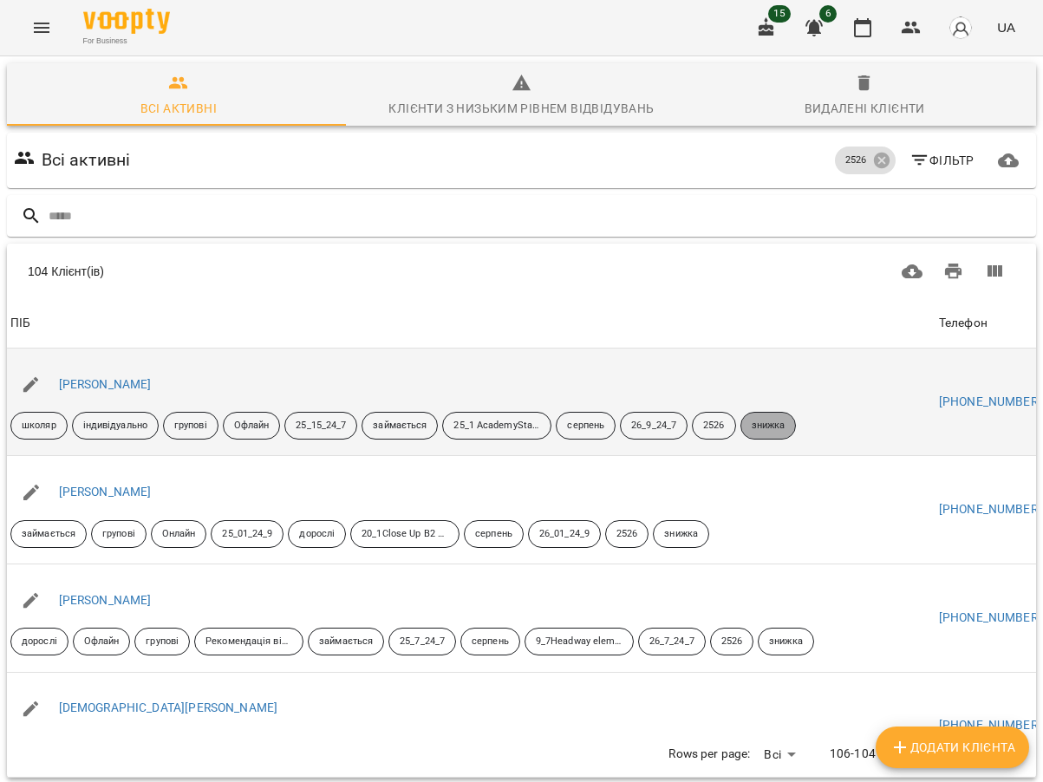
click at [766, 419] on p "знижка" at bounding box center [768, 426] width 34 height 15
click at [406, 419] on p "займається" at bounding box center [400, 426] width 54 height 15
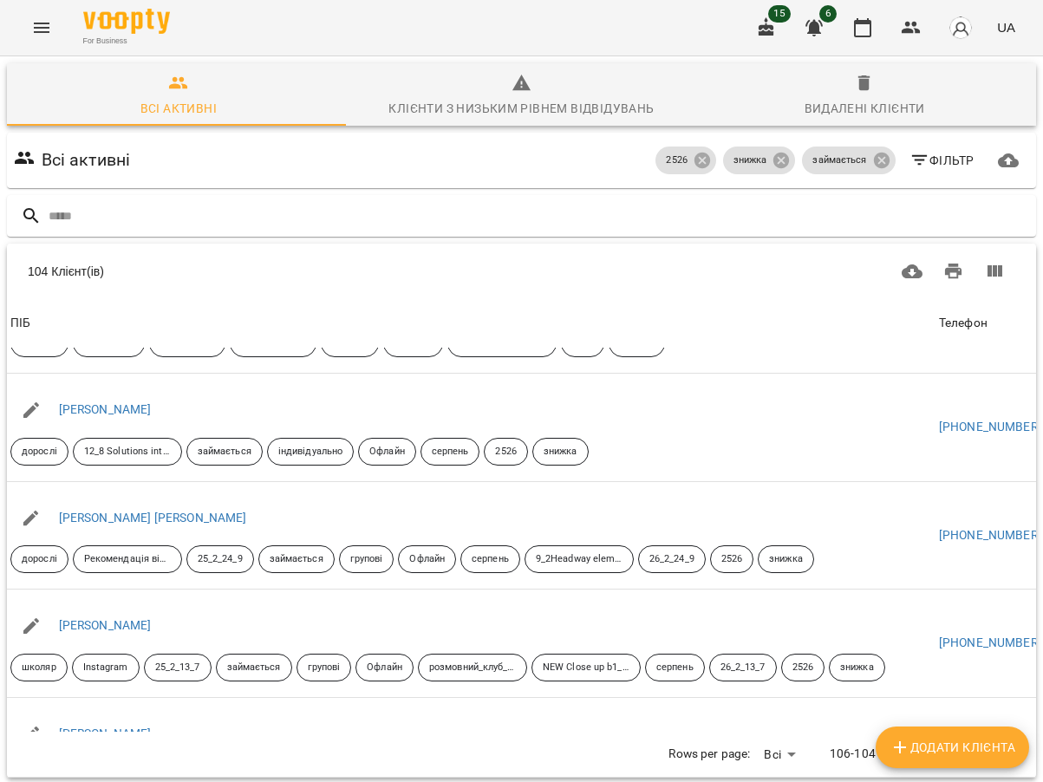
scroll to position [433, 0]
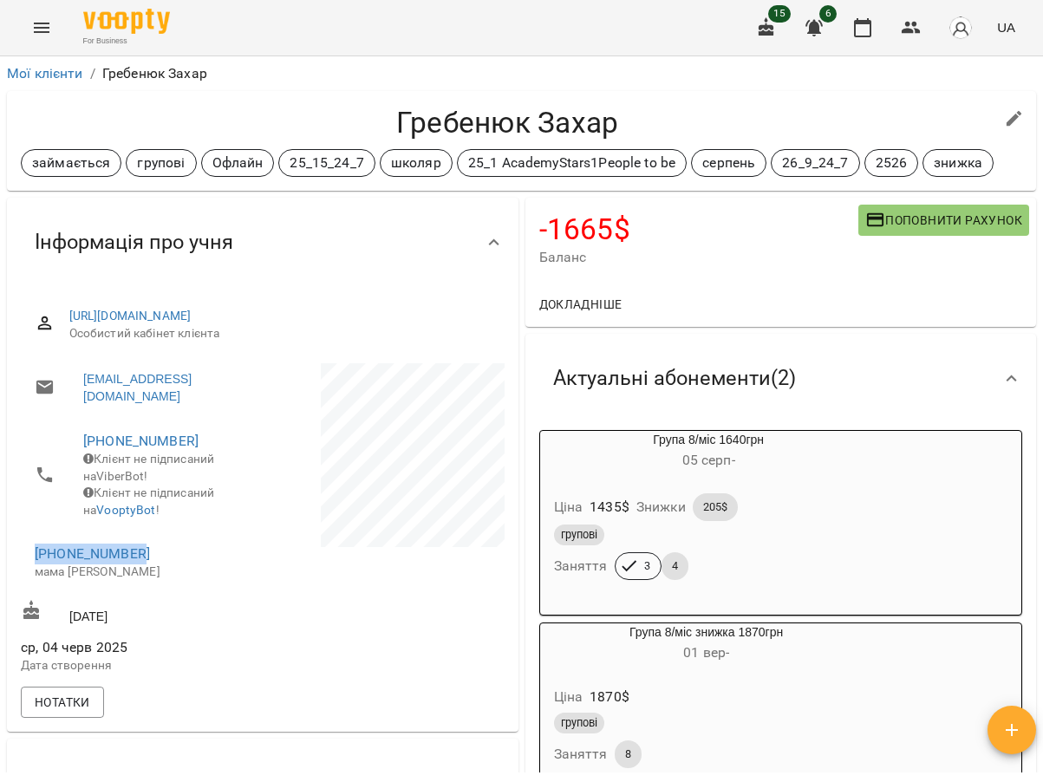
drag, startPoint x: 146, startPoint y: 569, endPoint x: 30, endPoint y: 567, distance: 116.1
click at [30, 567] on li "[PHONE_NUMBER] мама [PERSON_NAME]" at bounding box center [140, 562] width 238 height 62
copy link "[PHONE_NUMBER]"
click at [910, 32] on icon "button" at bounding box center [910, 28] width 19 height 12
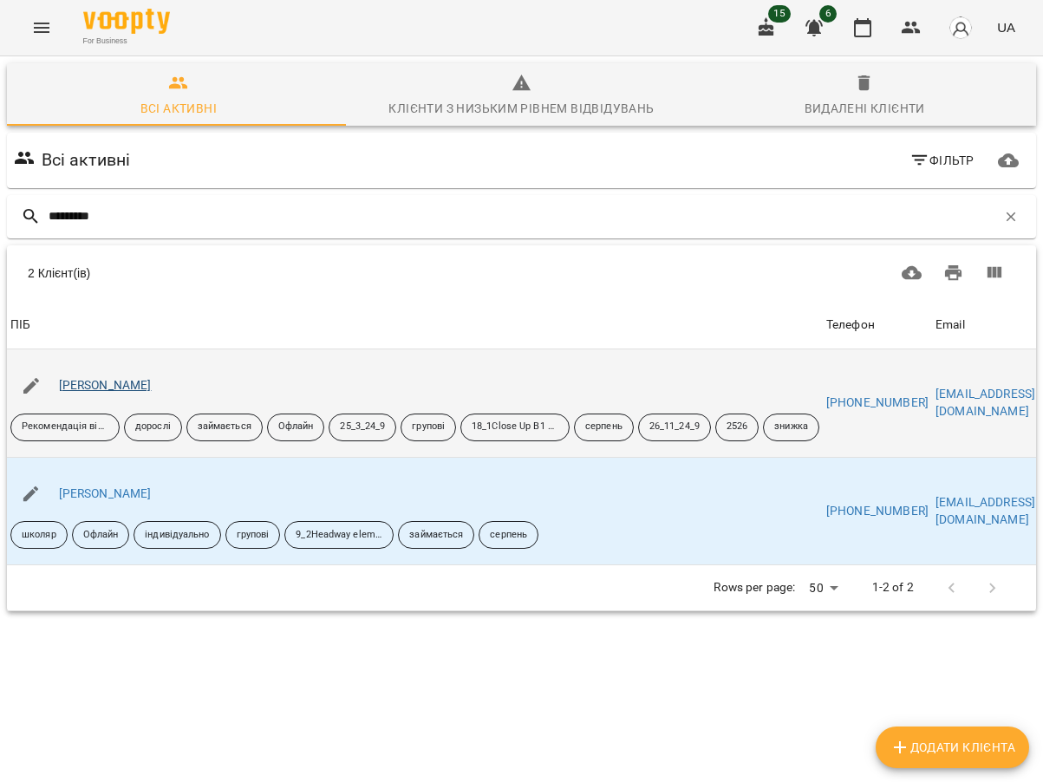
type input "*********"
click at [72, 380] on link "[PERSON_NAME]" at bounding box center [105, 385] width 93 height 14
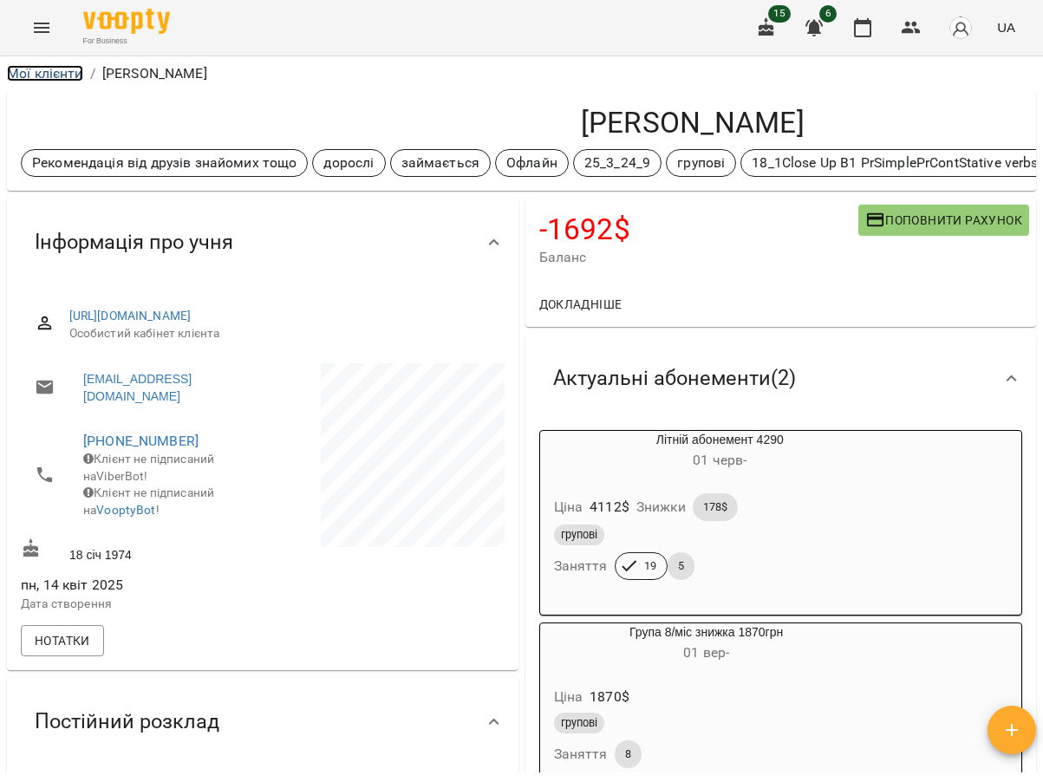
click at [55, 74] on link "Мої клієнти" at bounding box center [45, 73] width 76 height 16
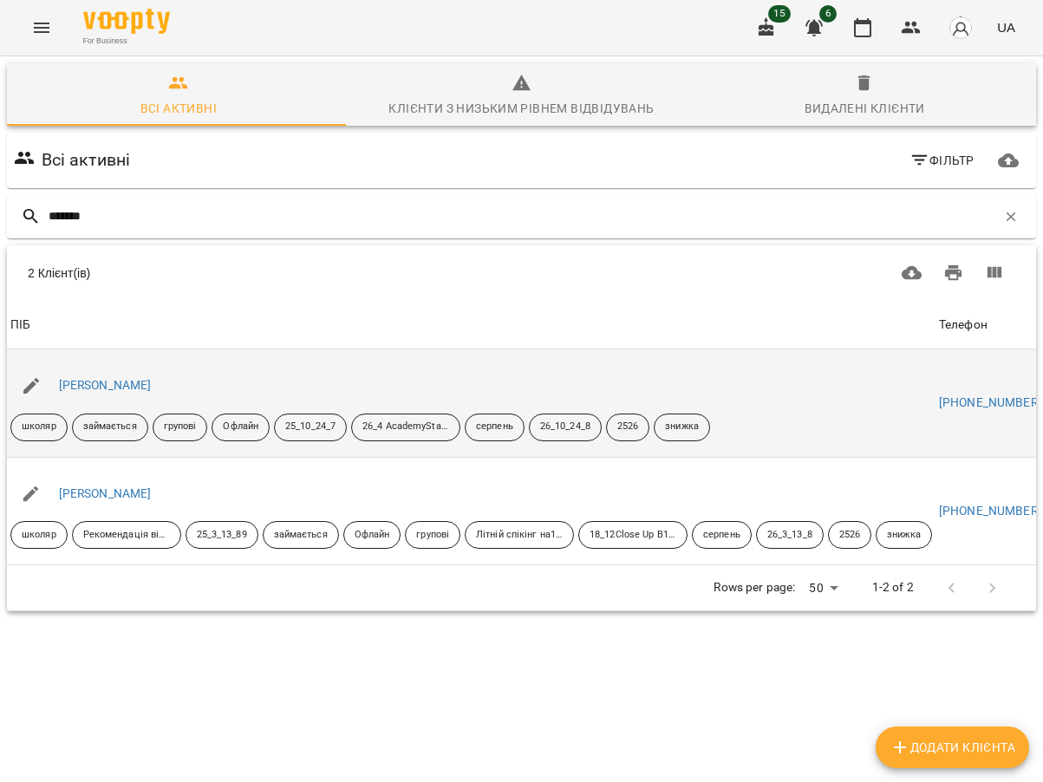
type input "*******"
click at [155, 377] on div "[PERSON_NAME]" at bounding box center [105, 386] width 100 height 24
click at [152, 387] on link "[PERSON_NAME]" at bounding box center [105, 385] width 93 height 14
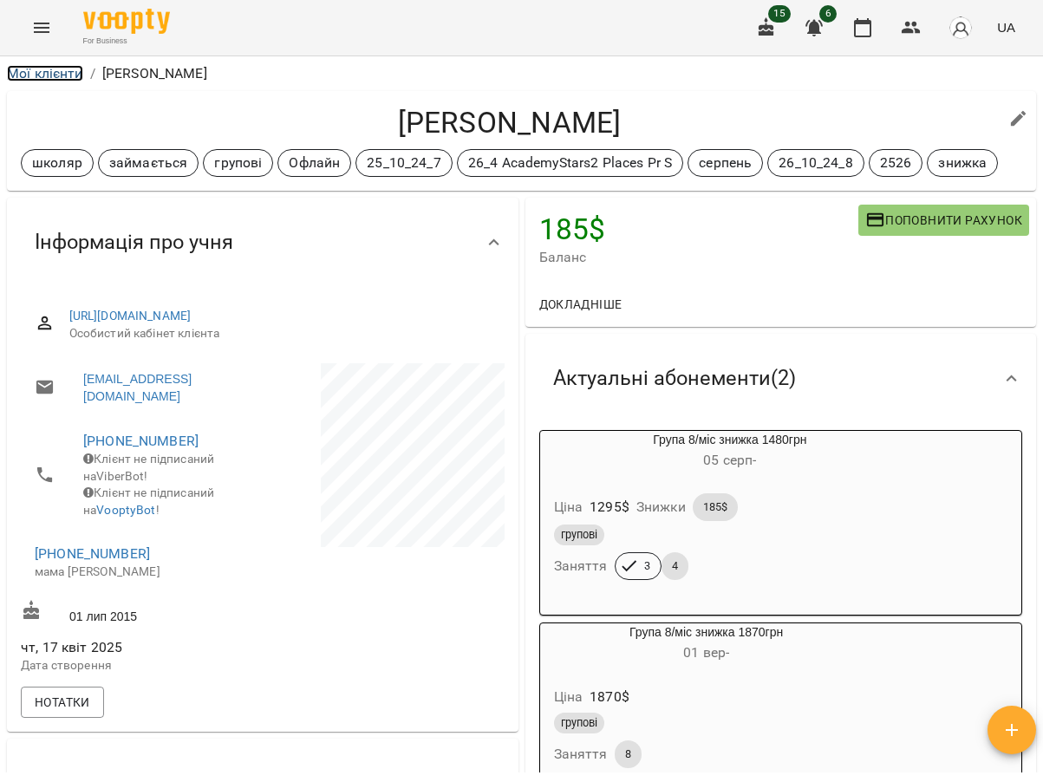
click at [37, 72] on link "Мої клієнти" at bounding box center [45, 73] width 76 height 16
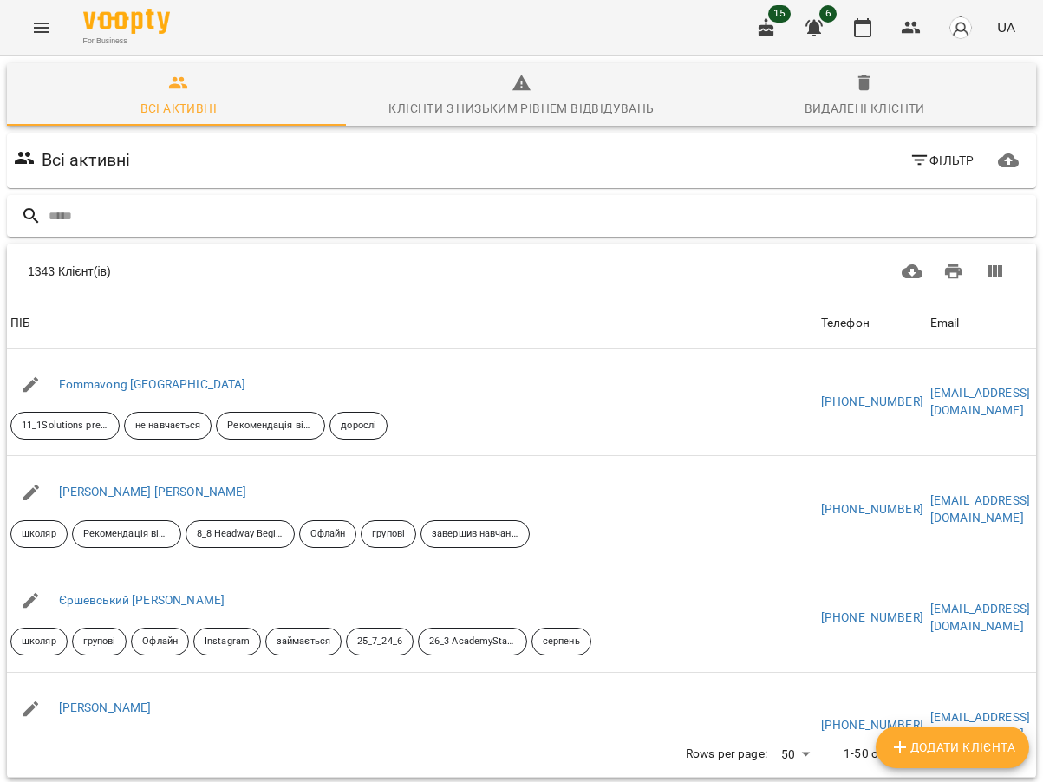
click at [91, 227] on input "text" at bounding box center [539, 216] width 980 height 29
drag, startPoint x: 58, startPoint y: 215, endPoint x: 62, endPoint y: 199, distance: 16.2
click at [59, 214] on input "text" at bounding box center [539, 216] width 980 height 29
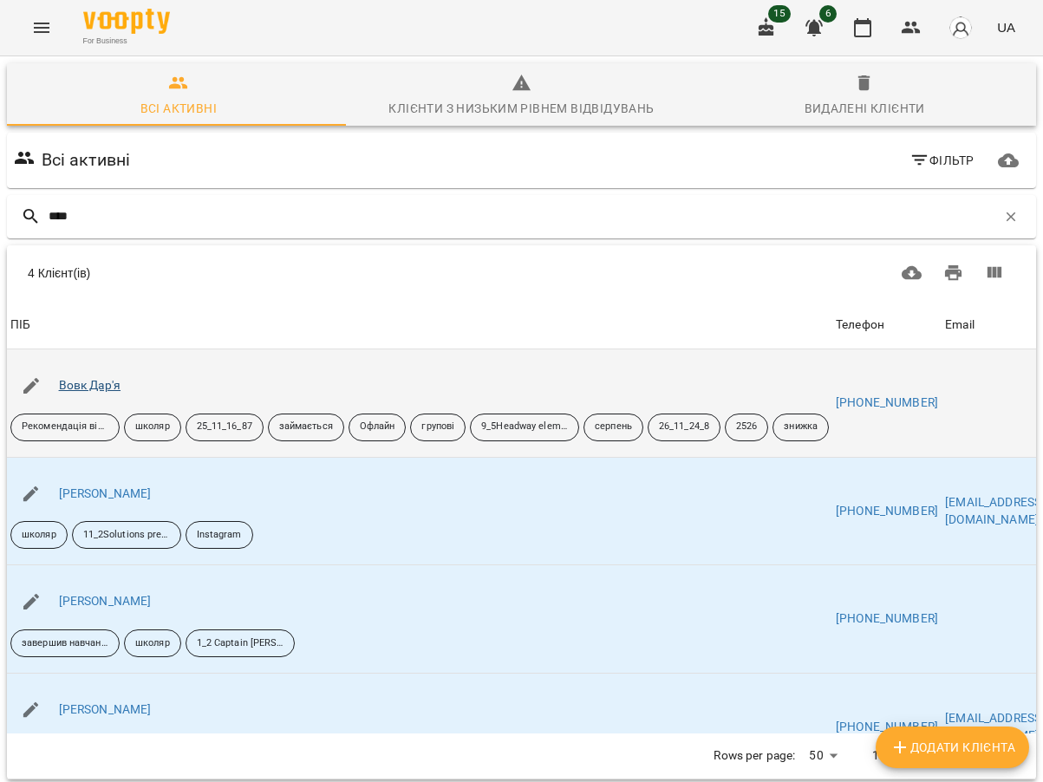
type input "****"
click at [114, 387] on link "Вовк Дар'я" at bounding box center [90, 385] width 62 height 14
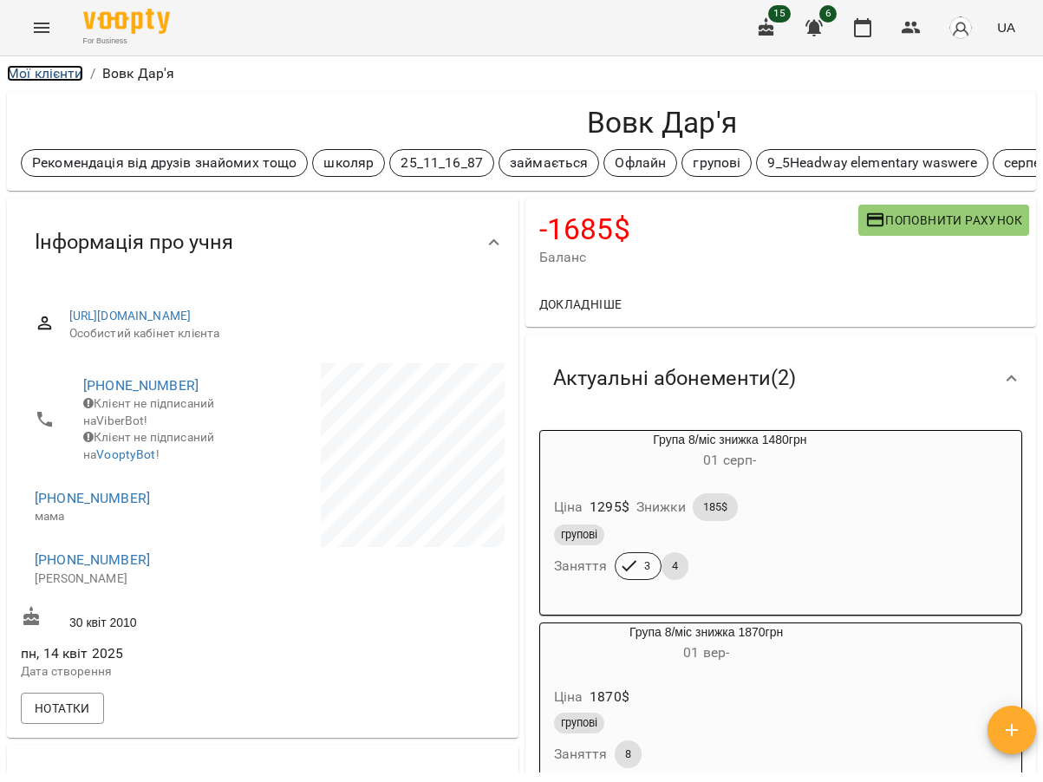
click at [53, 75] on link "Мої клієнти" at bounding box center [45, 73] width 76 height 16
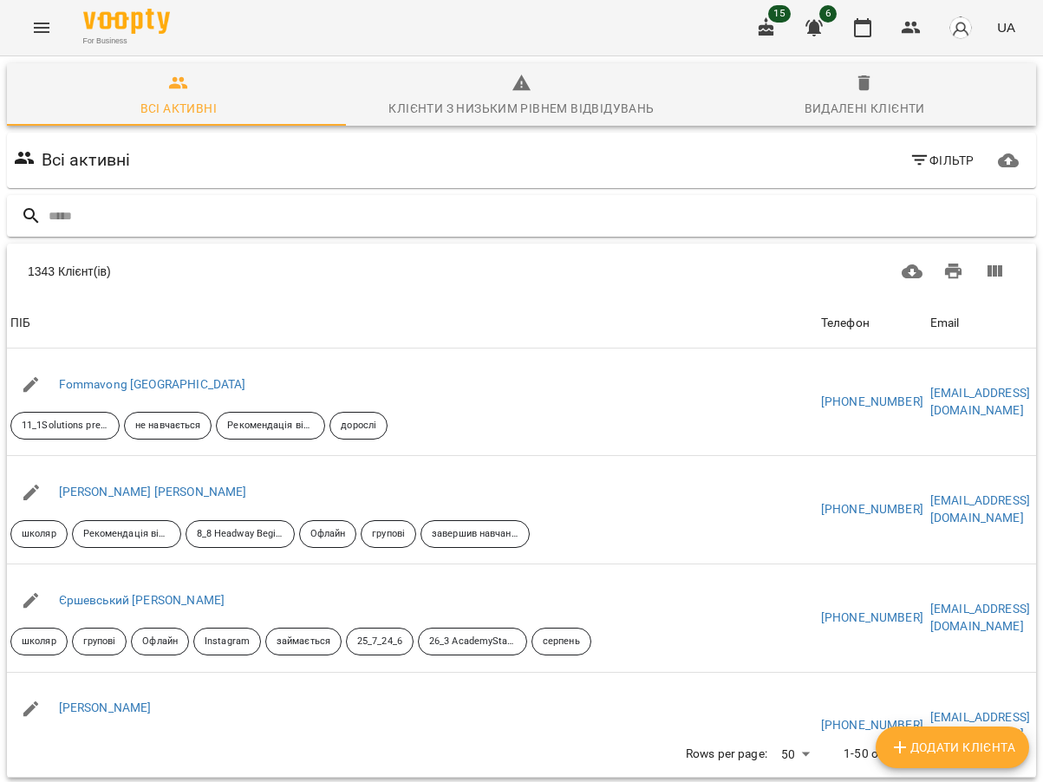
click at [139, 215] on input "text" at bounding box center [539, 216] width 980 height 29
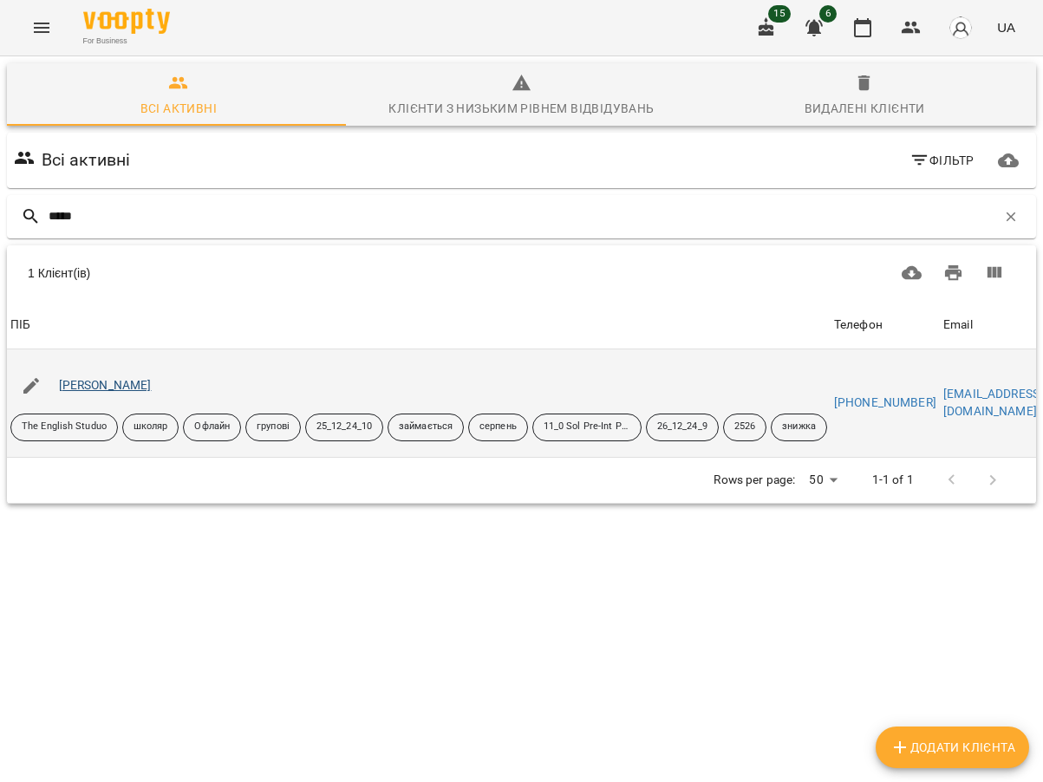
type input "*****"
click at [123, 389] on link "[PERSON_NAME]" at bounding box center [105, 385] width 93 height 14
